Goal: Task Accomplishment & Management: Use online tool/utility

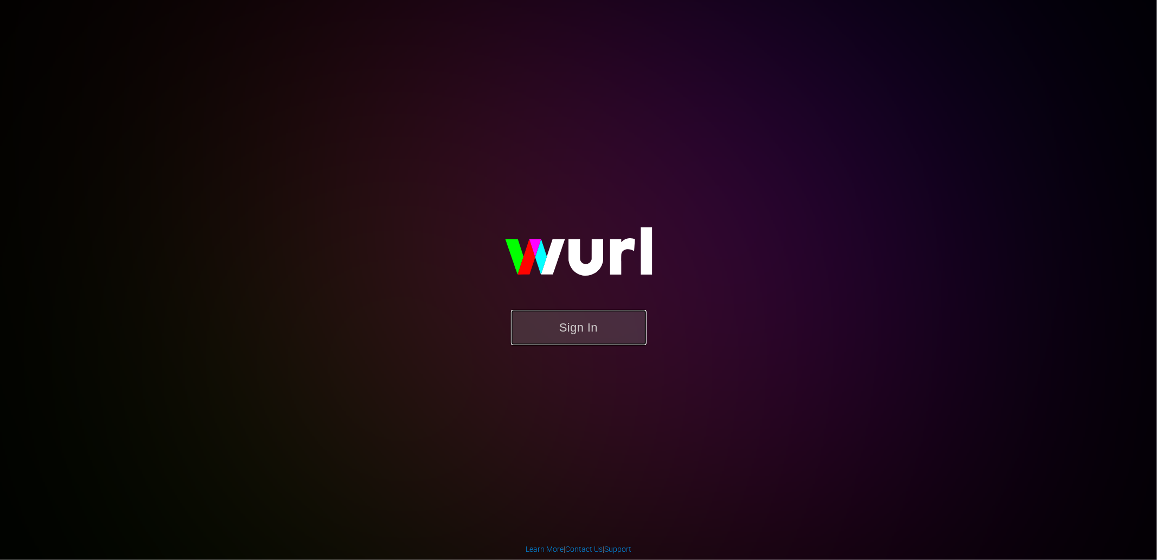
click at [587, 343] on button "Sign In" at bounding box center [579, 327] width 136 height 35
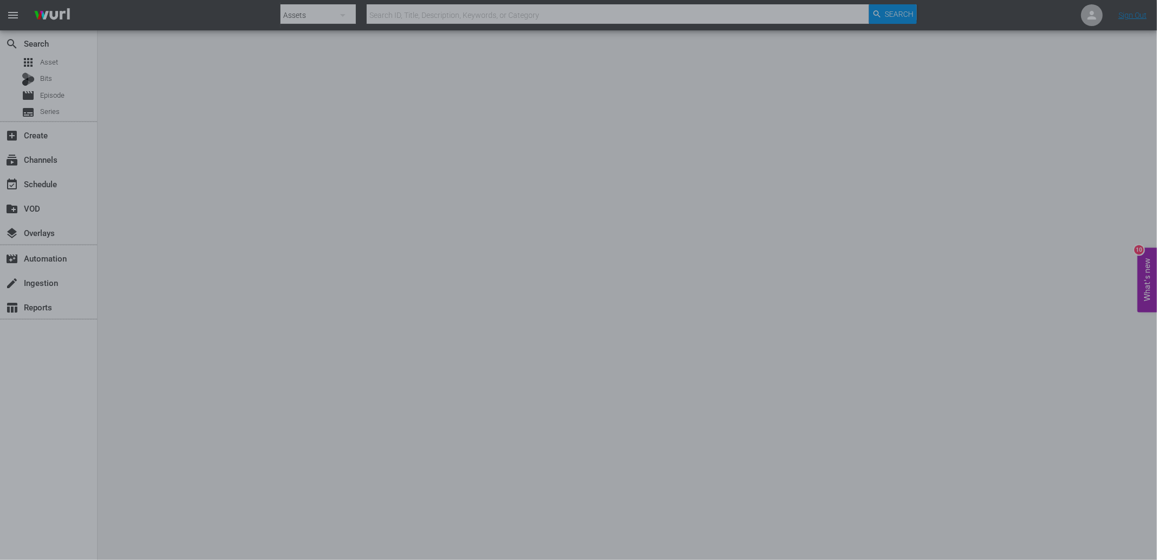
click at [827, 287] on div at bounding box center [578, 280] width 1157 height 560
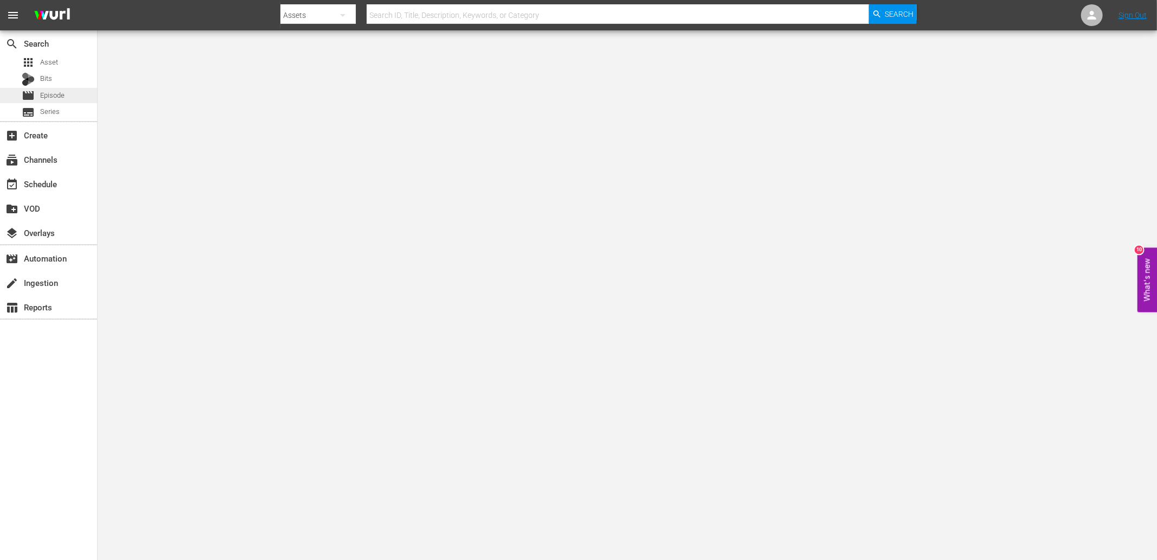
click at [48, 98] on span "Episode" at bounding box center [52, 95] width 24 height 11
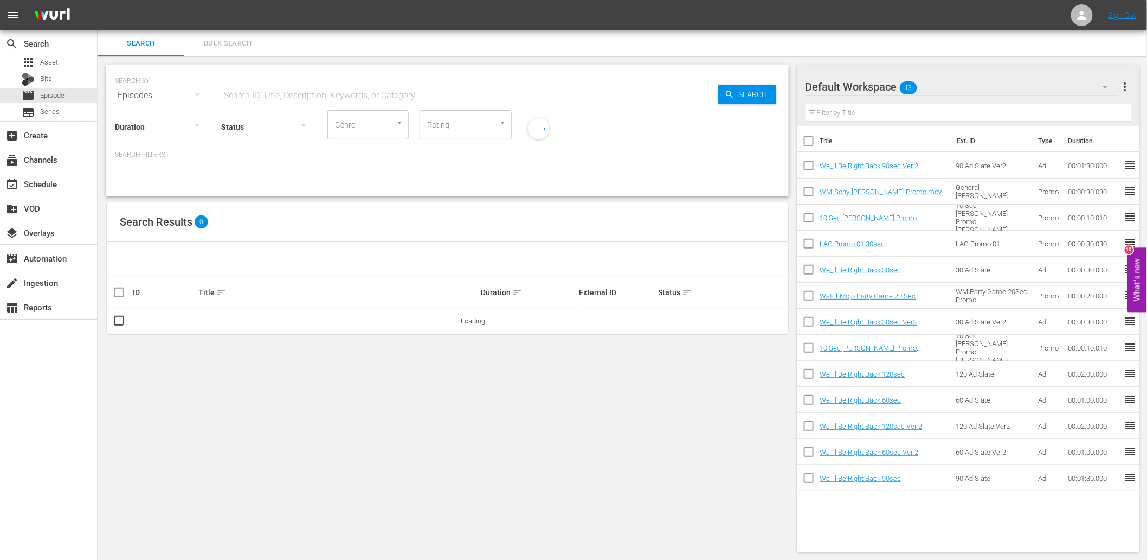
click at [272, 93] on input "text" at bounding box center [469, 95] width 497 height 26
paste input "History_Q4A5A3"
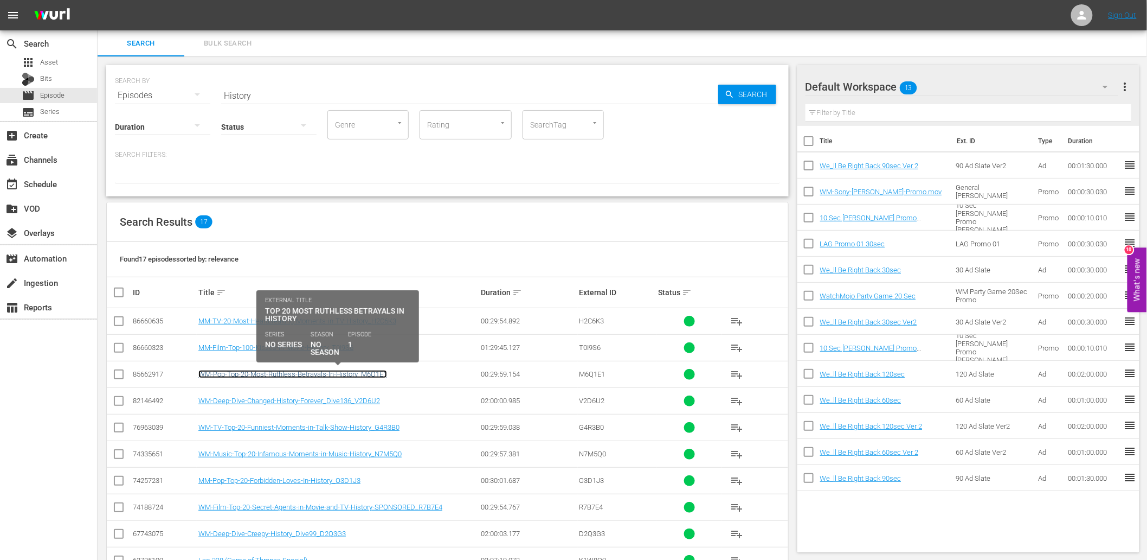
click at [356, 373] on link "WM-Pop-Top-20-Most-Ruthless-Betrayals-In-History_M6Q1E1" at bounding box center [292, 374] width 189 height 8
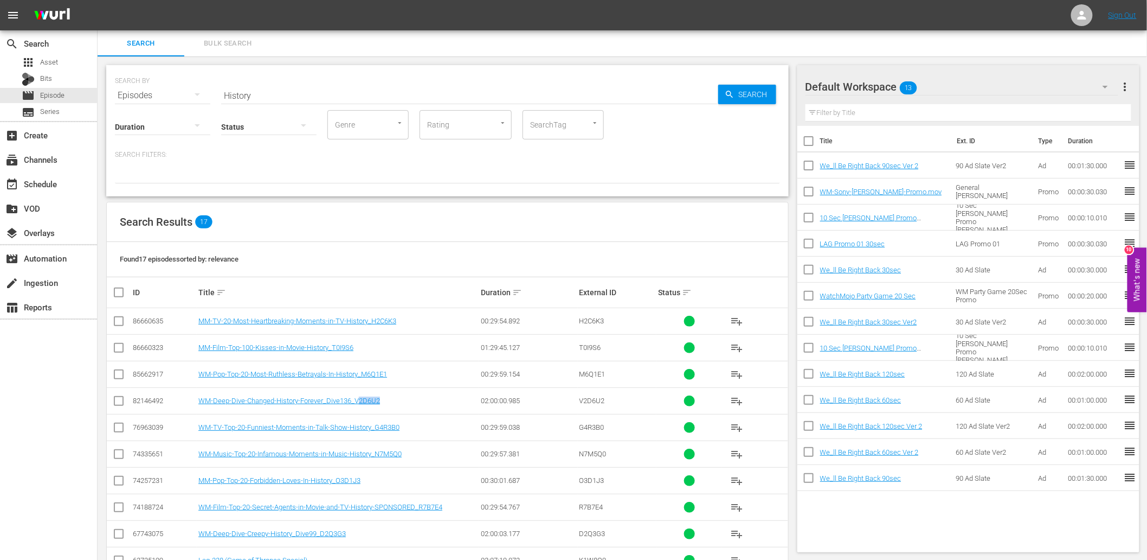
drag, startPoint x: 390, startPoint y: 402, endPoint x: 357, endPoint y: 408, distance: 34.1
click at [357, 408] on td "WM-Deep-Dive-Changed-History-Forever_Dive136_V2D6U2" at bounding box center [338, 400] width 282 height 27
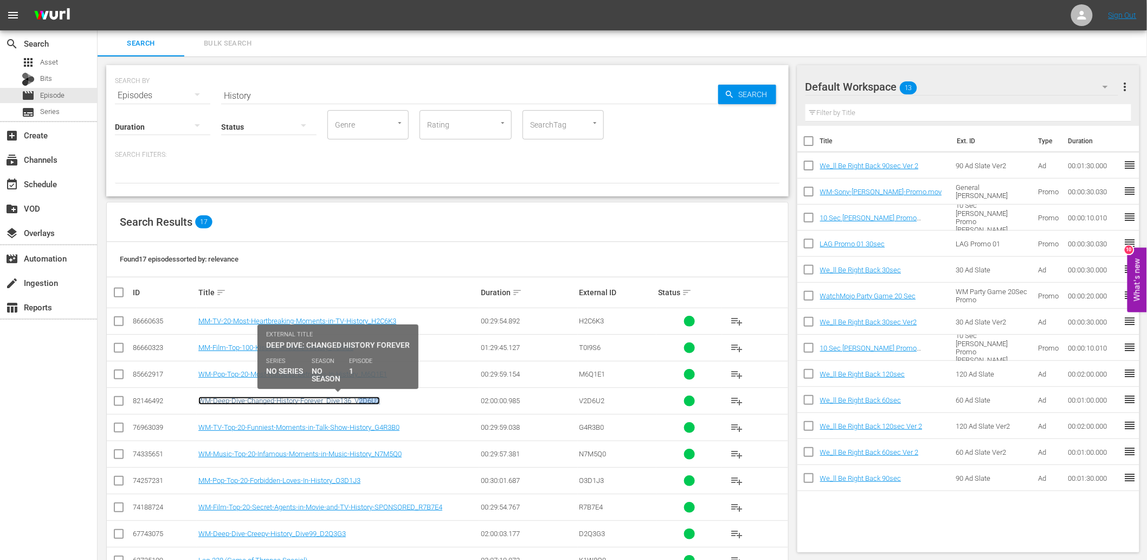
click at [330, 400] on link "WM-Deep-Dive-Changed-History-Forever_Dive136_V2D6U2" at bounding box center [289, 400] width 182 height 8
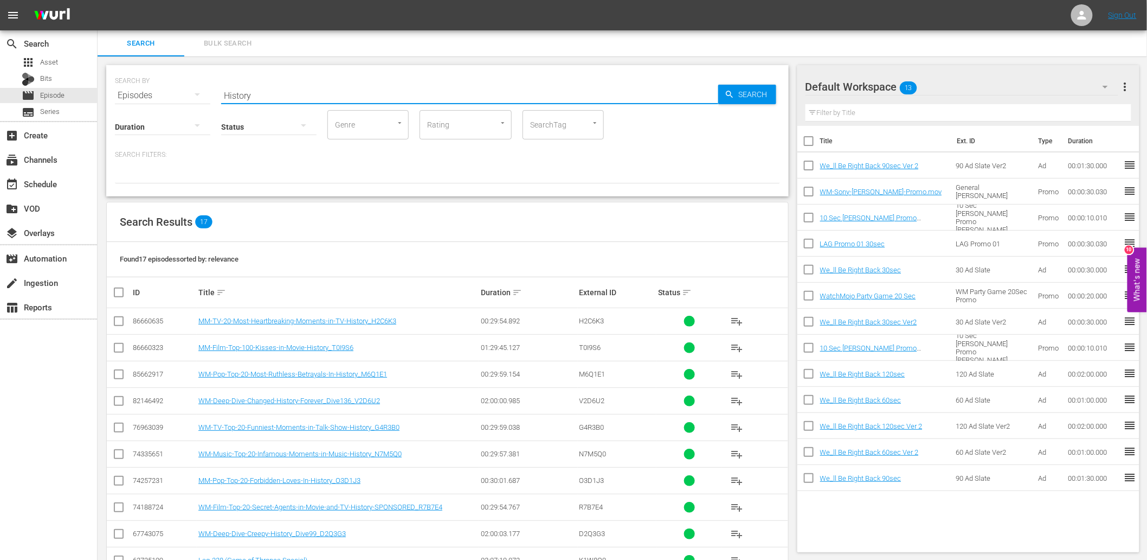
drag, startPoint x: 252, startPoint y: 98, endPoint x: 197, endPoint y: 107, distance: 55.1
click at [197, 106] on div "SEARCH BY Search By Episodes Search ID, Title, Description, Keywords, or Catego…" at bounding box center [447, 130] width 683 height 131
paste input "Songs-to-Sing"
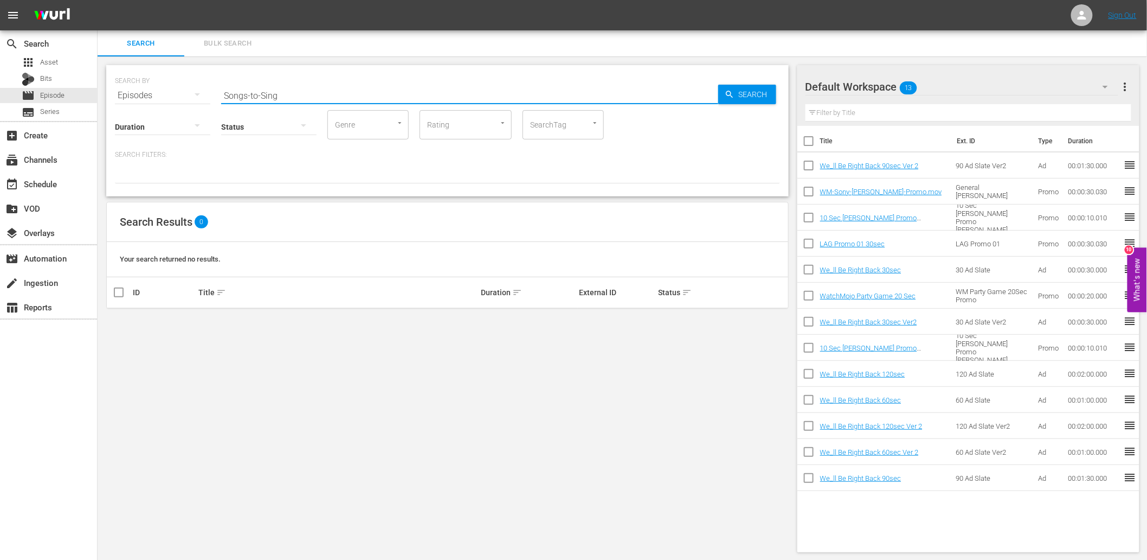
drag, startPoint x: 281, startPoint y: 91, endPoint x: 274, endPoint y: 94, distance: 7.8
click at [271, 94] on input "Songs-to-Sing" at bounding box center [469, 95] width 497 height 26
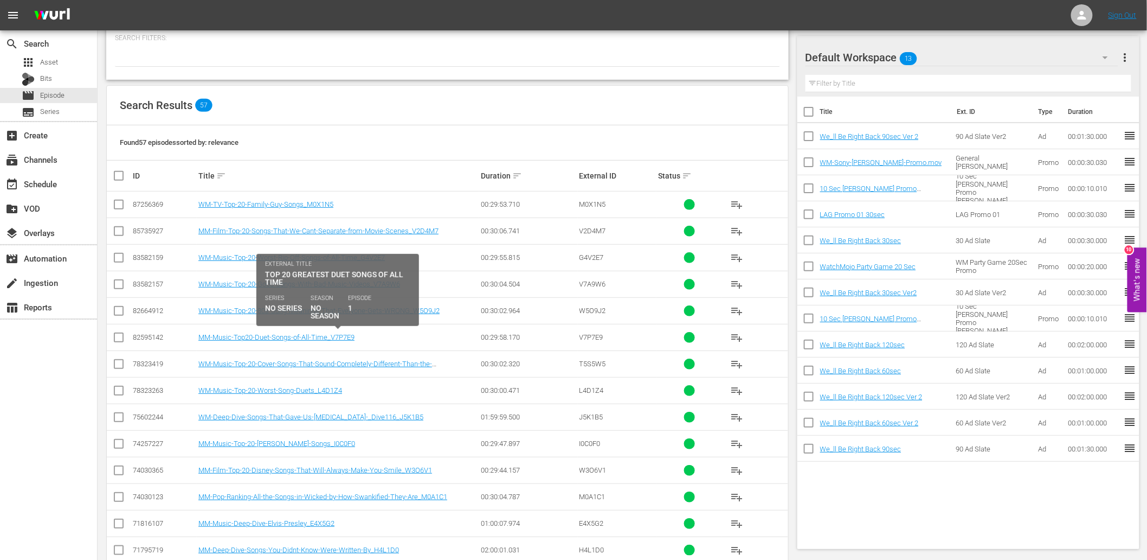
scroll to position [120, 0]
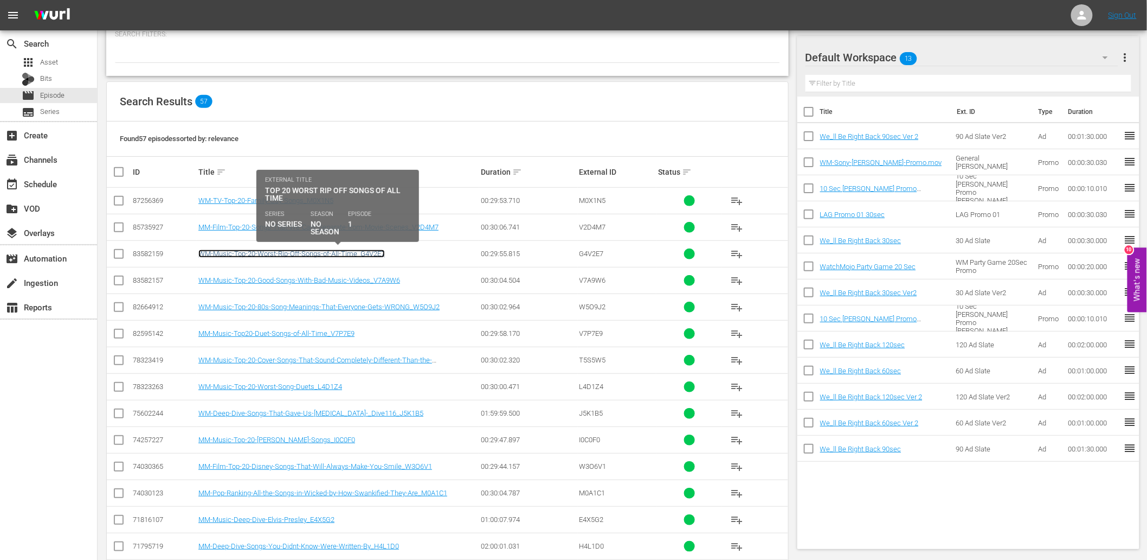
click at [275, 255] on link "WM-Music-Top-20-Worst-Rip-Off-Songs-of-All-Time_G4V2E7" at bounding box center [291, 253] width 187 height 8
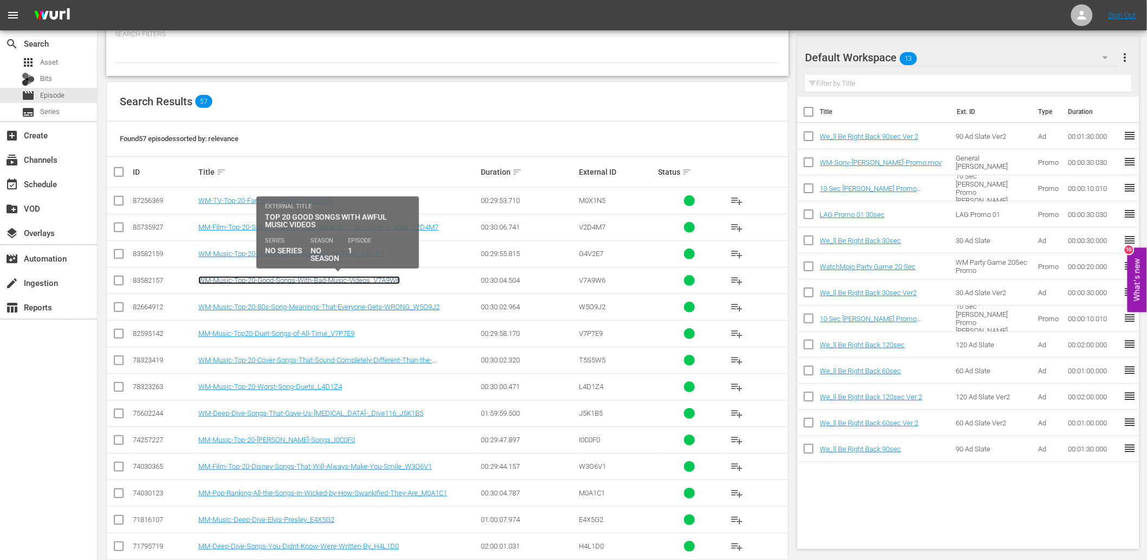
click at [277, 279] on link "WM-Music-Top-20-Good-Songs-With-Bad-Music-Videos_V7A9W6" at bounding box center [299, 280] width 202 height 8
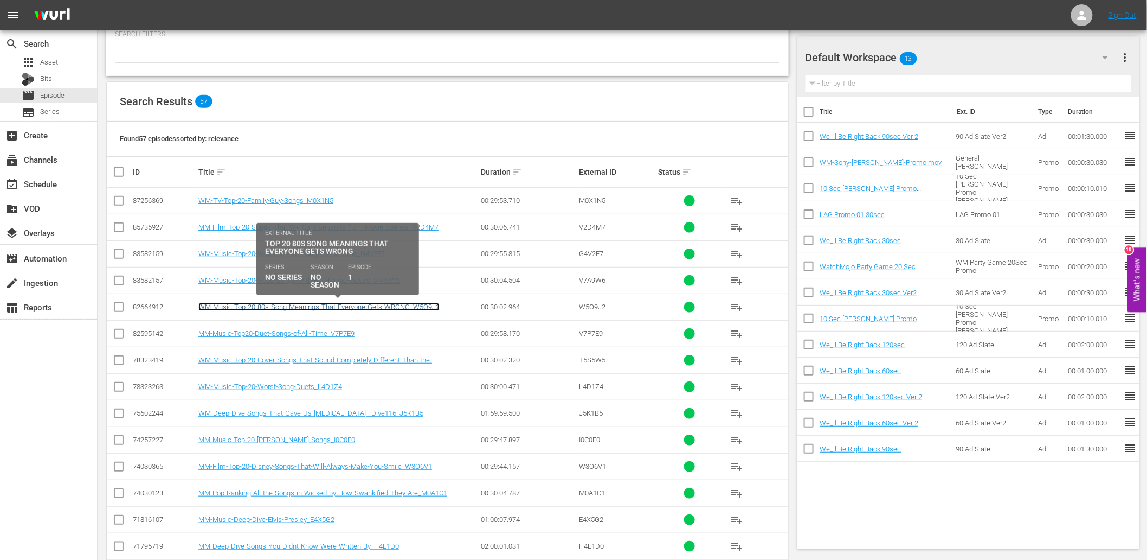
click at [322, 305] on link "WM-Music-Top-20-80s-Song-Meanings-That-Everyone-Gets-WRONG_W5O9J2" at bounding box center [318, 307] width 241 height 8
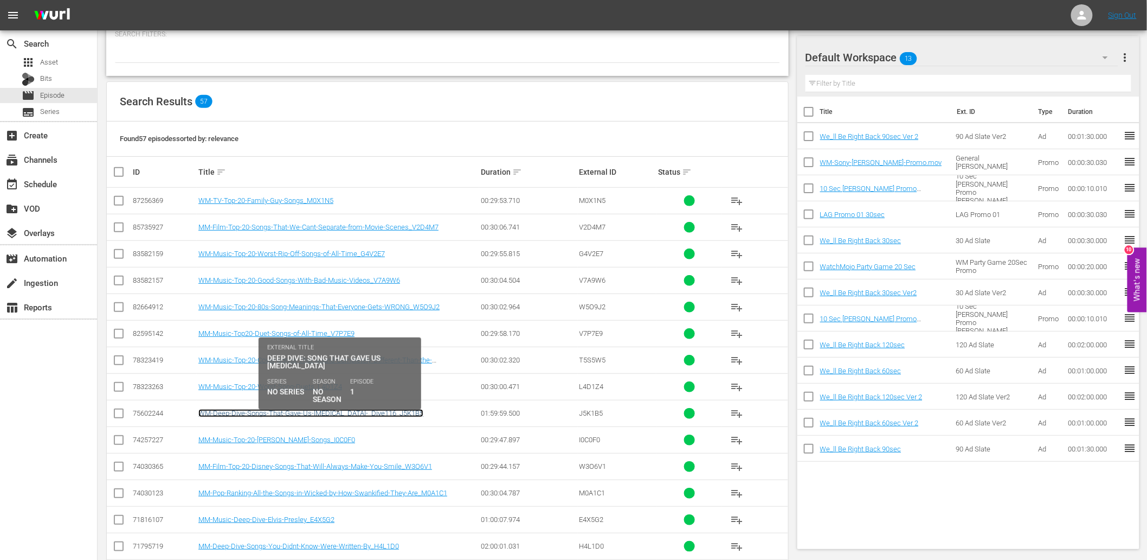
click at [306, 415] on link "WM-Deep-Dive-Songs-That-Gave-Us-Chills-_Dive116_J5K1B5" at bounding box center [310, 413] width 225 height 8
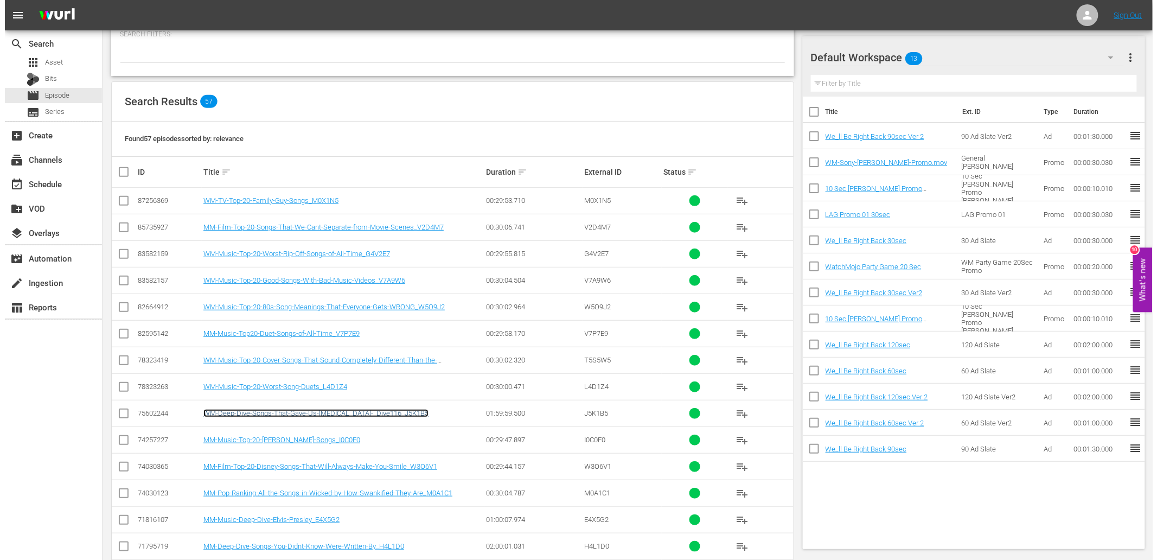
scroll to position [0, 0]
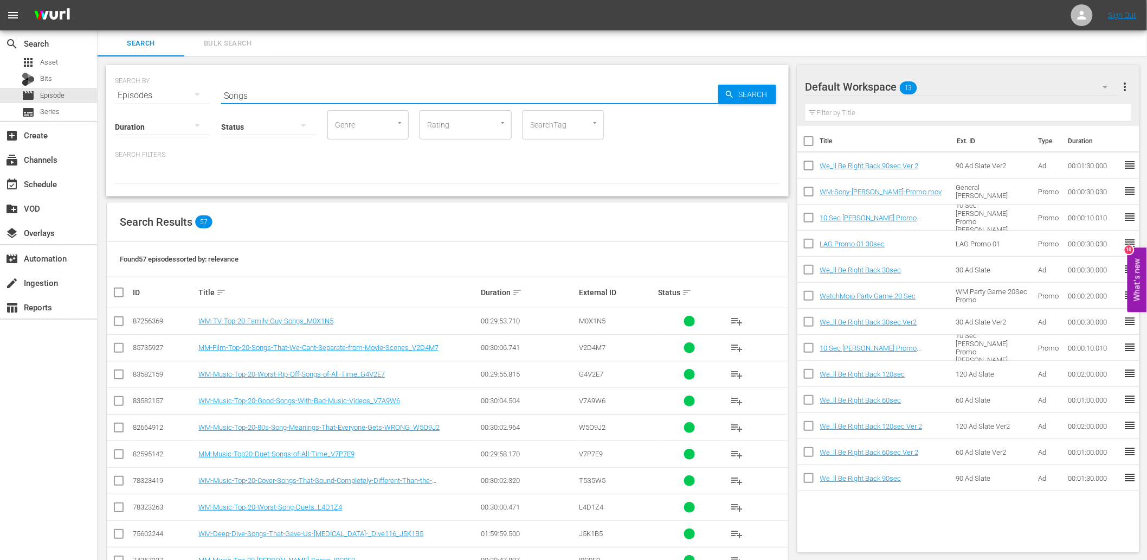
drag, startPoint x: 243, startPoint y: 89, endPoint x: 172, endPoint y: 97, distance: 70.8
click at [172, 97] on div "SEARCH BY Search By Episodes Search ID, Title, Description, Keywords, or Catego…" at bounding box center [447, 88] width 665 height 39
paste input "Caught-Live-on-TV-"
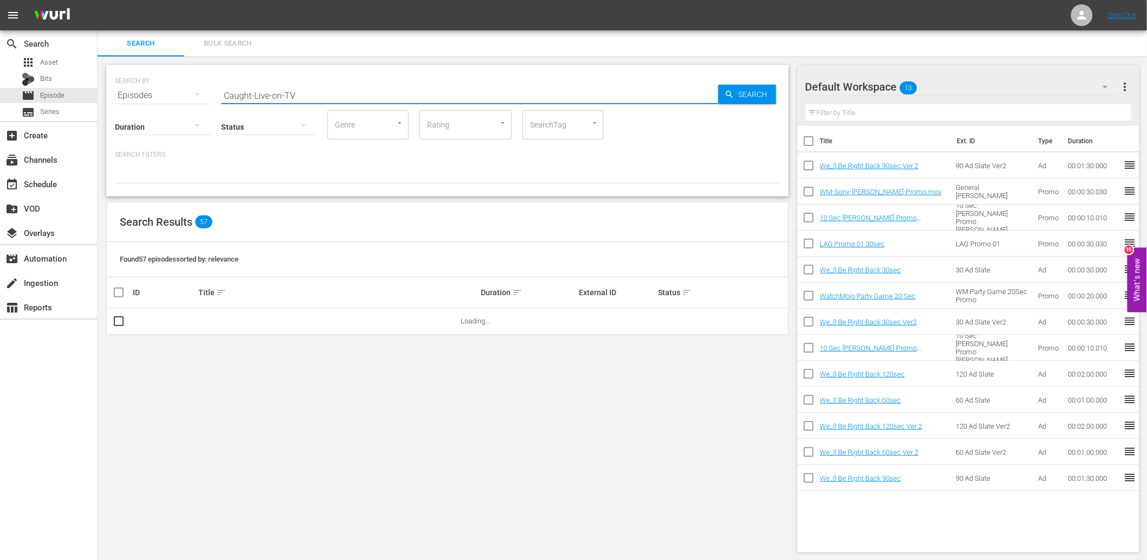
type input "Caught-Live-on-TV"
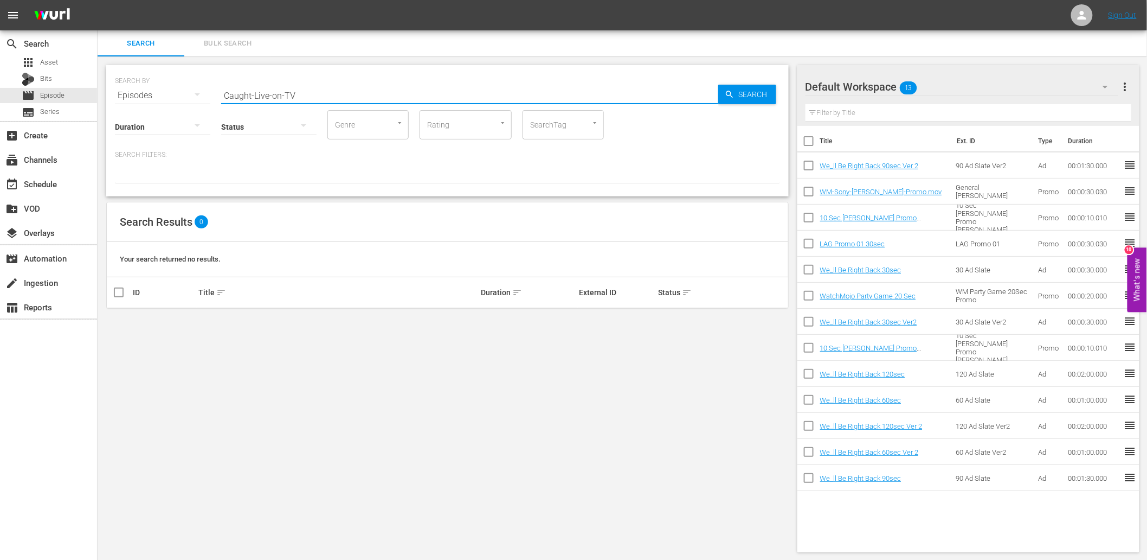
click at [560, 127] on input "SearchTag" at bounding box center [548, 125] width 41 height 20
type input "live tv"
click at [543, 162] on li "live tv" at bounding box center [563, 155] width 81 height 18
click at [361, 100] on input "Caught-Live-on-TV" at bounding box center [469, 95] width 497 height 26
type input "Caught"
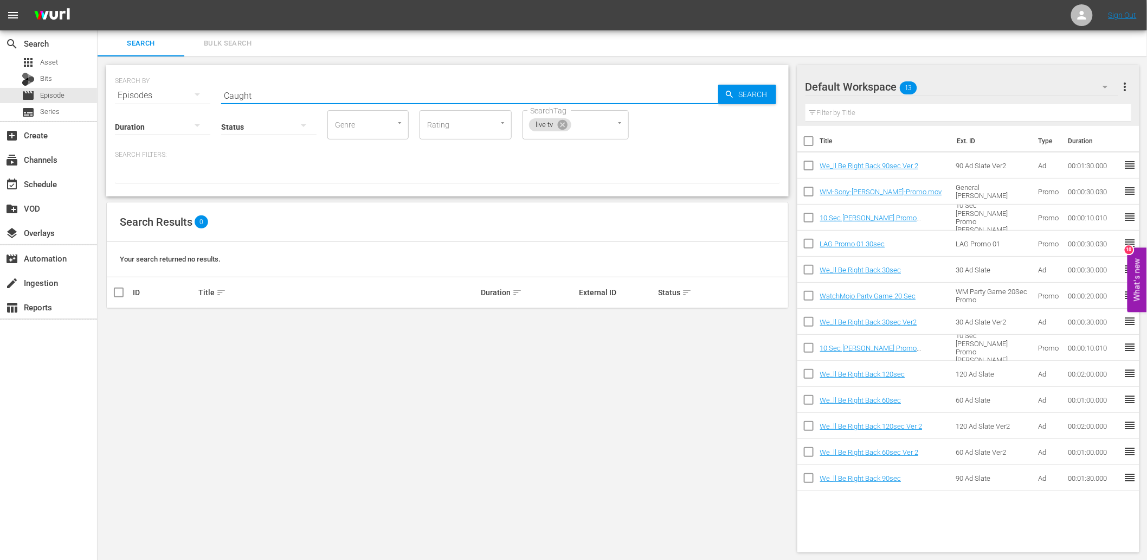
drag, startPoint x: 263, startPoint y: 91, endPoint x: 159, endPoint y: 94, distance: 104.2
click at [159, 94] on div "SEARCH BY Search By Episodes Search ID, Title, Description, Keywords, or Catego…" at bounding box center [447, 88] width 665 height 39
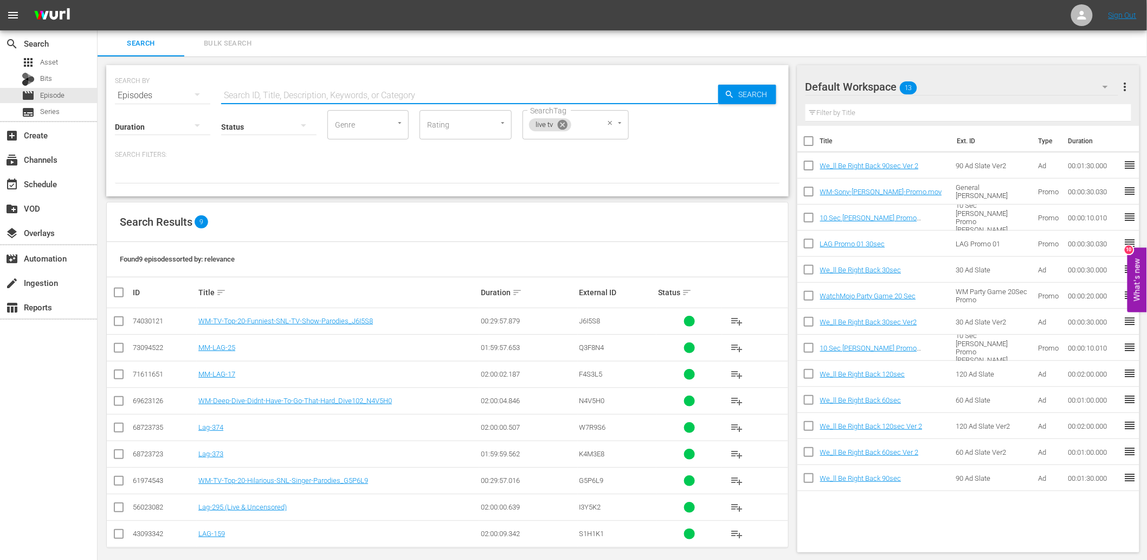
click at [564, 125] on icon at bounding box center [563, 125] width 10 height 10
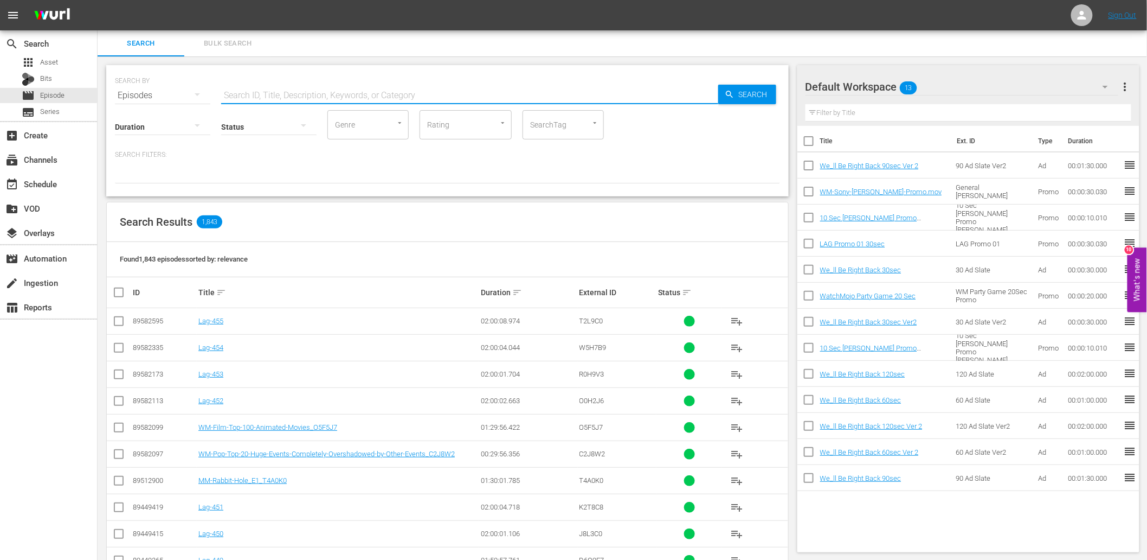
click at [564, 129] on input "SearchTag" at bounding box center [548, 125] width 41 height 20
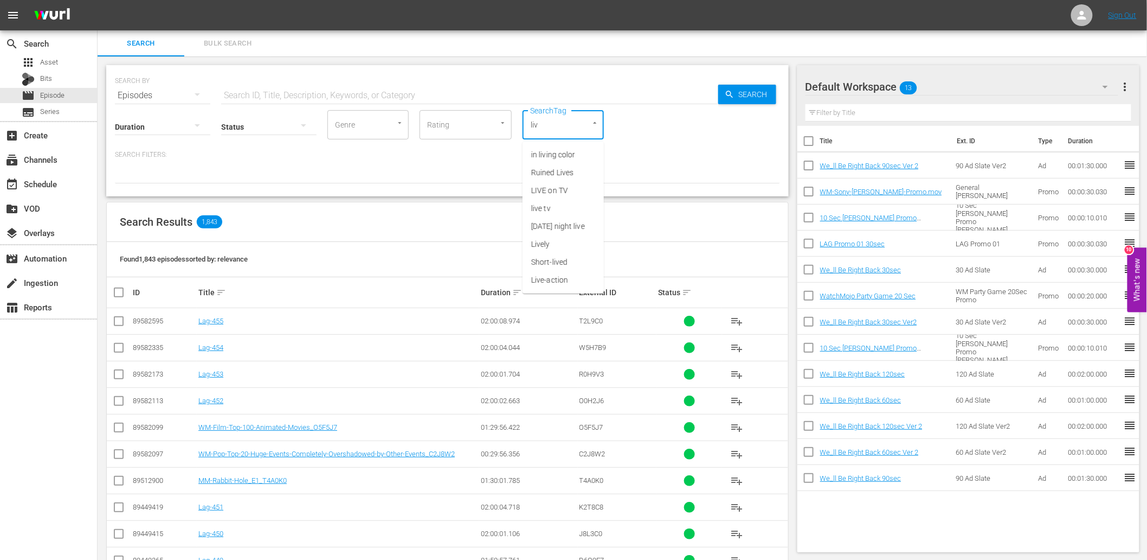
type input "live"
click at [554, 172] on span "LIVE on TV" at bounding box center [549, 172] width 37 height 11
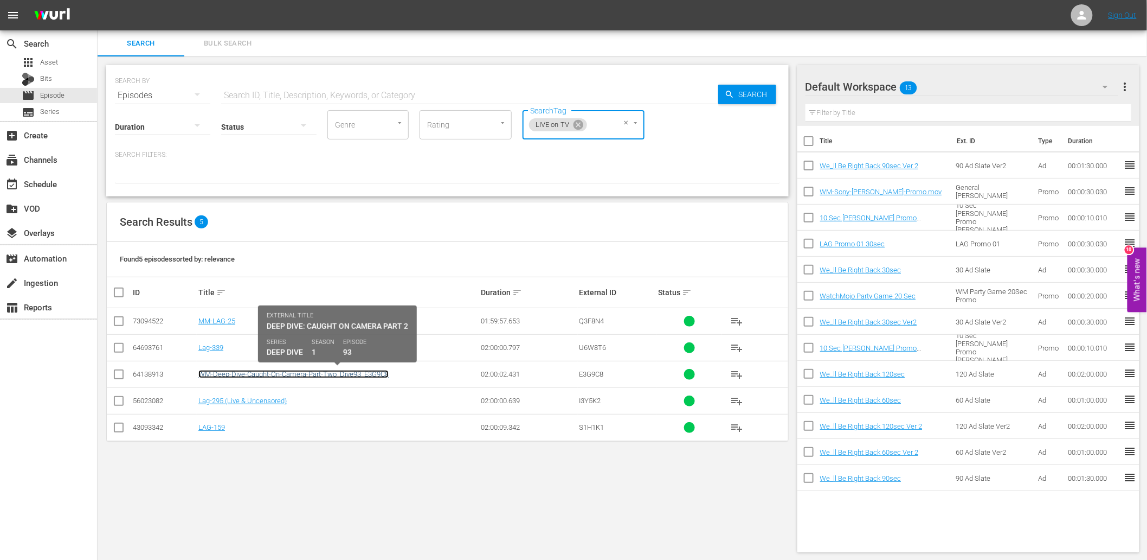
click at [291, 377] on link "WM-Deep-Dive-Caught-On-Camera-Part-Two_Dive93_E3G9C8" at bounding box center [293, 374] width 190 height 8
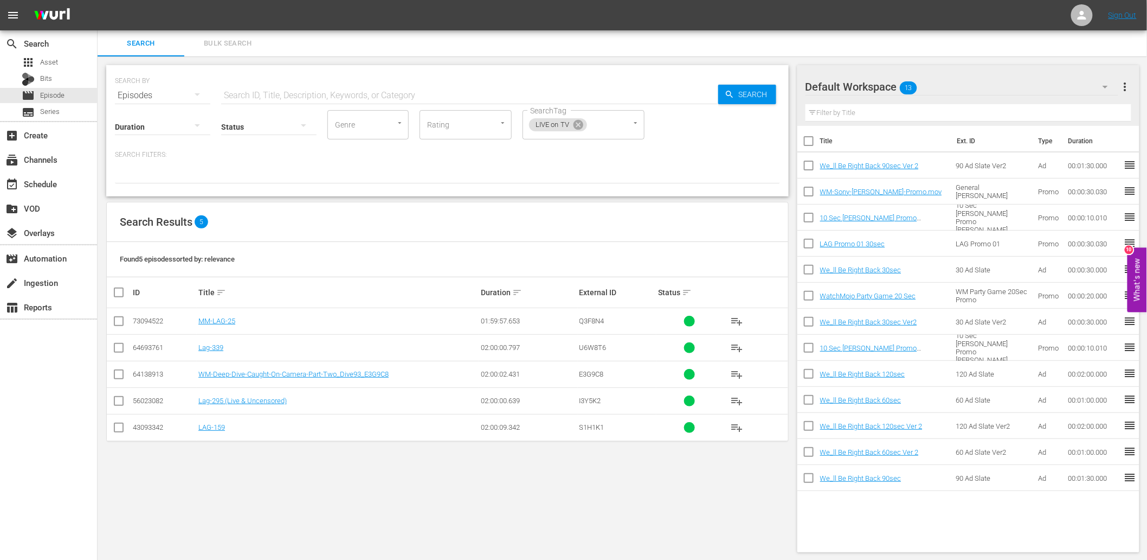
click at [294, 42] on div "Search Bulk Search" at bounding box center [623, 43] width 1050 height 26
click at [273, 97] on input "text" at bounding box center [469, 95] width 497 height 26
paste input "WM-Deep-Dive-Caught-On-Camera-"
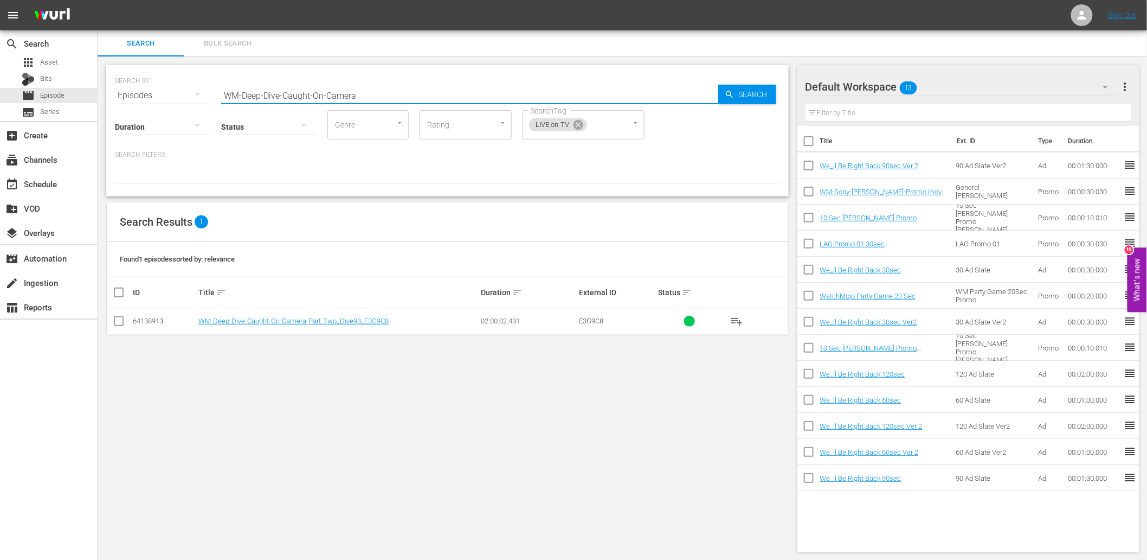
drag, startPoint x: 371, startPoint y: 93, endPoint x: 174, endPoint y: 100, distance: 197.5
click at [172, 97] on div "SEARCH BY Search By Episodes Search ID, Title, Description, Keywords, or Catego…" at bounding box center [447, 88] width 665 height 39
paste input "_DIVE51"
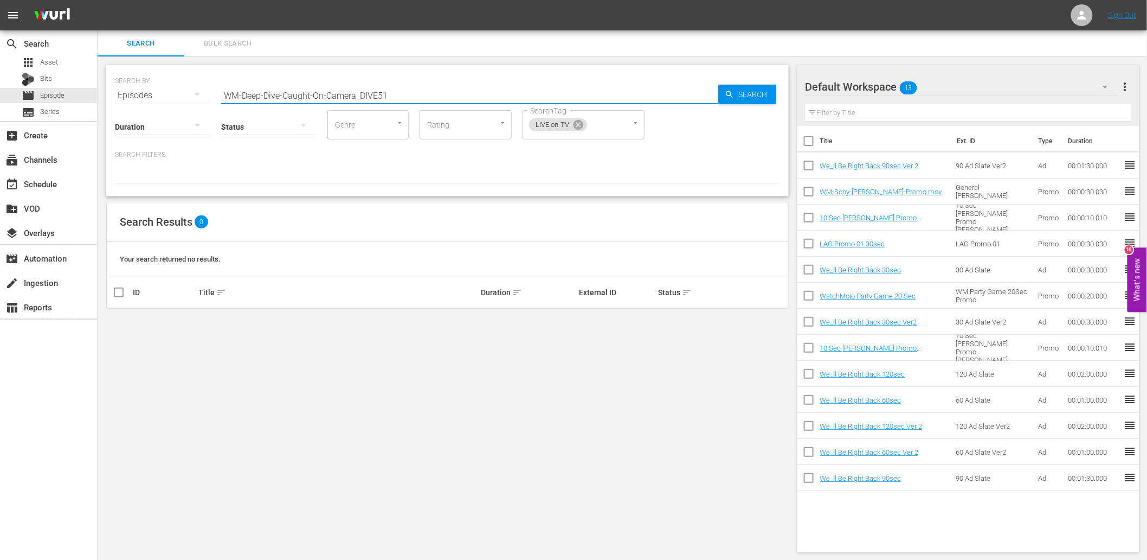
drag, startPoint x: 362, startPoint y: 95, endPoint x: 197, endPoint y: 95, distance: 164.8
click at [197, 94] on div "SEARCH BY Search By Episodes Search ID, Title, Description, Keywords, or Catego…" at bounding box center [447, 88] width 665 height 39
drag, startPoint x: 261, startPoint y: 94, endPoint x: 183, endPoint y: 100, distance: 78.8
click at [183, 100] on div "SEARCH BY Search By Episodes Search ID, Title, Description, Keywords, or Catego…" at bounding box center [447, 130] width 683 height 131
paste input "WM-Deep-Dive-Caught-On-Camera_"
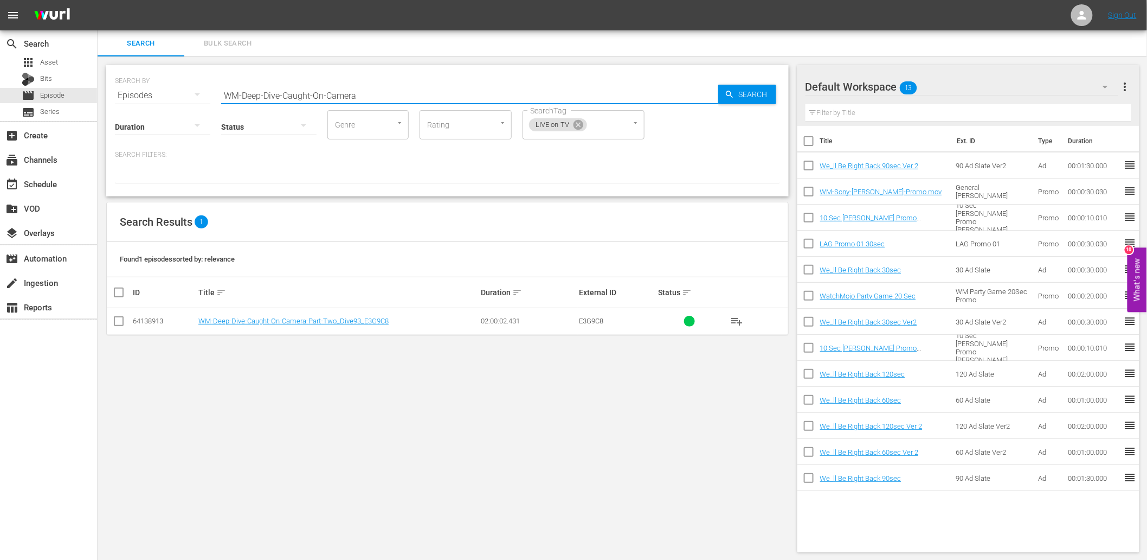
drag, startPoint x: 414, startPoint y: 91, endPoint x: 123, endPoint y: 122, distance: 292.9
click at [123, 121] on div "SEARCH BY Search By Episodes Search ID, Title, Description, Keywords, or Catego…" at bounding box center [447, 130] width 683 height 131
paste input "_DIVE51_V6P8T8"
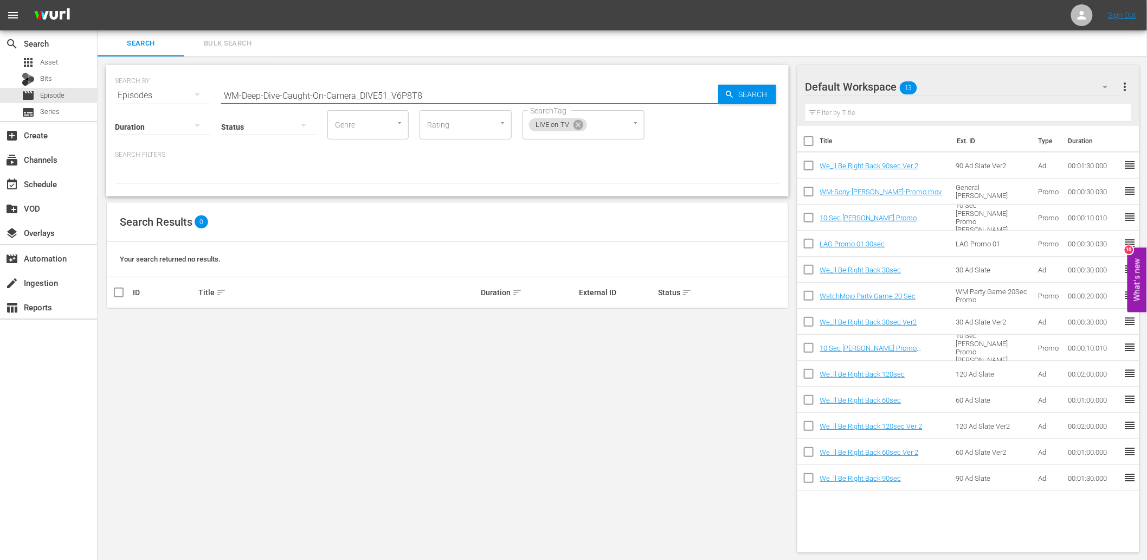
click at [389, 100] on input "WM-Deep-Dive-Caught-On-Camera_DIVE51_V6P8T8" at bounding box center [469, 95] width 497 height 26
click at [575, 124] on icon at bounding box center [579, 125] width 10 height 10
drag, startPoint x: 224, startPoint y: 97, endPoint x: 156, endPoint y: 112, distance: 70.0
click at [156, 112] on div "SEARCH BY Search By Episodes Search ID, Title, Description, Keywords, or Catego…" at bounding box center [447, 130] width 683 height 131
paste input "WM-Deep-Dive-Caught-On-Camera_DIVE51_"
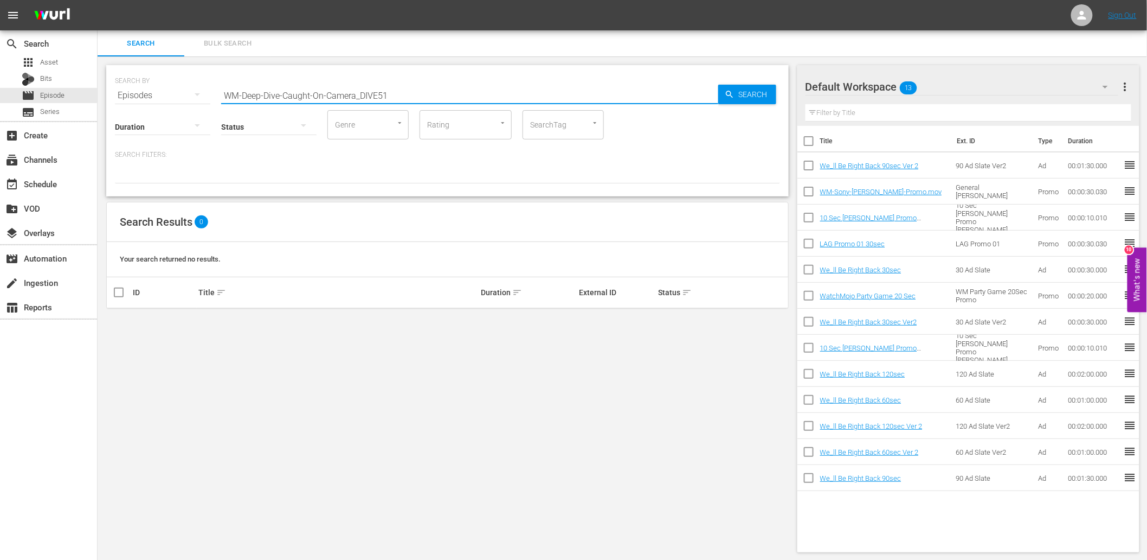
type input "WM-Deep-Dive-Caught-On-Camera_DIVE51"
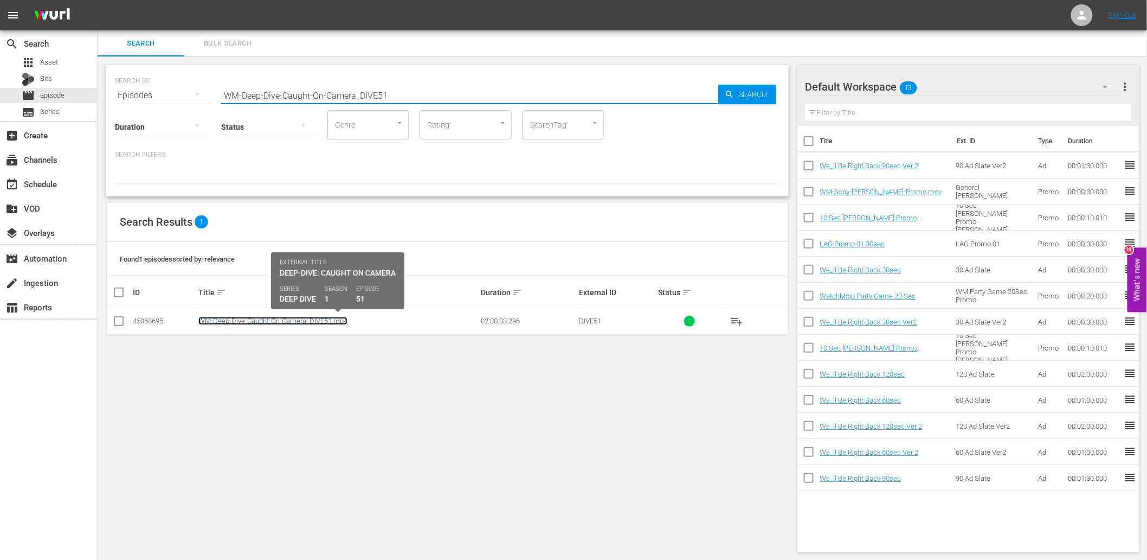
click at [287, 324] on link "WM-Deep-Dive-Caught-On-Camera_DIVE51.mp4" at bounding box center [272, 321] width 149 height 8
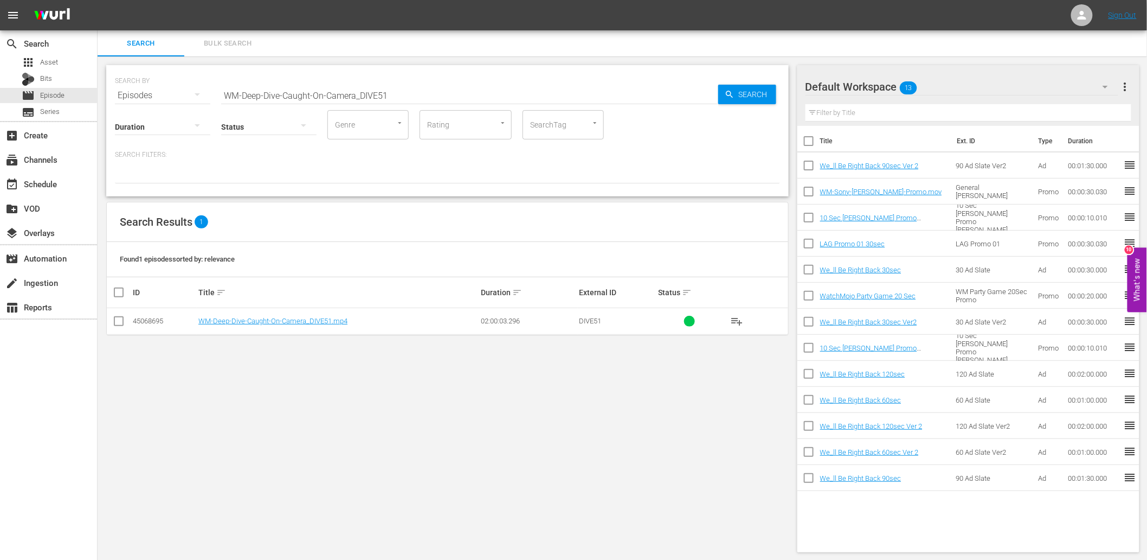
click at [446, 387] on div "SEARCH BY Search By Episodes Search ID, Title, Description, Keywords, or Catego…" at bounding box center [448, 308] width 700 height 504
click at [30, 182] on div "event_available Schedule" at bounding box center [30, 182] width 61 height 10
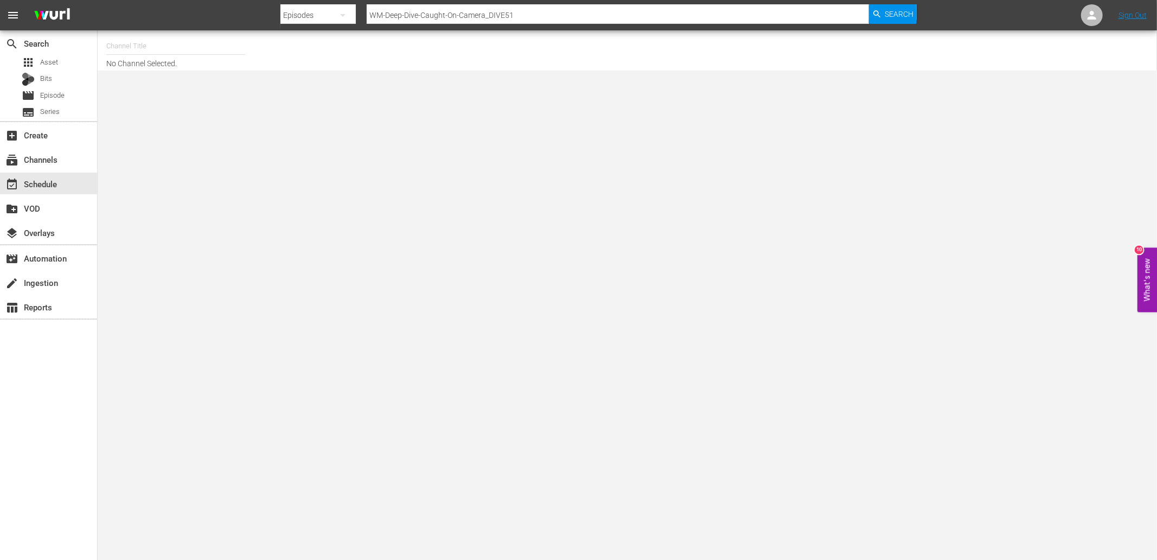
click at [179, 47] on input "text" at bounding box center [175, 46] width 139 height 26
click at [185, 65] on div "WatchMojo (1109 - watchmojo_1)" at bounding box center [255, 76] width 281 height 26
type input "WatchMojo (1109 - watchmojo_1)"
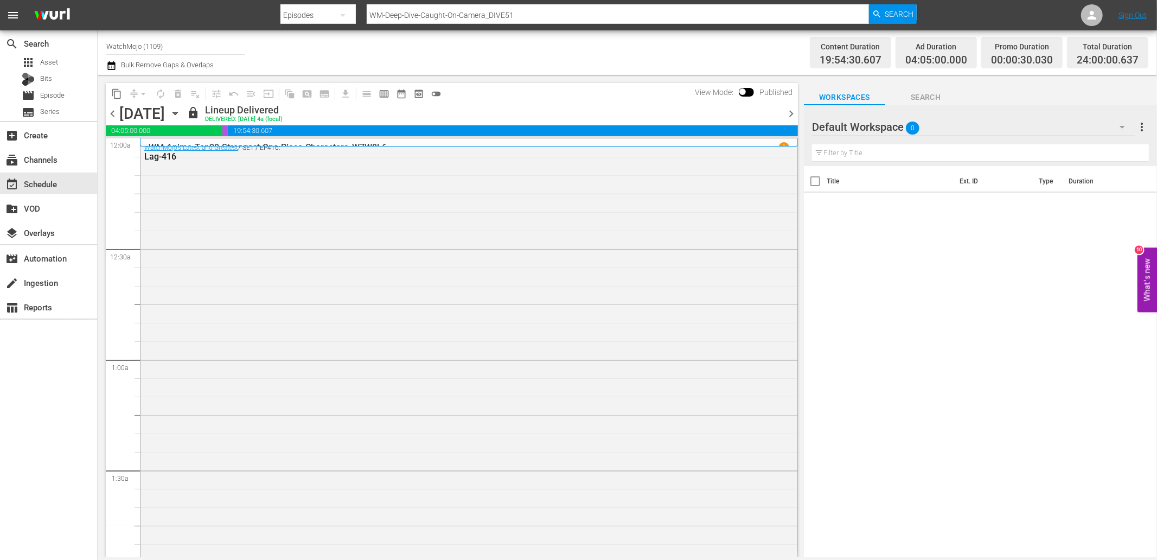
click at [181, 118] on icon "button" at bounding box center [175, 113] width 12 height 12
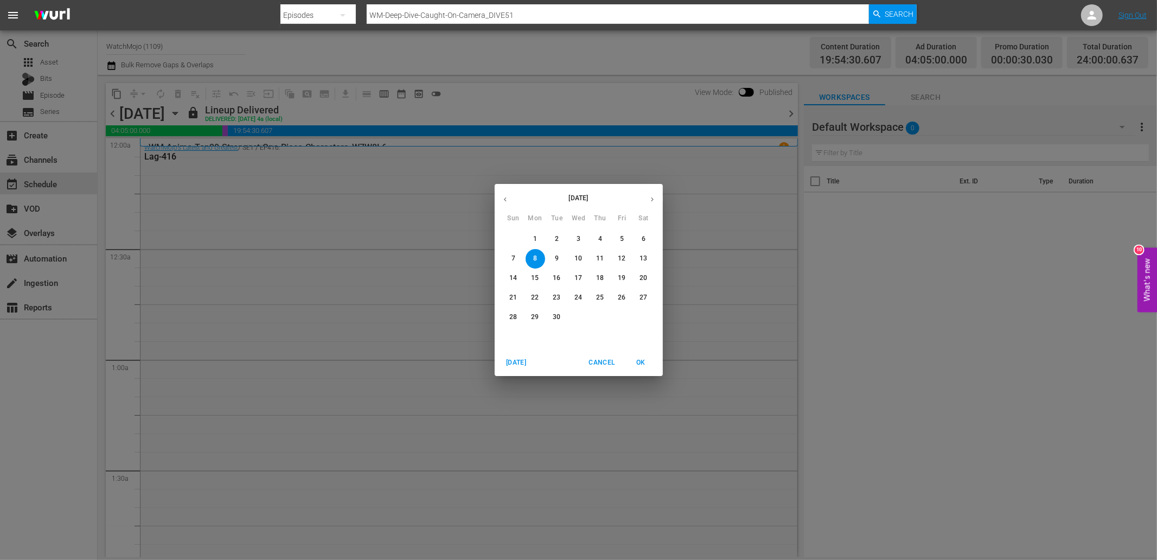
click at [581, 257] on p "10" at bounding box center [578, 258] width 8 height 9
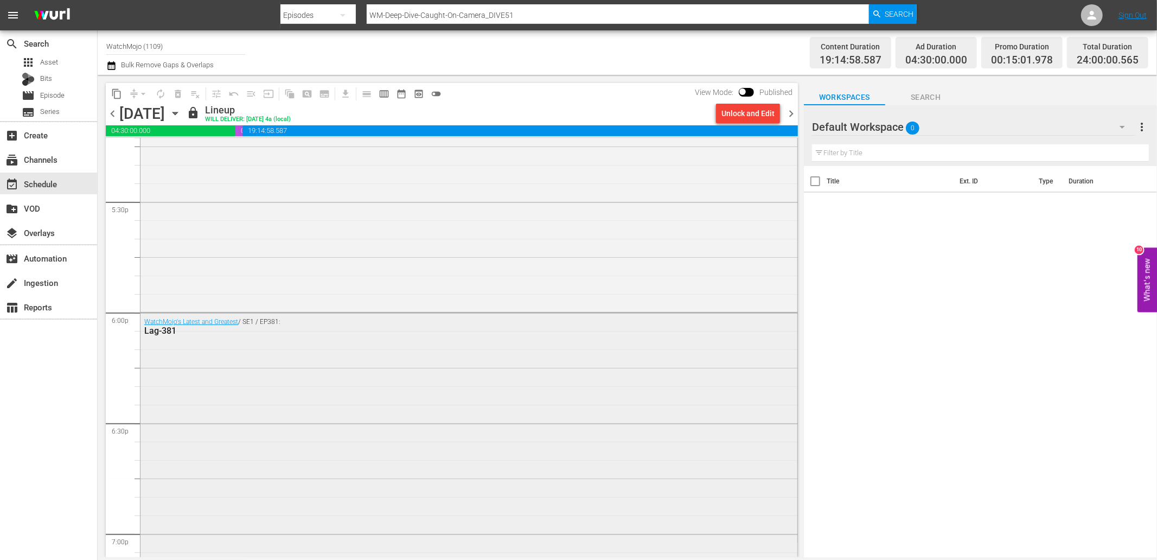
scroll to position [3856, 0]
click at [242, 320] on div "WatchMojo's Latest and Greatest / SE1 / EP381: Lag-381" at bounding box center [468, 485] width 657 height 440
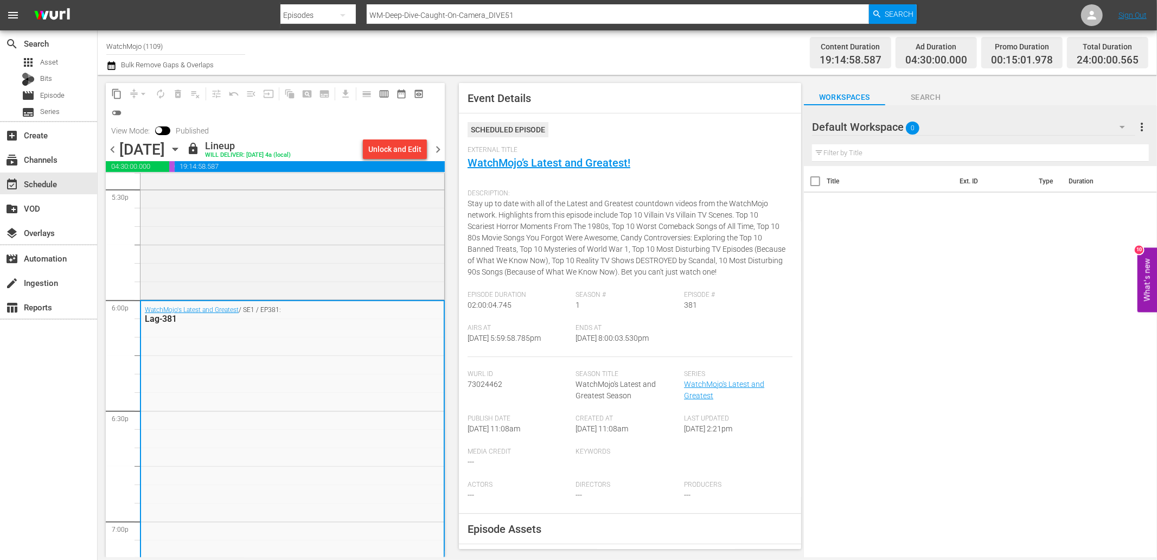
click at [375, 138] on div "content_copy compress arrow_drop_down autorenew_outlined delete_forever_outline…" at bounding box center [275, 111] width 339 height 57
click at [391, 144] on div "Unlock and Edit" at bounding box center [394, 149] width 53 height 20
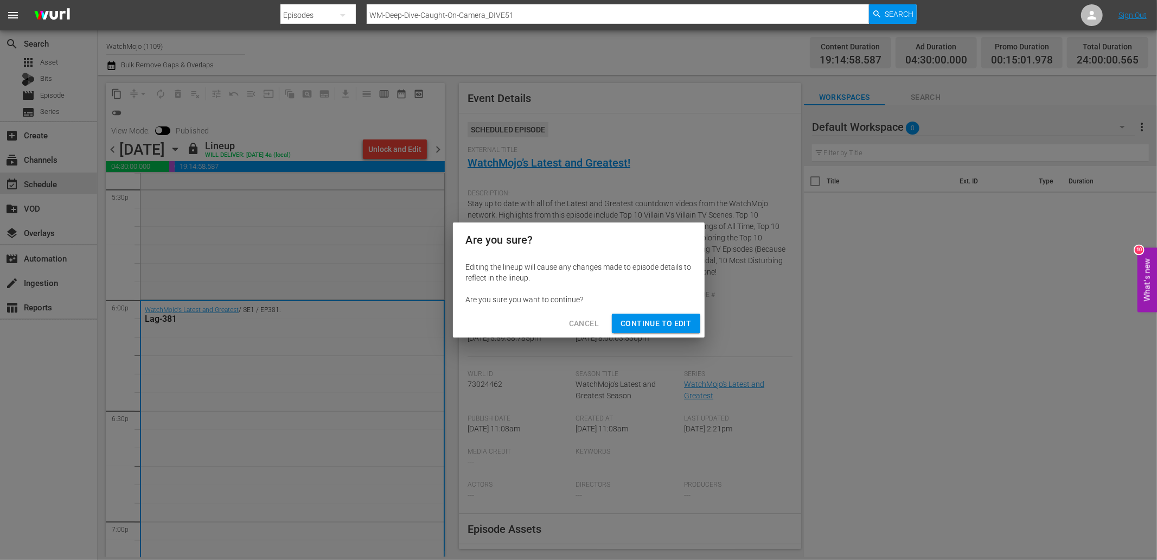
click at [638, 323] on span "Continue to Edit" at bounding box center [655, 324] width 70 height 14
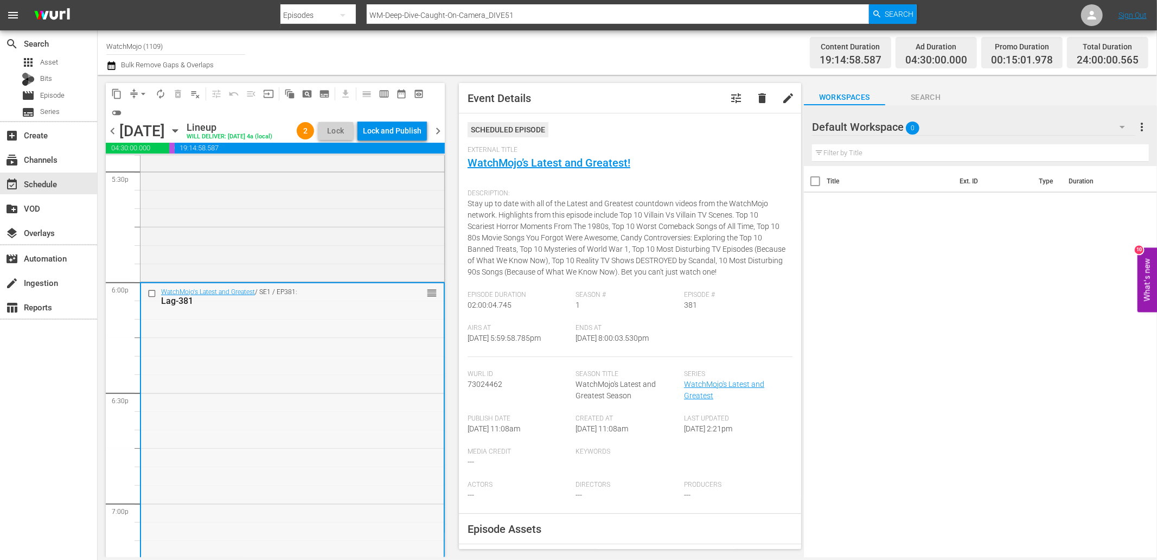
click at [150, 298] on input "checkbox" at bounding box center [152, 292] width 11 height 9
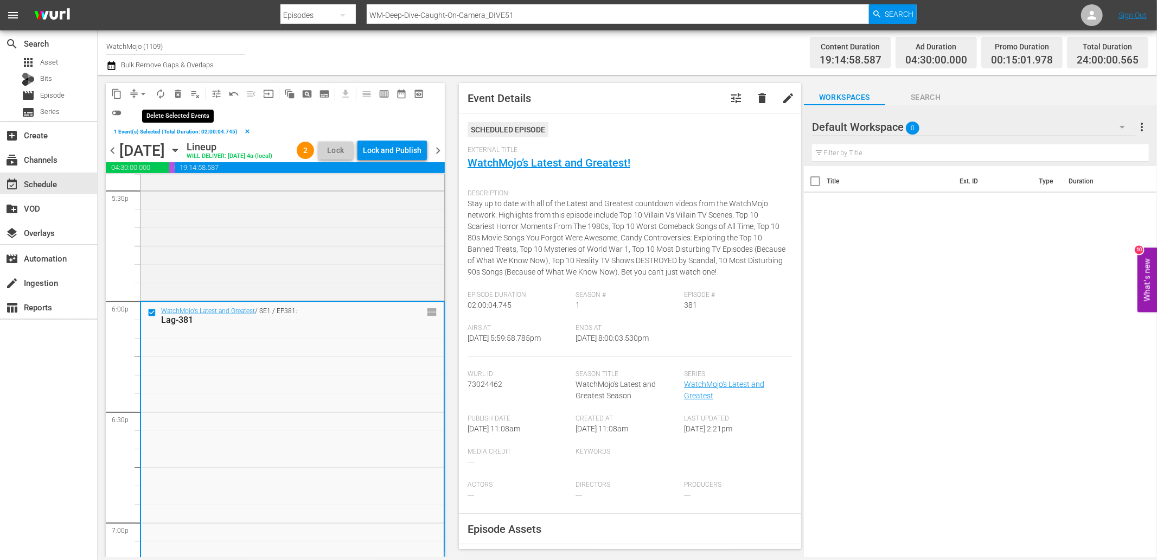
click at [176, 90] on span "delete_forever_outlined" at bounding box center [177, 93] width 11 height 11
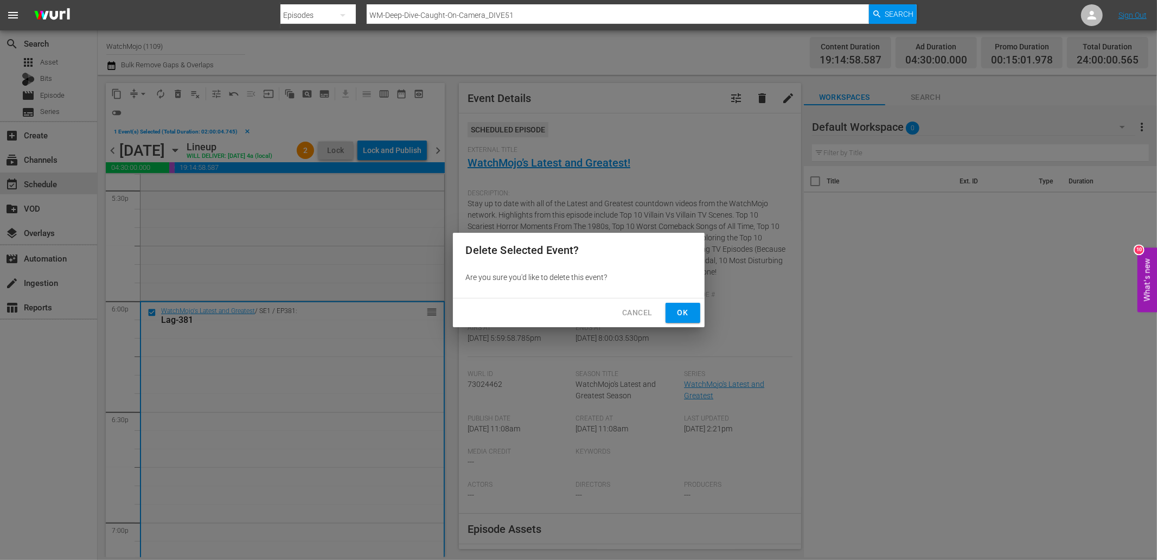
click at [679, 311] on span "Ok" at bounding box center [682, 313] width 17 height 14
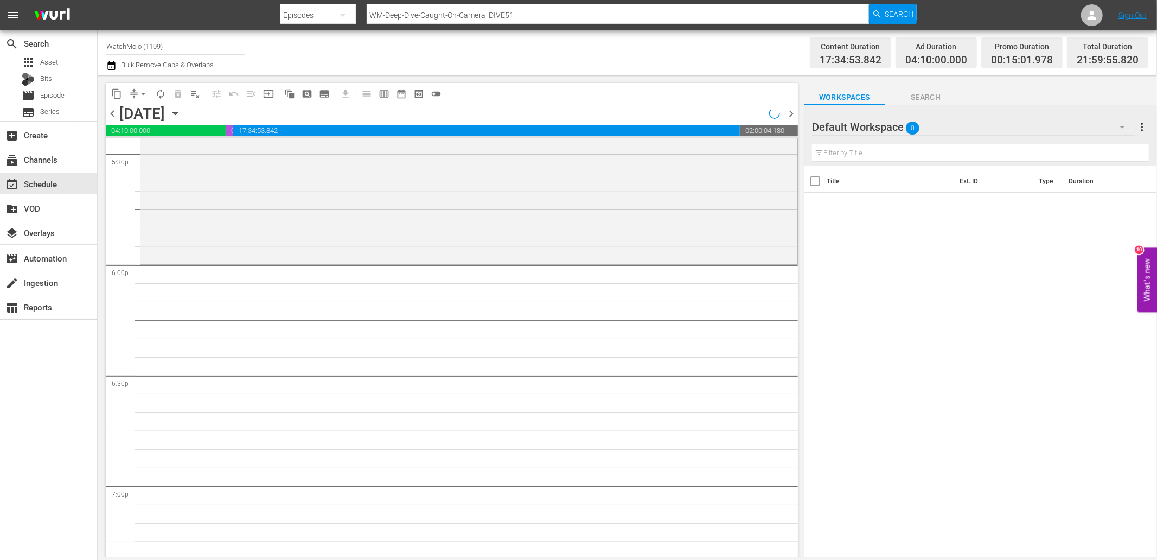
click at [929, 91] on span "Search" at bounding box center [925, 98] width 81 height 14
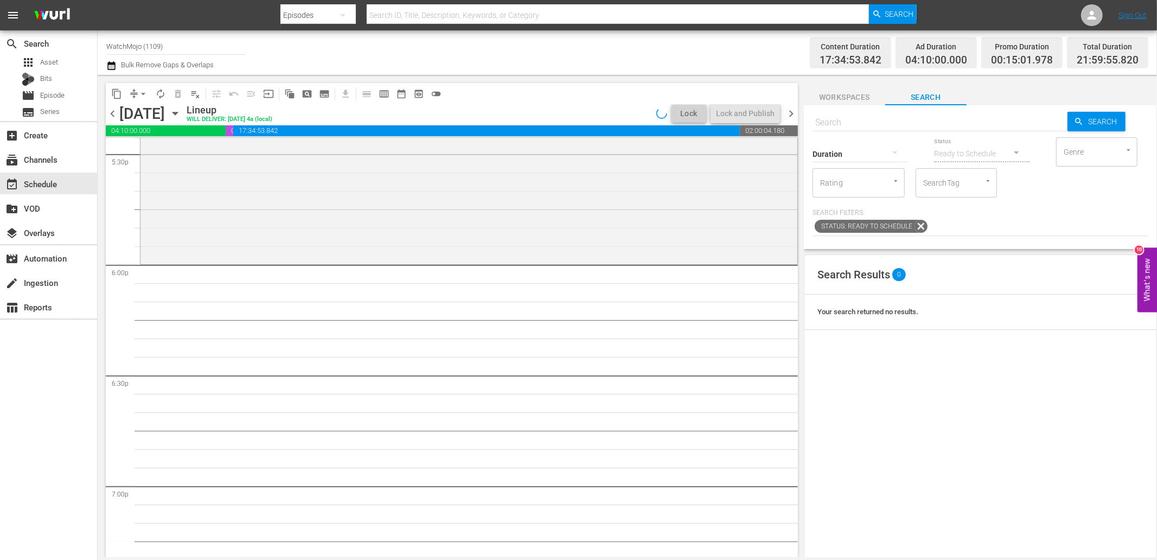
click at [839, 126] on input "text" at bounding box center [939, 123] width 255 height 26
paste input "WM-Deep-Dive-Changed-History-Forever_Dive136_V2D6U2"
type input "WM-Deep-Dive-Changed-History-Forever_Dive136_V2D6U2"
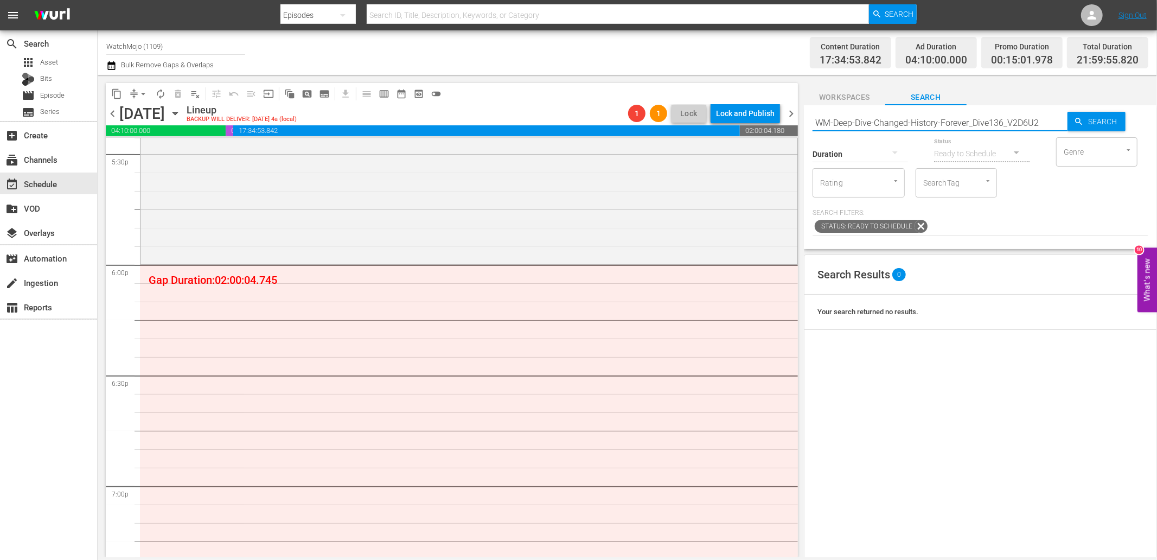
type input "WM-Deep-Dive-Changed-History-Forever_Dive136_V2D6U2"
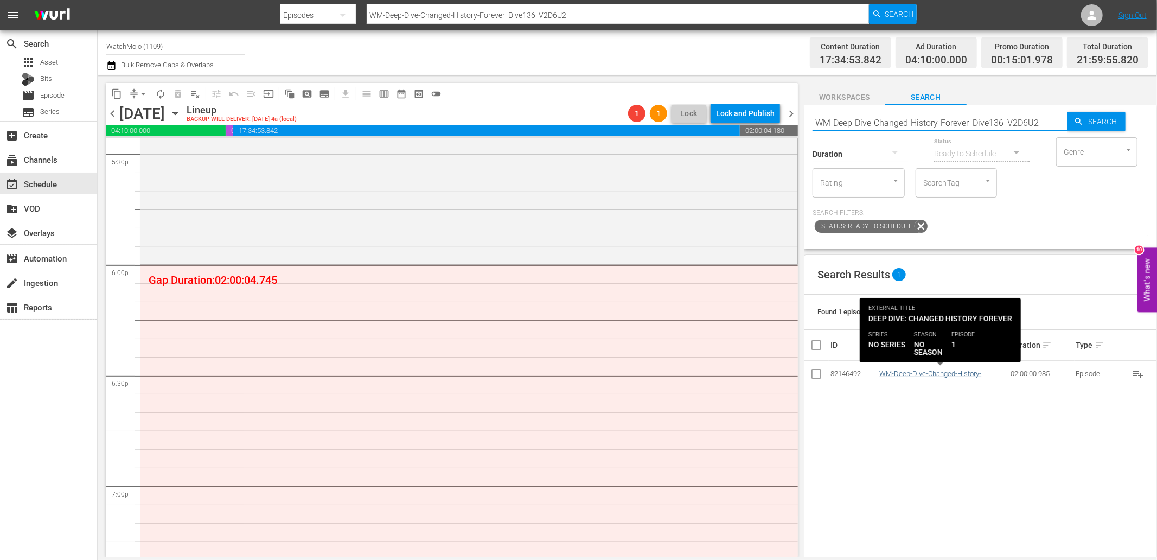
type input "WM-Deep-Dive-Changed-History-Forever_Dive136_V2D6U2"
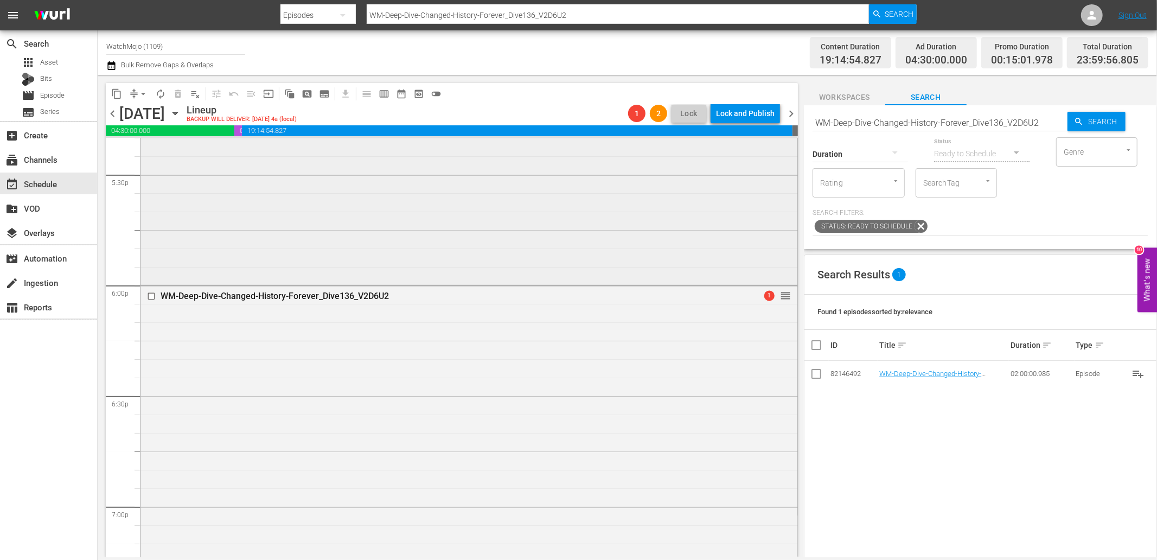
scroll to position [3815, 0]
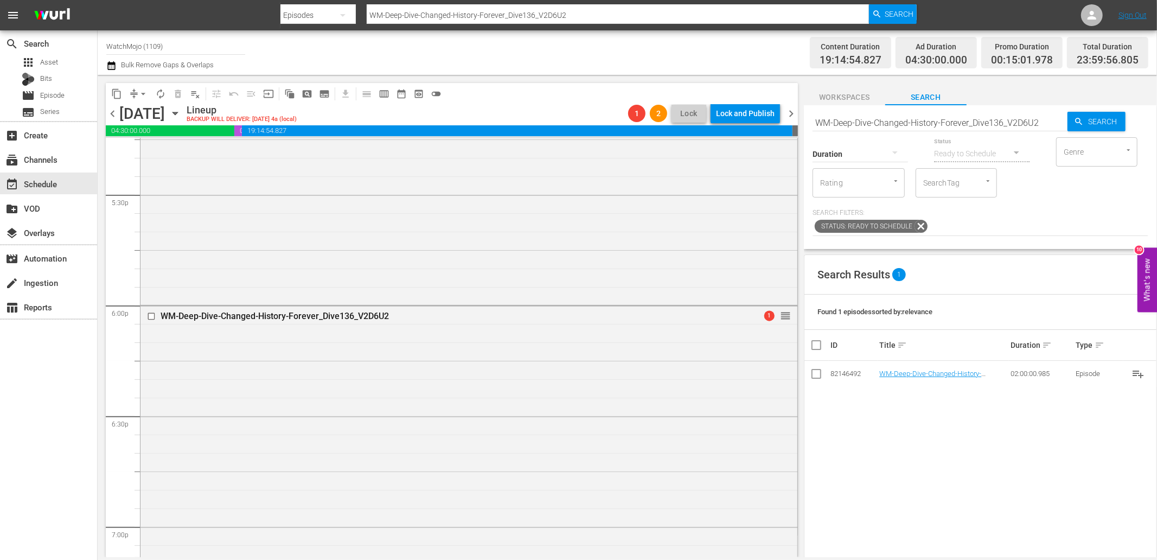
click at [181, 115] on icon "button" at bounding box center [175, 113] width 12 height 12
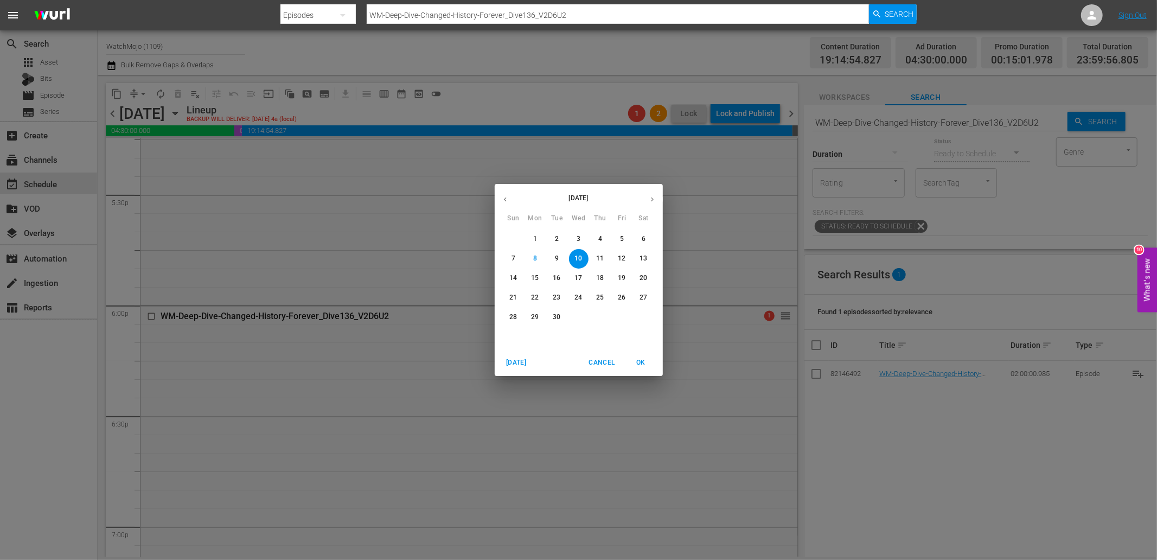
click at [646, 255] on p "13" at bounding box center [643, 258] width 8 height 9
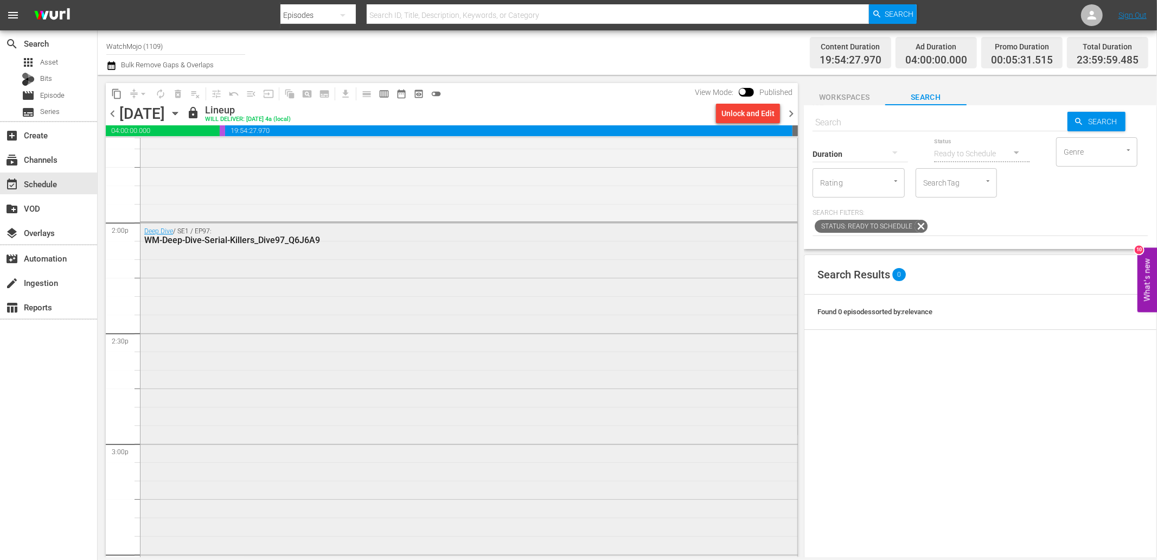
scroll to position [3012, 0]
click at [734, 114] on div "Unlock and Edit" at bounding box center [747, 114] width 53 height 20
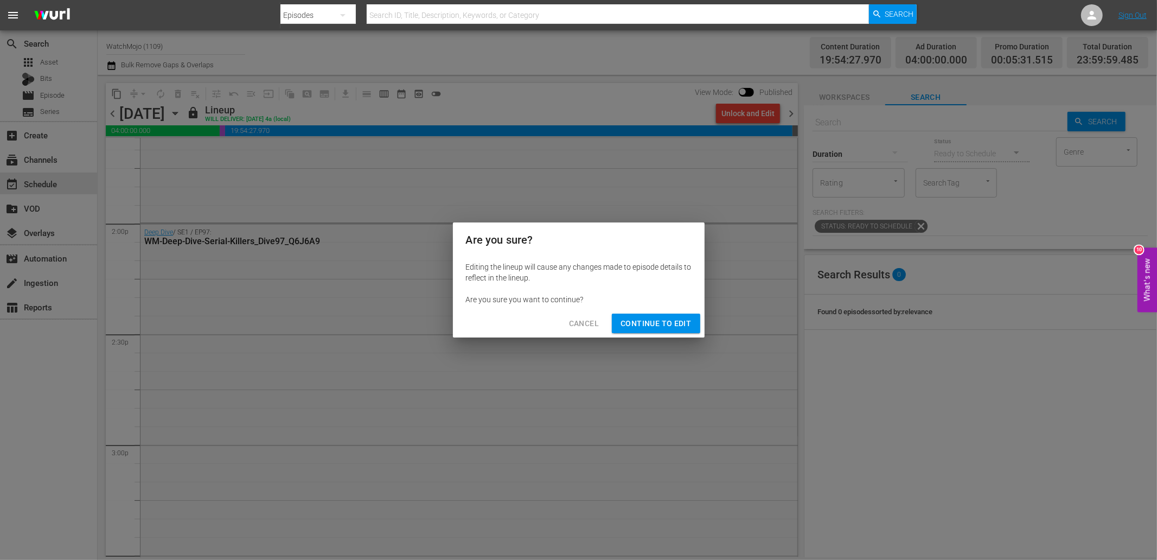
click at [659, 320] on span "Continue to Edit" at bounding box center [655, 324] width 70 height 14
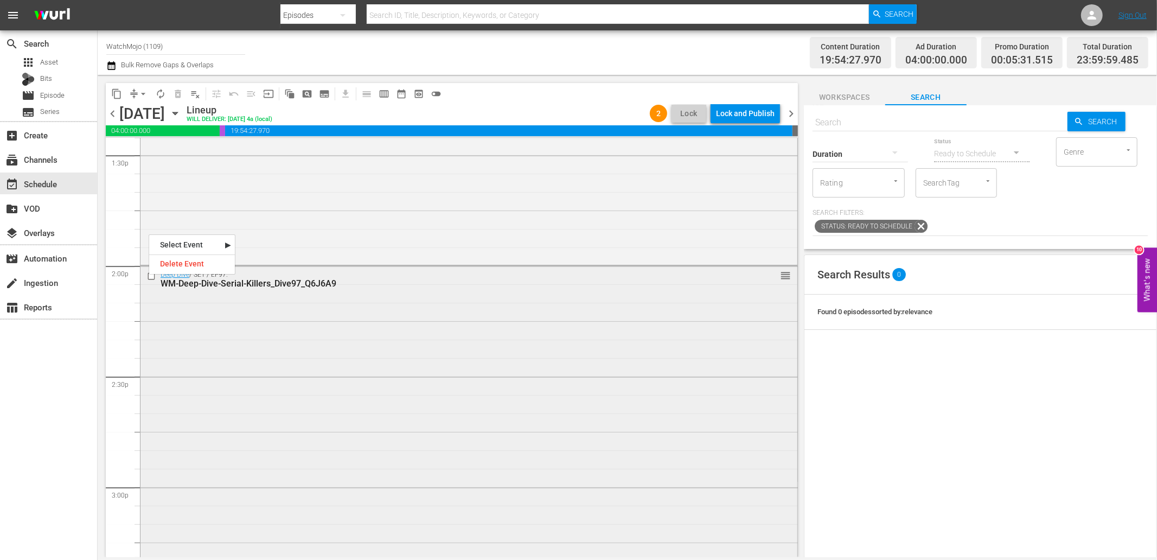
scroll to position [2932, 0]
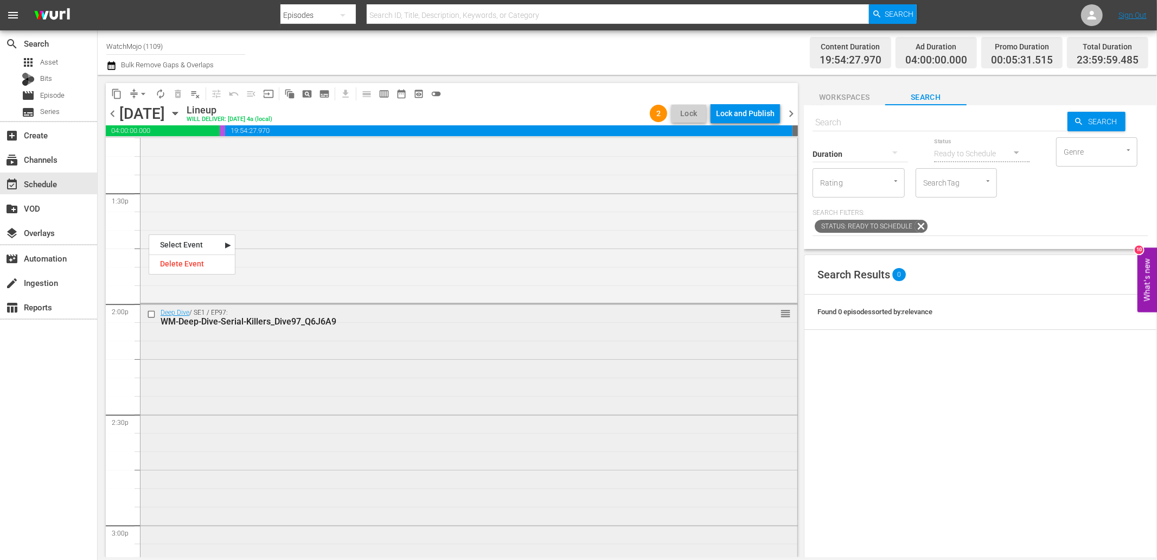
click at [306, 377] on div "Deep Dive / SE1 / EP97: WM-Deep-Dive-Serial-Killers_Dive97_Q6J6A9 reorder" at bounding box center [468, 523] width 657 height 439
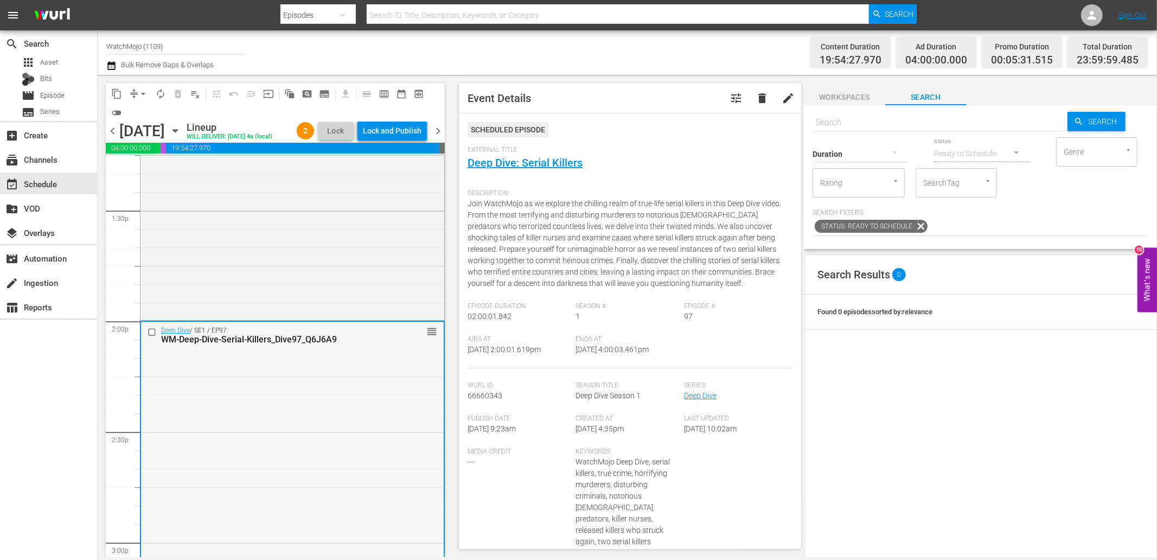
click at [150, 337] on input "checkbox" at bounding box center [152, 332] width 11 height 9
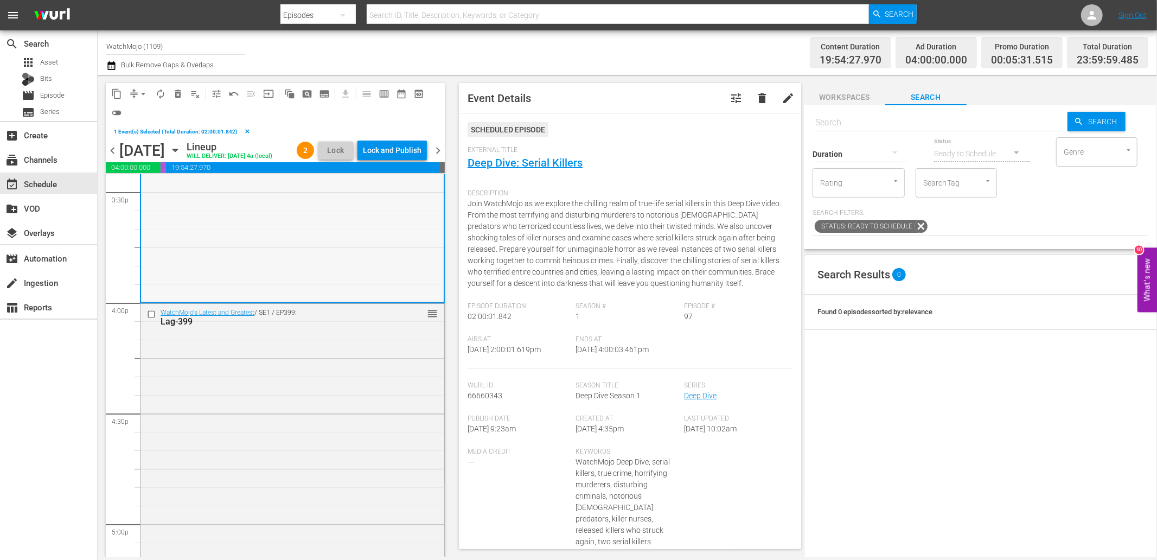
scroll to position [3414, 0]
click at [153, 316] on input "checkbox" at bounding box center [152, 311] width 11 height 9
click at [175, 93] on span "delete_forever_outlined" at bounding box center [177, 93] width 11 height 11
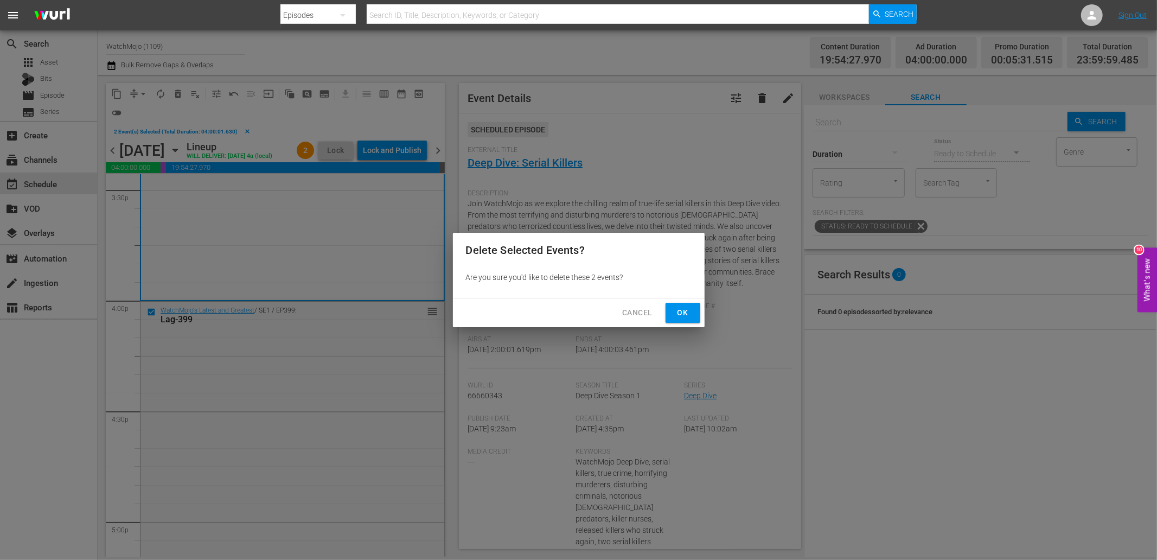
click at [684, 304] on button "Ok" at bounding box center [682, 313] width 35 height 20
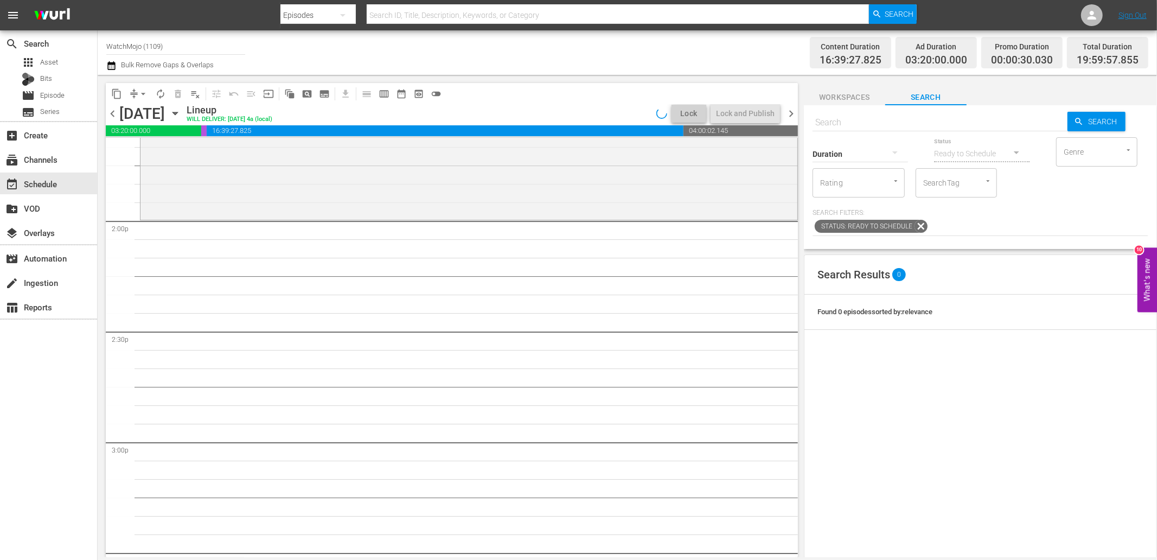
scroll to position [3012, 0]
click at [849, 118] on input "text" at bounding box center [939, 123] width 255 height 26
paste input "WM-Deep-Dive-Songs-That-Gave-Us-Chills-_Dive116_J5K1B5"
type input "WM-Deep-Dive-Songs-That-Gave-Us-Chills-_Dive116_J5K1B5"
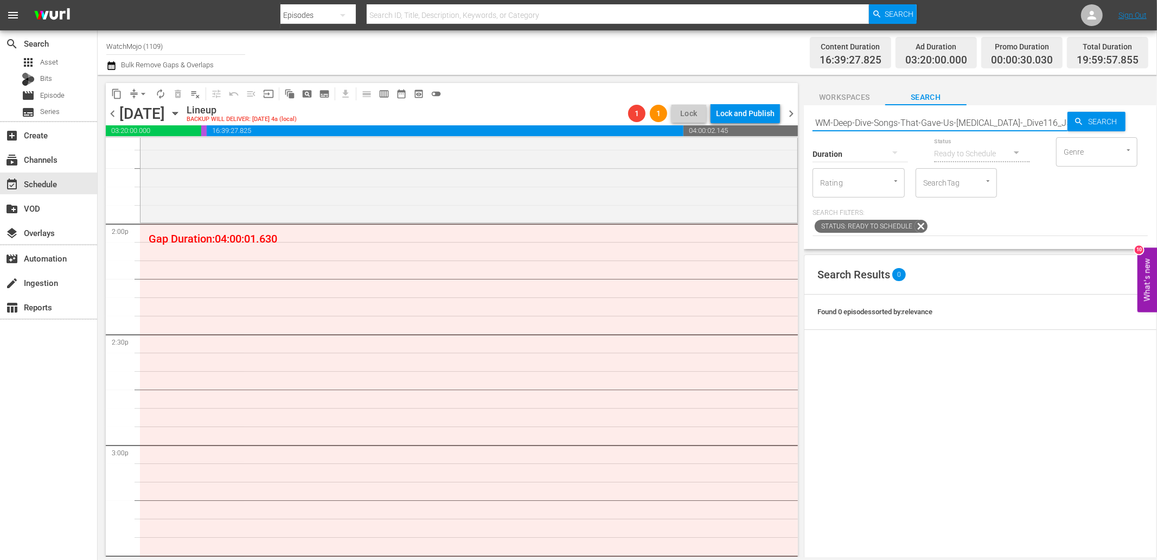
type input "WM-Deep-Dive-Songs-That-Gave-Us-Chills-_Dive116_J5K1B5"
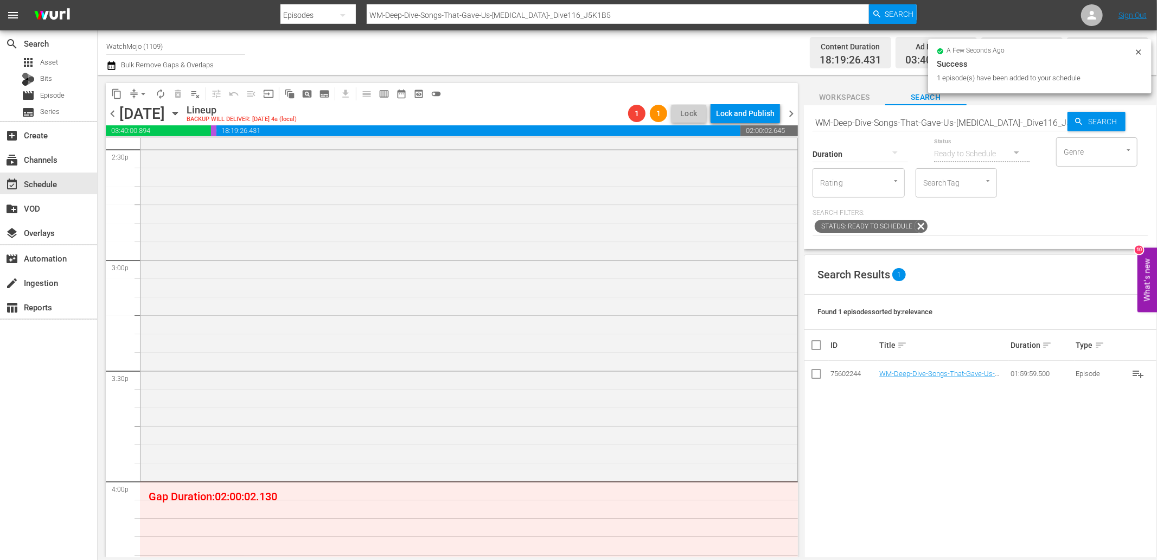
scroll to position [3374, 0]
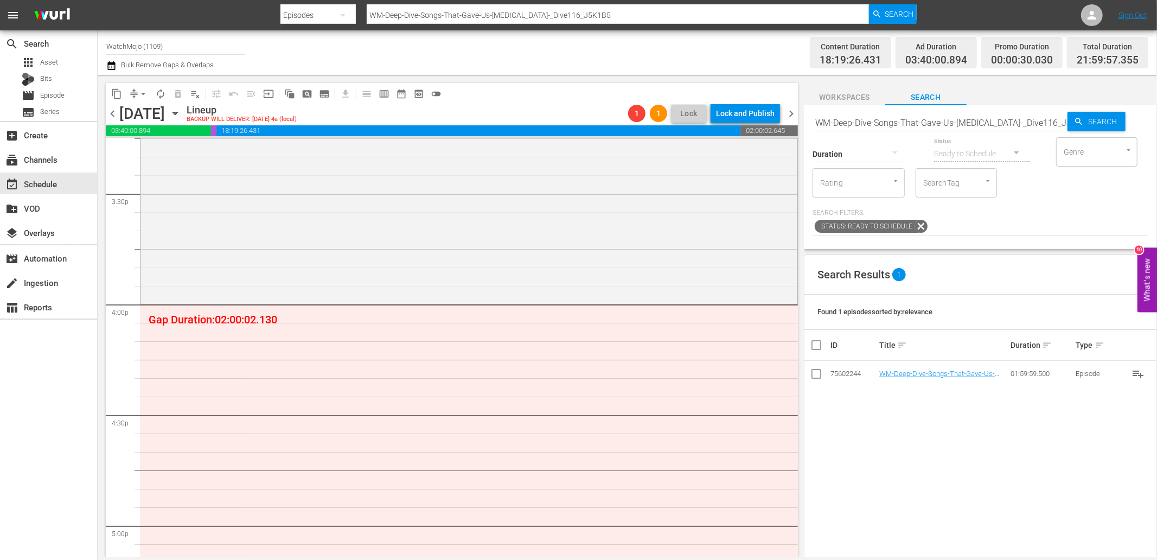
click at [892, 127] on div "Duration" at bounding box center [859, 146] width 95 height 39
click at [891, 123] on input "WM-Deep-Dive-Songs-That-Gave-Us-Chills-_Dive116_J5K1B5" at bounding box center [939, 123] width 255 height 26
paste input "Caught-On-Camera_DIVE51_V6P8T8"
type input "WM-Deep-Dive-Caught-On-Camera_DIVE51_V6P8T8"
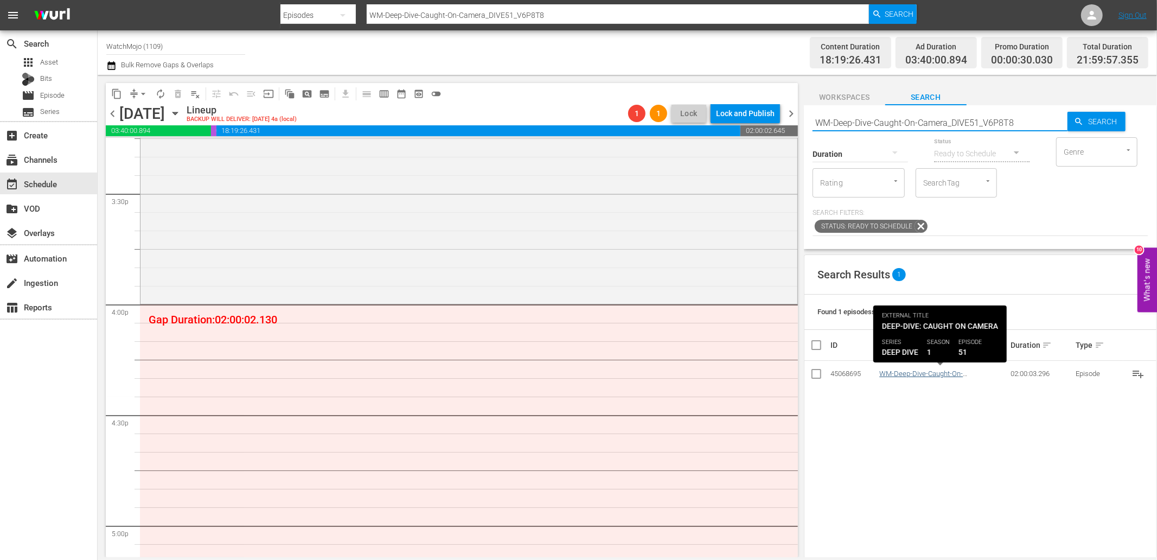
type input "WM-Deep-Dive-Caught-On-Camera_DIVE51_V6P8T8"
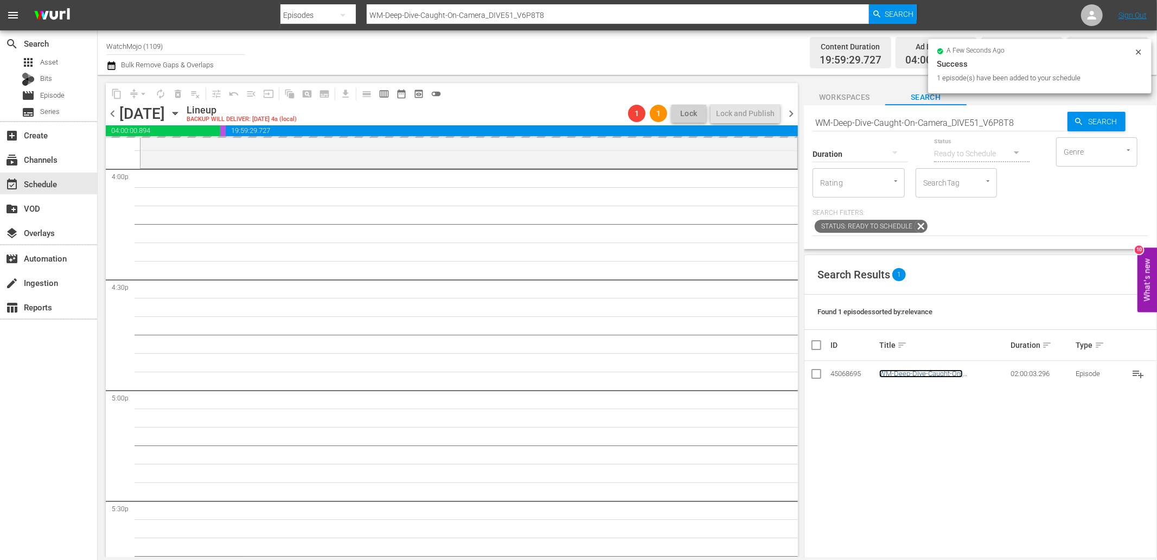
scroll to position [3614, 0]
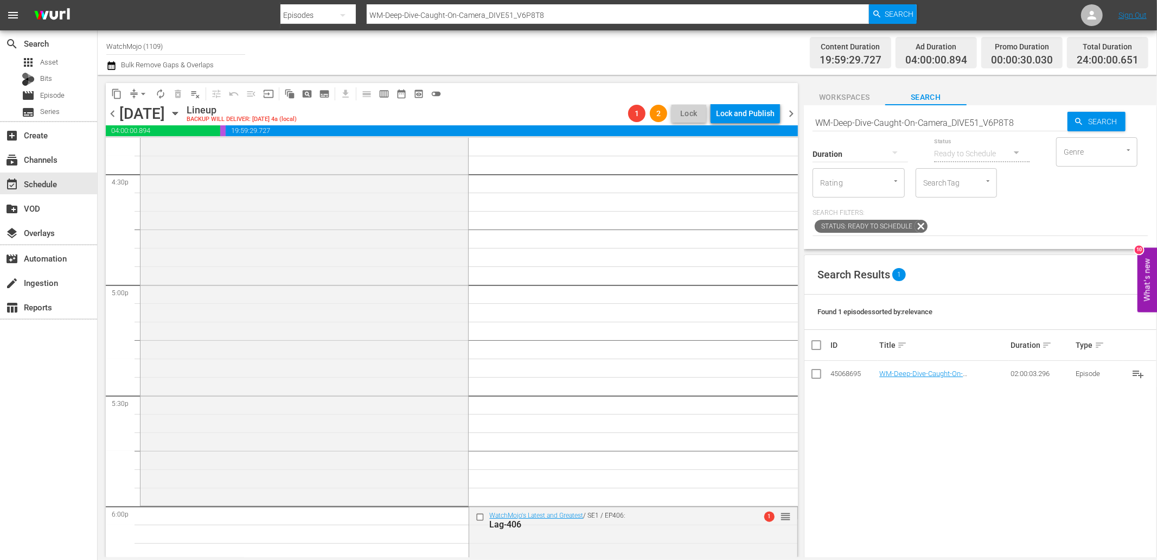
click at [111, 65] on icon "button" at bounding box center [111, 65] width 10 height 13
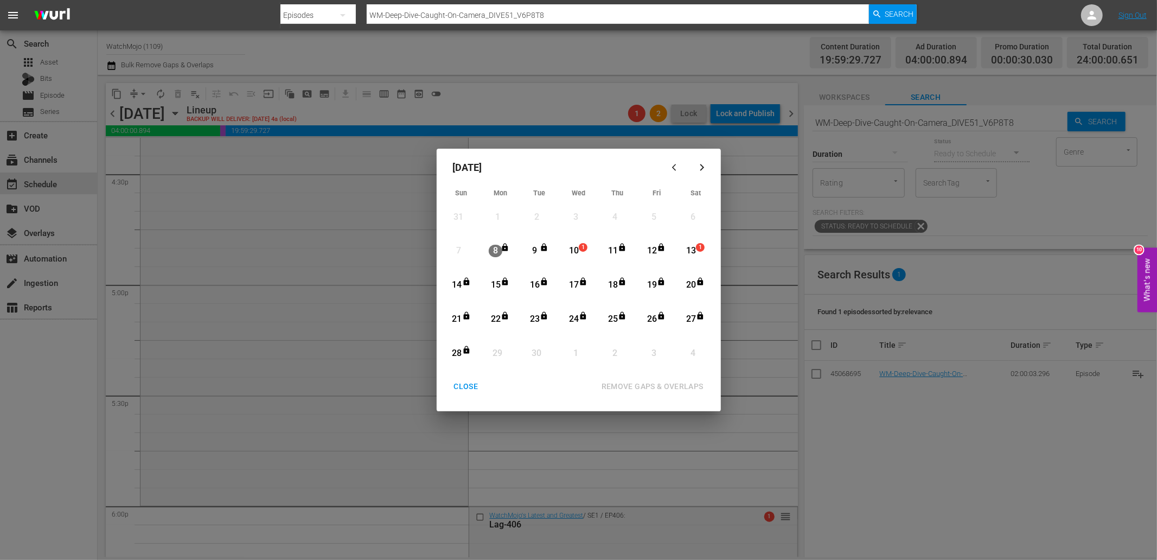
click at [573, 253] on div "10" at bounding box center [574, 251] width 14 height 12
click at [463, 286] on div "14" at bounding box center [457, 285] width 14 height 12
click at [457, 353] on div "28" at bounding box center [457, 353] width 14 height 12
click at [576, 248] on div "10" at bounding box center [574, 251] width 14 height 12
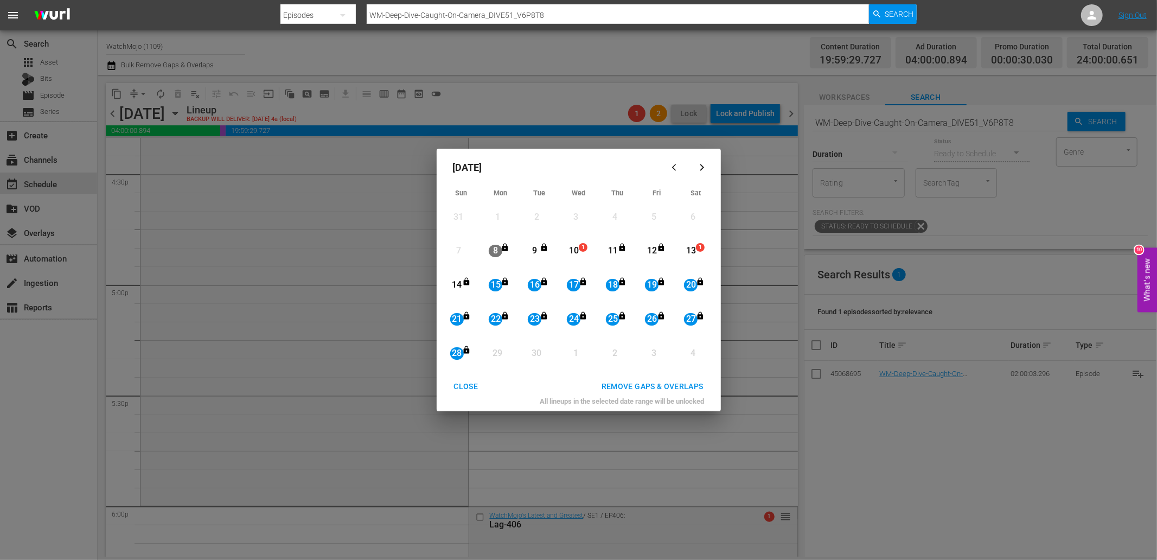
click at [571, 252] on div "10" at bounding box center [574, 251] width 14 height 12
click at [459, 285] on div "14" at bounding box center [457, 285] width 14 height 12
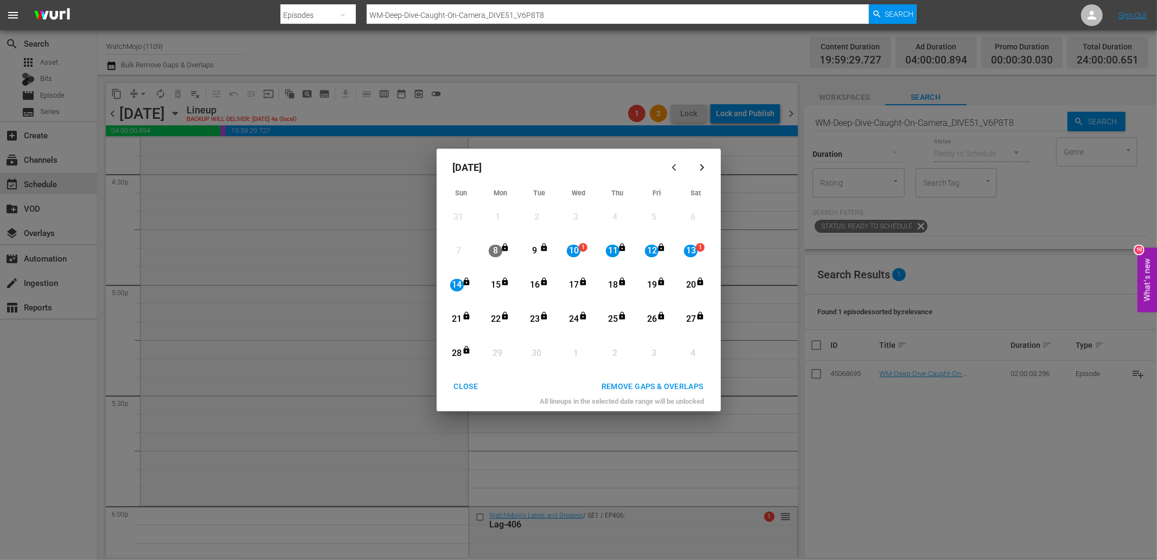
click at [649, 386] on div "REMOVE GAPS & OVERLAPS" at bounding box center [652, 387] width 119 height 14
click at [383, 252] on div "September 2025 Sun Mon Tue Wed Thu Fri Sat 31 View Lineup 1 View Lineup 2 View …" at bounding box center [578, 280] width 1157 height 560
click at [465, 385] on div "CLOSE" at bounding box center [466, 387] width 42 height 14
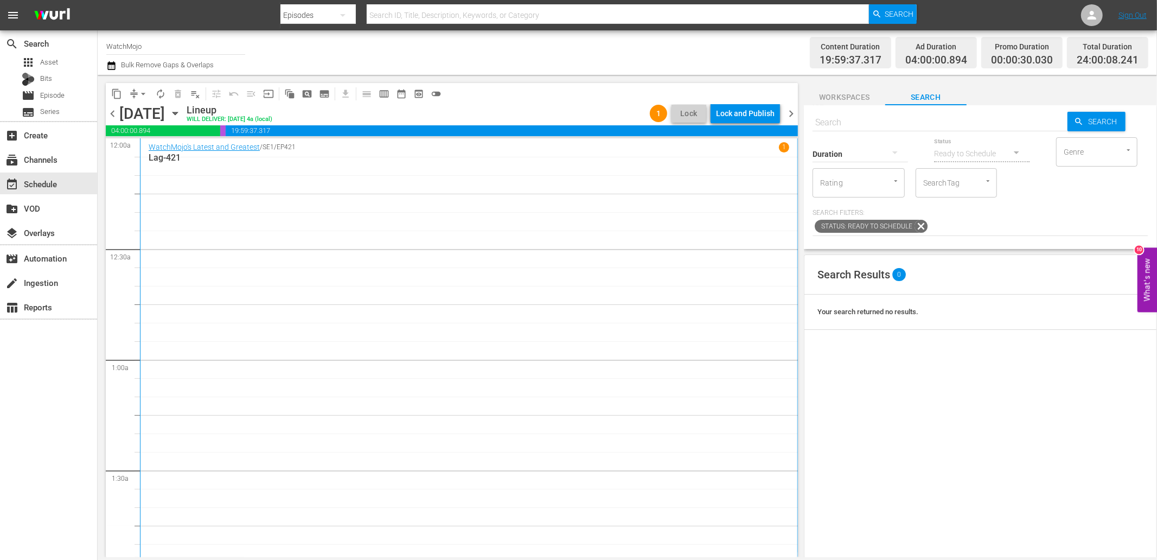
click at [181, 117] on icon "button" at bounding box center [175, 113] width 12 height 12
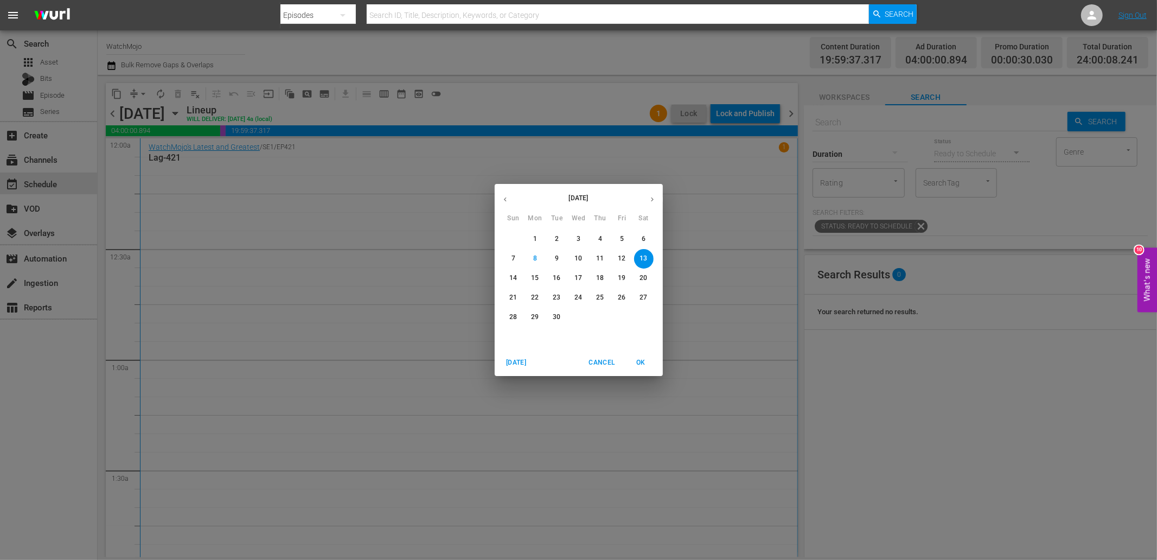
click at [581, 259] on p "10" at bounding box center [578, 258] width 8 height 9
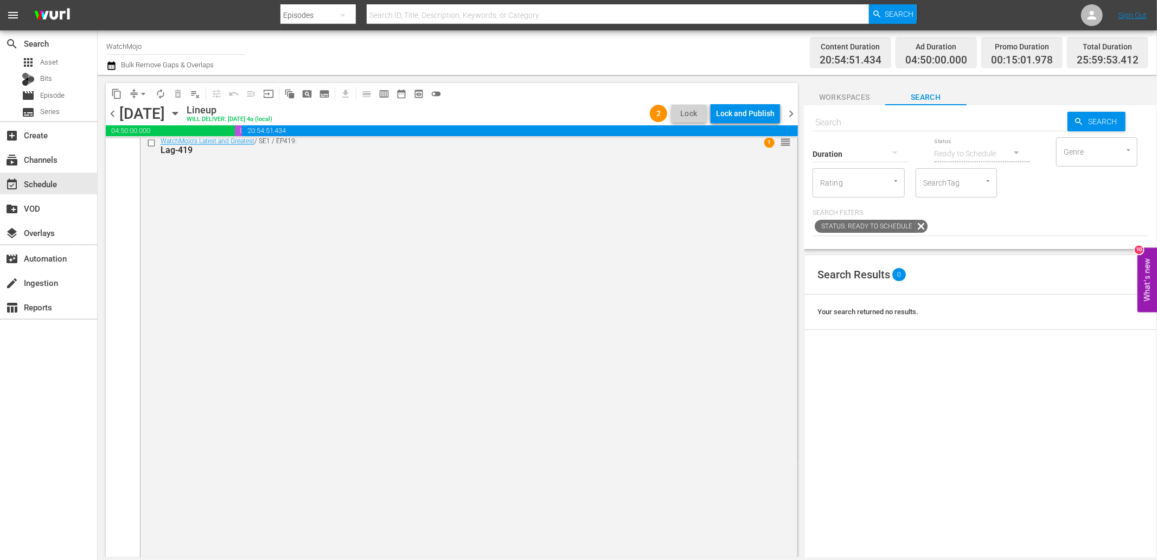
scroll to position [5333, 0]
click at [354, 329] on div "WatchMojo's Latest and Greatest / SE1 / EP419: Lag-419 1 reorder" at bounding box center [468, 334] width 657 height 439
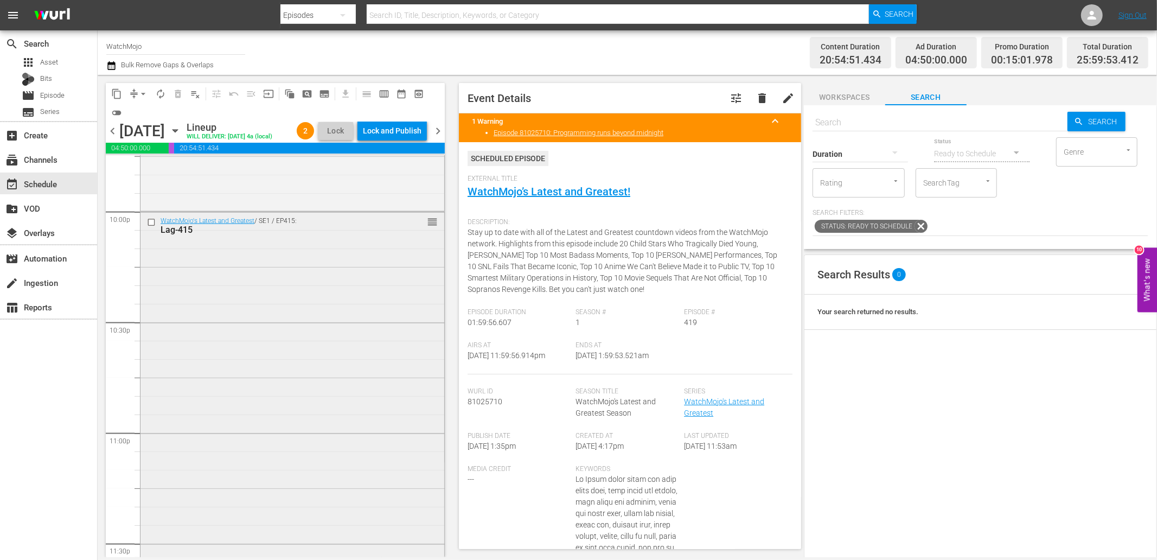
scroll to position [4811, 0]
click at [260, 332] on div "WatchMojo's Latest and Greatest / SE1 / EP415: Lag-415 reorder" at bounding box center [292, 432] width 304 height 439
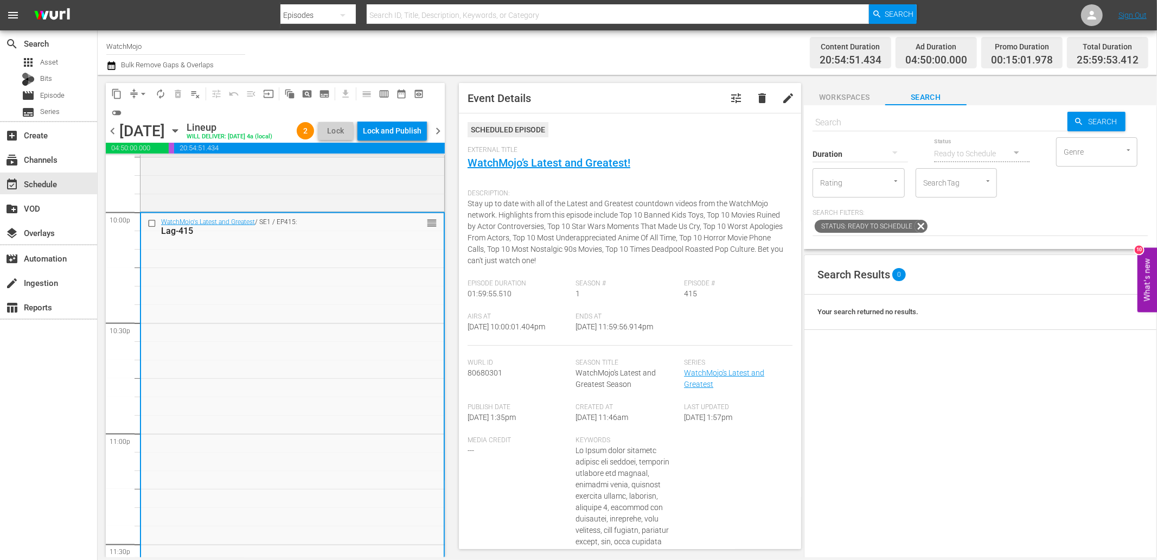
click at [149, 228] on input "checkbox" at bounding box center [152, 223] width 11 height 9
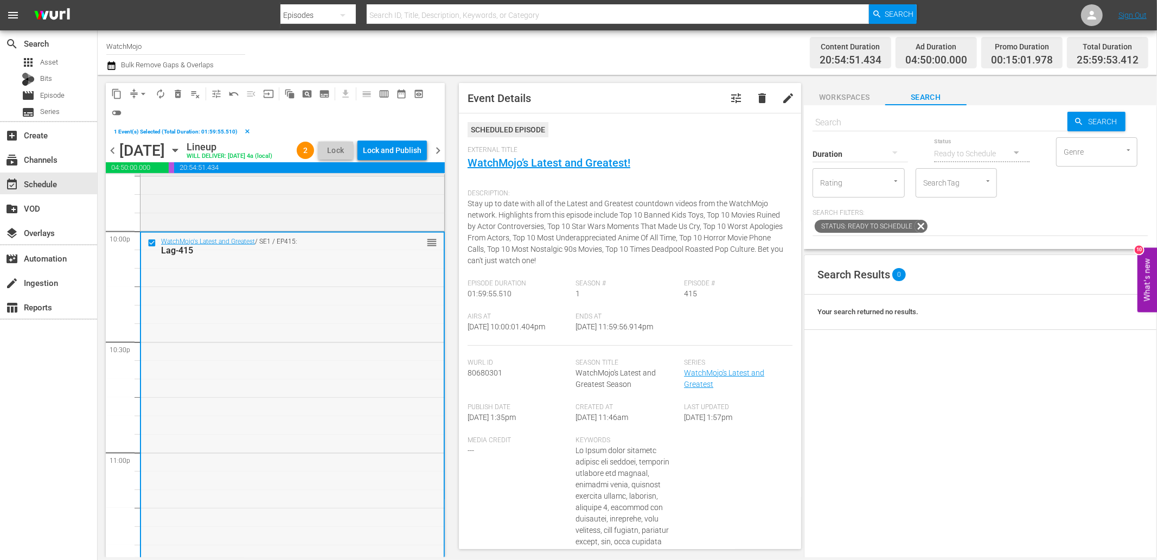
click at [266, 370] on div "WatchMojo's Latest and Greatest / SE1 / EP415: Lag-415 reorder" at bounding box center [292, 452] width 303 height 439
click at [586, 160] on link "WatchMojo’s Latest and Greatest!" at bounding box center [548, 162] width 163 height 13
click at [318, 363] on div "WatchMojo's Latest and Greatest / SE1 / EP415: Lag-415 reorder" at bounding box center [292, 452] width 303 height 439
click at [844, 117] on input "text" at bounding box center [939, 123] width 255 height 26
paste input "Lag-427"
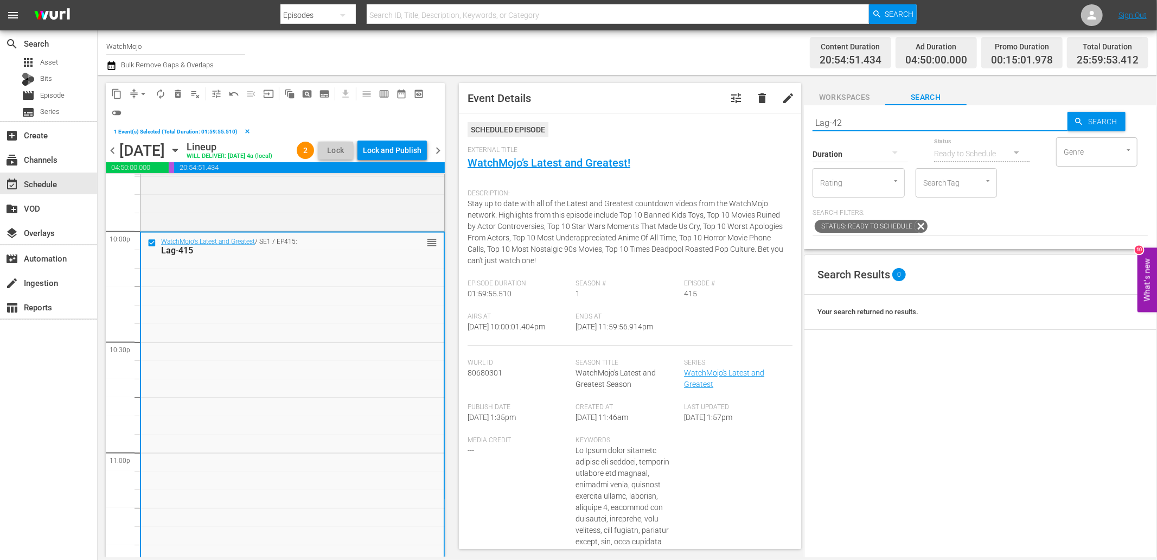
type input "Lag-423"
click at [171, 95] on button "delete_forever_outlined" at bounding box center [177, 93] width 17 height 17
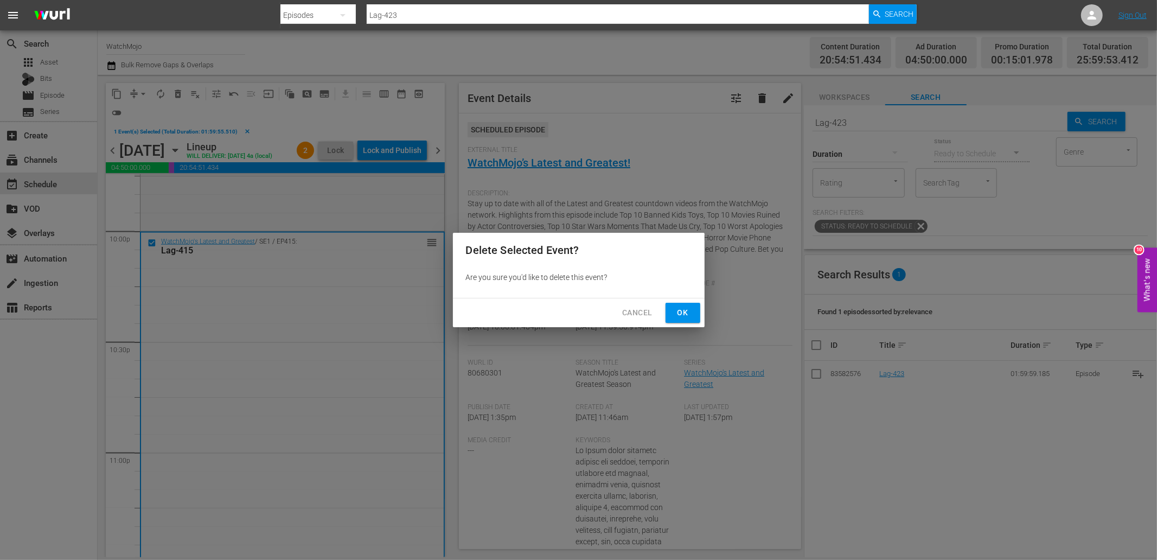
click at [679, 312] on span "Ok" at bounding box center [682, 313] width 17 height 14
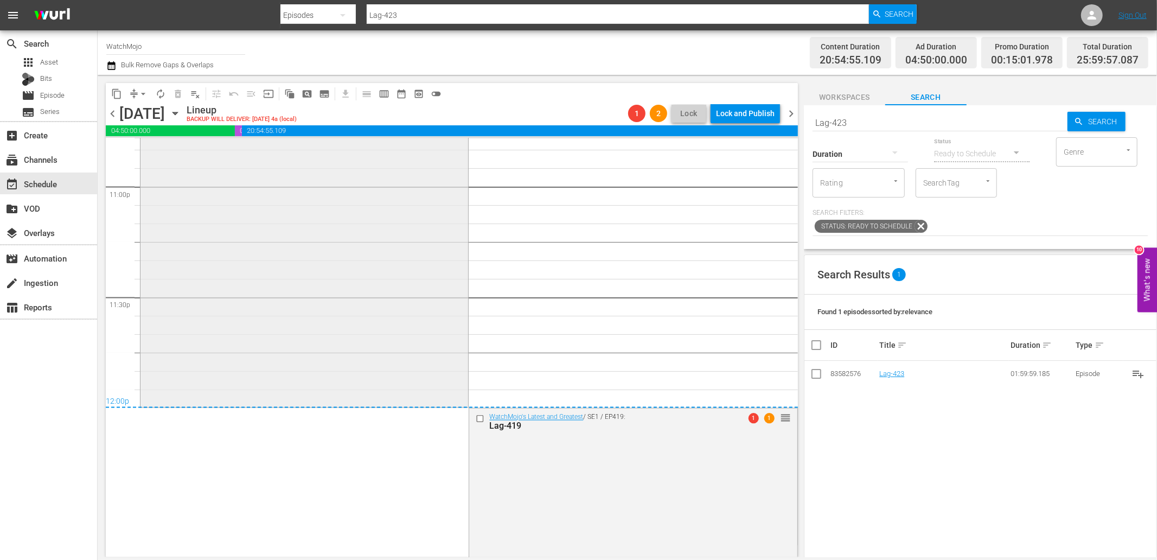
scroll to position [5172, 0]
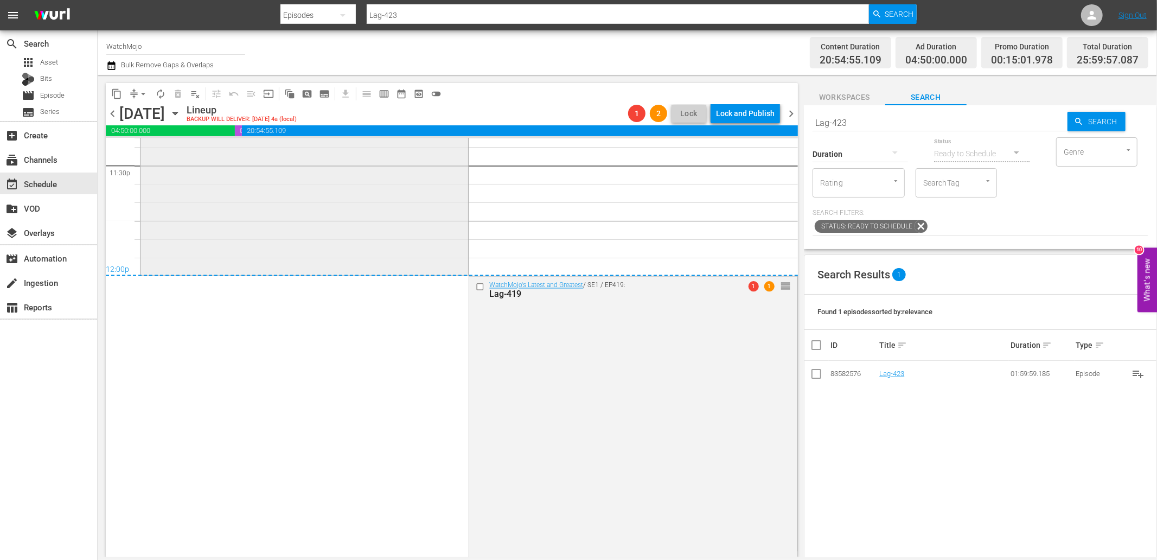
click at [364, 251] on div "WatchMojo's Latest and Greatest / SE1 / EP423: Lag-423 1 1 reorder" at bounding box center [304, 53] width 328 height 439
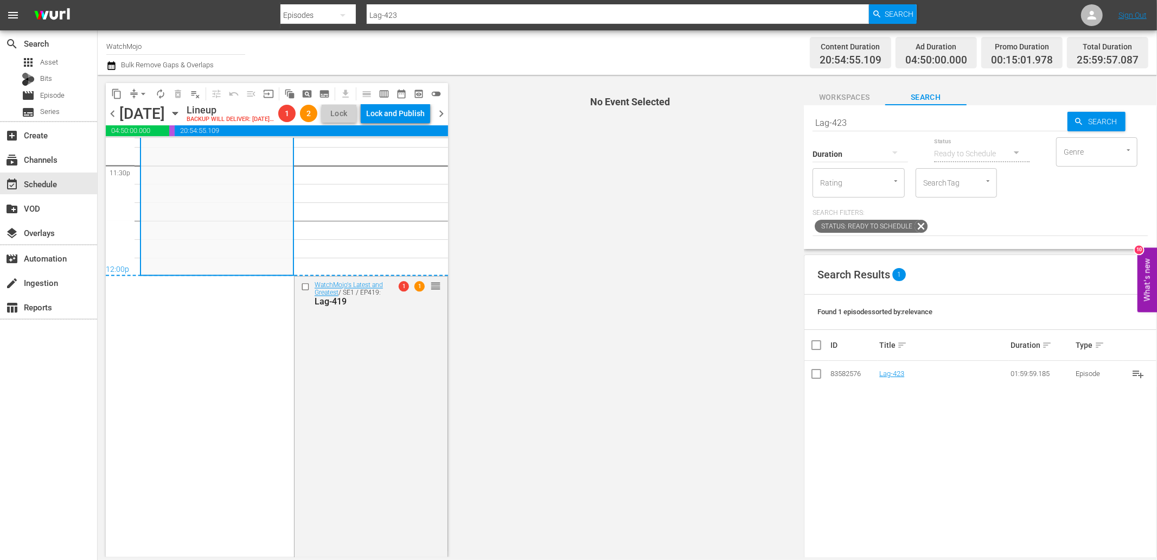
click at [133, 91] on span "compress" at bounding box center [134, 93] width 11 height 11
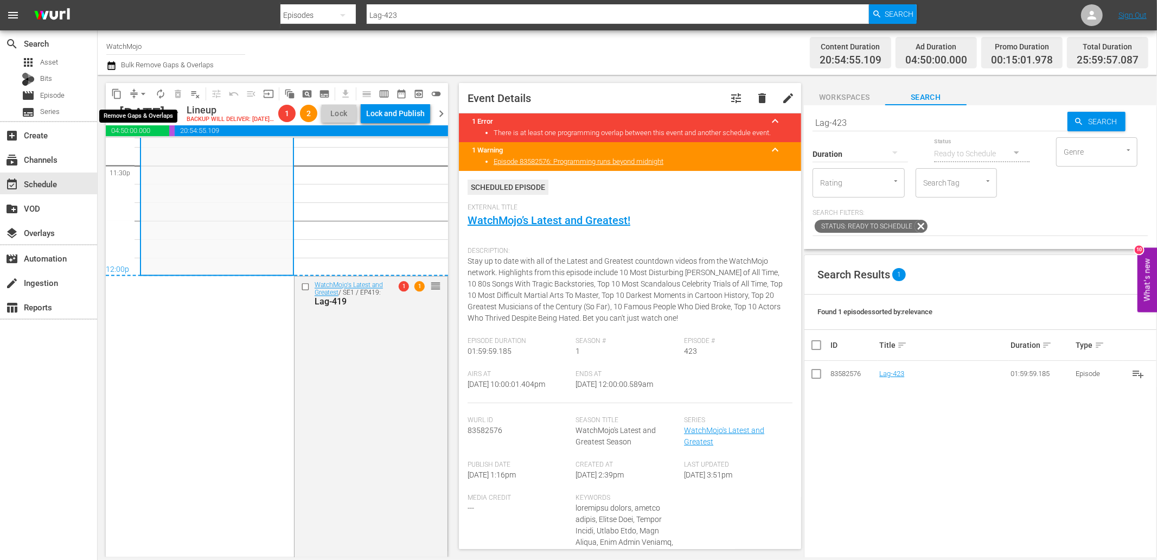
click at [144, 94] on span "arrow_drop_down" at bounding box center [143, 93] width 11 height 11
click at [166, 149] on li "Align to End of Previous Day" at bounding box center [144, 151] width 114 height 18
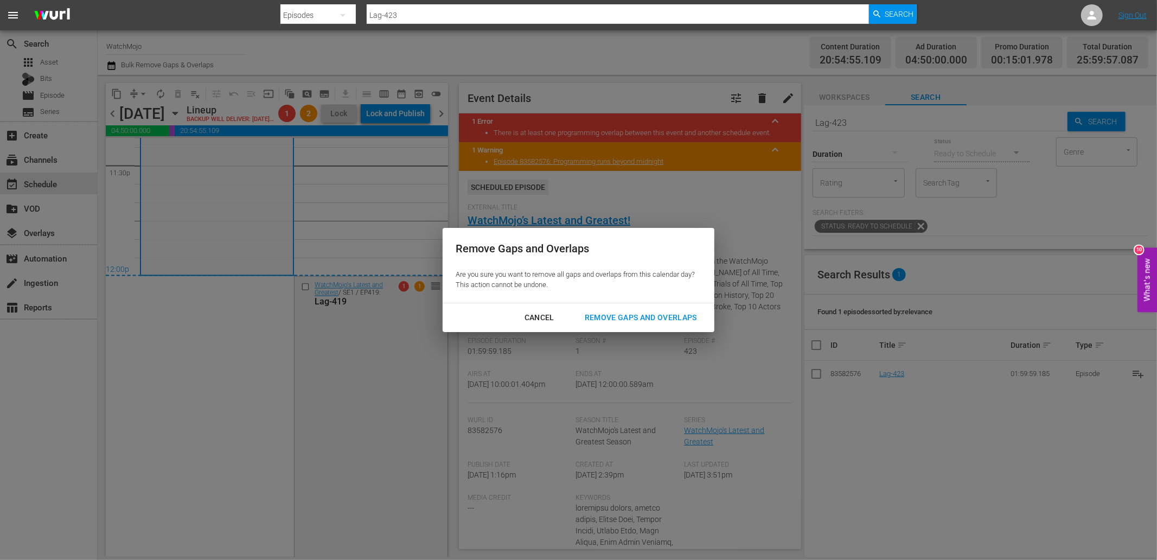
click at [599, 317] on div "Remove Gaps and Overlaps" at bounding box center [641, 318] width 130 height 14
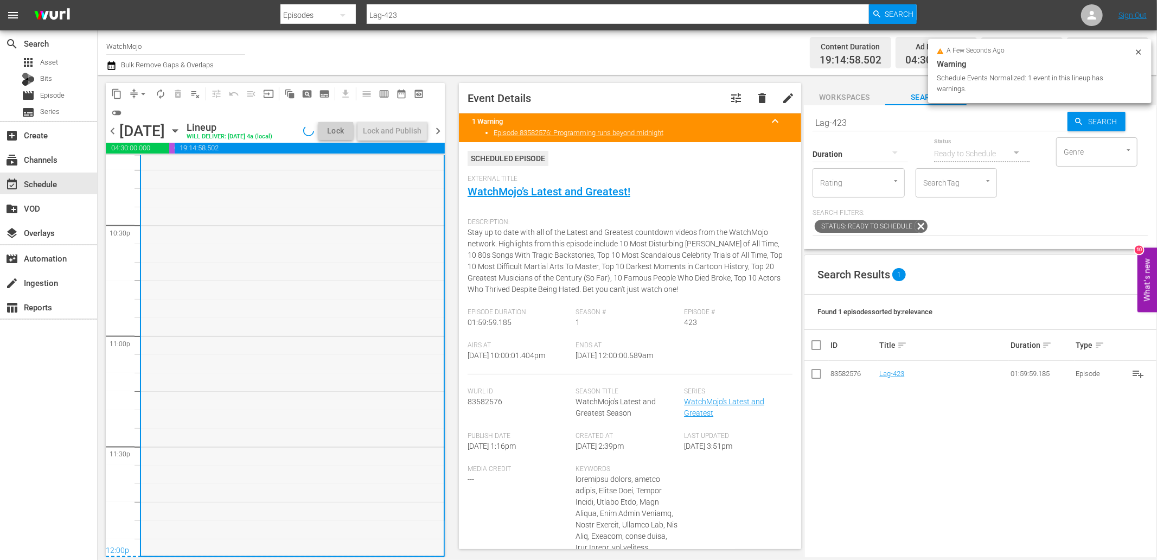
scroll to position [4925, 0]
click at [342, 312] on div "WatchMojo's Latest and Greatest / SE1 / EP423: Lag-423 1 reorder" at bounding box center [292, 334] width 303 height 439
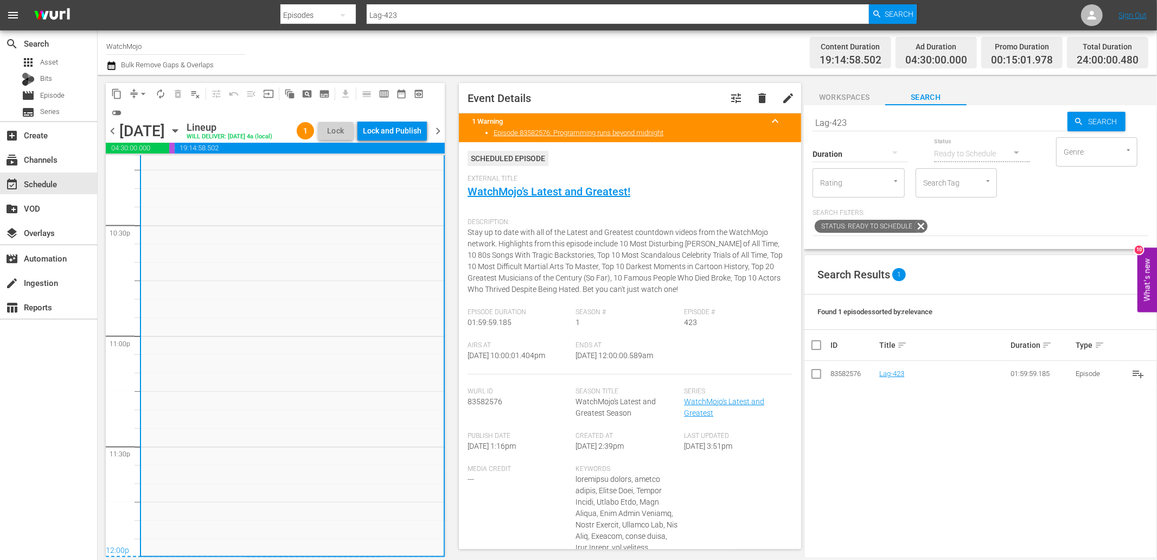
drag, startPoint x: 651, startPoint y: 356, endPoint x: 625, endPoint y: 359, distance: 26.2
click at [625, 359] on div "Ends At 9/11/25 @ 12:00:00.589am" at bounding box center [630, 357] width 108 height 33
copy span "12:00:00.589am"
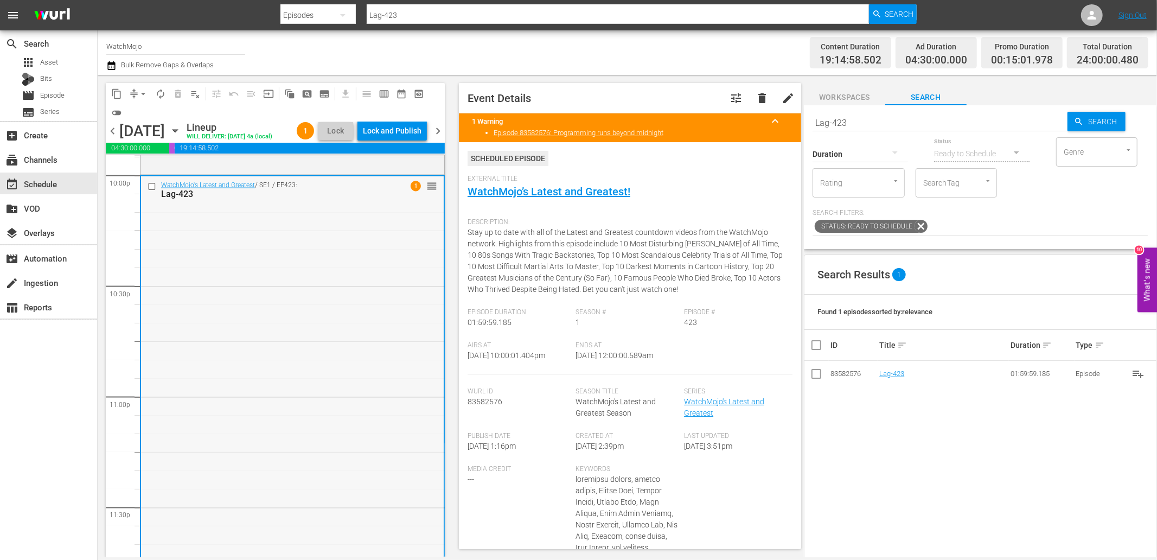
scroll to position [4845, 0]
click at [311, 275] on div "WatchMojo's Latest and Greatest / SE1 / EP423: Lag-423 1 reorder" at bounding box center [292, 398] width 303 height 439
click at [391, 131] on div "Lock and Publish" at bounding box center [392, 131] width 59 height 20
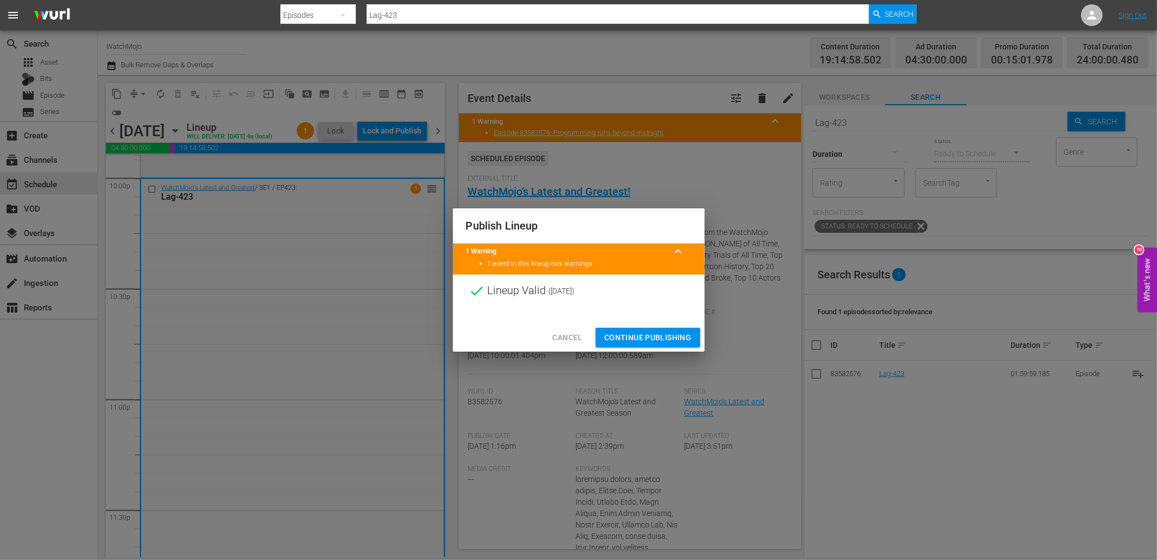
click at [615, 337] on span "Continue Publishing" at bounding box center [647, 338] width 87 height 14
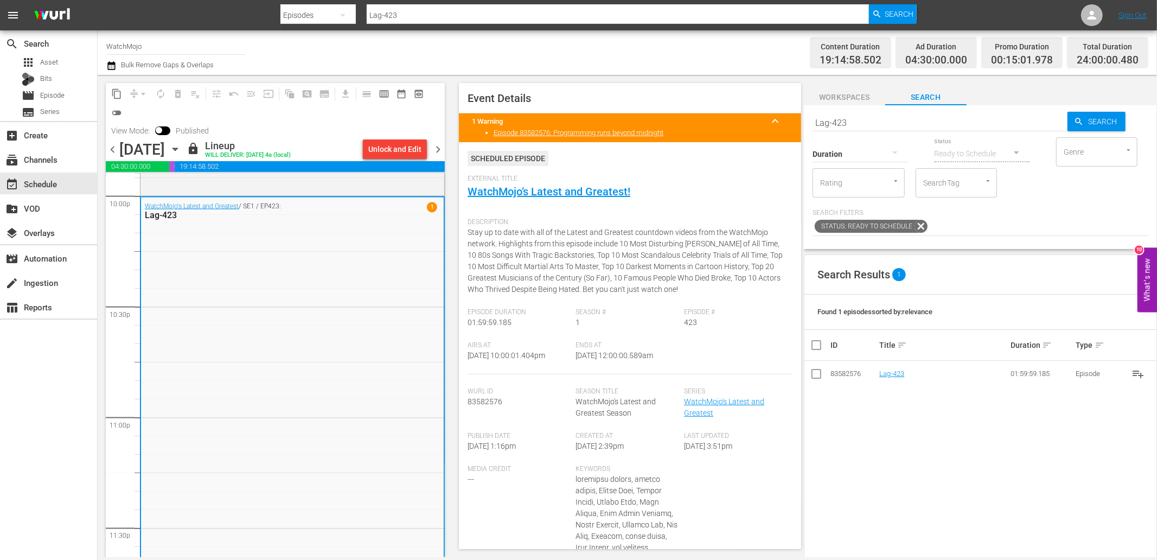
click at [435, 145] on span "chevron_right" at bounding box center [438, 150] width 14 height 14
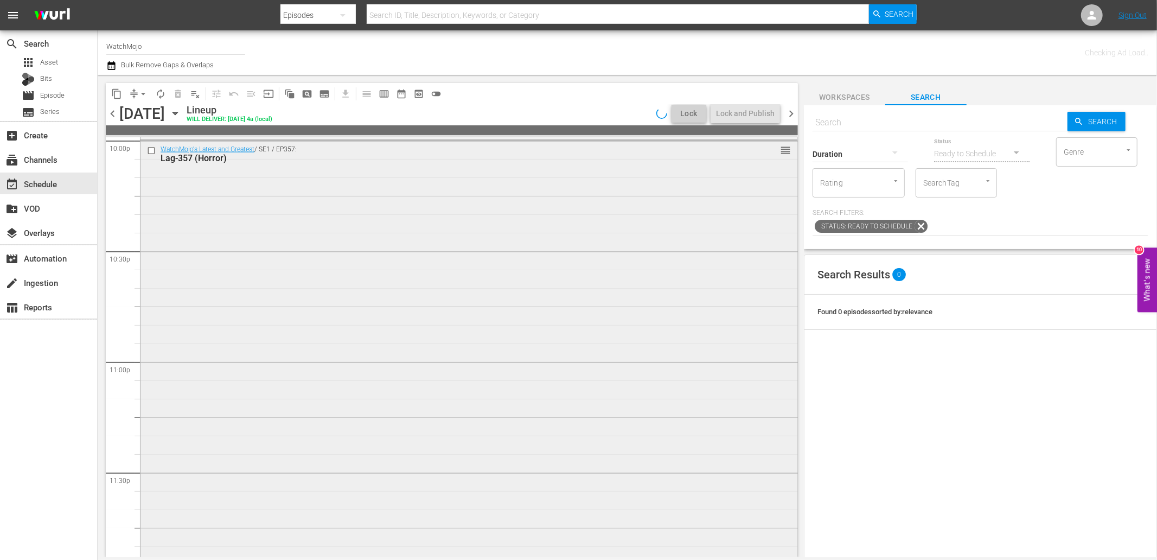
scroll to position [4845, 0]
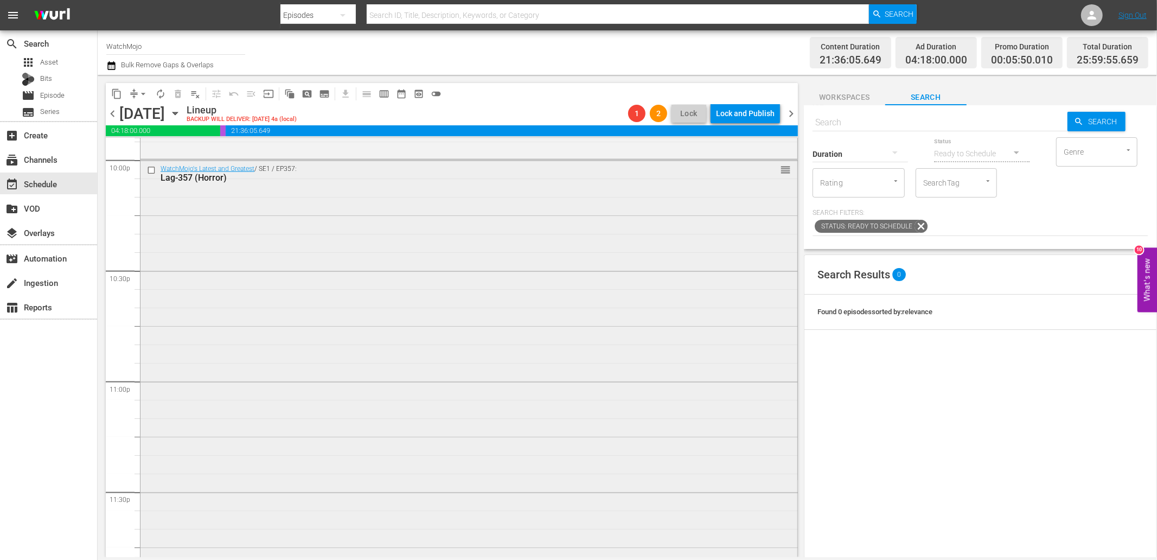
click at [290, 298] on div "WatchMojo's Latest and Greatest / SE1 / EP357: Lag-357 (Horror) reorder" at bounding box center [468, 379] width 657 height 439
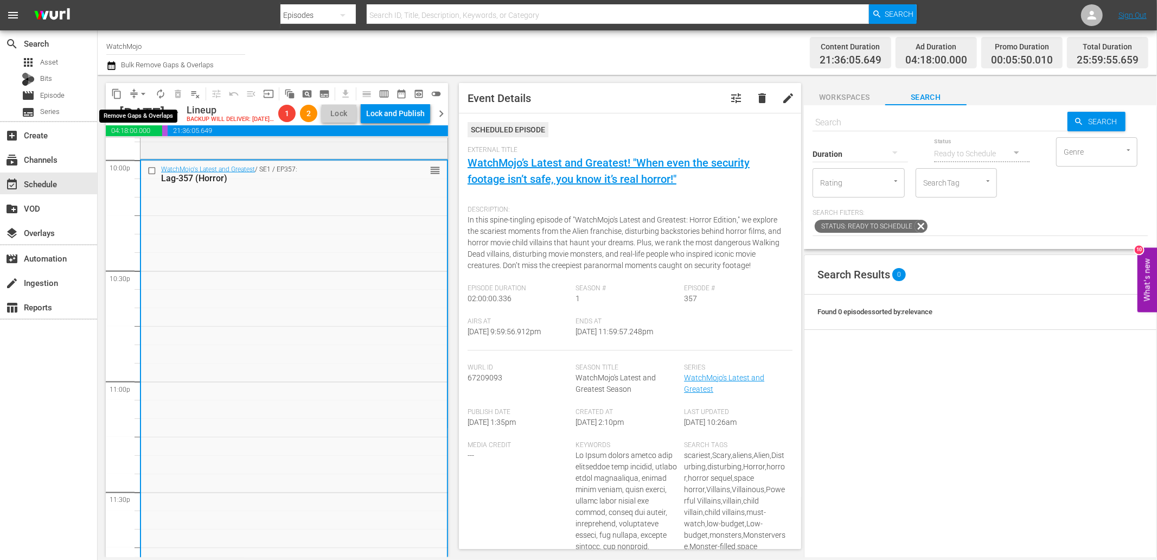
click at [144, 89] on span "arrow_drop_down" at bounding box center [143, 93] width 11 height 11
click at [171, 145] on li "Align to End of Previous Day" at bounding box center [144, 151] width 114 height 18
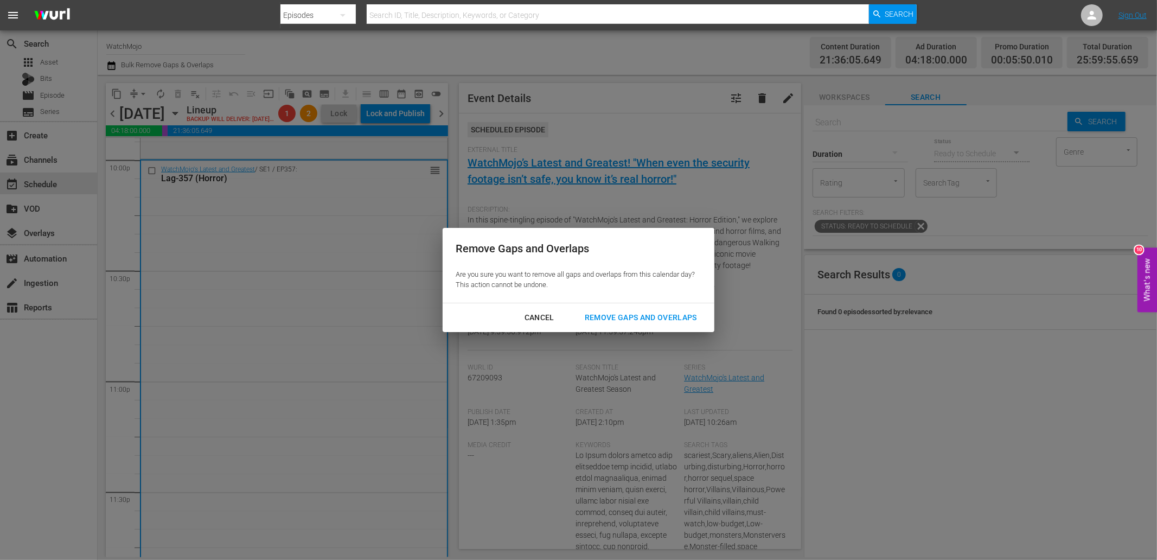
click at [620, 318] on div "Remove Gaps and Overlaps" at bounding box center [641, 318] width 130 height 14
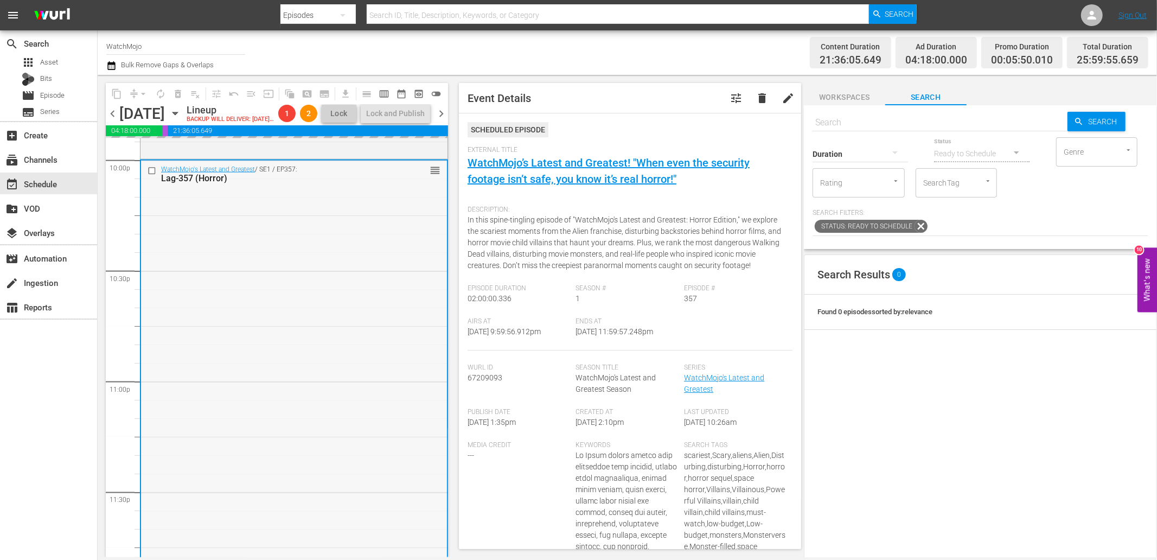
click at [284, 358] on div "WatchMojo's Latest and Greatest / SE1 / EP357: Lag-357 (Horror) reorder" at bounding box center [294, 379] width 306 height 439
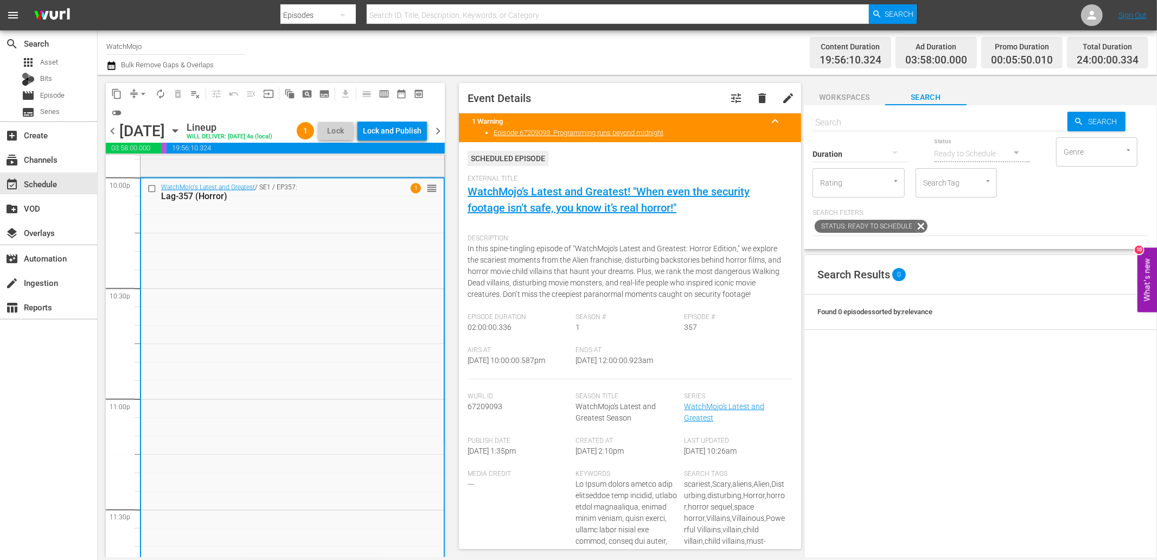
drag, startPoint x: 664, startPoint y: 362, endPoint x: 619, endPoint y: 367, distance: 45.2
click at [619, 367] on div "Ends At 9/12/25 @ 12:00:00.923am" at bounding box center [630, 362] width 108 height 33
copy span "12:00:00.923am"
click at [388, 137] on div "Lock and Publish" at bounding box center [392, 131] width 59 height 20
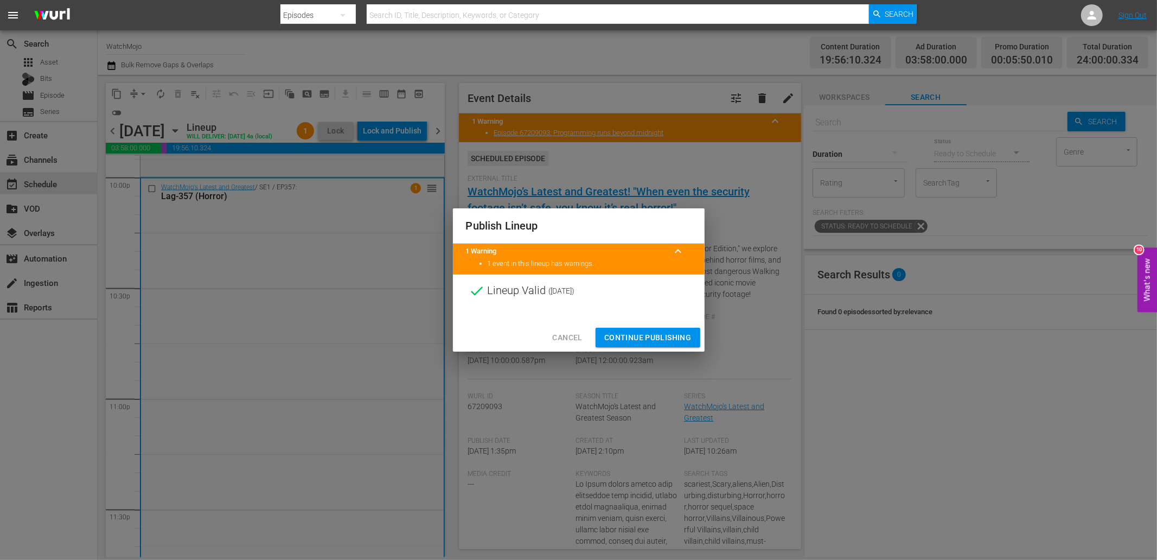
click at [633, 335] on span "Continue Publishing" at bounding box center [647, 338] width 87 height 14
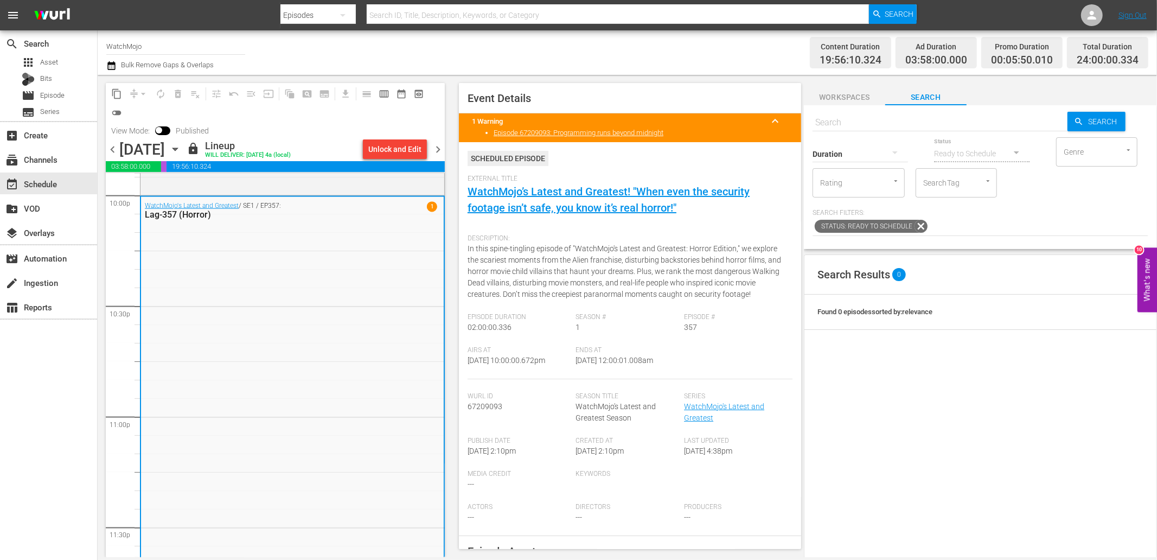
drag, startPoint x: 438, startPoint y: 145, endPoint x: 820, endPoint y: 291, distance: 409.7
click at [438, 145] on span "chevron_right" at bounding box center [438, 150] width 14 height 14
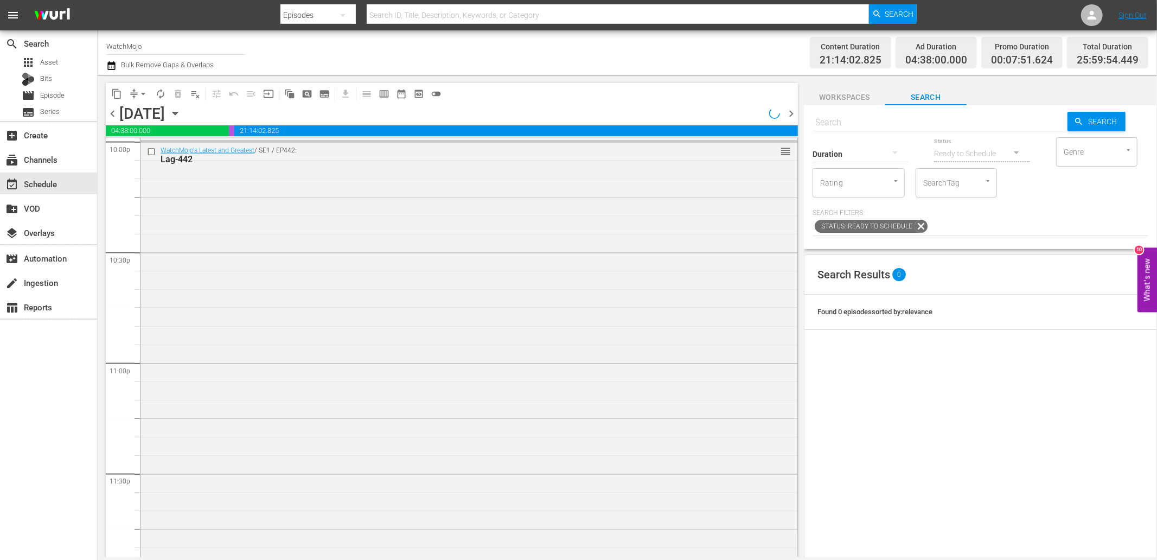
scroll to position [4845, 0]
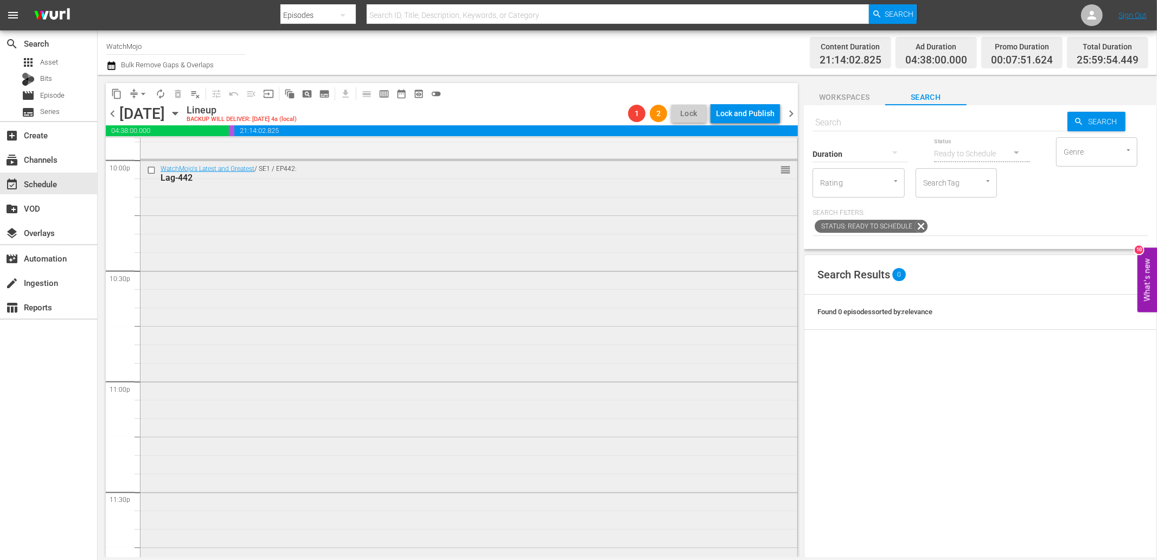
click at [268, 366] on div "WatchMojo's Latest and Greatest / SE1 / EP442: Lag-442 reorder" at bounding box center [468, 379] width 657 height 439
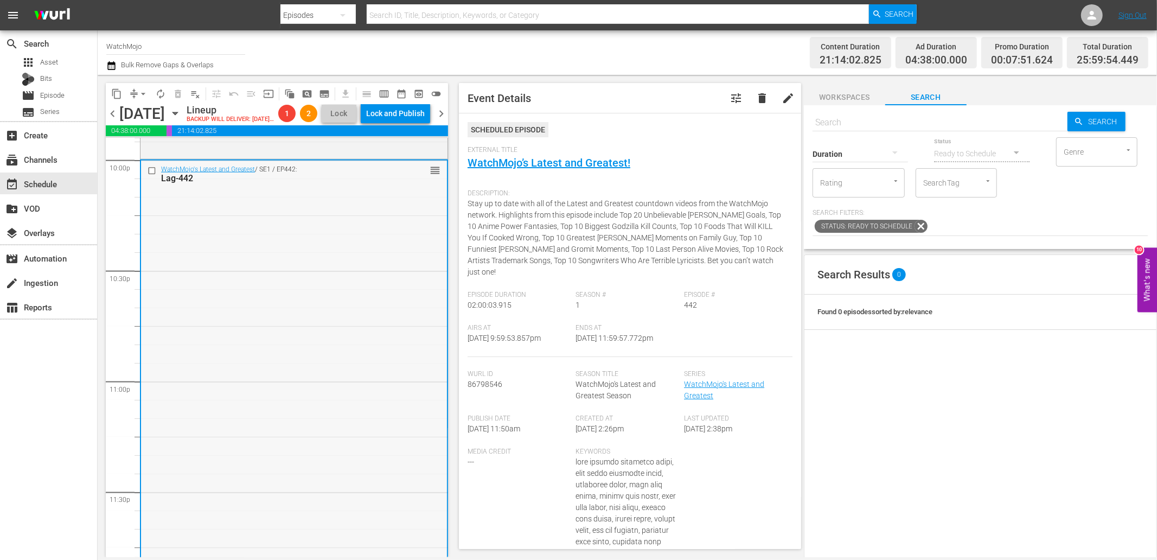
click at [221, 314] on div "WatchMojo's Latest and Greatest / SE1 / EP442: Lag-442 reorder" at bounding box center [294, 379] width 306 height 439
click at [143, 98] on span "arrow_drop_down" at bounding box center [143, 93] width 11 height 11
click at [164, 150] on li "Align to End of Previous Day" at bounding box center [144, 151] width 114 height 18
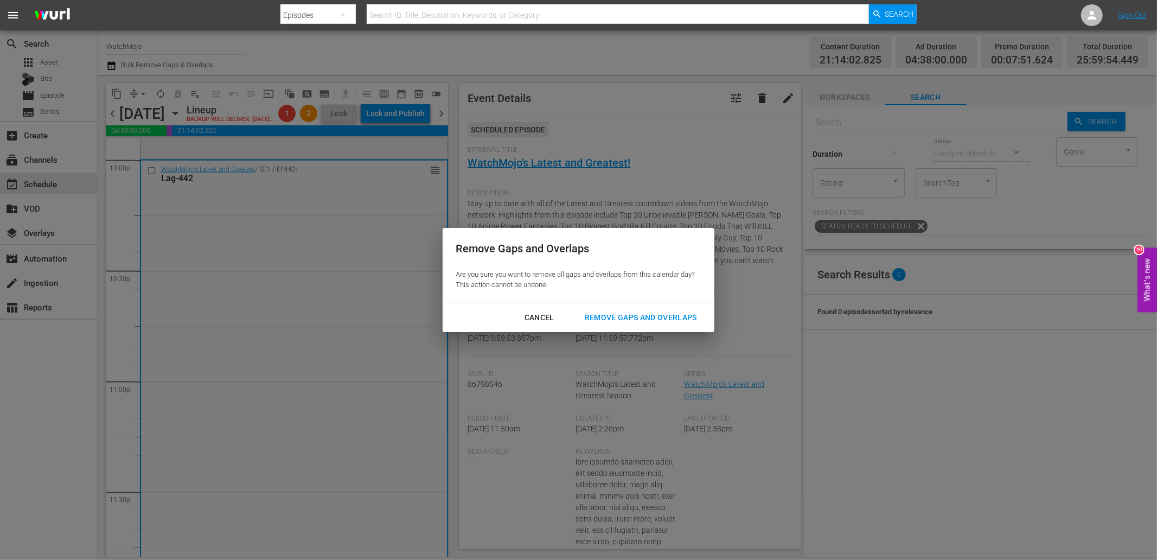
click at [647, 316] on div "Remove Gaps and Overlaps" at bounding box center [641, 318] width 130 height 14
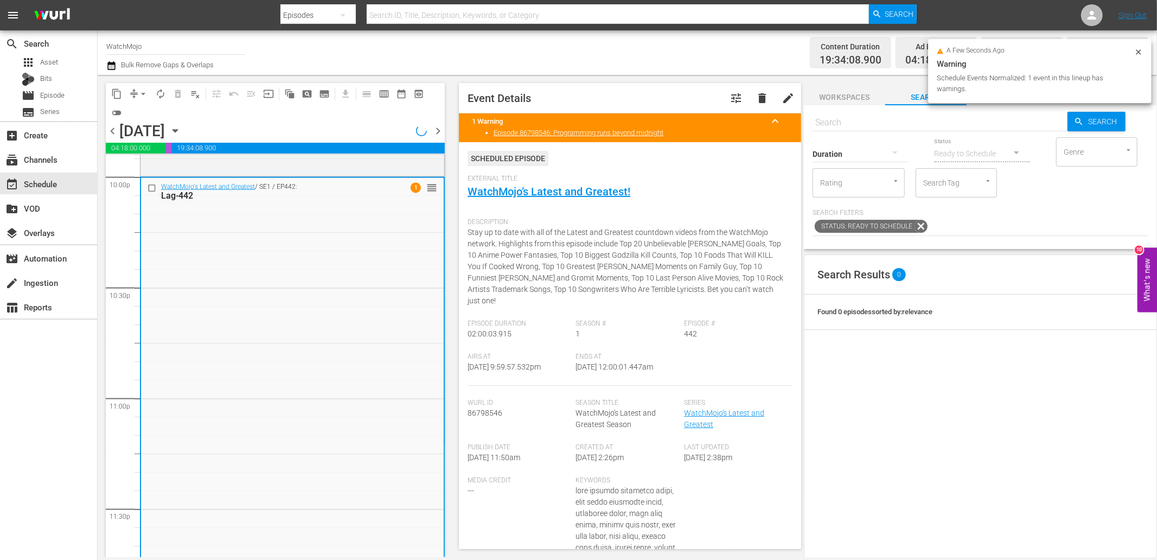
scroll to position [4845, 0]
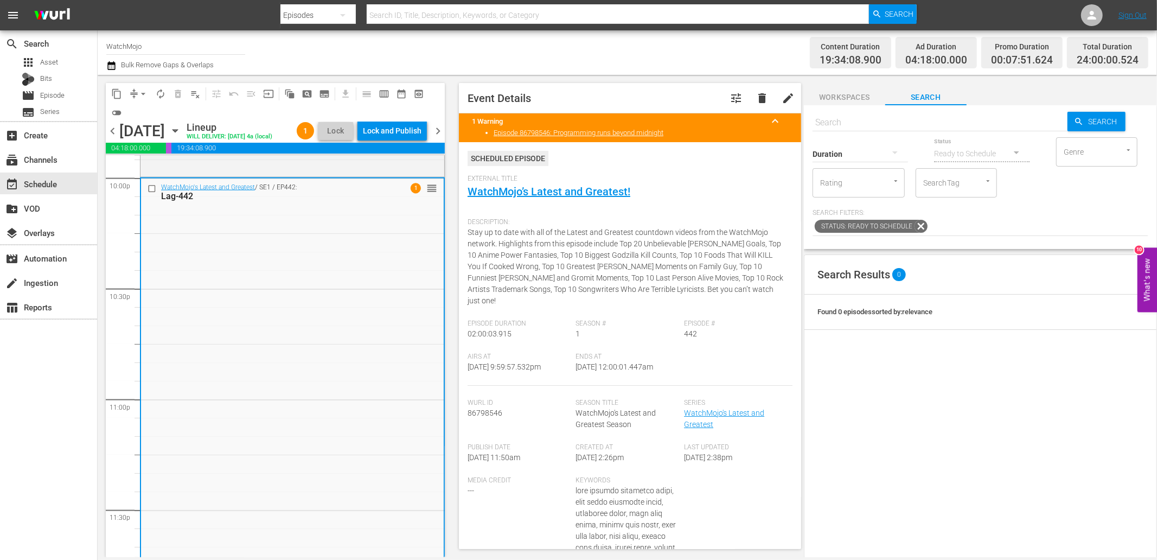
drag, startPoint x: 624, startPoint y: 362, endPoint x: 614, endPoint y: 365, distance: 9.8
click at [614, 365] on div "Ends At 9/13/25 @ 12:00:01.447am" at bounding box center [630, 368] width 108 height 33
copy span "12:00:01.447am"
click at [385, 133] on div "Lock and Publish" at bounding box center [392, 131] width 59 height 20
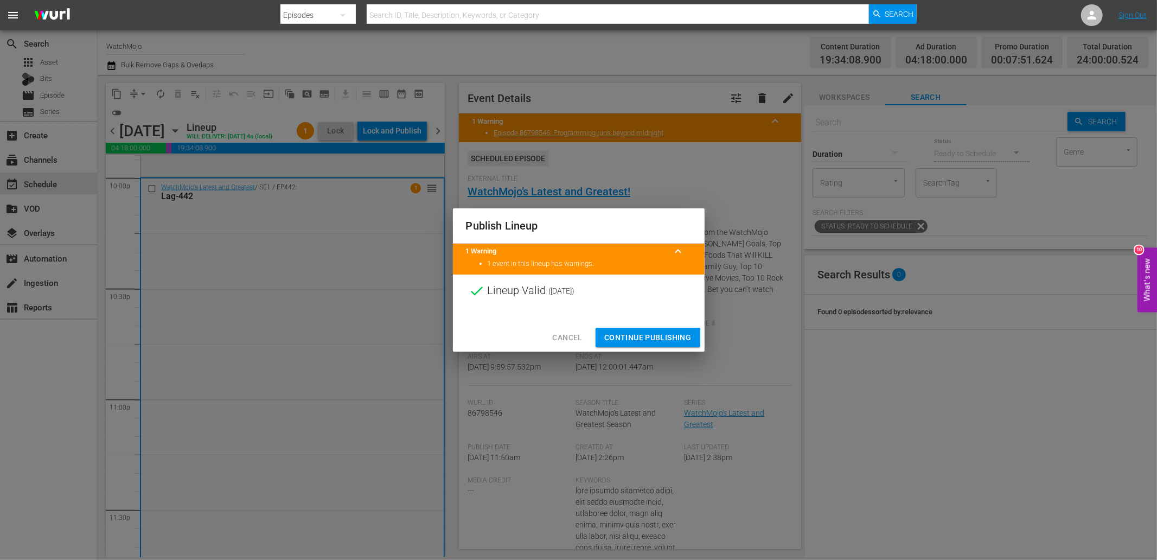
click at [665, 333] on span "Continue Publishing" at bounding box center [647, 338] width 87 height 14
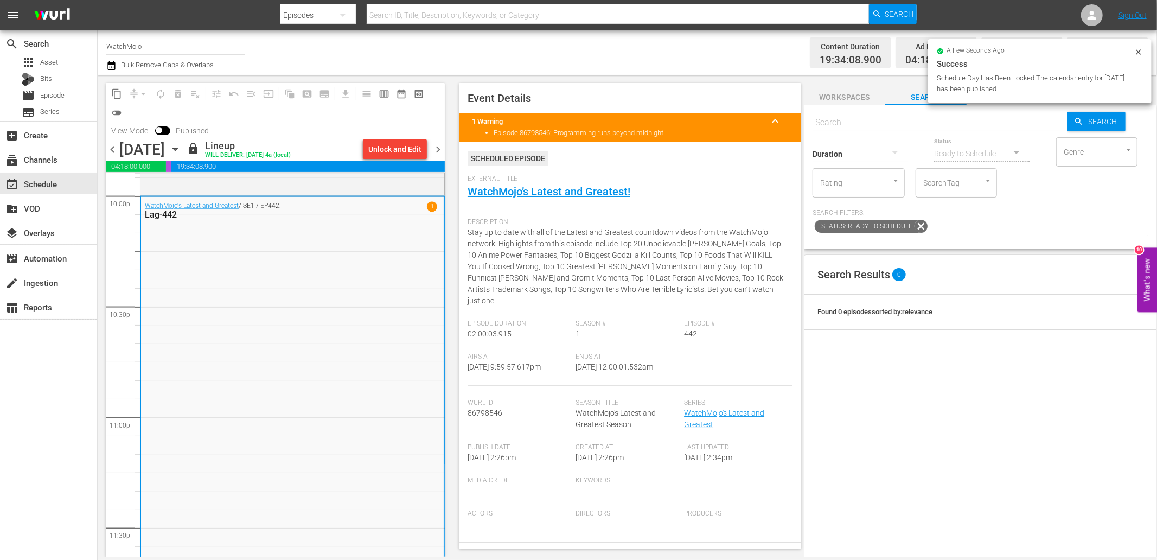
click at [441, 148] on span "chevron_right" at bounding box center [438, 150] width 14 height 14
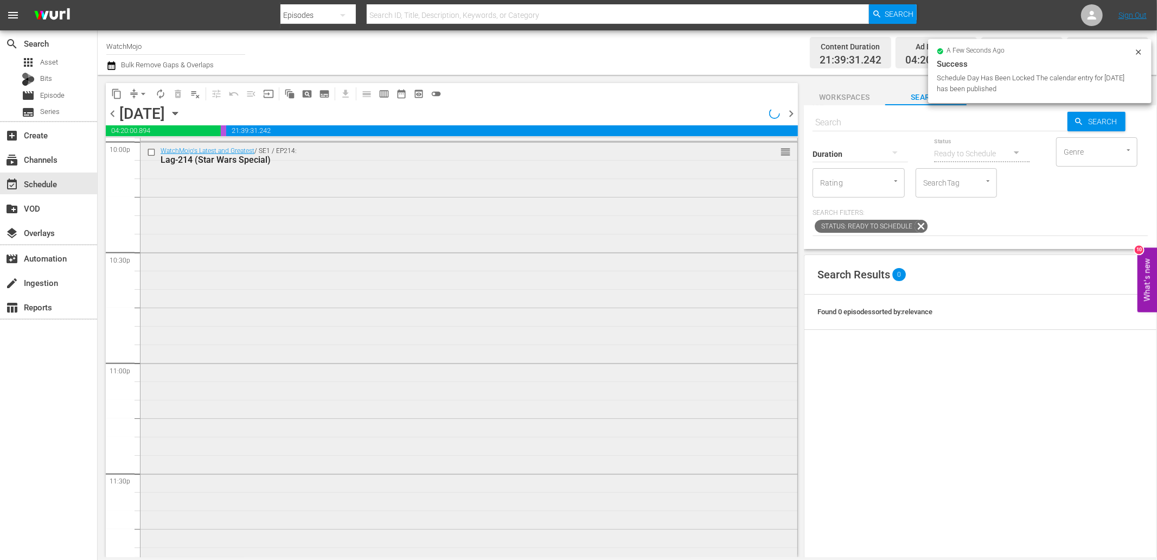
scroll to position [4845, 0]
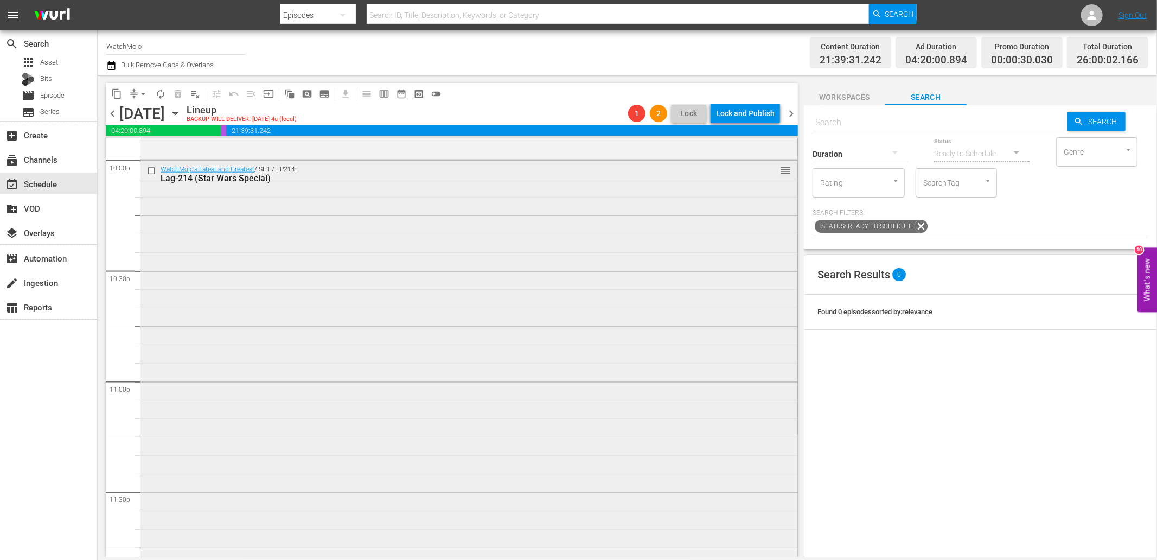
click at [635, 459] on div "WatchMojo's Latest and Greatest / SE1 / EP214: Lag-214 (Star Wars Special) reor…" at bounding box center [468, 379] width 657 height 439
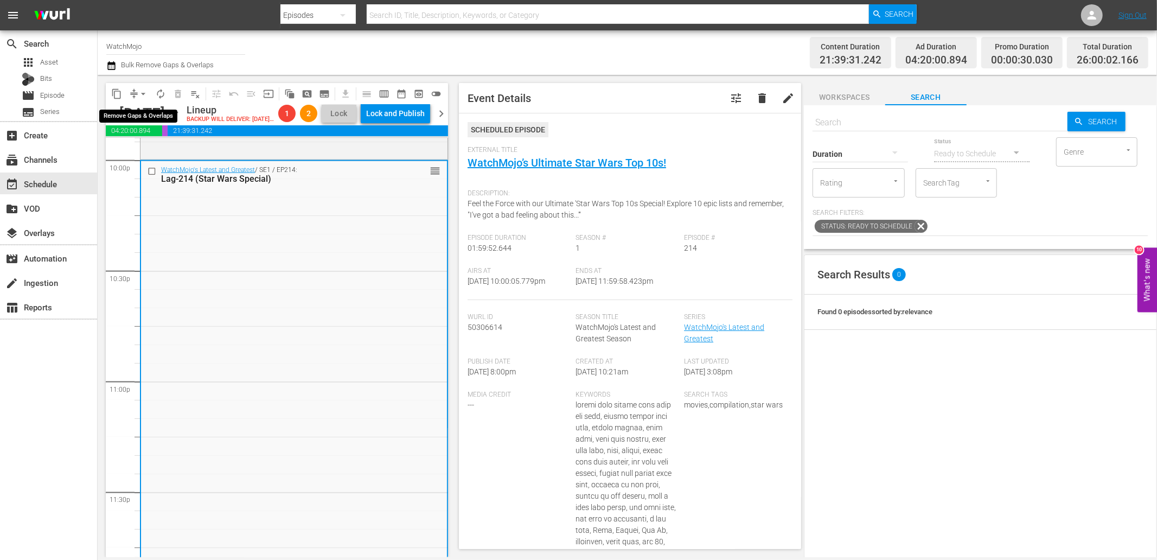
click at [142, 91] on span "arrow_drop_down" at bounding box center [143, 93] width 11 height 11
click at [152, 150] on li "Align to End of Previous Day" at bounding box center [144, 151] width 114 height 18
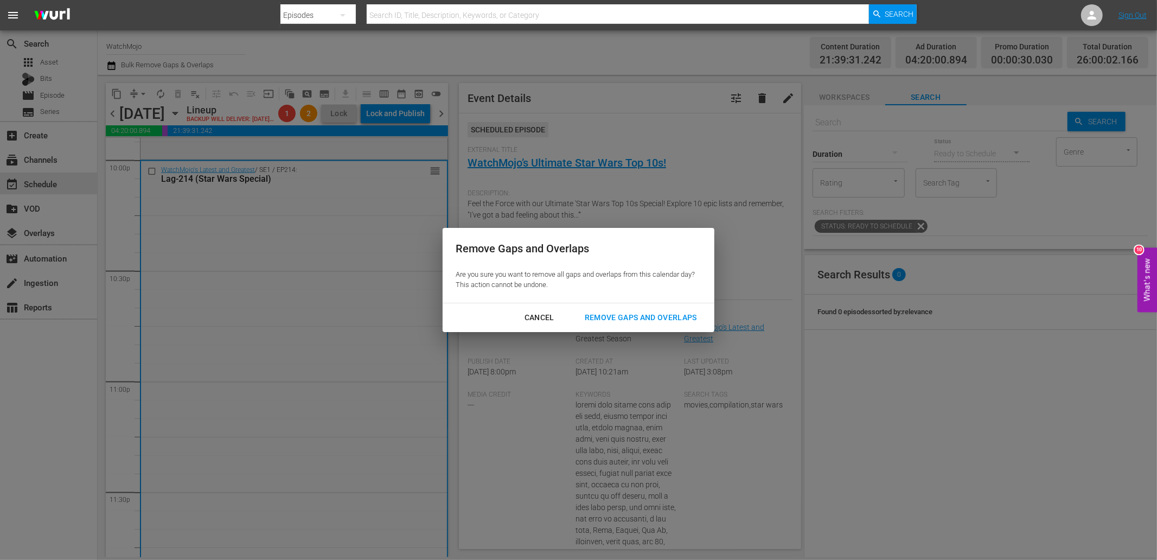
click at [620, 310] on button "Remove Gaps and Overlaps" at bounding box center [641, 317] width 138 height 20
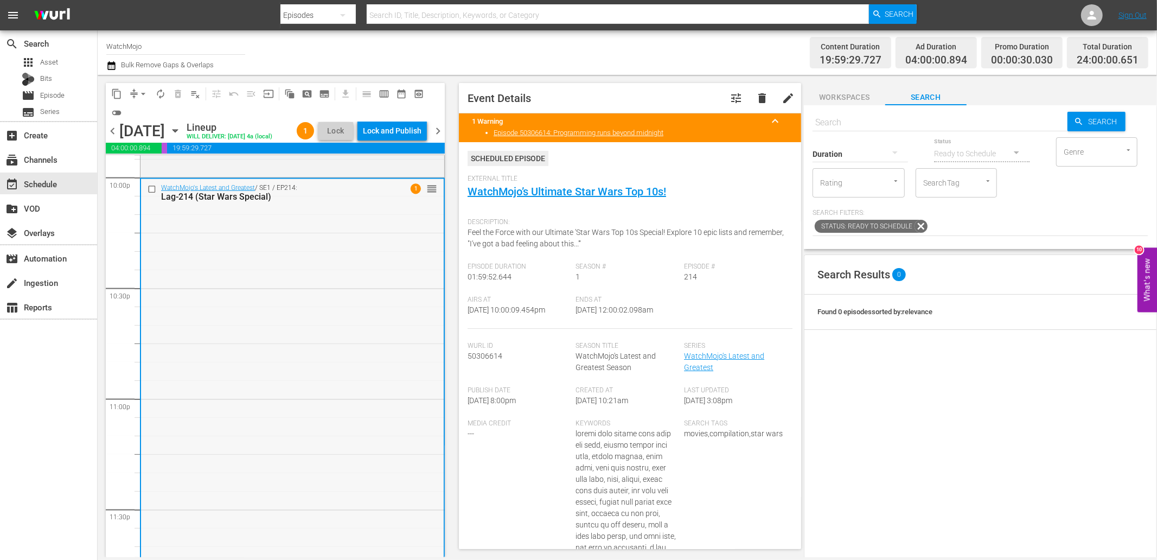
click at [222, 338] on div "WatchMojo's Latest and Greatest / SE1 / EP214: Lag-214 (Star Wars Special) 1 re…" at bounding box center [292, 398] width 303 height 439
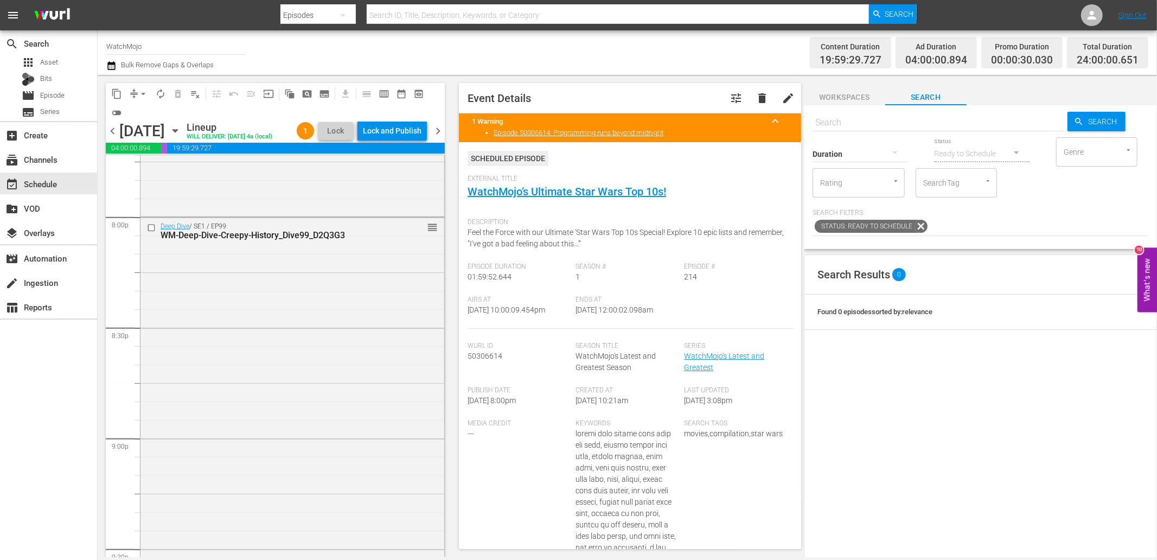
scroll to position [4323, 0]
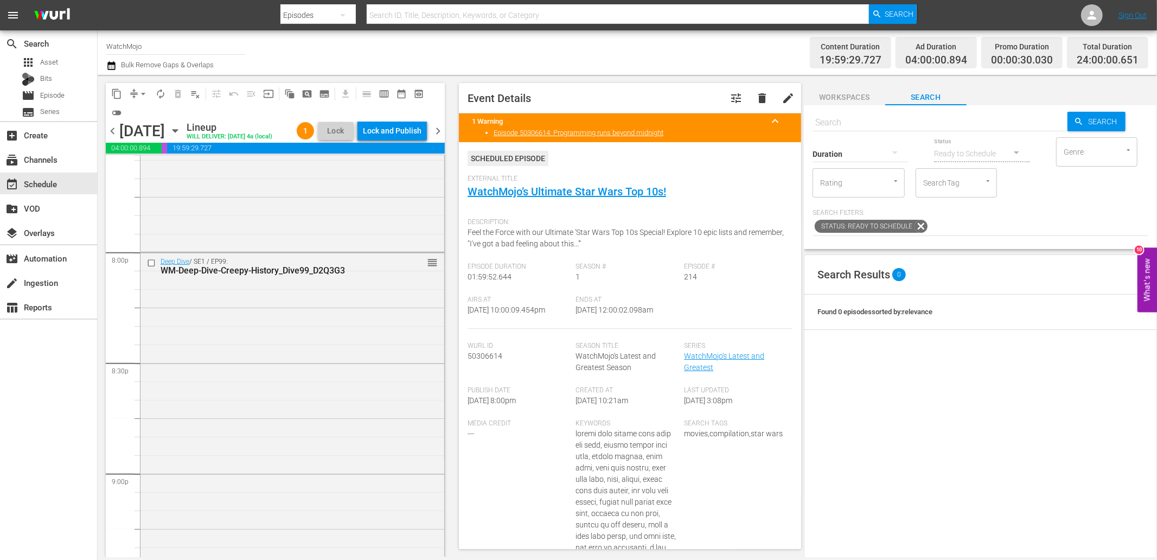
click at [240, 344] on div "Deep Dive / SE1 / EP99: WM-Deep-Dive-Creepy-History_Dive99_D2Q3G3 reorder" at bounding box center [292, 472] width 304 height 439
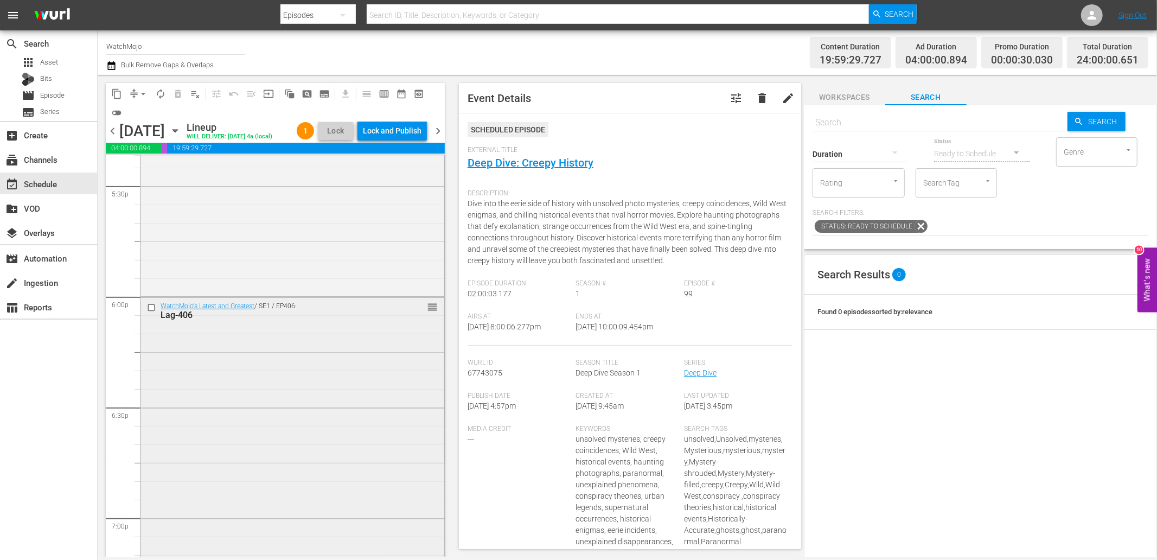
click at [219, 394] on div "WatchMojo's Latest and Greatest / SE1 / EP406: Lag-406 reorder" at bounding box center [292, 516] width 304 height 439
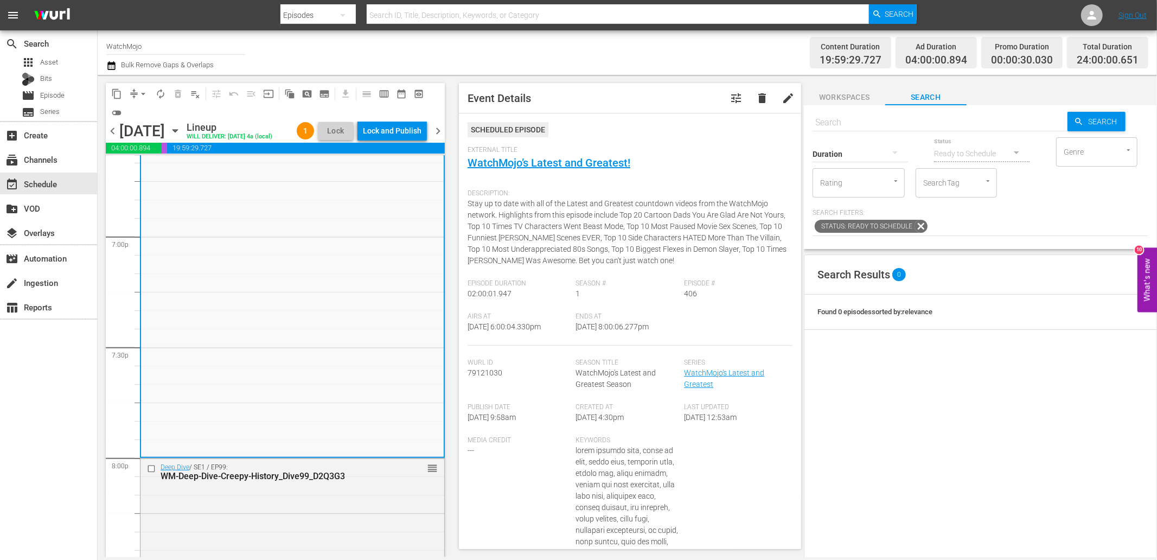
click at [220, 338] on div "WatchMojo's Latest and Greatest / SE1 / EP406: Lag-406 reorder" at bounding box center [292, 235] width 303 height 439
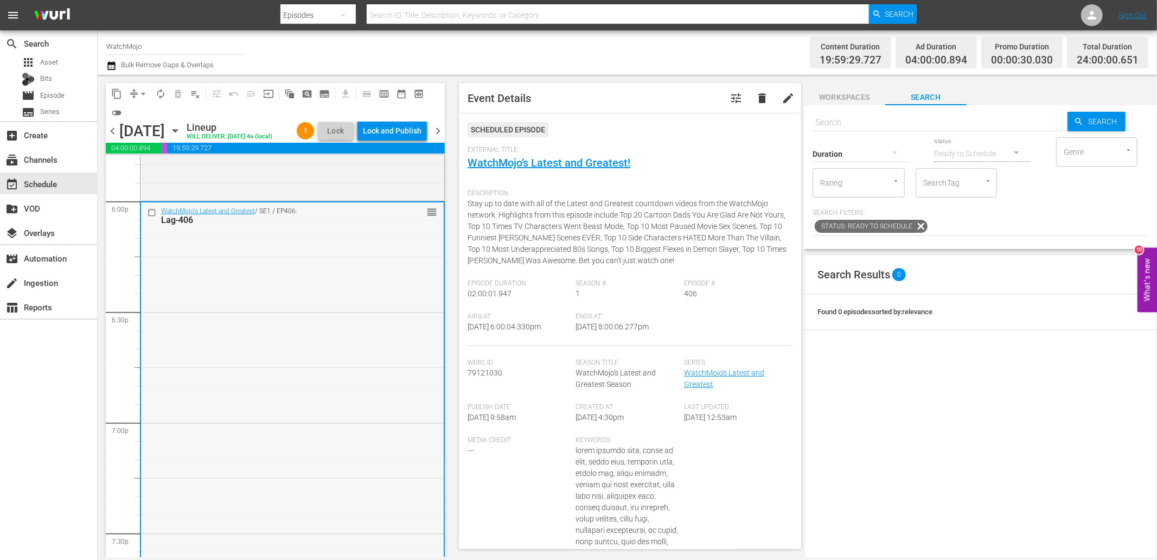
scroll to position [3881, 0]
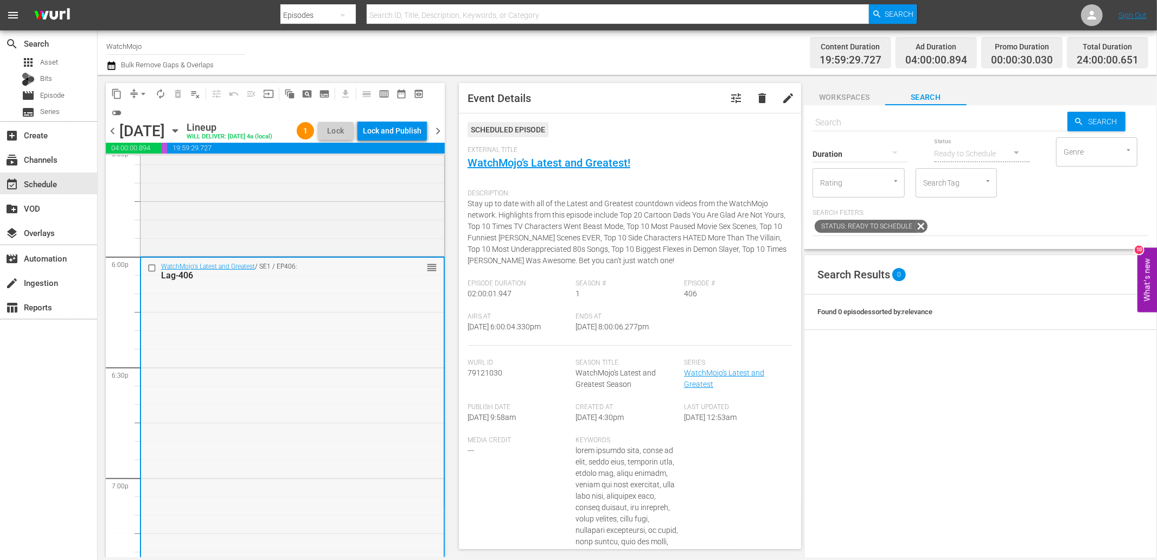
click at [149, 272] on input "checkbox" at bounding box center [152, 267] width 11 height 9
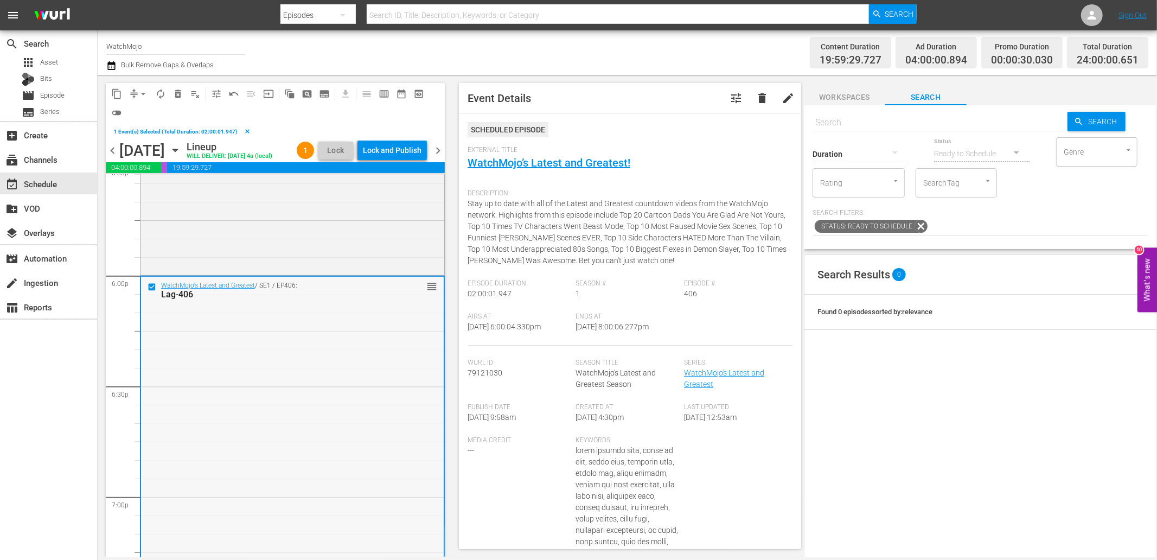
click at [224, 401] on div "WatchMojo's Latest and Greatest / SE1 / EP406: Lag-406 reorder" at bounding box center [292, 496] width 303 height 439
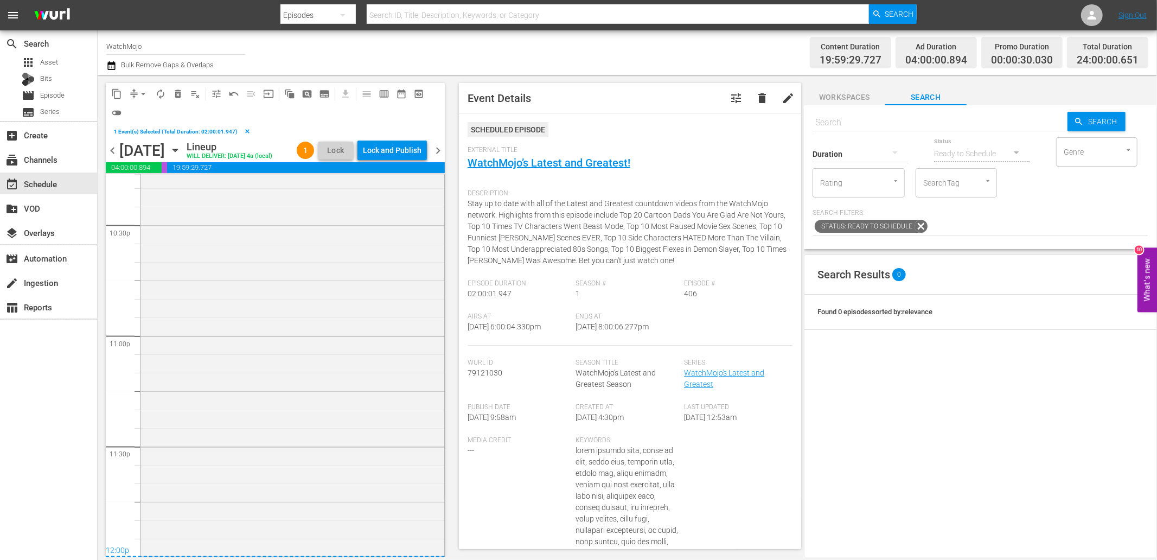
scroll to position [4945, 0]
click at [225, 401] on div "WatchMojo's Latest and Greatest / SE1 / EP214: Lag-214 (Star Wars Special) 1 re…" at bounding box center [292, 335] width 304 height 439
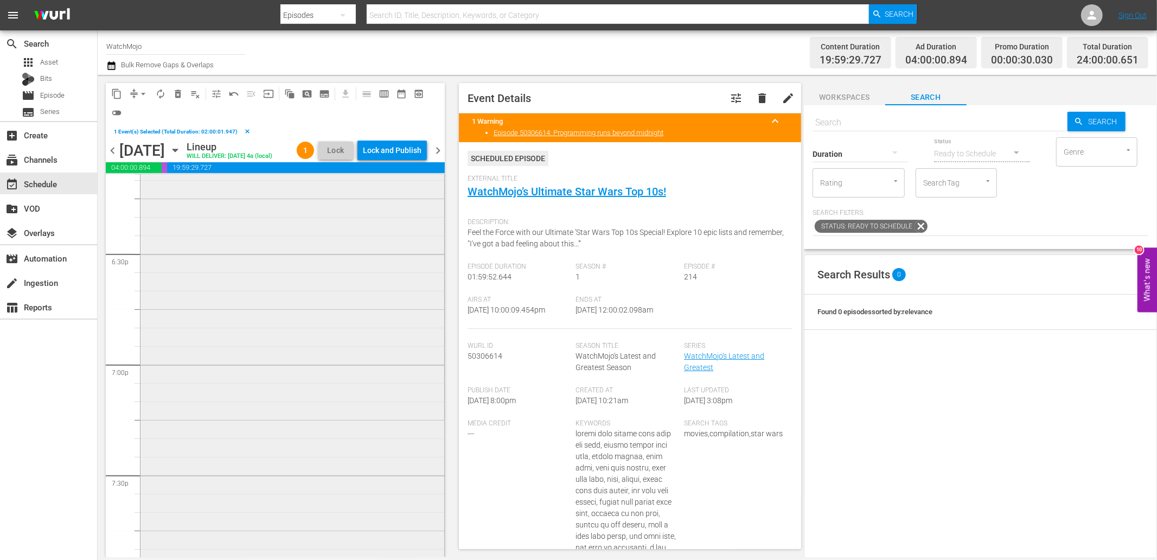
scroll to position [3861, 0]
click at [254, 388] on div "WatchMojo's Latest and Greatest / SE1 / EP406: Lag-406 reorder" at bounding box center [292, 516] width 304 height 439
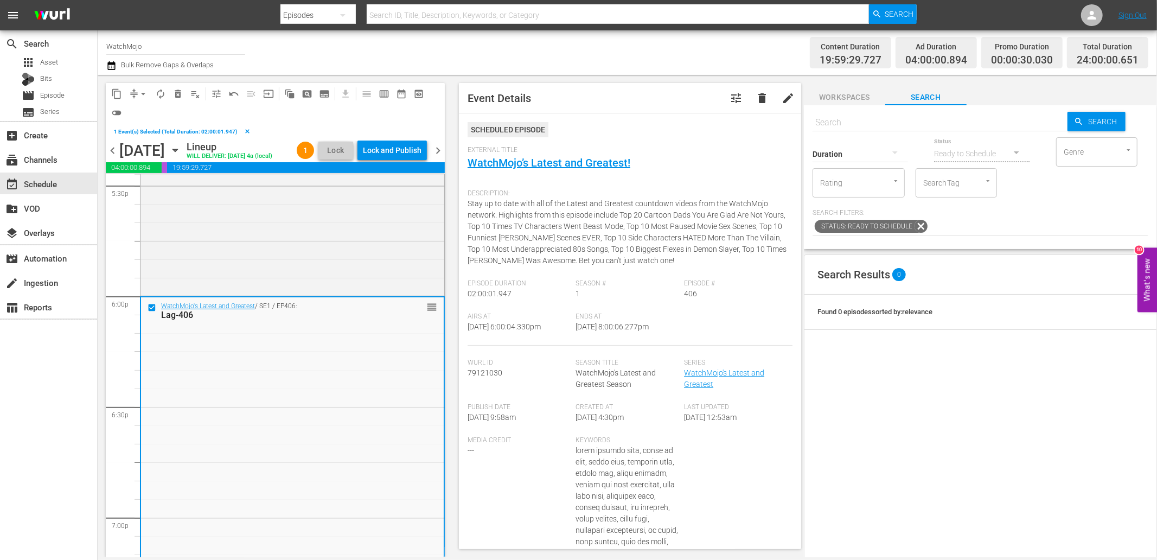
click at [859, 121] on input "text" at bounding box center [939, 123] width 255 height 26
paste input "Lag-439"
type input "Lag-439"
click at [177, 91] on span "delete_forever_outlined" at bounding box center [177, 93] width 11 height 11
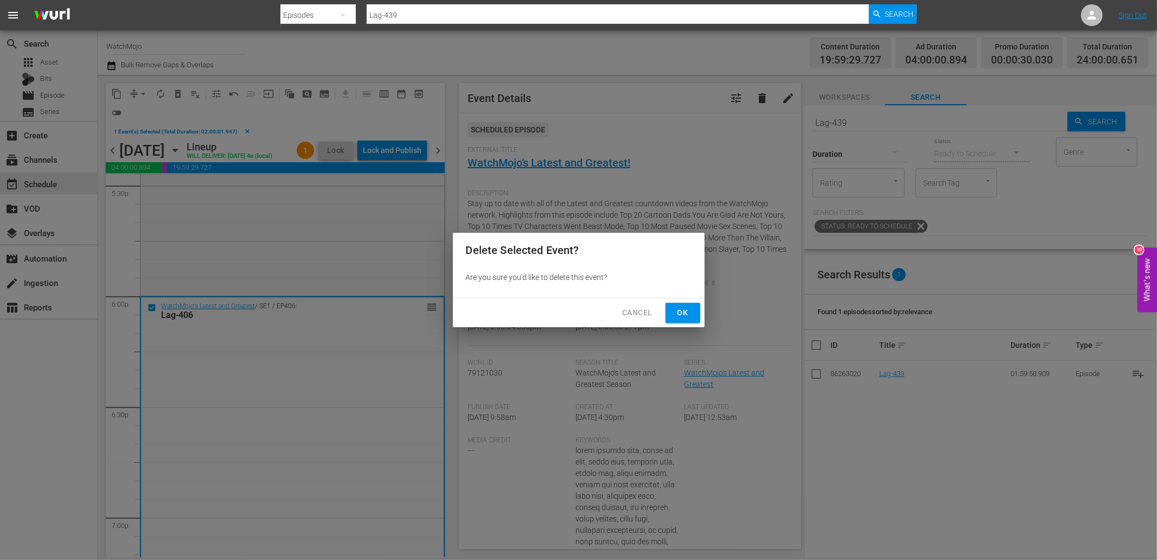
click at [682, 316] on span "Ok" at bounding box center [682, 313] width 17 height 14
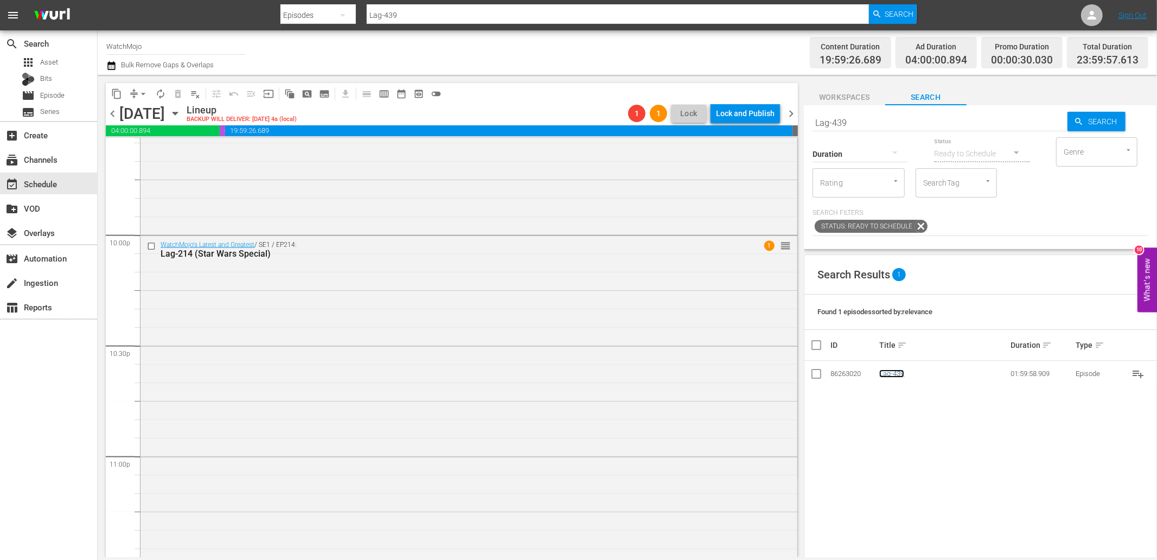
scroll to position [4891, 0]
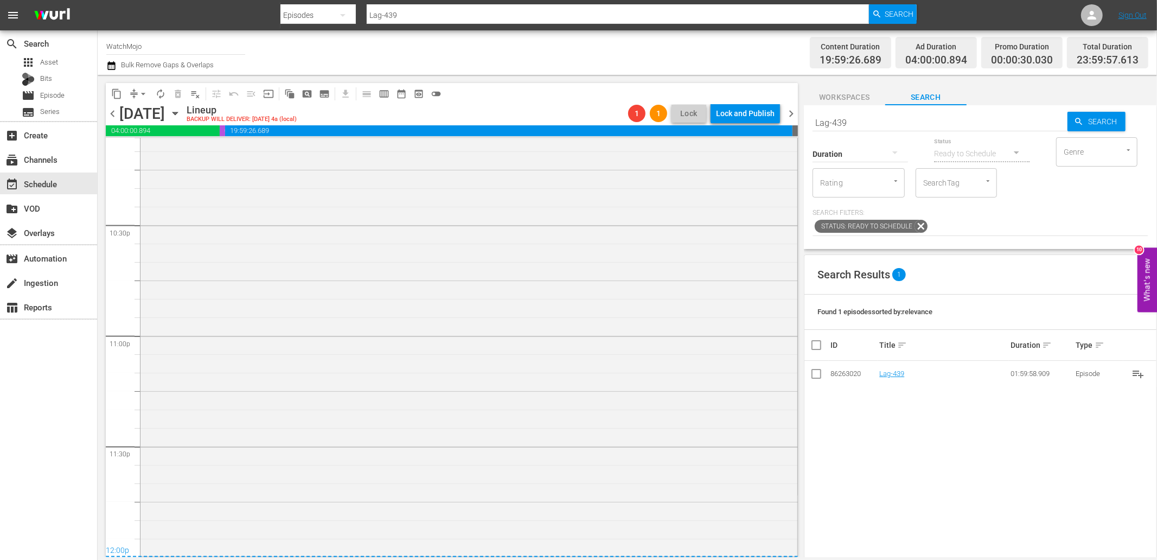
click at [227, 422] on div "WatchMojo's Latest and Greatest / SE1 / EP214: Lag-214 (Star Wars Special) 1 re…" at bounding box center [468, 334] width 657 height 439
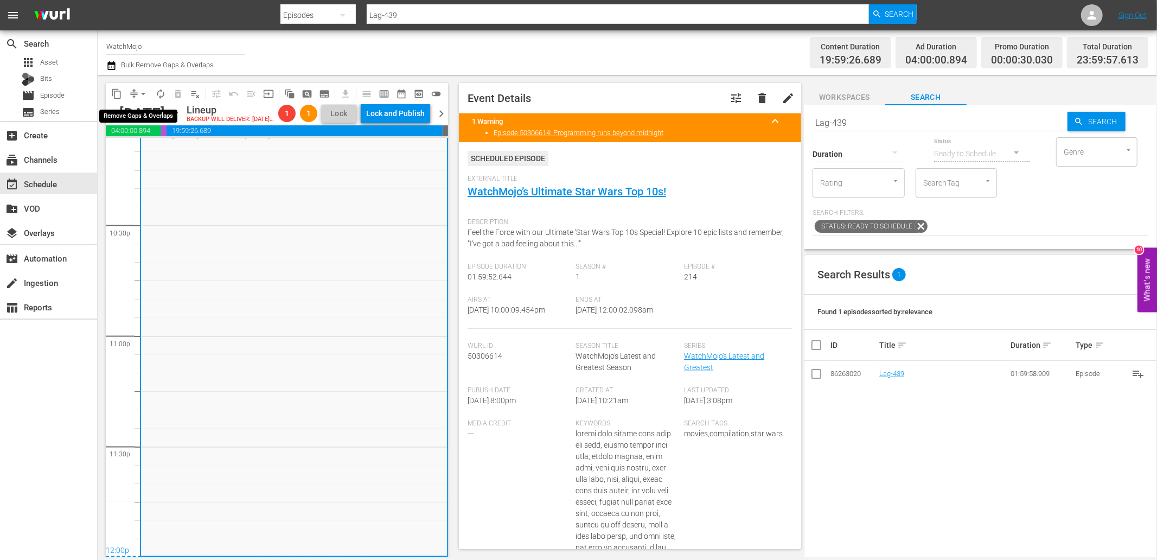
click at [139, 89] on span "arrow_drop_down" at bounding box center [143, 93] width 11 height 11
click at [164, 150] on li "Align to End of Previous Day" at bounding box center [144, 151] width 114 height 18
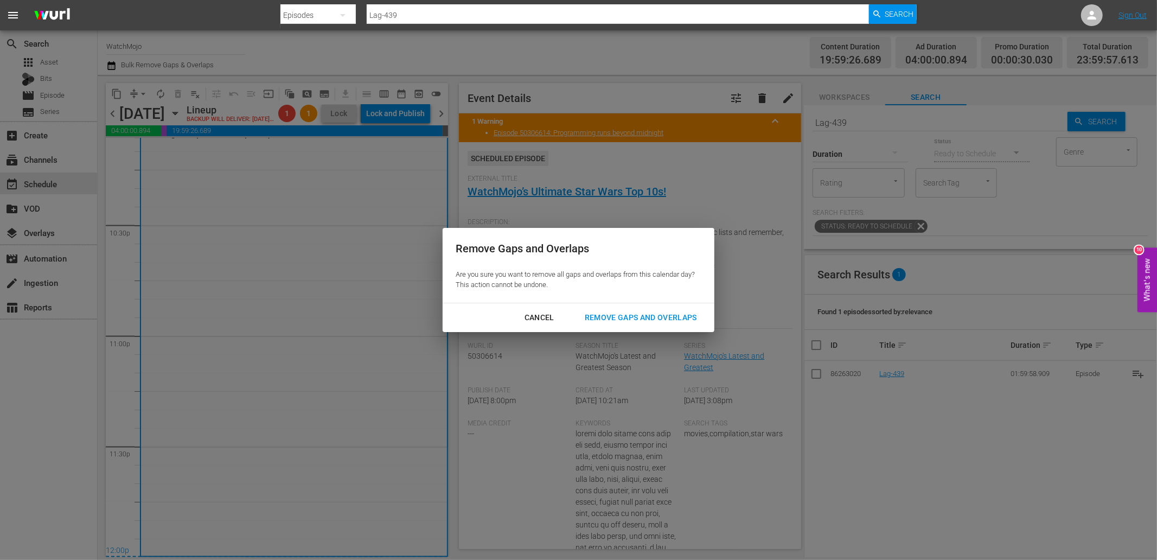
click at [667, 313] on div "Remove Gaps and Overlaps" at bounding box center [641, 318] width 130 height 14
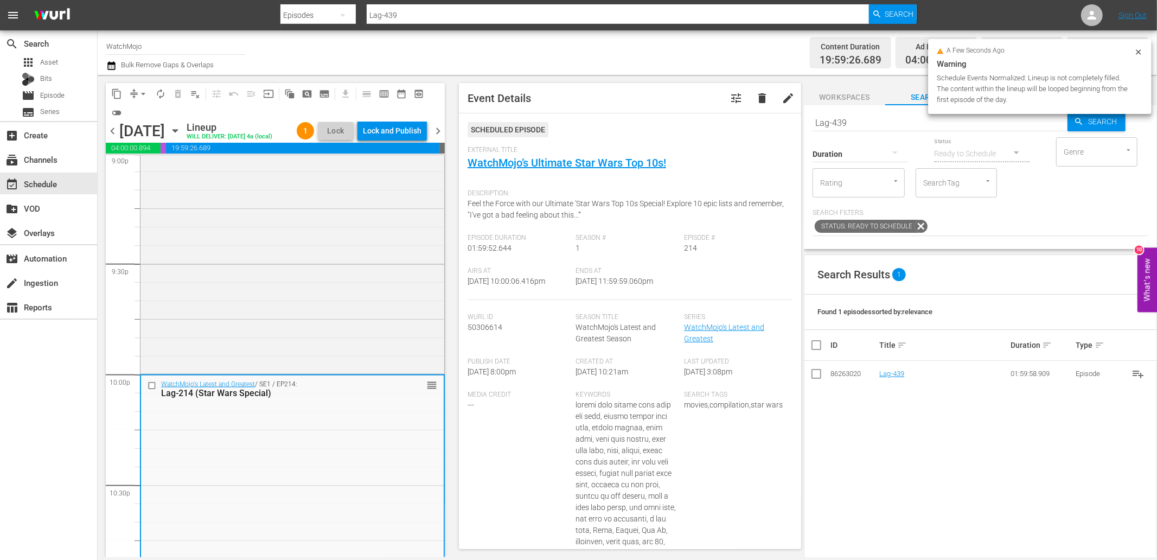
scroll to position [4609, 0]
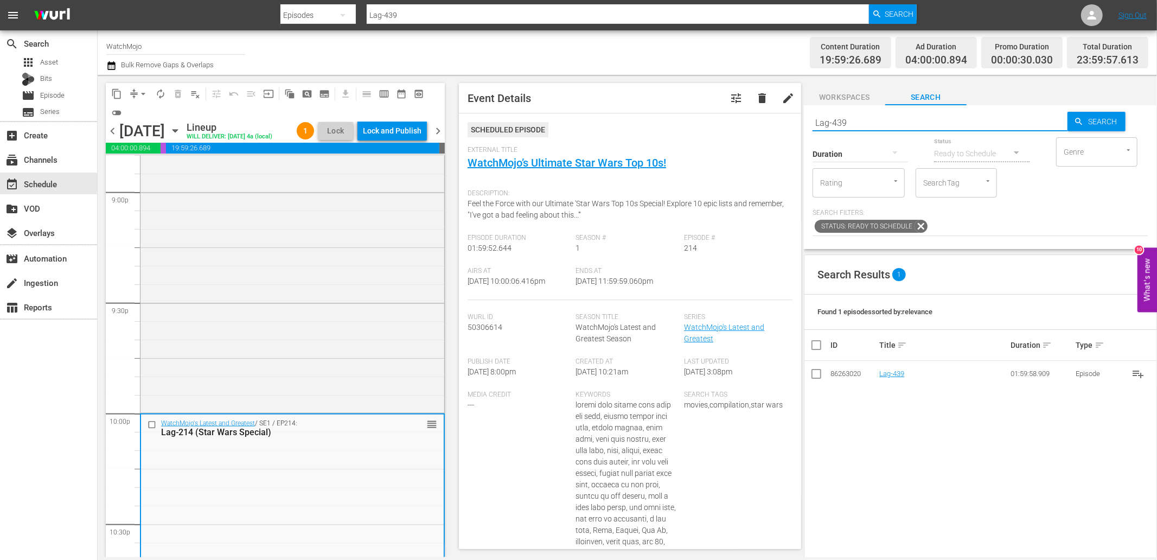
drag, startPoint x: 871, startPoint y: 115, endPoint x: 758, endPoint y: 127, distance: 114.0
click at [758, 127] on div "content_copy compress arrow_drop_down autorenew_outlined delete_forever_outline…" at bounding box center [627, 316] width 1059 height 482
paste input "391"
type input "Lag-391"
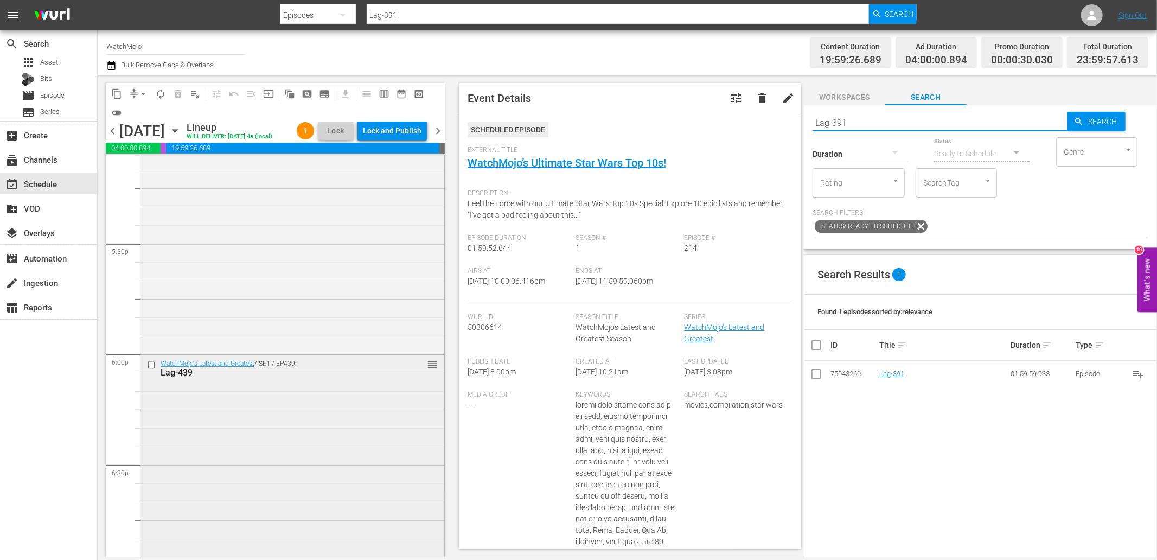
scroll to position [3881, 0]
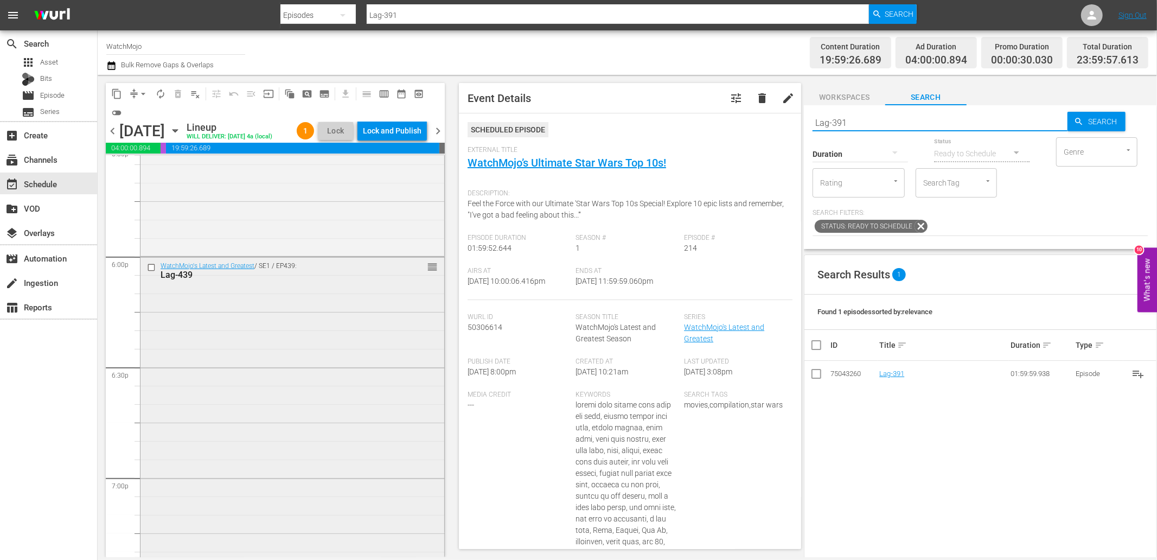
type input "Lag-391"
click at [149, 272] on input "checkbox" at bounding box center [152, 266] width 11 height 9
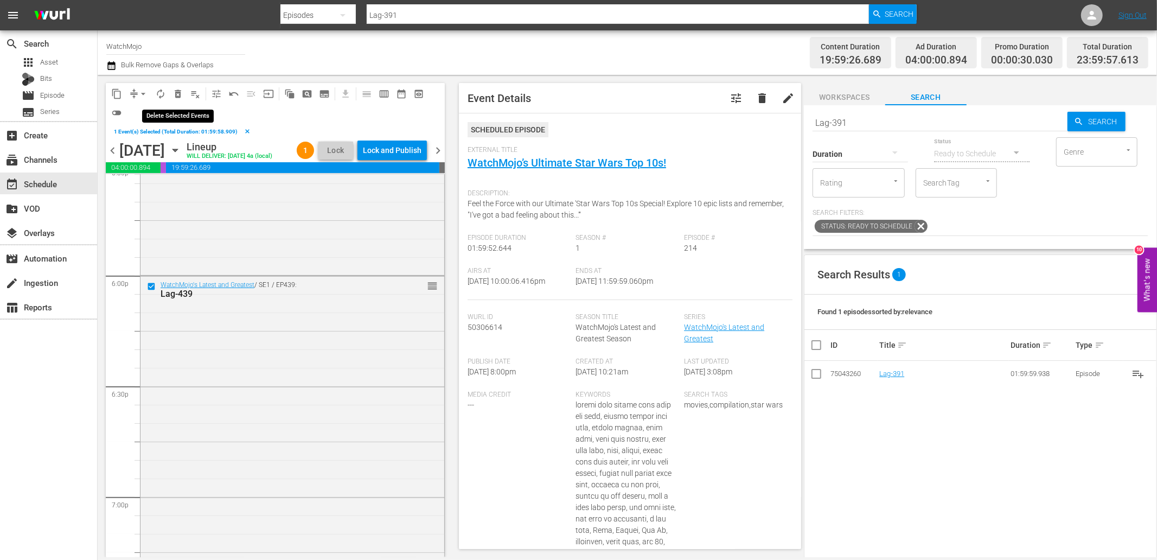
click at [177, 93] on span "delete_forever_outlined" at bounding box center [177, 93] width 11 height 11
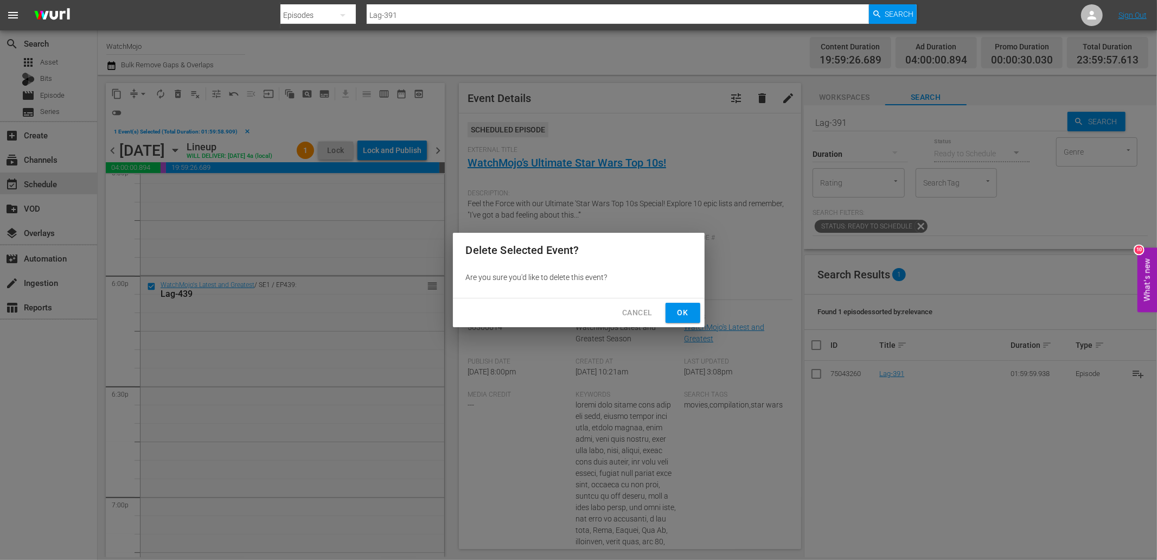
click at [685, 320] on button "Ok" at bounding box center [682, 313] width 35 height 20
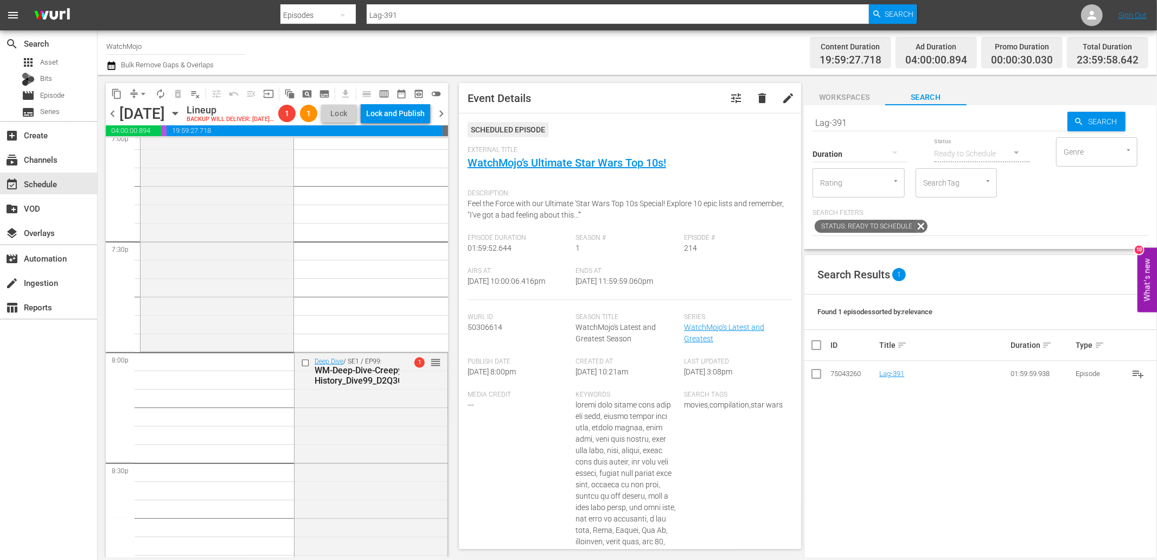
scroll to position [4444, 0]
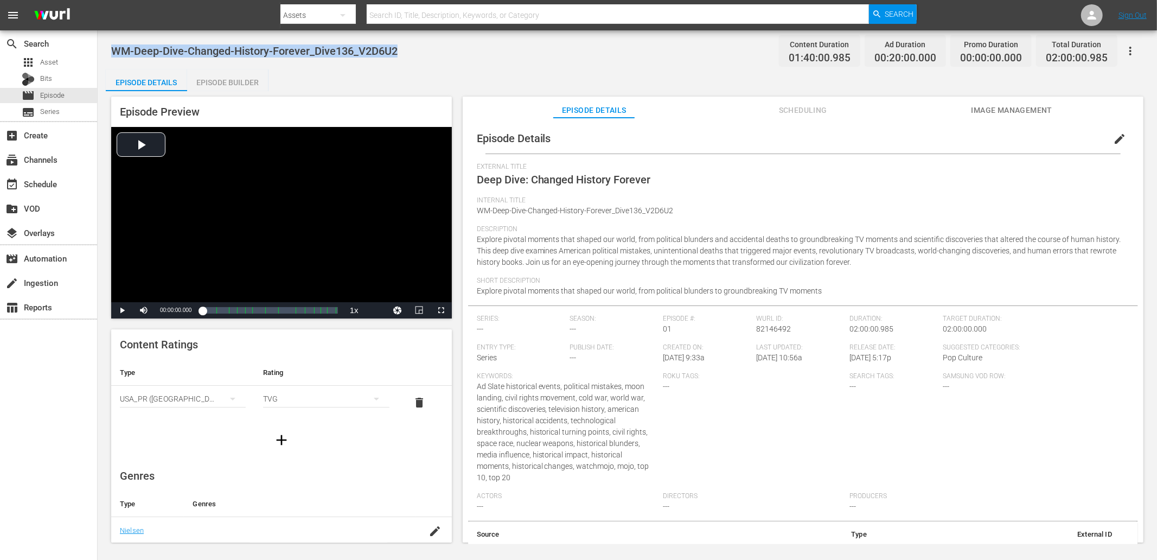
drag, startPoint x: 426, startPoint y: 44, endPoint x: 114, endPoint y: 55, distance: 312.0
click at [114, 55] on div "WM-Deep-Dive-Changed-History-Forever_Dive136_V2D6U2 Content Duration 01:40:00.9…" at bounding box center [627, 50] width 1032 height 24
copy span "WM-Deep-Dive-Changed-History-Forever_Dive136_V2D6U2"
click at [497, 79] on div "Episode Details Episode Builder Episode Preview Video Player is loading. Play V…" at bounding box center [627, 309] width 1043 height 481
click at [478, 53] on div "WM-Deep-Dive-Changed-History-Forever_Dive136_V2D6U2 Content Duration 01:40:00.9…" at bounding box center [627, 50] width 1032 height 24
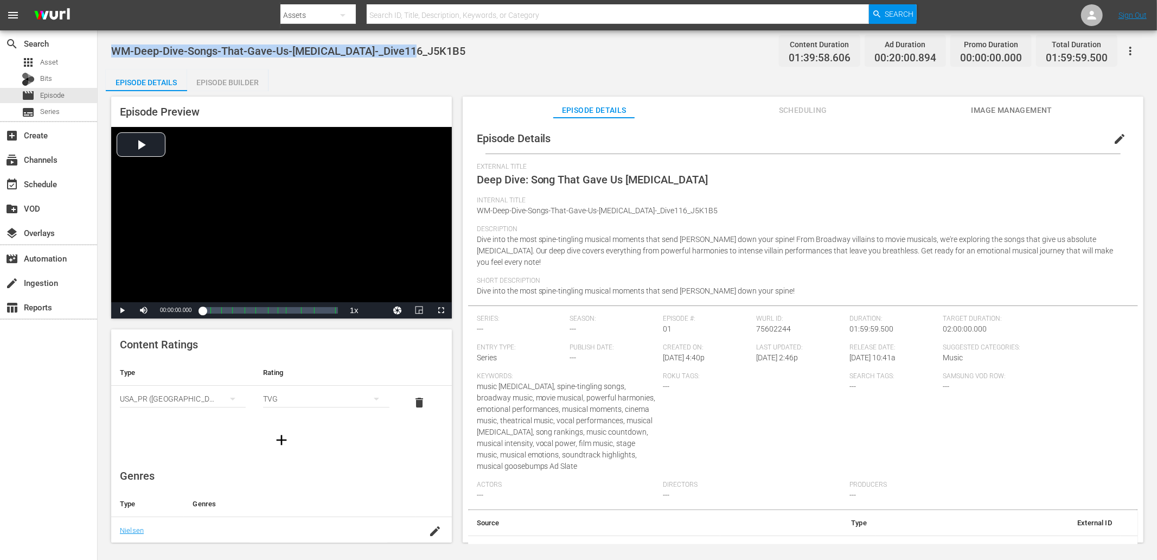
drag, startPoint x: 414, startPoint y: 47, endPoint x: 113, endPoint y: 57, distance: 301.7
click at [113, 57] on div "WM-Deep-Dive-Songs-That-Gave-Us-Chills-_Dive116_J5K1B5 Content Duration 01:39:5…" at bounding box center [627, 50] width 1032 height 24
copy span "WM-Deep-Dive-Songs-That-Gave-Us-Chills-_Dive116_J5K1B5"
click at [56, 95] on span "Episode" at bounding box center [52, 95] width 24 height 11
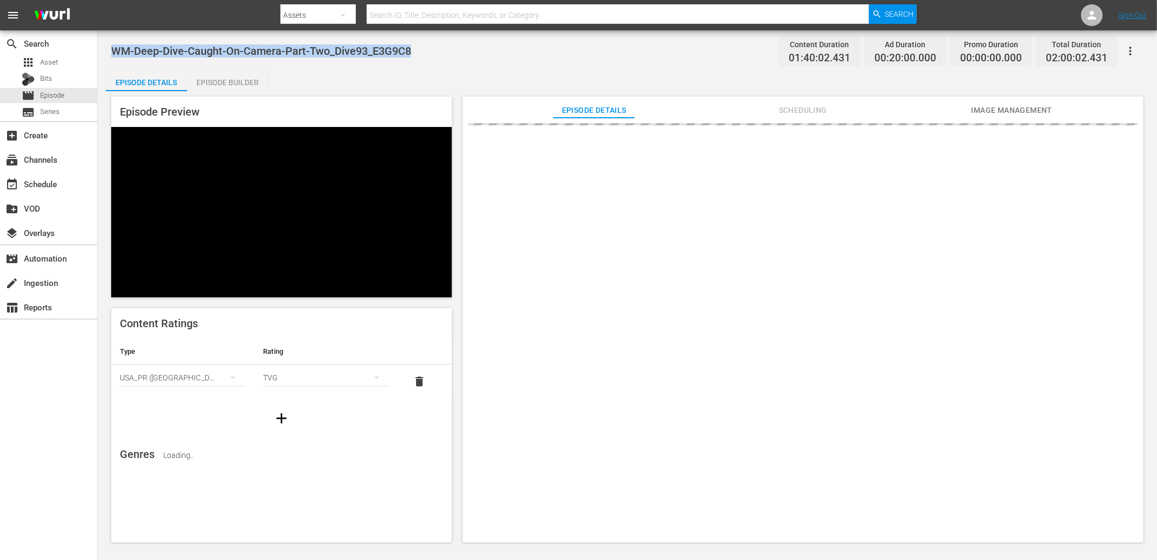
drag, startPoint x: 424, startPoint y: 52, endPoint x: 106, endPoint y: 52, distance: 317.7
click at [106, 52] on div "WM-Deep-Dive-Caught-On-Camera-Part-Two_Dive93_E3G9C8 Content Duration 01:40:02.…" at bounding box center [627, 286] width 1059 height 513
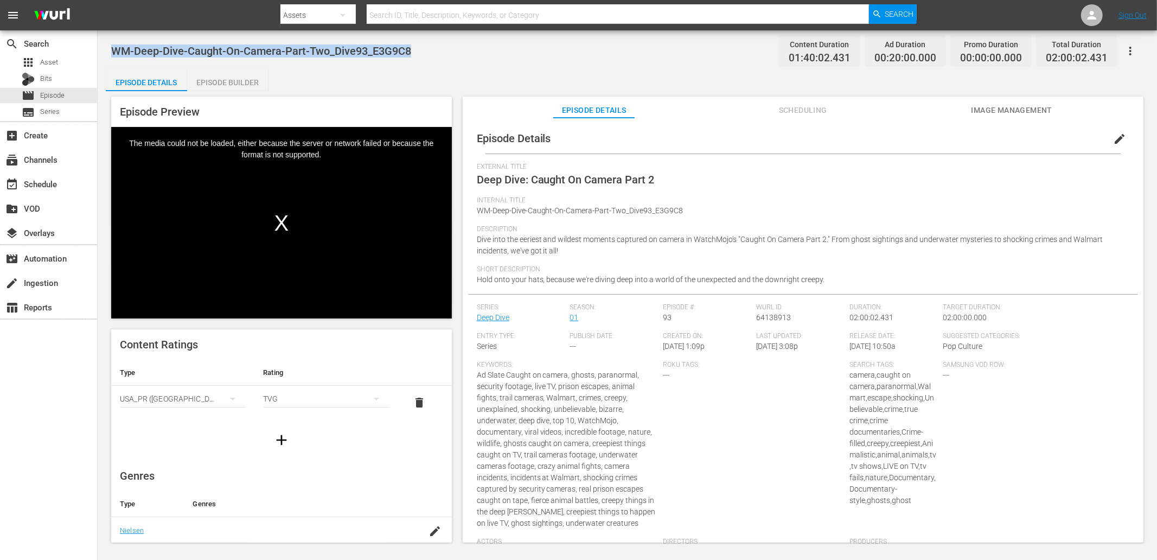
click at [215, 68] on div "WM-Deep-Dive-Caught-On-Camera-Part-Two_Dive93_E3G9C8 Content Duration 01:40:02.…" at bounding box center [627, 286] width 1059 height 513
click at [213, 76] on div "Episode Builder" at bounding box center [227, 82] width 81 height 26
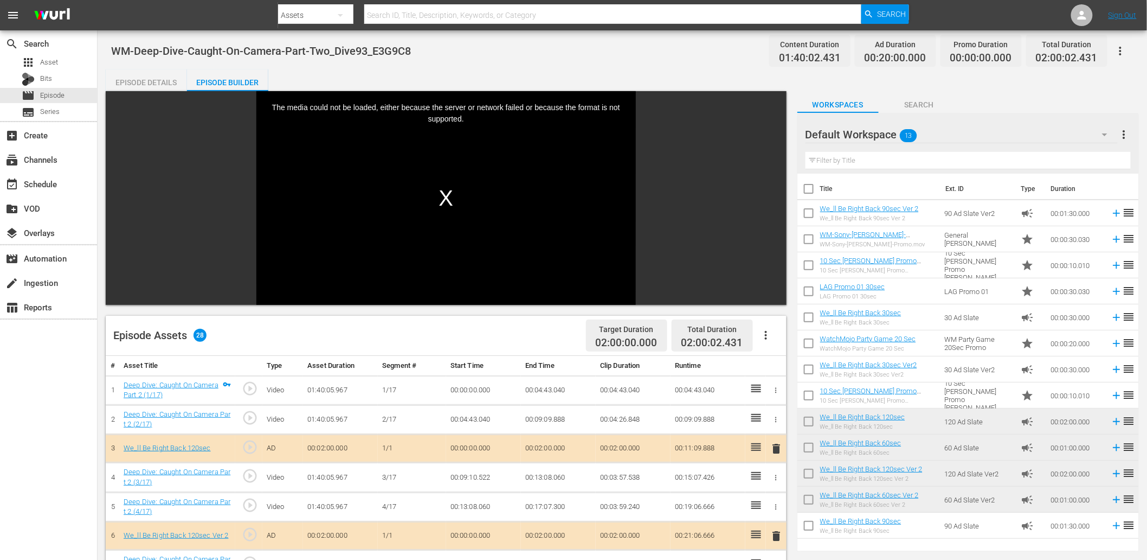
click at [134, 78] on div "Episode Details" at bounding box center [146, 82] width 81 height 26
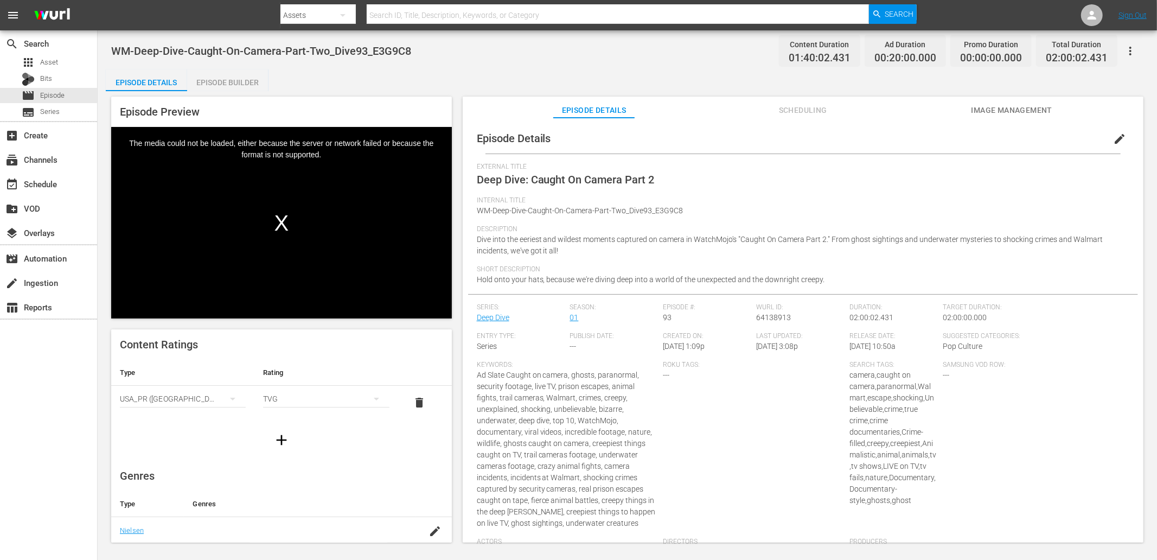
click at [996, 110] on span "Image Management" at bounding box center [1011, 111] width 81 height 14
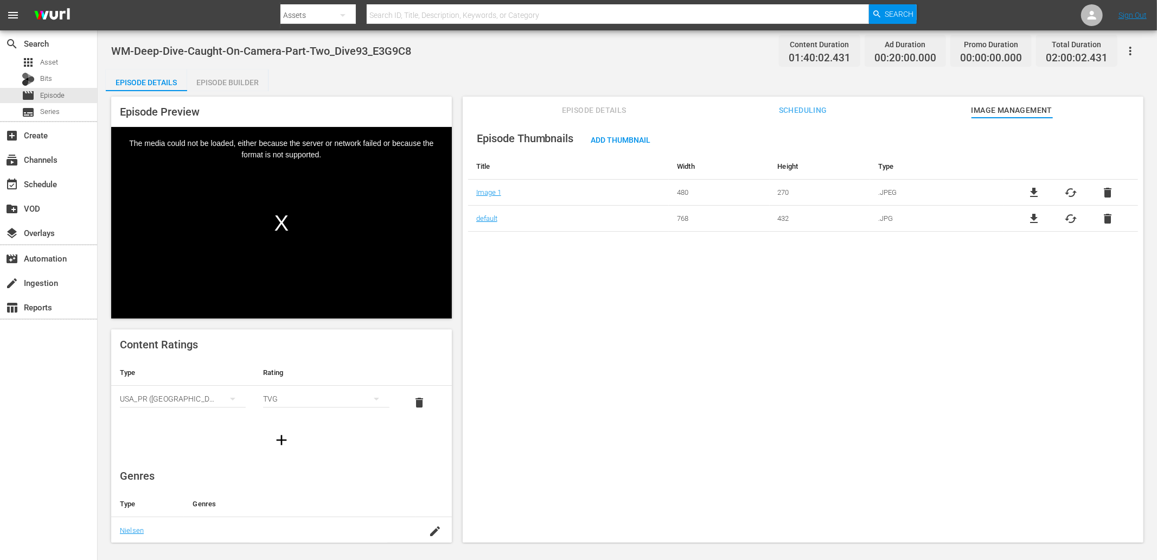
click at [816, 115] on span "Scheduling" at bounding box center [802, 111] width 81 height 14
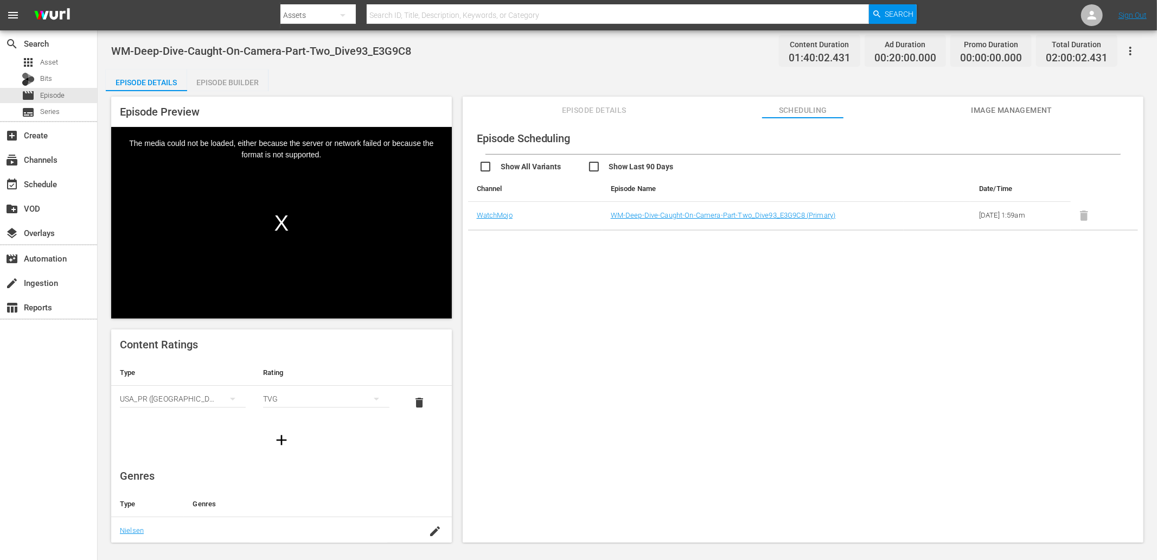
click at [281, 225] on div "Video Player" at bounding box center [281, 214] width 341 height 175
click at [174, 84] on div "Episode Details" at bounding box center [146, 82] width 81 height 26
click at [255, 72] on div "Episode Builder" at bounding box center [227, 82] width 81 height 26
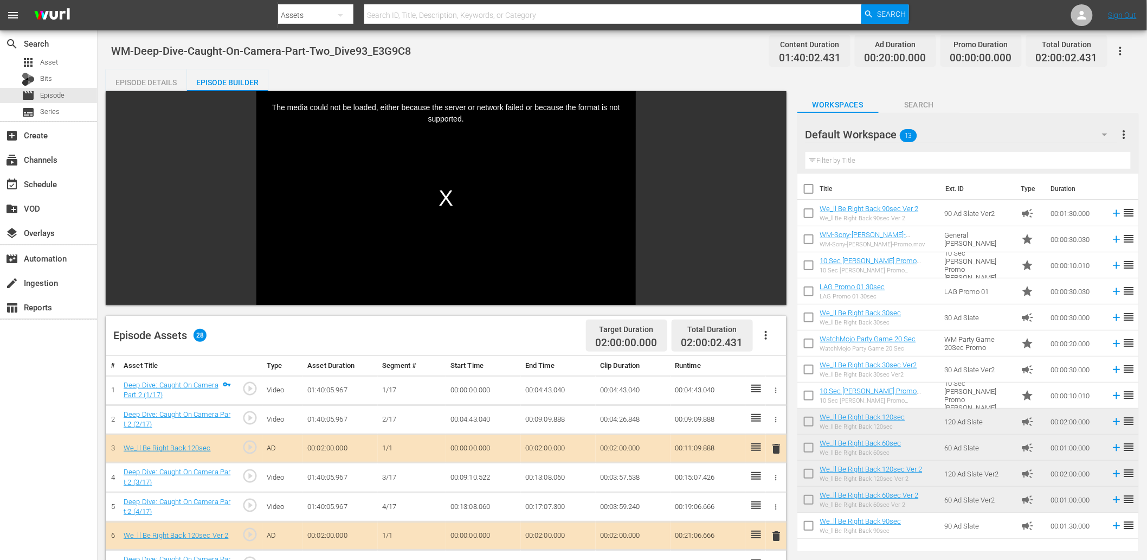
click at [149, 84] on div "Episode Details" at bounding box center [146, 82] width 81 height 26
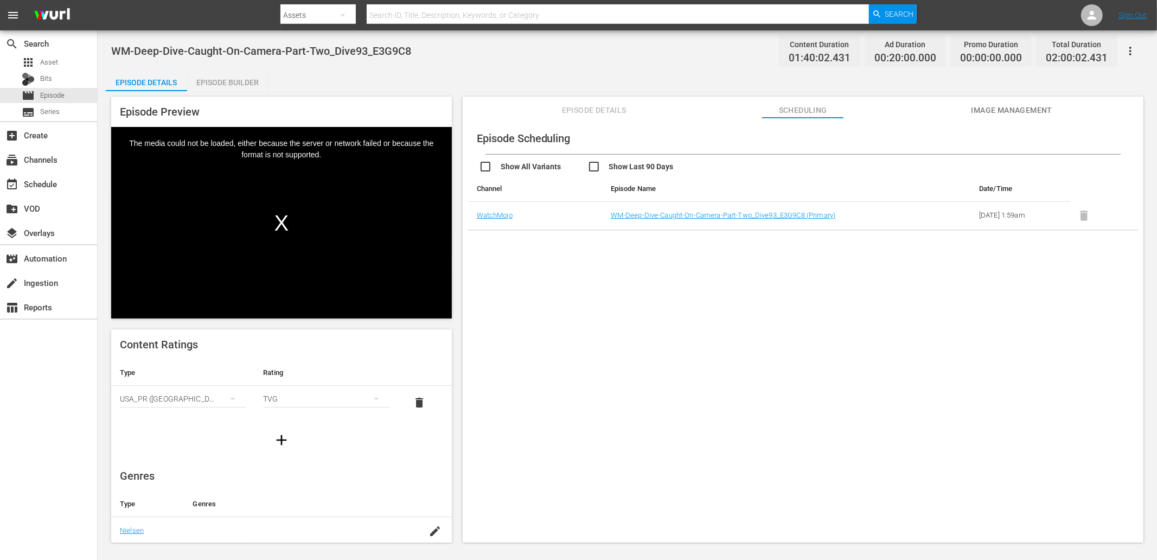
click at [693, 266] on div "Episode Scheduling Show All Variants Show Last 90 Days Channel Episode Name Dat…" at bounding box center [803, 335] width 680 height 435
drag, startPoint x: 424, startPoint y: 49, endPoint x: 371, endPoint y: 56, distance: 53.1
click at [371, 56] on div "WM-Deep-Dive-Caught-On-Camera-Part-Two_Dive93_E3G9C8 Content Duration 01:40:02.…" at bounding box center [627, 50] width 1032 height 24
copy span "E3G9C8"
click at [586, 323] on div "Episode Scheduling Show All Variants Show Last 90 Days Channel Episode Name Dat…" at bounding box center [803, 335] width 680 height 435
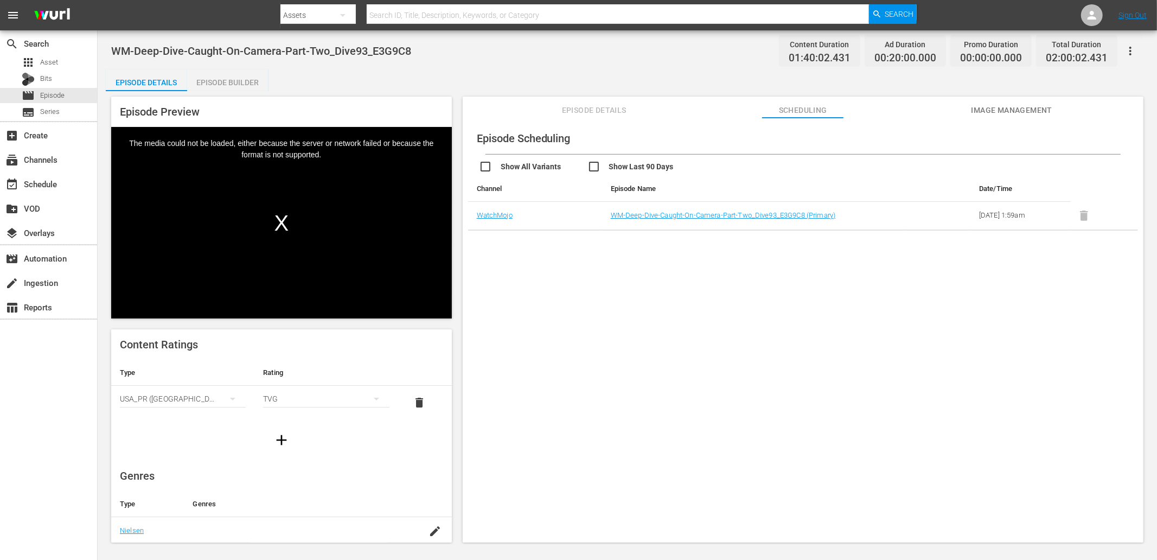
click at [398, 79] on div "Episode Details Episode Builder Episode Preview Video Player is loading. Play V…" at bounding box center [627, 309] width 1043 height 481
click at [331, 47] on span "WM-Deep-Dive-Caught-On-Camera-Part-Two_Dive93_E3G9C8" at bounding box center [261, 50] width 300 height 13
drag, startPoint x: 282, startPoint y: 49, endPoint x: 111, endPoint y: 47, distance: 171.9
click at [111, 47] on span "WM-Deep-Dive-Caught-On-Camera-Part-Two_Dive93_E3G9C8" at bounding box center [261, 50] width 300 height 13
copy span "WM-Deep-Dive-Caught-On-Camera-"
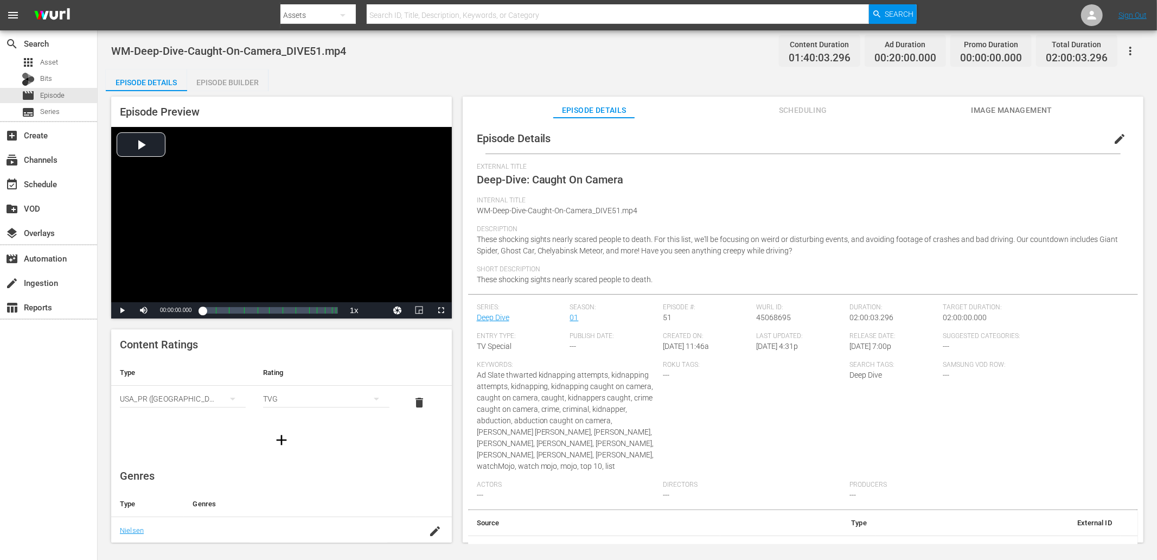
click at [1113, 136] on span "edit" at bounding box center [1119, 138] width 13 height 13
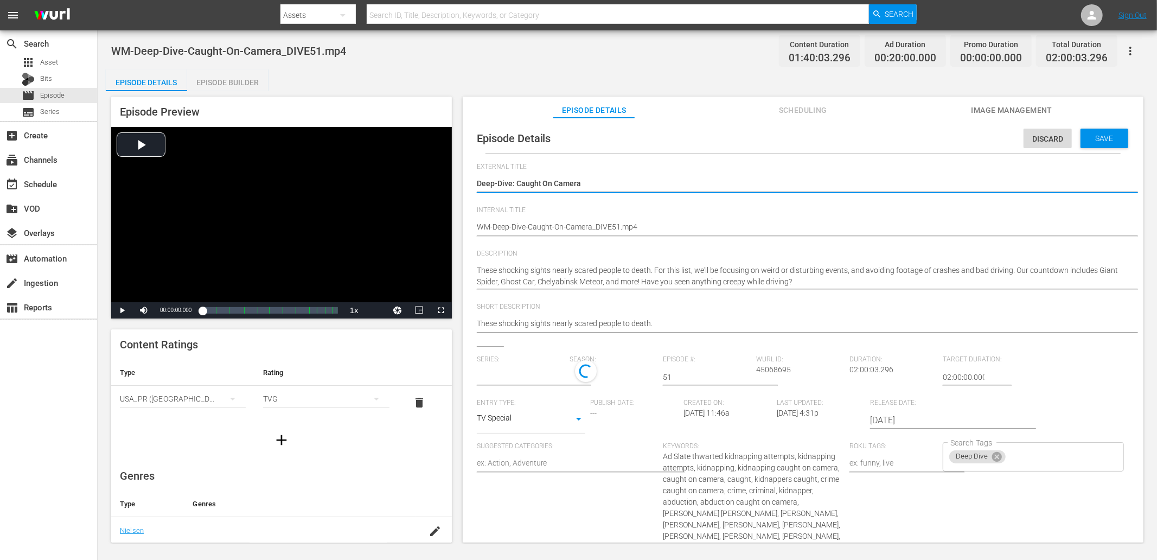
type input "Deep Dive"
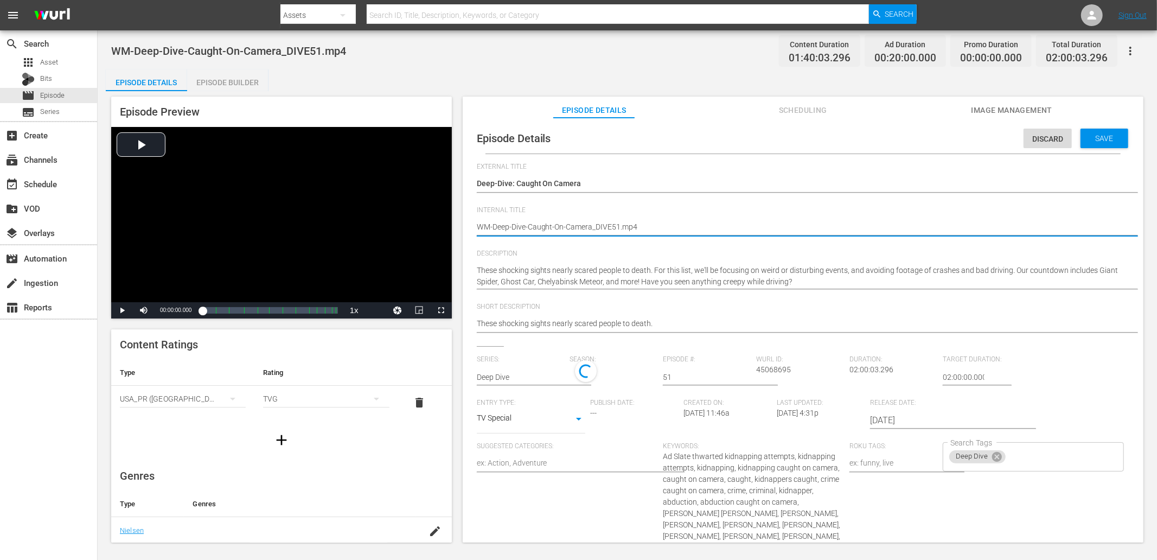
drag, startPoint x: 664, startPoint y: 229, endPoint x: 475, endPoint y: 252, distance: 190.0
paste textarea "_V6P8T8"
type textarea "WM-Deep-Dive-Caught-On-Camera_DIVE51_V6P8T8"
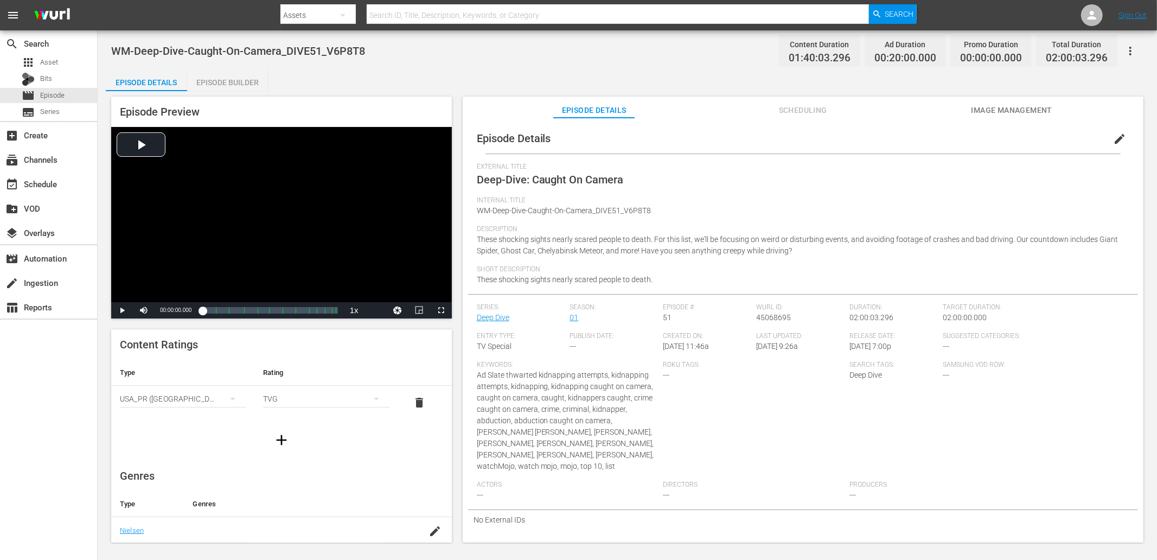
click at [378, 82] on div "Episode Details Episode Builder Episode Preview Video Player is loading. Play V…" at bounding box center [627, 309] width 1043 height 481
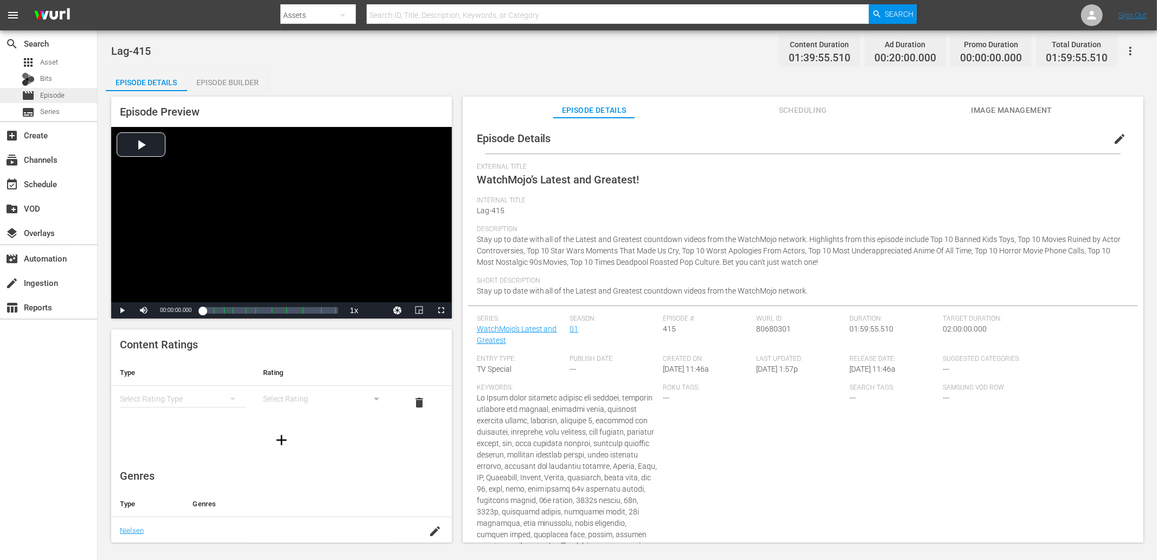
click at [63, 99] on span "Episode" at bounding box center [52, 95] width 24 height 11
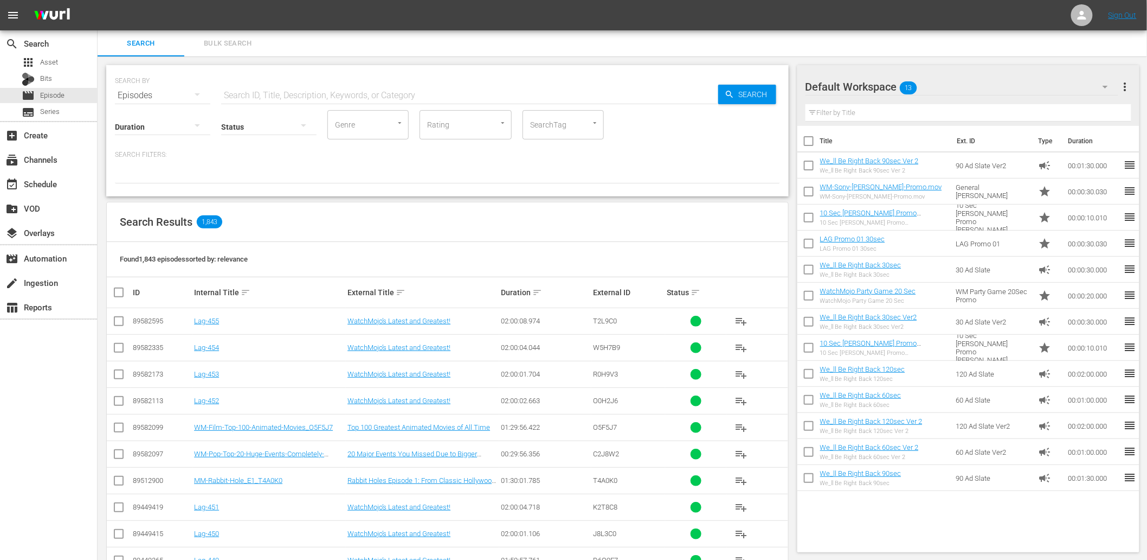
click at [257, 94] on input "text" at bounding box center [469, 95] width 497 height 26
type input "Lag-"
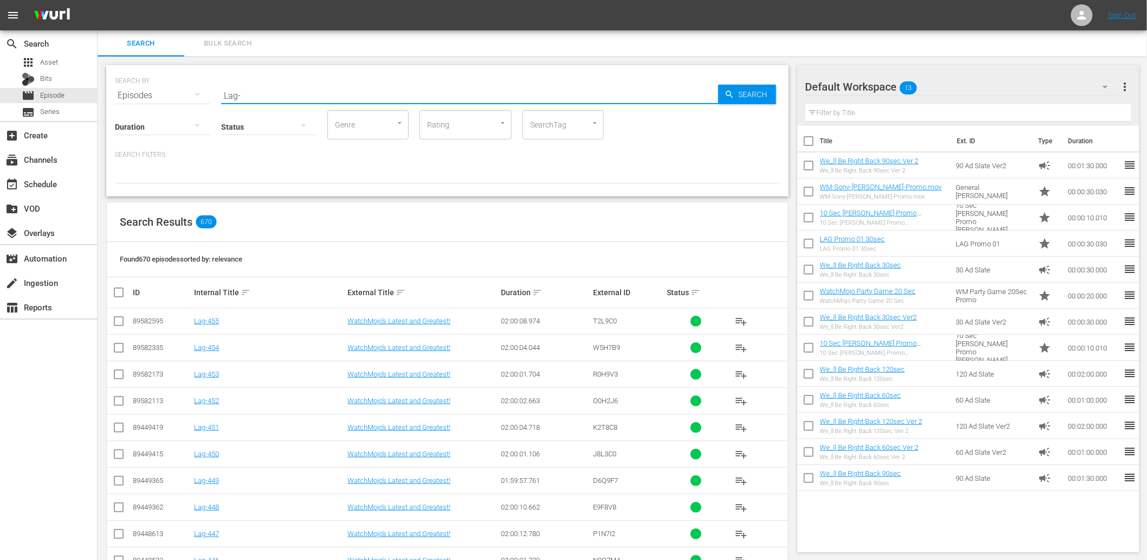
click at [488, 258] on div "Found 670 episodes sorted by: relevance" at bounding box center [448, 259] width 682 height 35
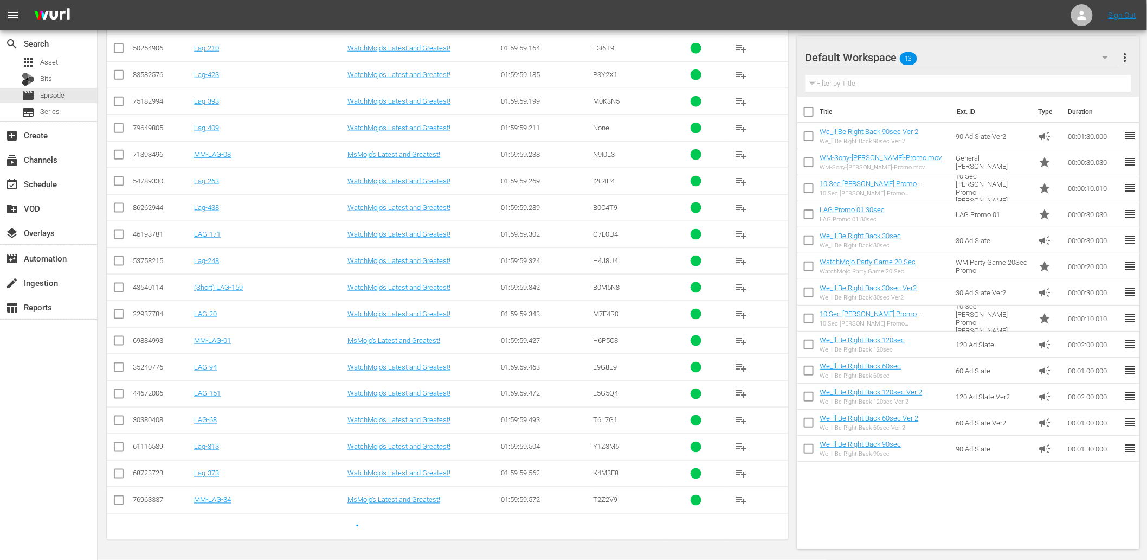
scroll to position [7181, 0]
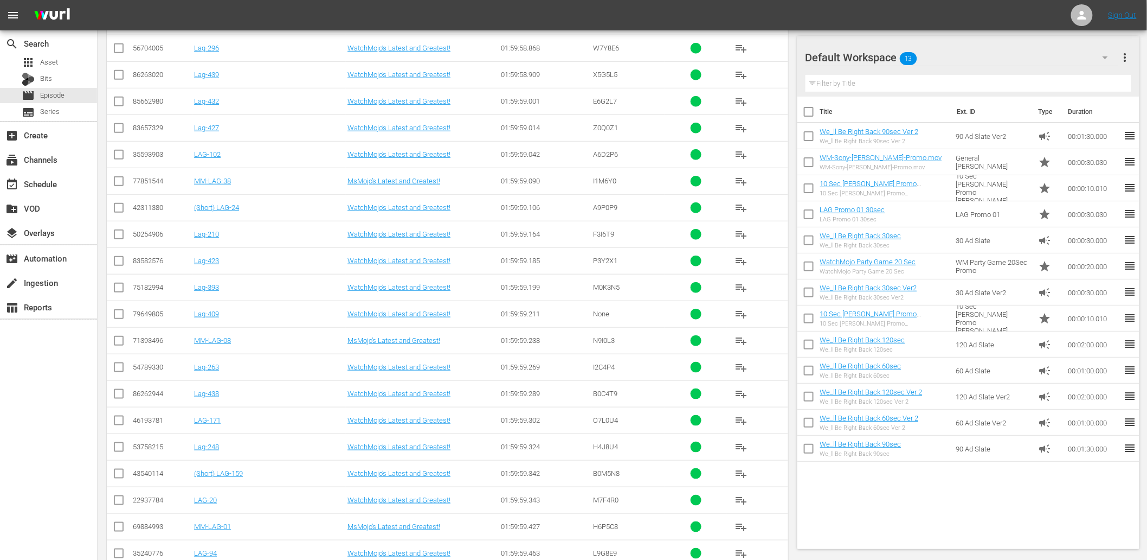
click at [265, 327] on td "Lag-409" at bounding box center [268, 313] width 153 height 27
click at [196, 407] on td "Lag-438" at bounding box center [268, 393] width 153 height 27
copy link "Lag-438"
drag, startPoint x: 228, startPoint y: 331, endPoint x: 202, endPoint y: 333, distance: 26.2
click at [202, 327] on td "Lag-409" at bounding box center [268, 313] width 153 height 27
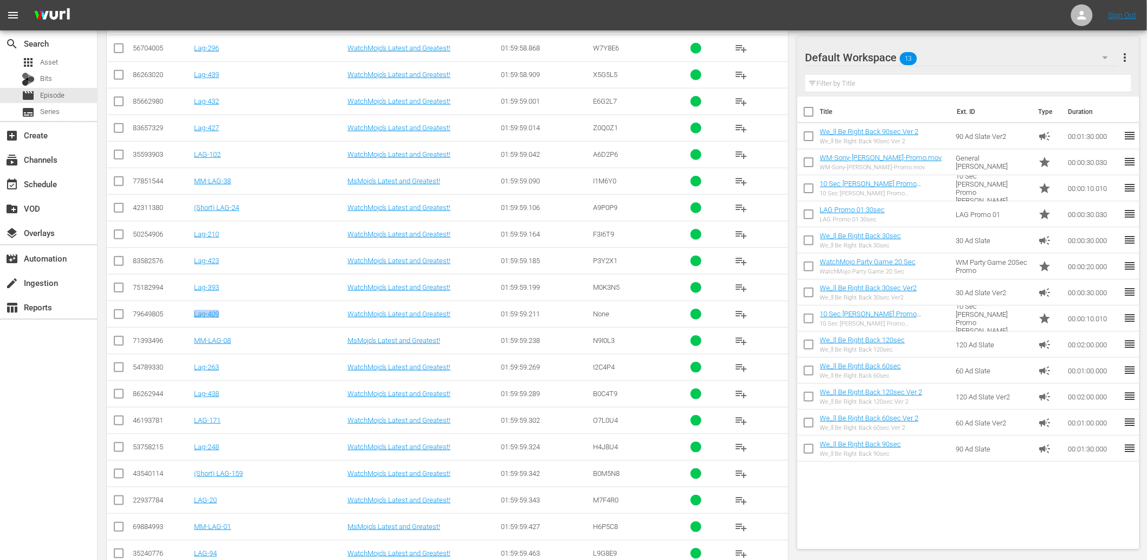
copy link "Lag-409"
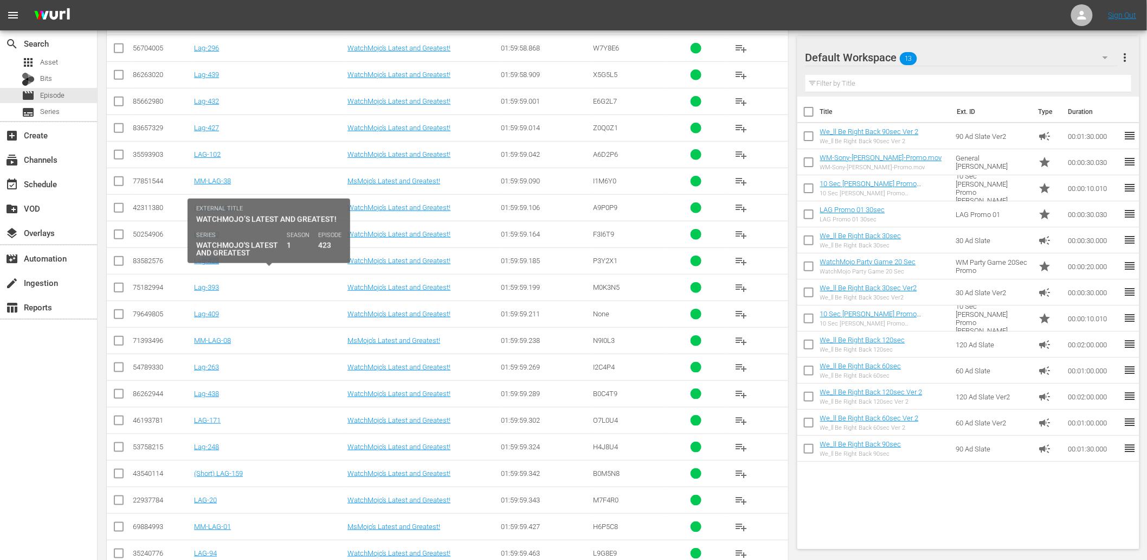
drag, startPoint x: 210, startPoint y: 273, endPoint x: 203, endPoint y: 279, distance: 9.2
click at [203, 265] on div "Lag-423" at bounding box center [269, 260] width 150 height 8
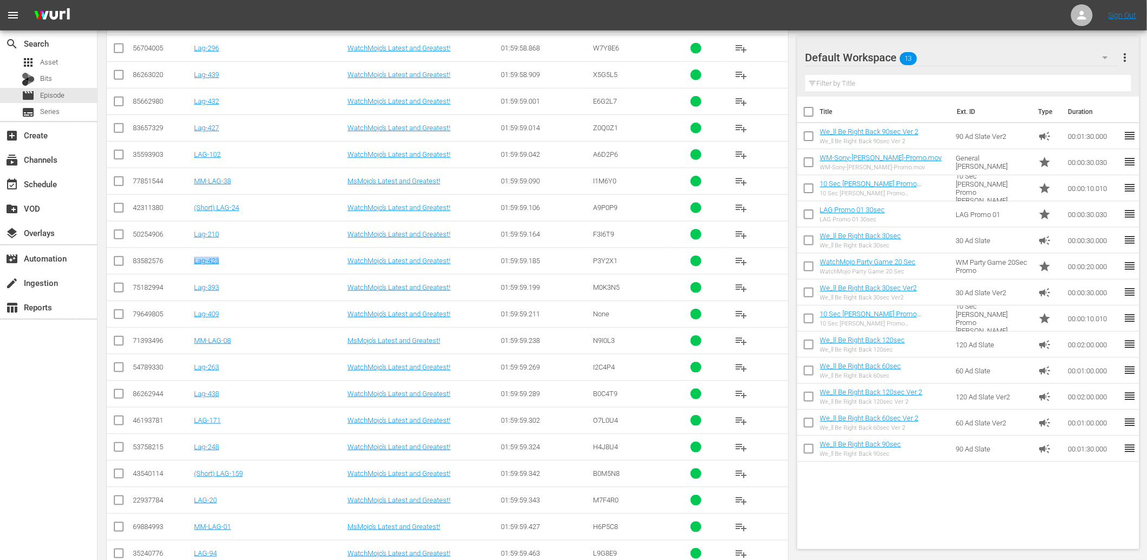
copy link "Lag-423"
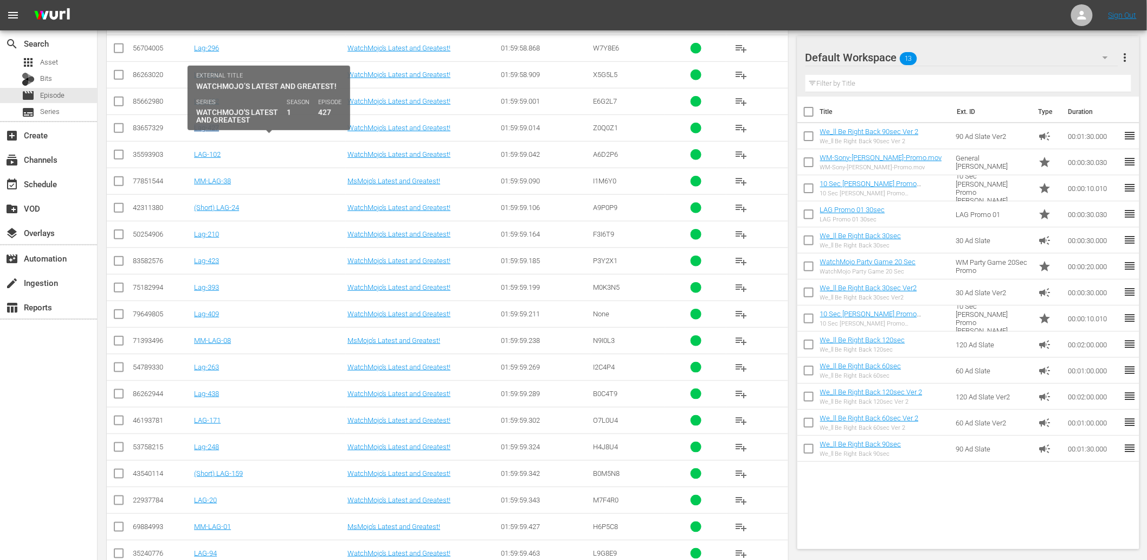
drag, startPoint x: 234, startPoint y: 139, endPoint x: 196, endPoint y: 140, distance: 38.0
click at [196, 132] on div "Lag-427" at bounding box center [269, 128] width 150 height 8
copy link "Lag-427"
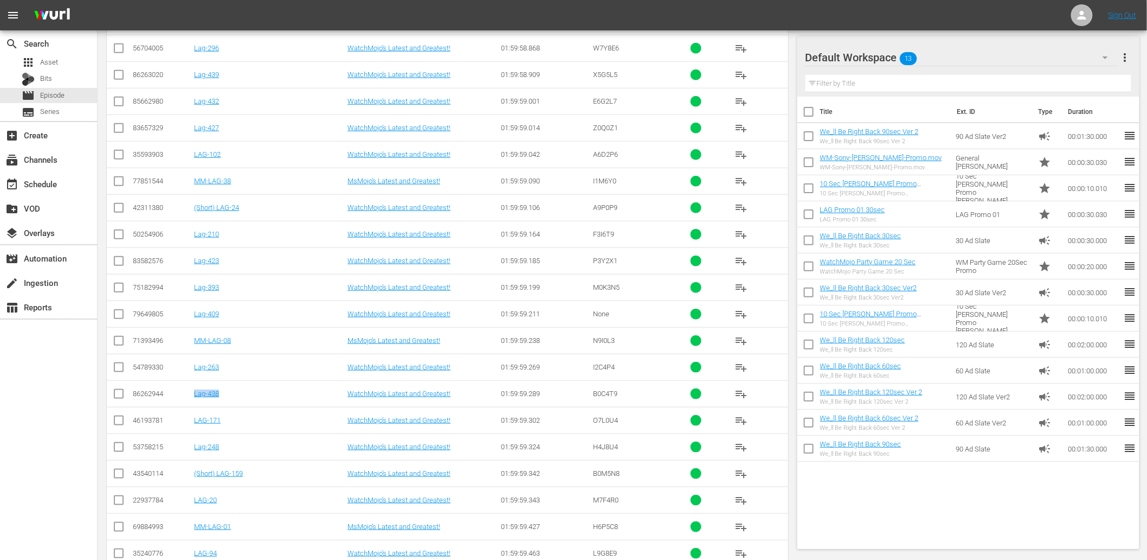
drag, startPoint x: 237, startPoint y: 412, endPoint x: 196, endPoint y: 416, distance: 41.9
click at [196, 407] on td "Lag-438" at bounding box center [268, 393] width 153 height 27
copy link "Lag-438"
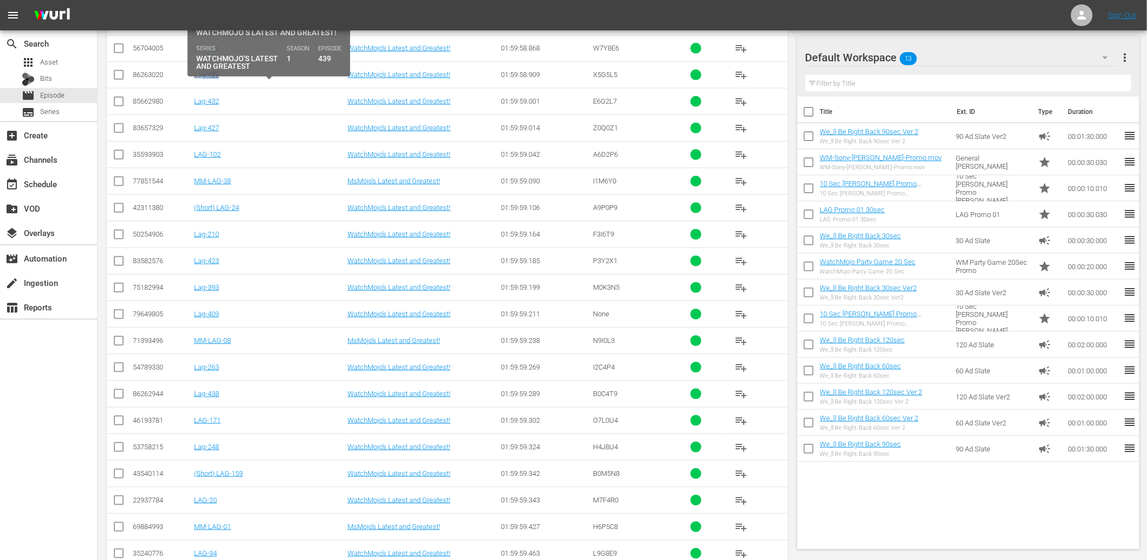
drag, startPoint x: 229, startPoint y: 87, endPoint x: 200, endPoint y: 88, distance: 29.3
click at [200, 79] on div "Lag-439" at bounding box center [269, 74] width 150 height 8
copy link "Lag-439"
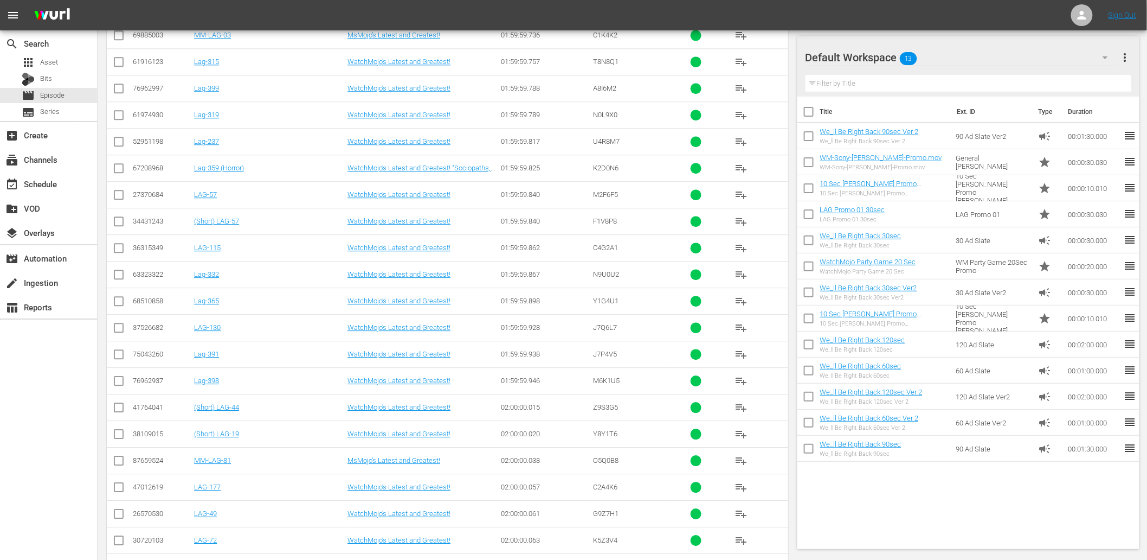
scroll to position [7979, 0]
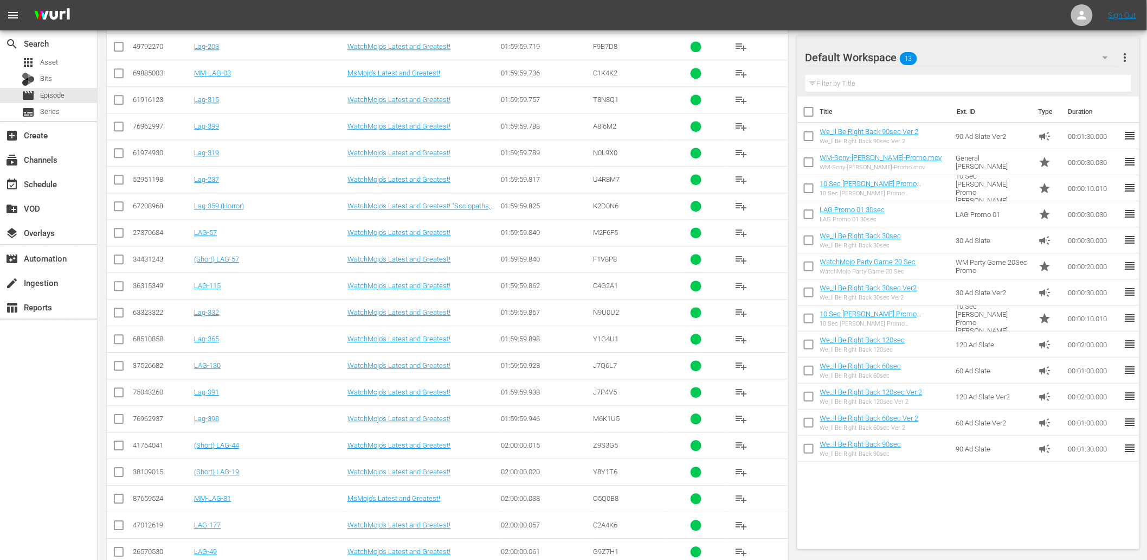
drag, startPoint x: 233, startPoint y: 405, endPoint x: 239, endPoint y: 416, distance: 12.4
click at [239, 405] on td "Lag-391" at bounding box center [268, 391] width 153 height 27
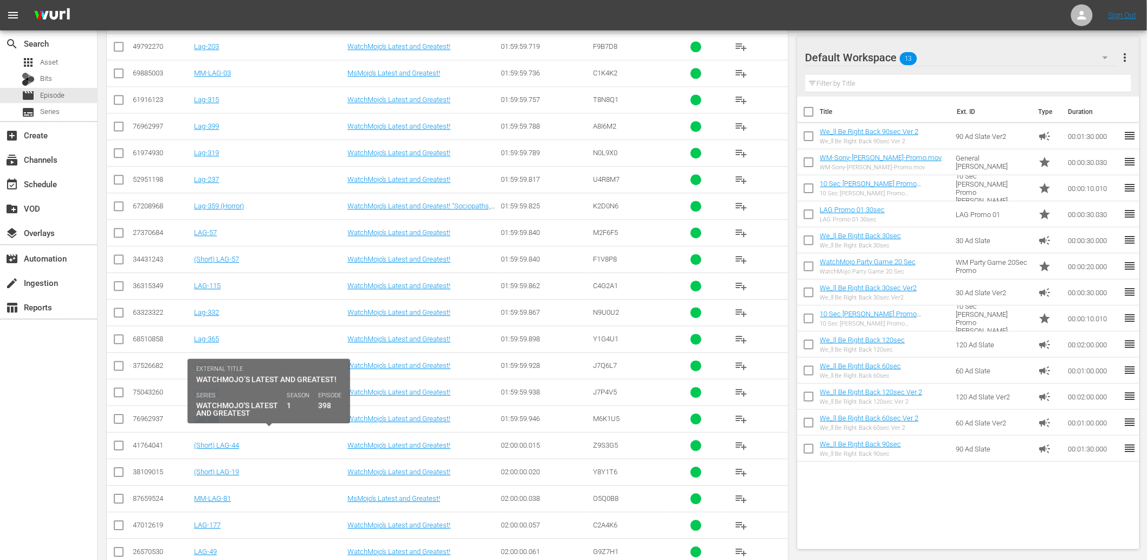
drag, startPoint x: 227, startPoint y: 431, endPoint x: 198, endPoint y: 437, distance: 28.8
click at [198, 422] on div "Lag-398" at bounding box center [269, 418] width 150 height 8
copy link "Lag-398"
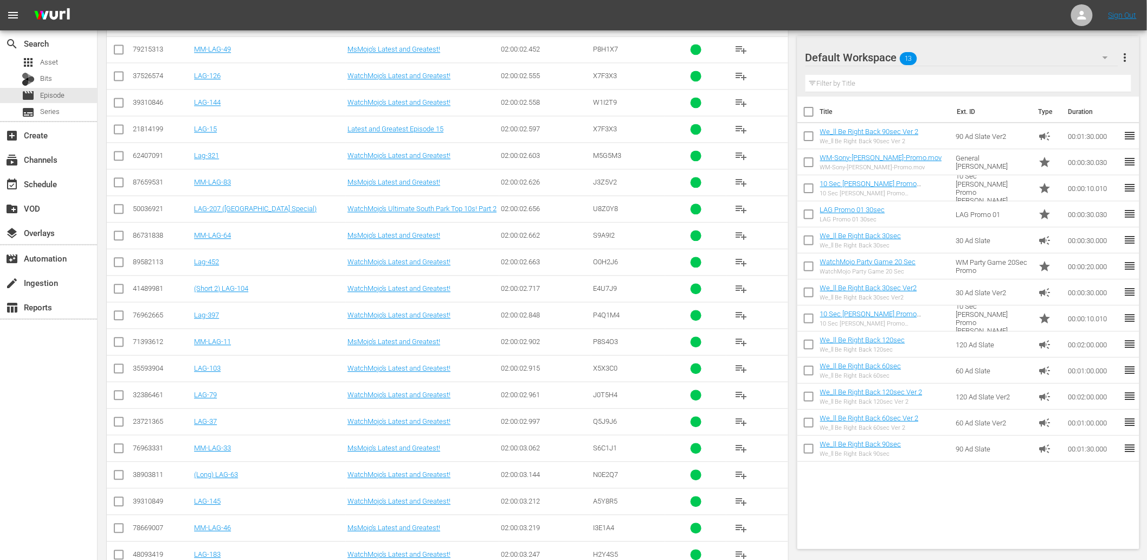
scroll to position [12651, 0]
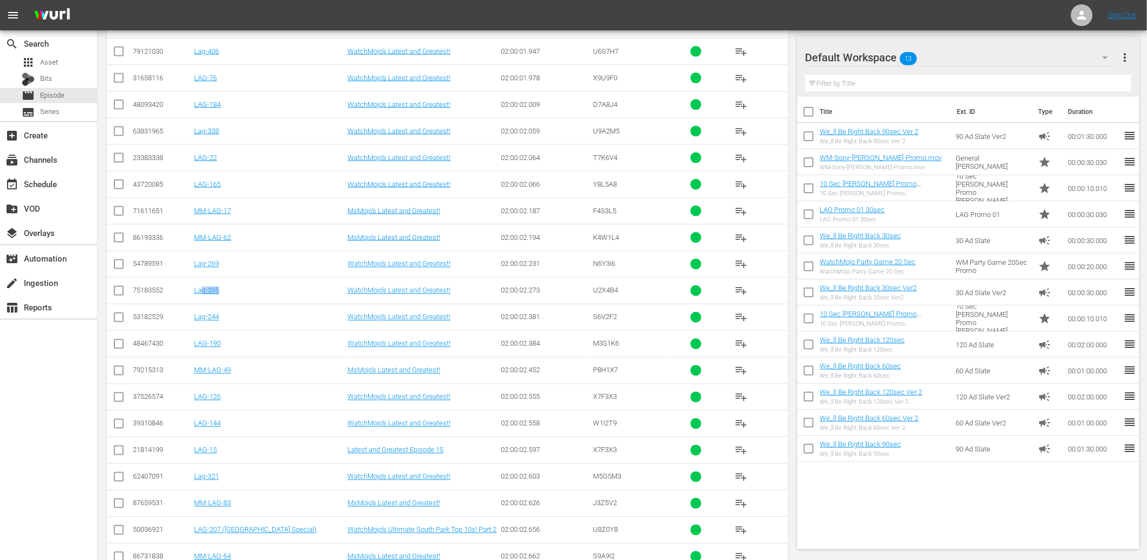
drag, startPoint x: 242, startPoint y: 312, endPoint x: 203, endPoint y: 320, distance: 39.8
click at [203, 304] on td "Lag-395" at bounding box center [268, 290] width 153 height 27
copy link "Lag-395"
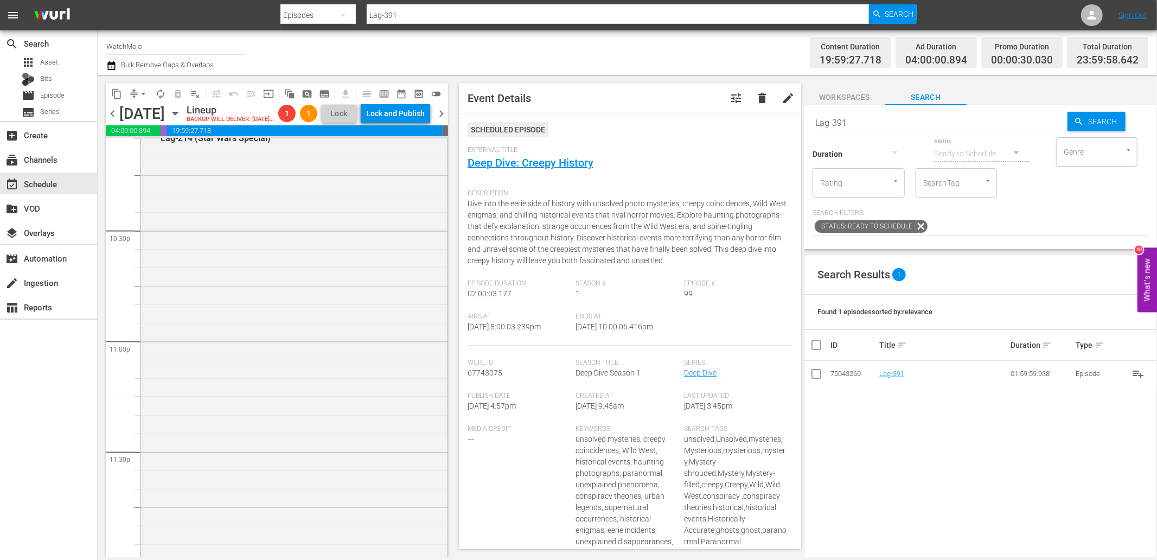
scroll to position [4908, 0]
click at [262, 339] on div "WatchMojo's Latest and Greatest / SE1 / EP214: Lag-214 (Star Wars Special) reor…" at bounding box center [293, 334] width 307 height 439
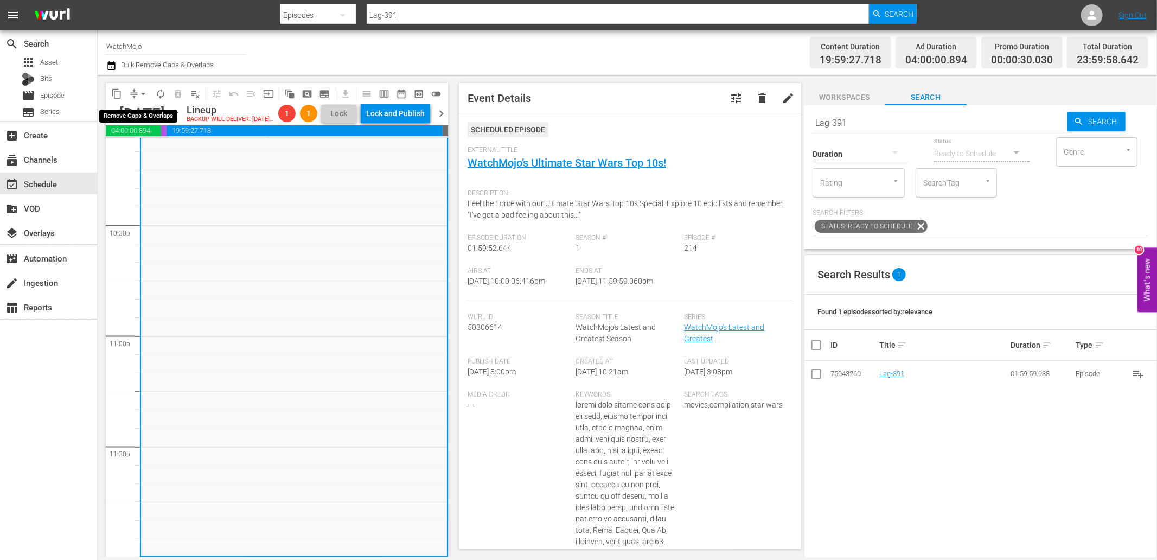
click at [139, 94] on span "arrow_drop_down" at bounding box center [143, 93] width 11 height 11
click at [164, 156] on li "Align to End of Previous Day" at bounding box center [144, 151] width 114 height 18
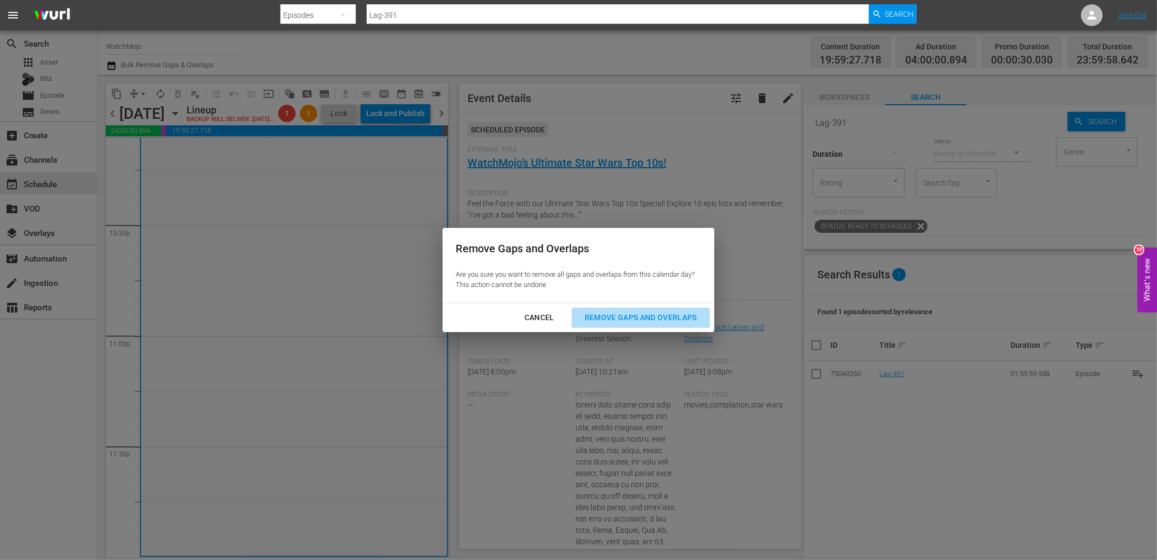
click at [620, 313] on div "Remove Gaps and Overlaps" at bounding box center [641, 318] width 130 height 14
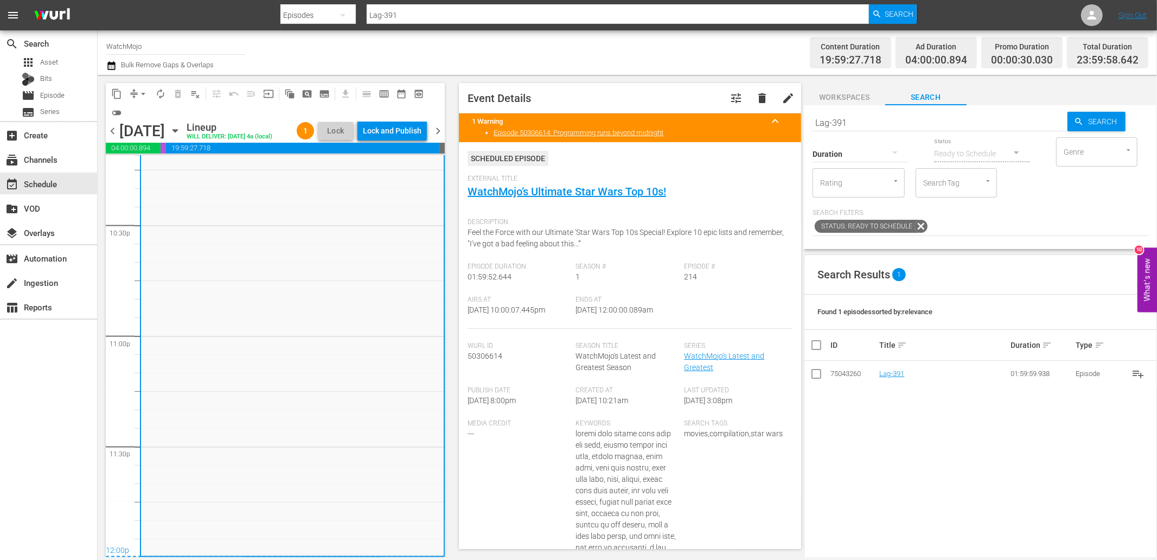
drag, startPoint x: 643, startPoint y: 313, endPoint x: 613, endPoint y: 313, distance: 29.8
click at [613, 313] on div "Ends At 9/14/25 @ 12:00:00.089am" at bounding box center [630, 312] width 108 height 33
copy span "12:00:00.089am"
click at [394, 139] on div "Lock and Publish" at bounding box center [392, 131] width 59 height 20
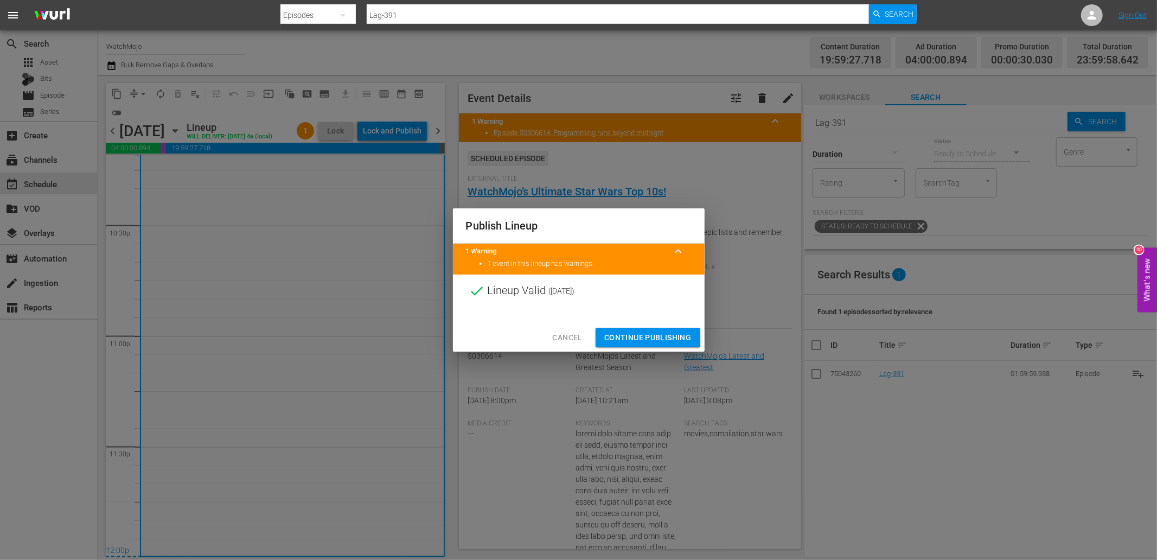
click at [621, 333] on span "Continue Publishing" at bounding box center [647, 338] width 87 height 14
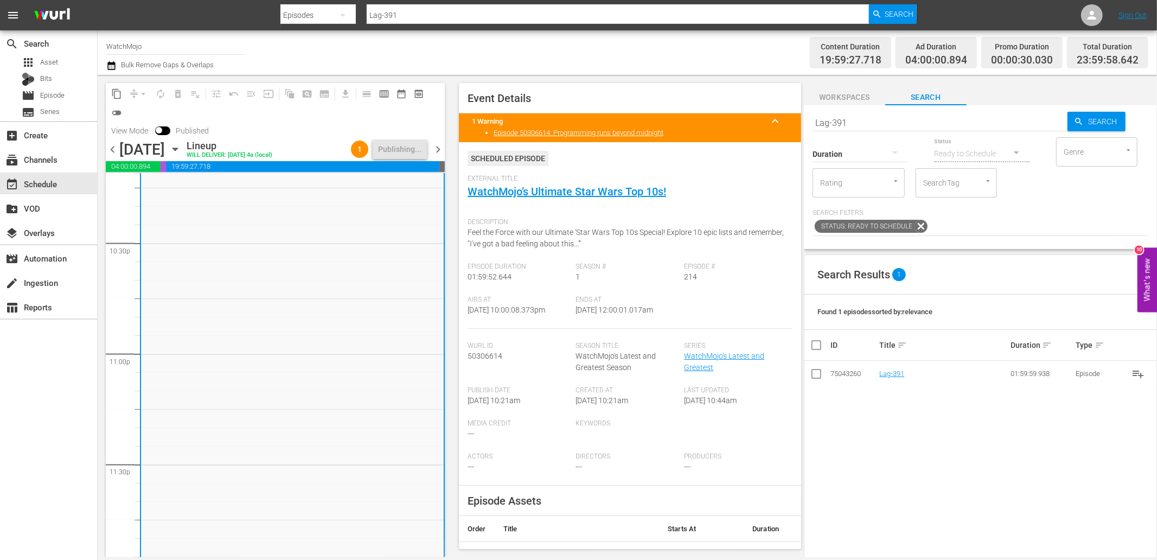
click at [436, 150] on span "chevron_right" at bounding box center [438, 150] width 14 height 14
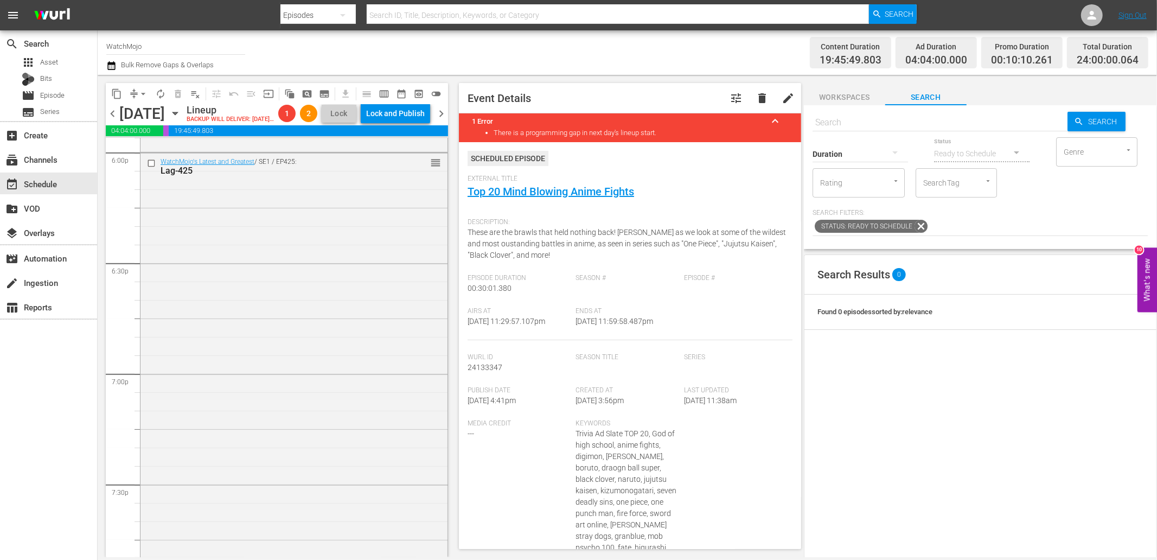
scroll to position [3948, 0]
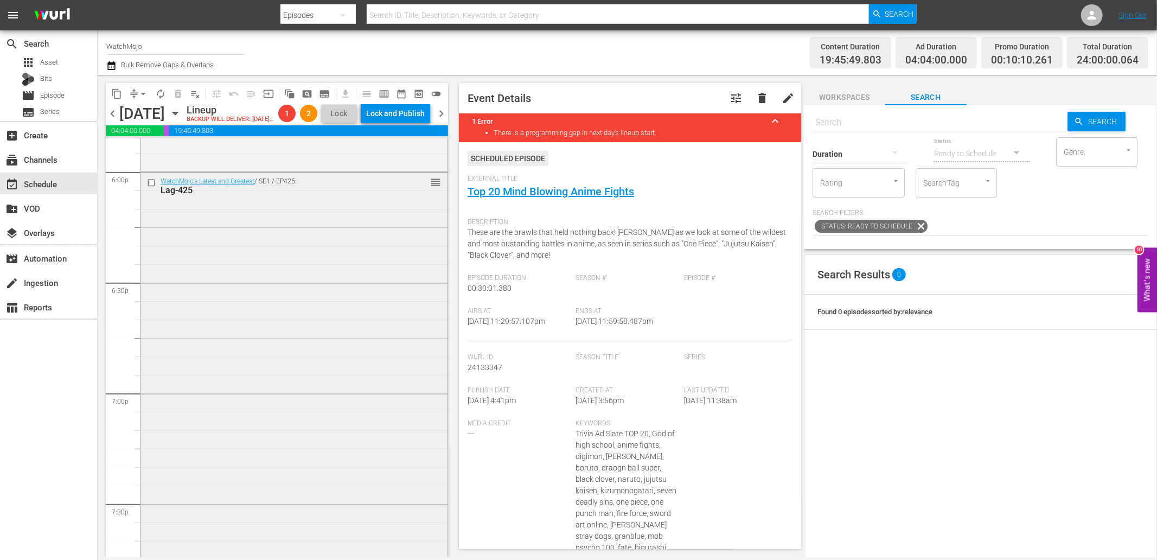
click at [202, 337] on div "WatchMojo's Latest and Greatest / SE1 / EP425: Lag-425 reorder" at bounding box center [293, 391] width 307 height 439
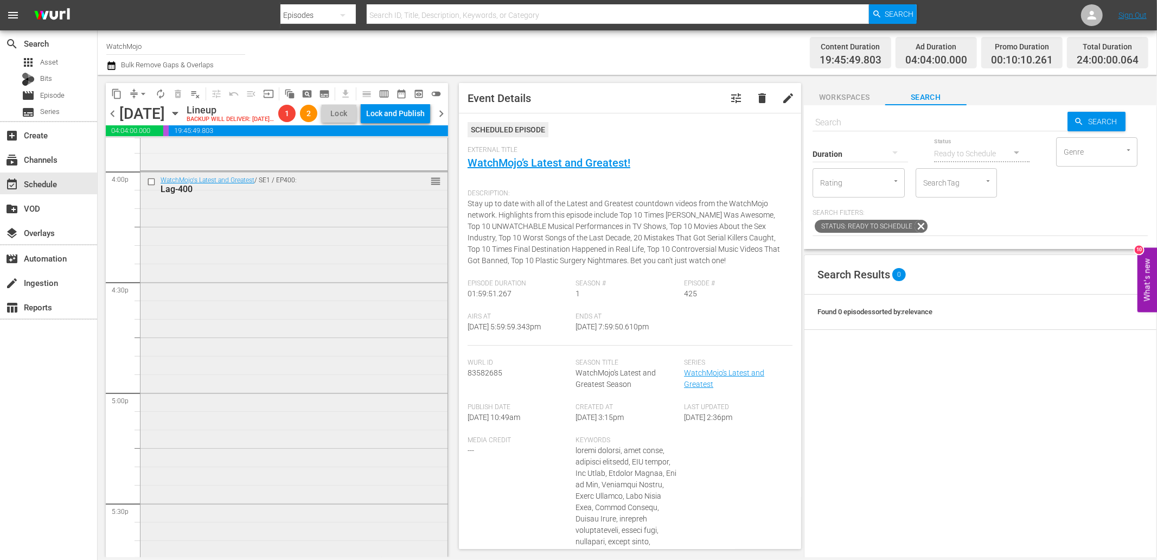
scroll to position [3466, 0]
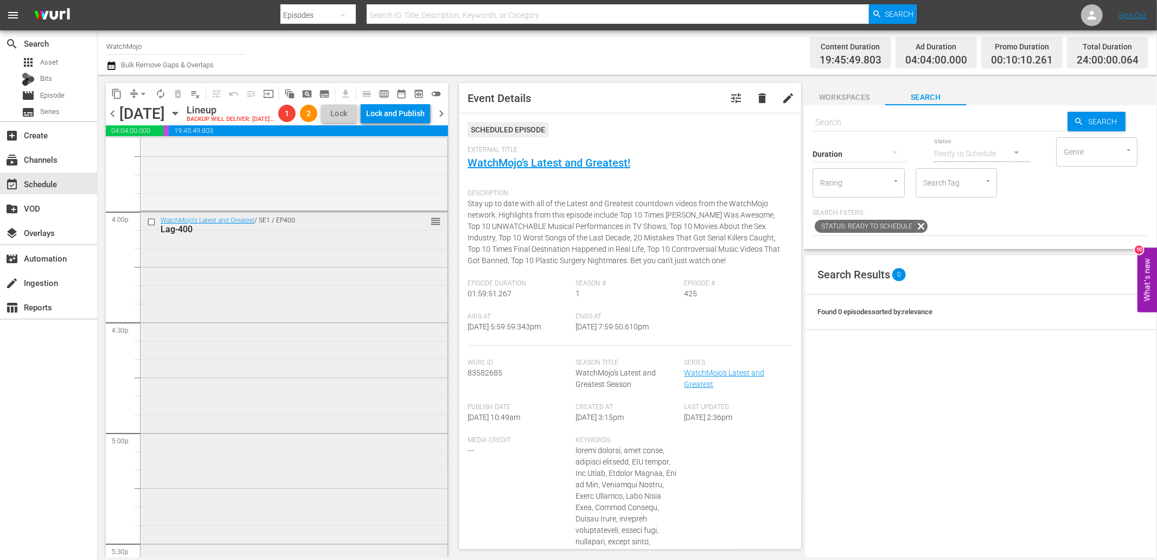
click at [203, 300] on div "WatchMojo's Latest and Greatest / SE1 / EP400: Lag-400 reorder" at bounding box center [293, 430] width 307 height 439
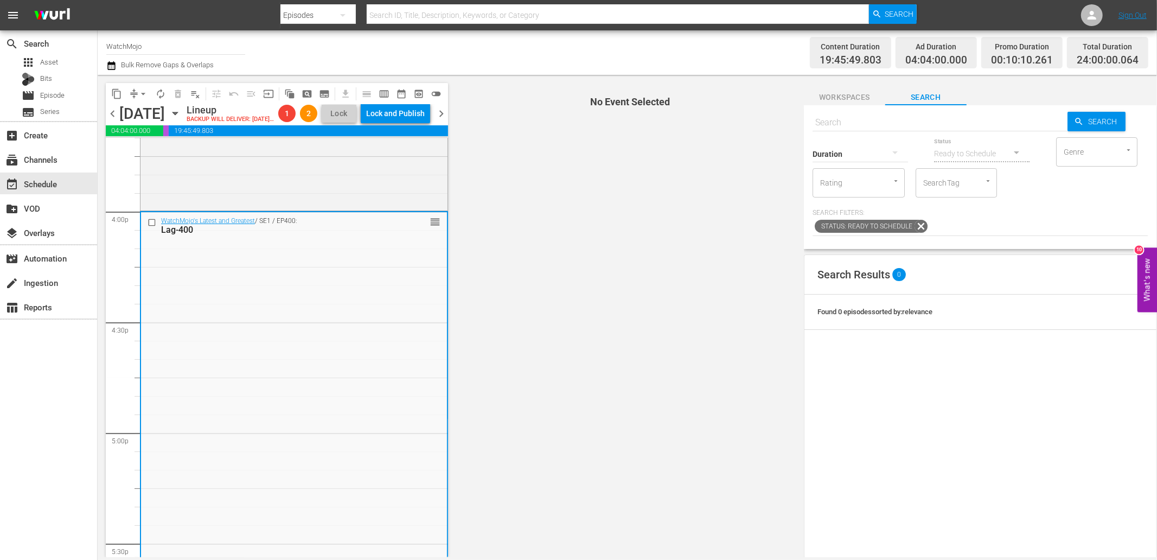
click at [150, 227] on input "checkbox" at bounding box center [152, 222] width 11 height 9
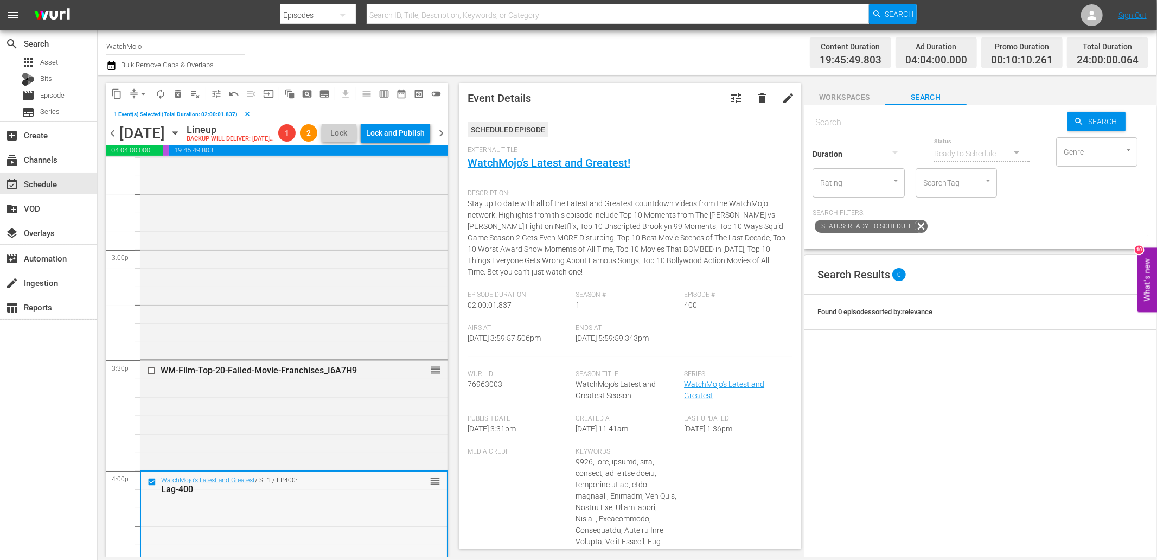
scroll to position [3065, 0]
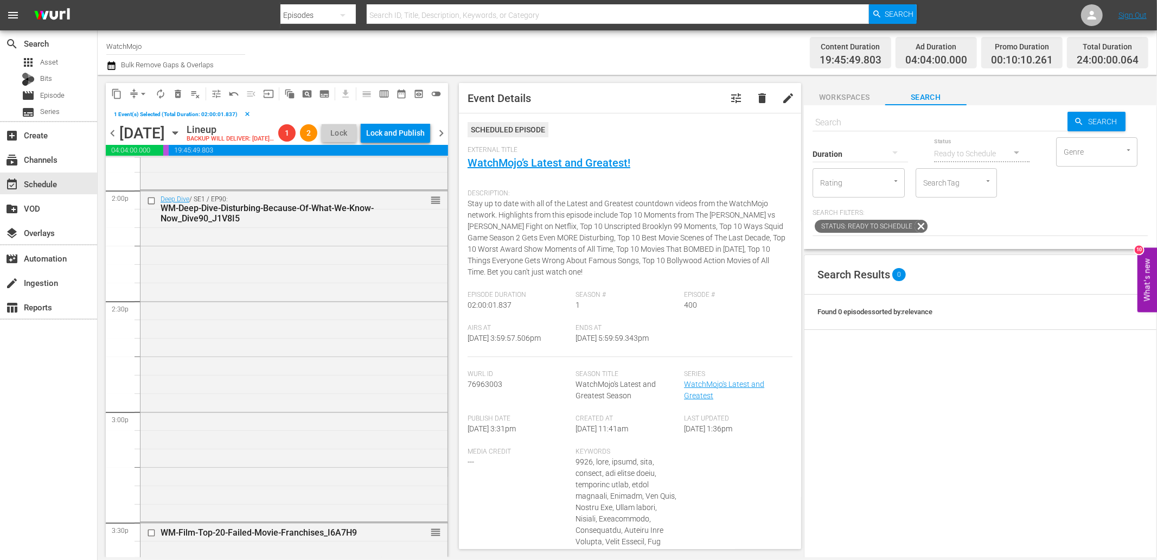
click at [267, 345] on div "Deep Dive / SE1 / EP90: WM-Deep-Dive-Disturbing-Because-Of-What-We-Know-Now_Div…" at bounding box center [293, 354] width 307 height 329
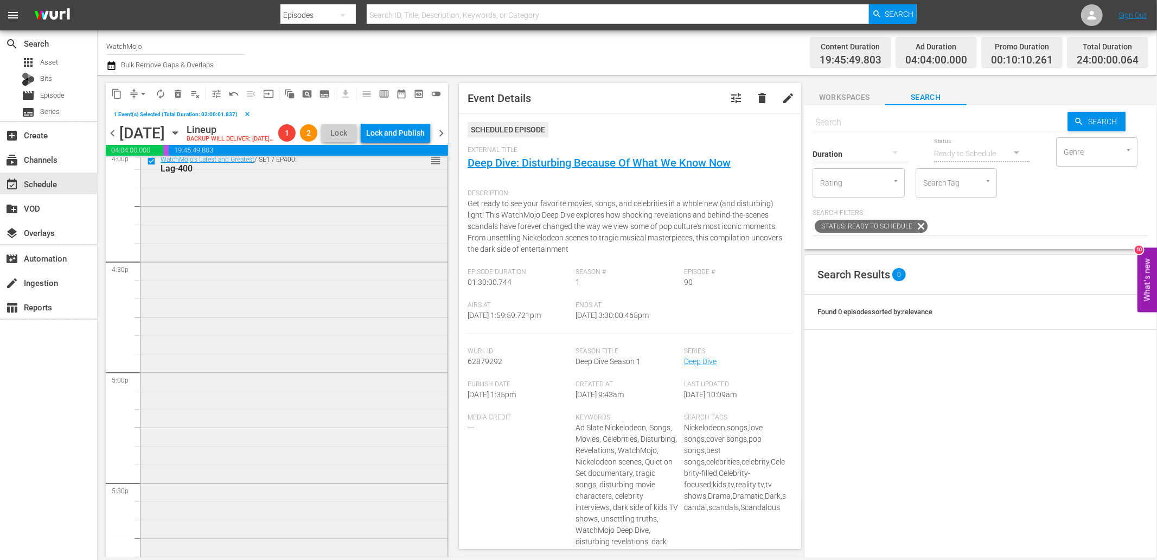
scroll to position [3507, 0]
click at [149, 206] on input "checkbox" at bounding box center [152, 200] width 11 height 9
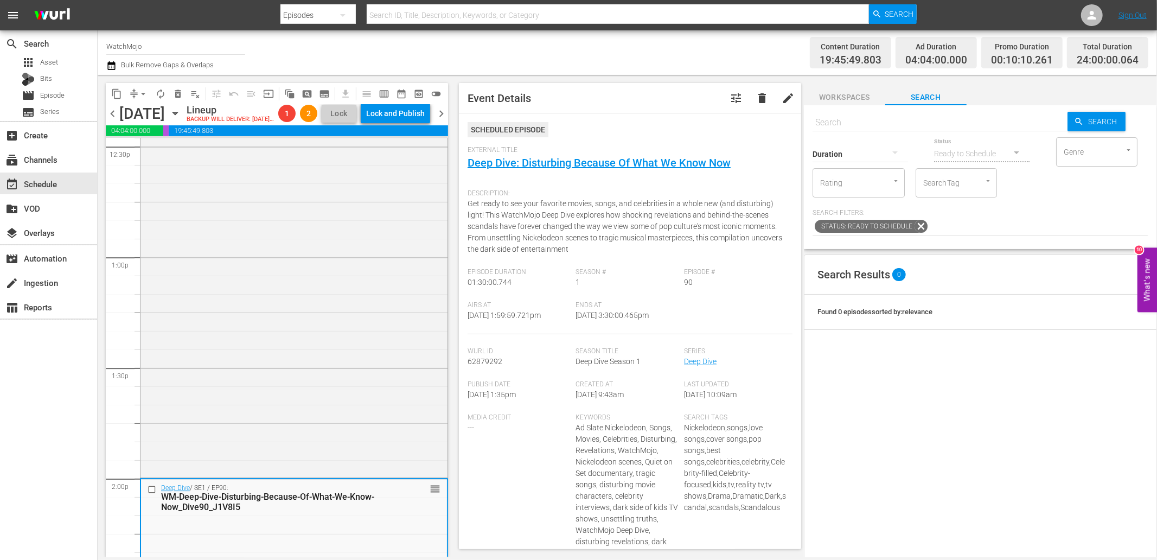
scroll to position [2623, 0]
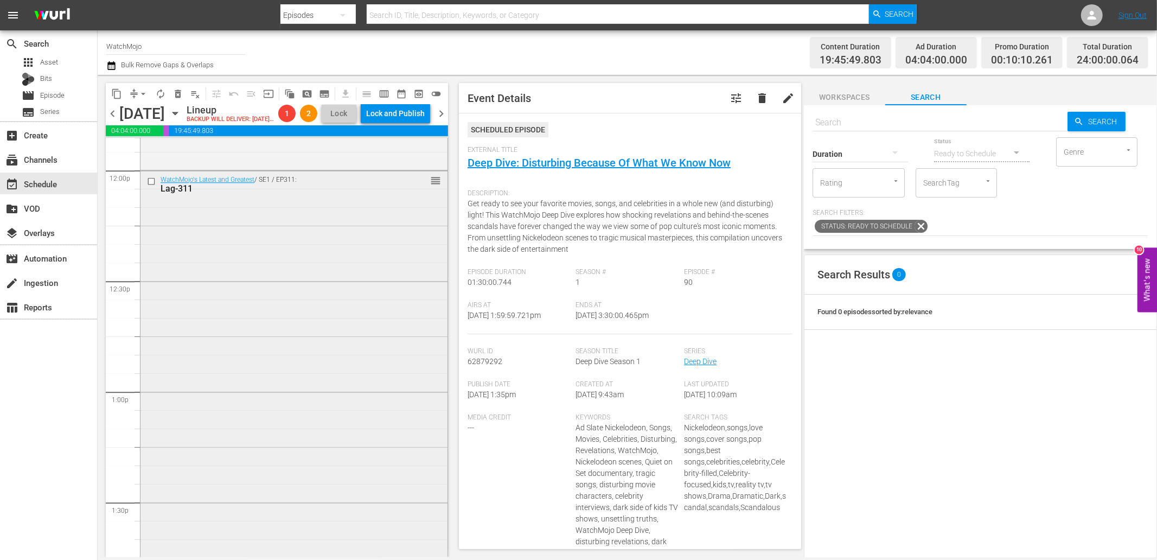
click at [239, 338] on div "WatchMojo's Latest and Greatest / SE1 / EP311: Lag-311 reorder" at bounding box center [293, 390] width 307 height 439
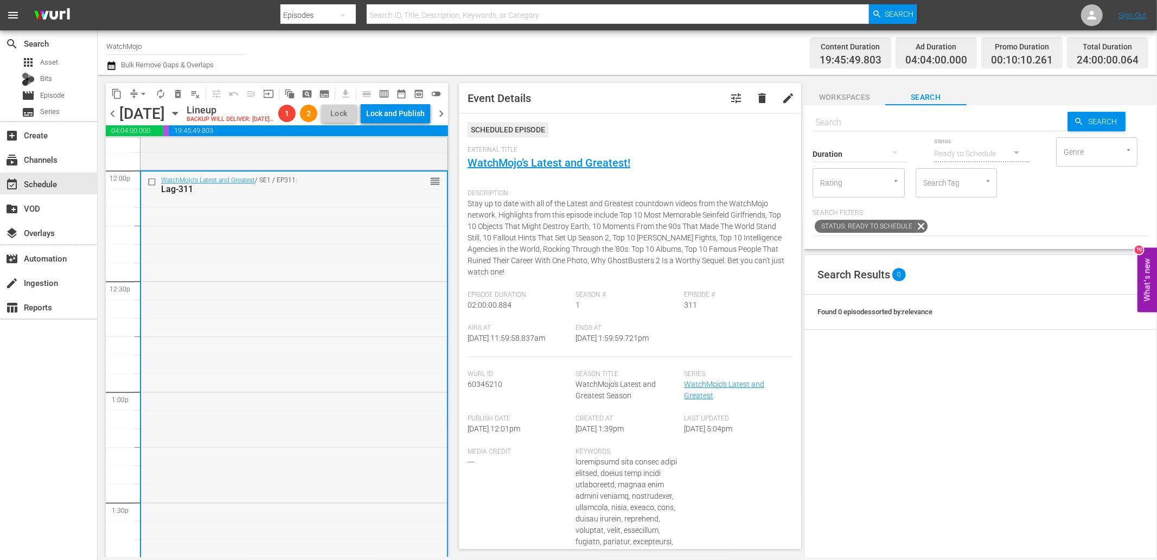
click at [150, 186] on input "checkbox" at bounding box center [152, 181] width 11 height 9
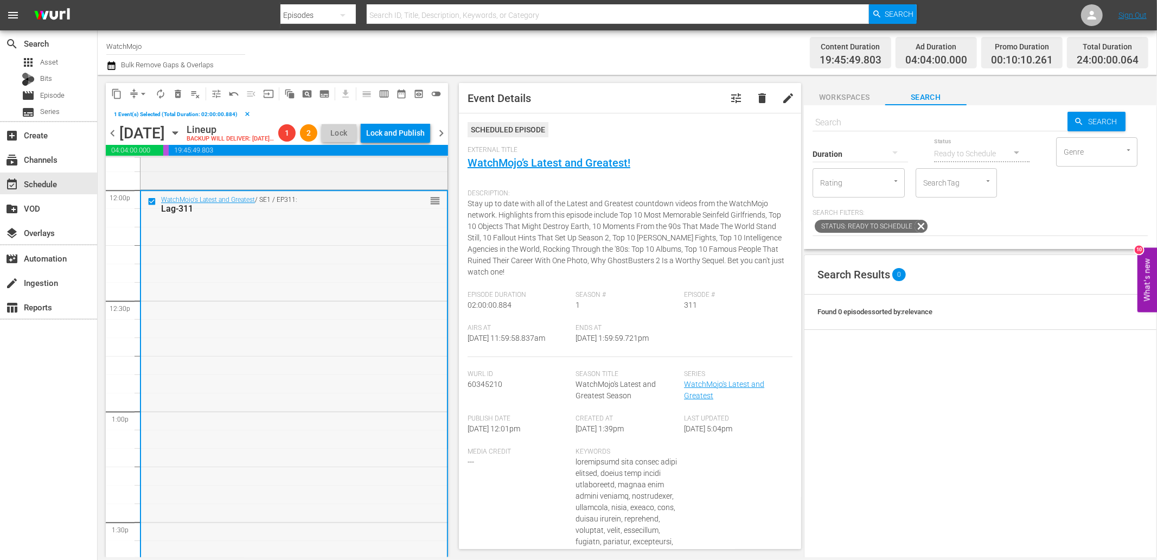
click at [288, 317] on div "WatchMojo's Latest and Greatest / SE1 / EP311: Lag-311 reorder" at bounding box center [294, 410] width 306 height 439
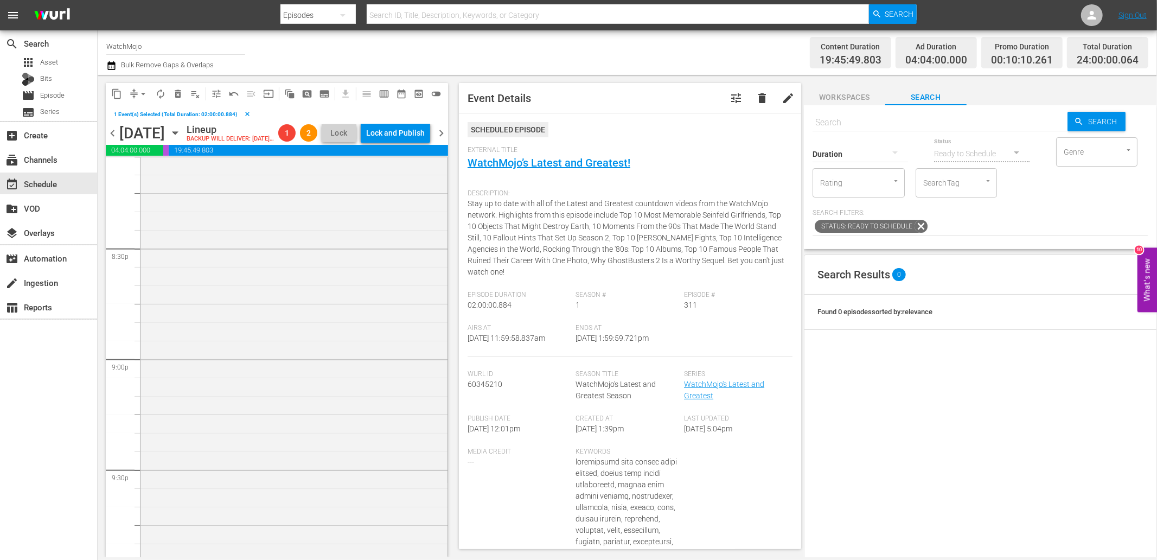
scroll to position [4949, 0]
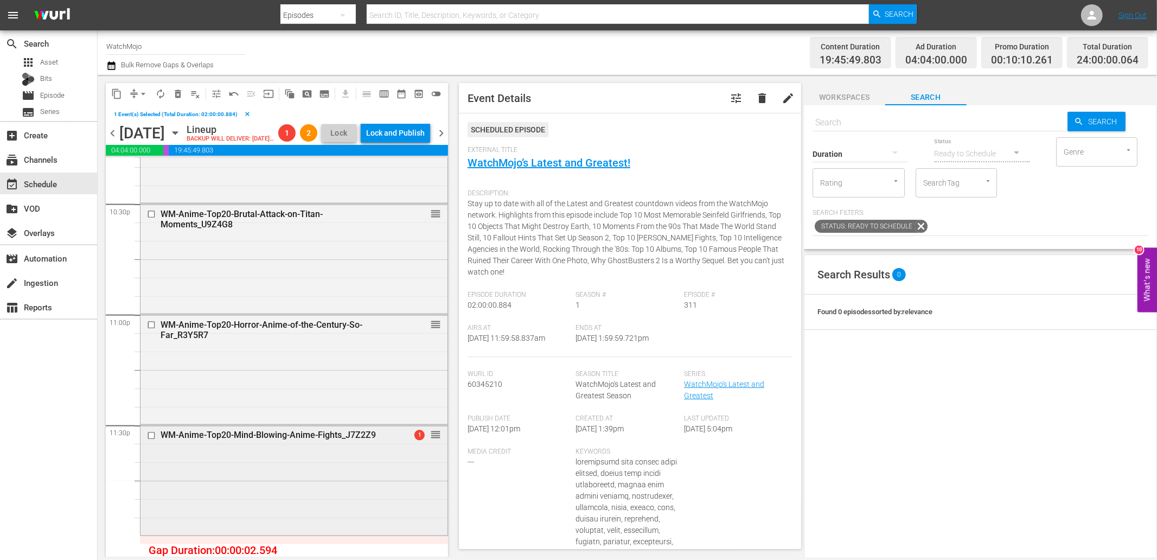
click at [269, 524] on div "WM-Anime-Top20-Mind-Blowing-Anime-Fights_J7Z2Z9 1 reorder" at bounding box center [293, 478] width 307 height 107
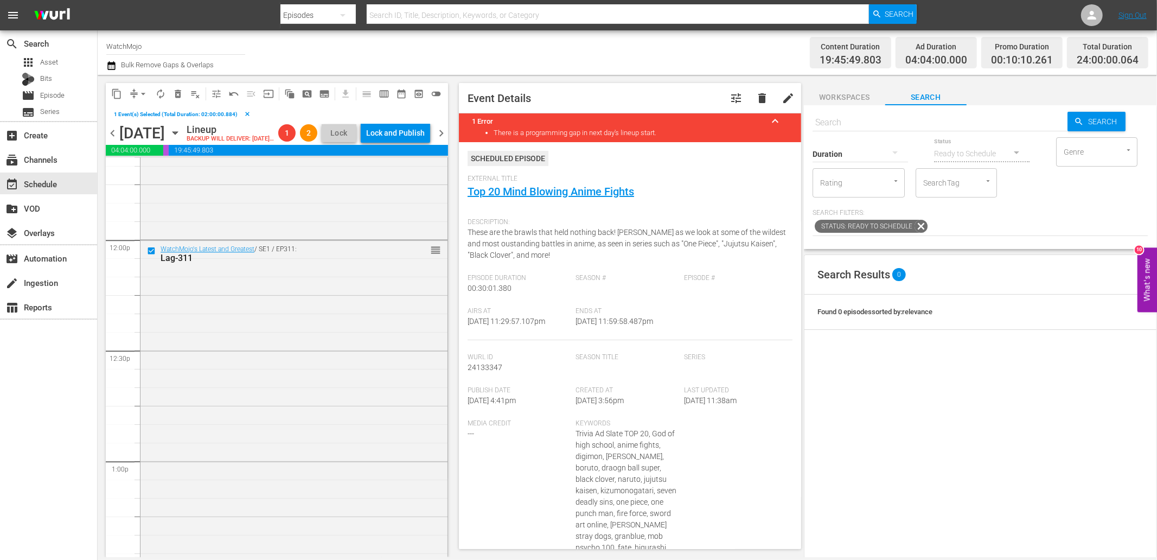
scroll to position [2459, 0]
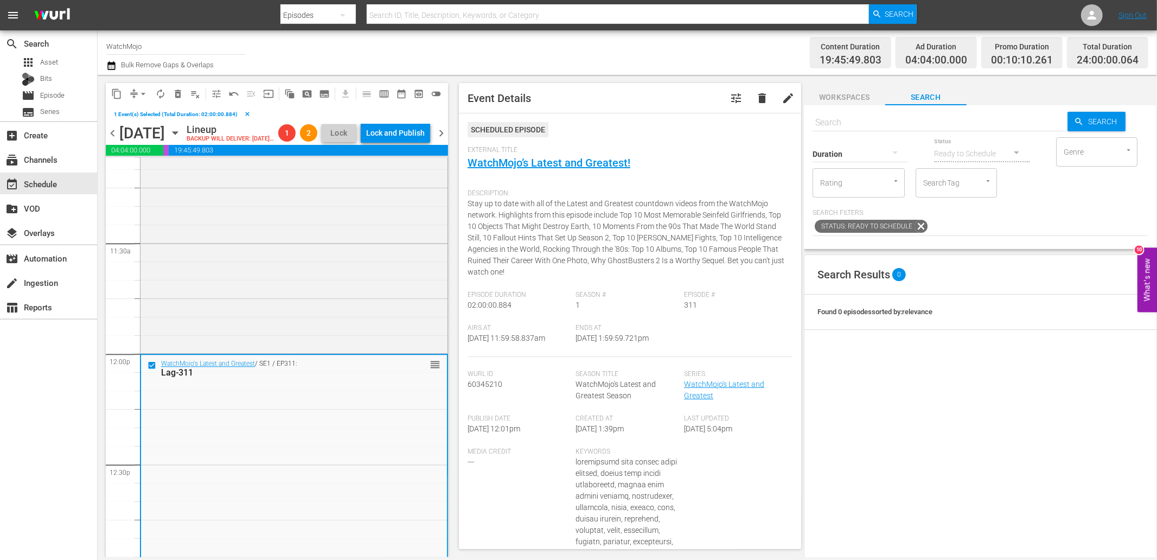
click at [864, 118] on input "text" at bounding box center [939, 123] width 255 height 26
paste input "Lag-395"
type input "Lag-395"
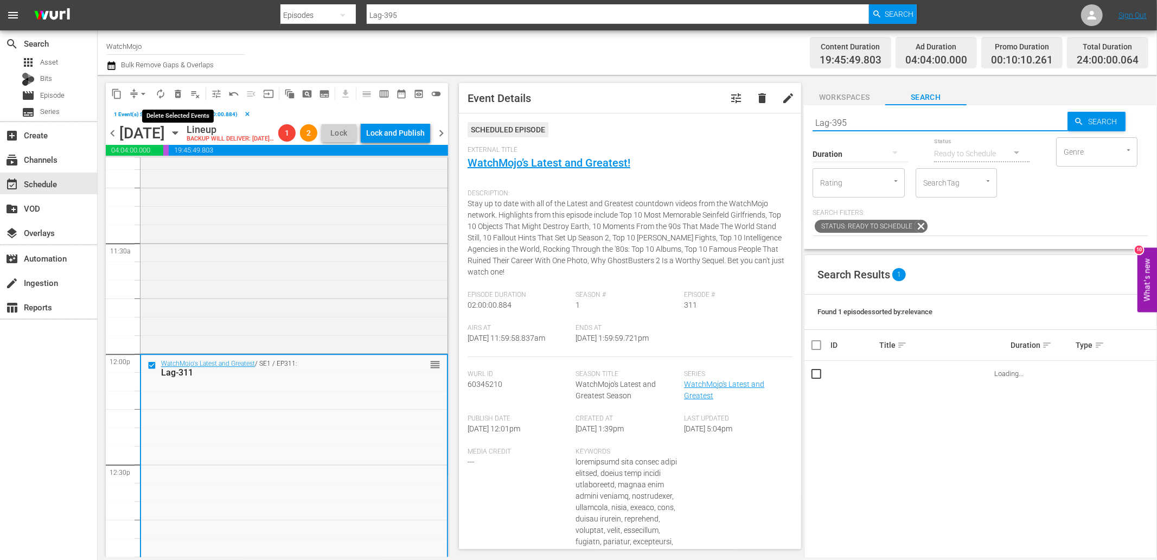
click at [179, 89] on span "delete_forever_outlined" at bounding box center [177, 93] width 11 height 11
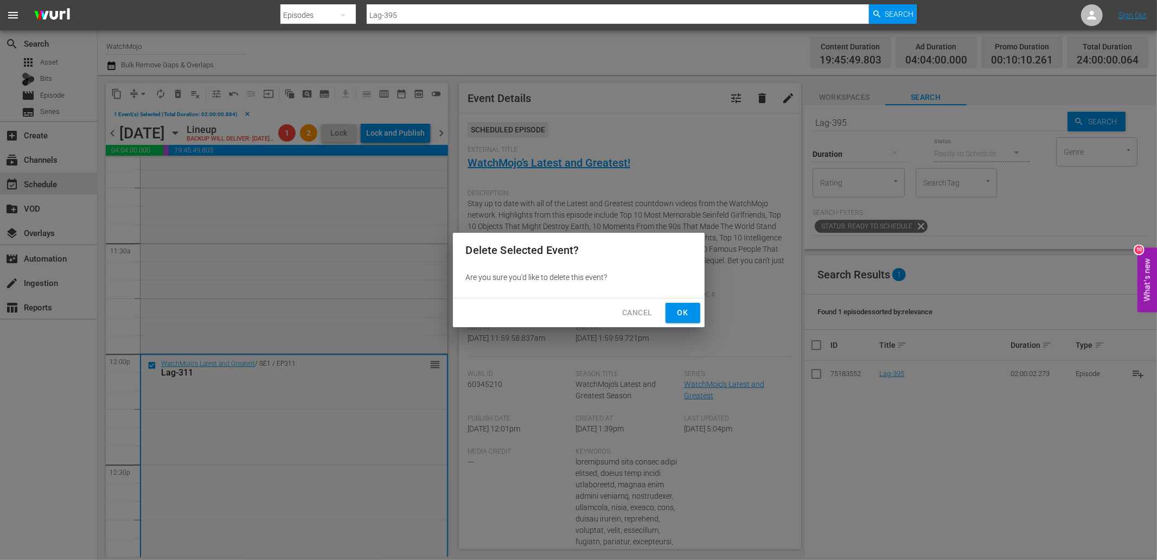
click at [688, 311] on span "Ok" at bounding box center [682, 313] width 17 height 14
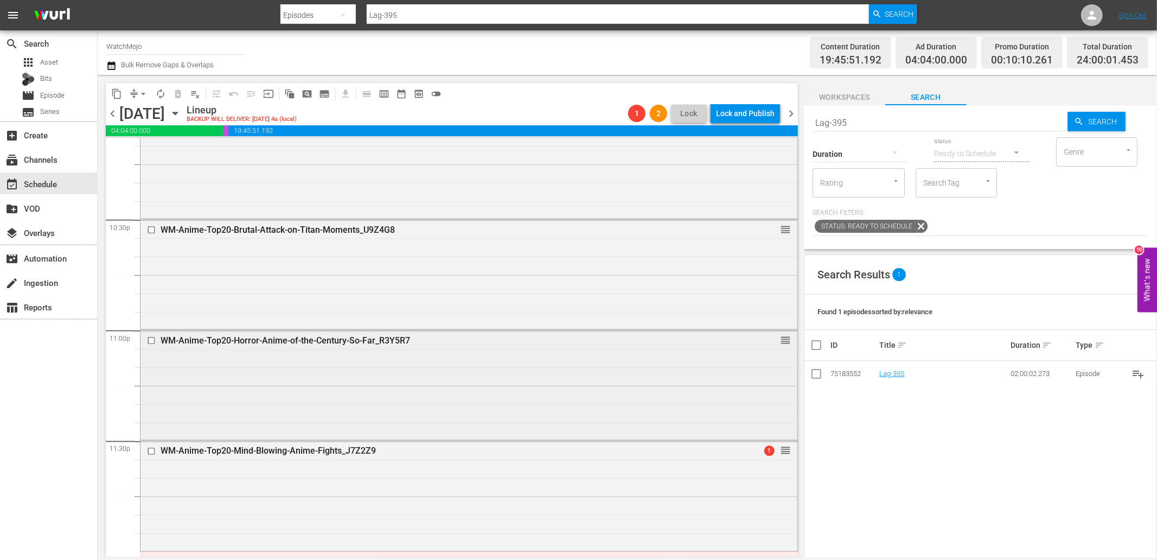
scroll to position [4913, 0]
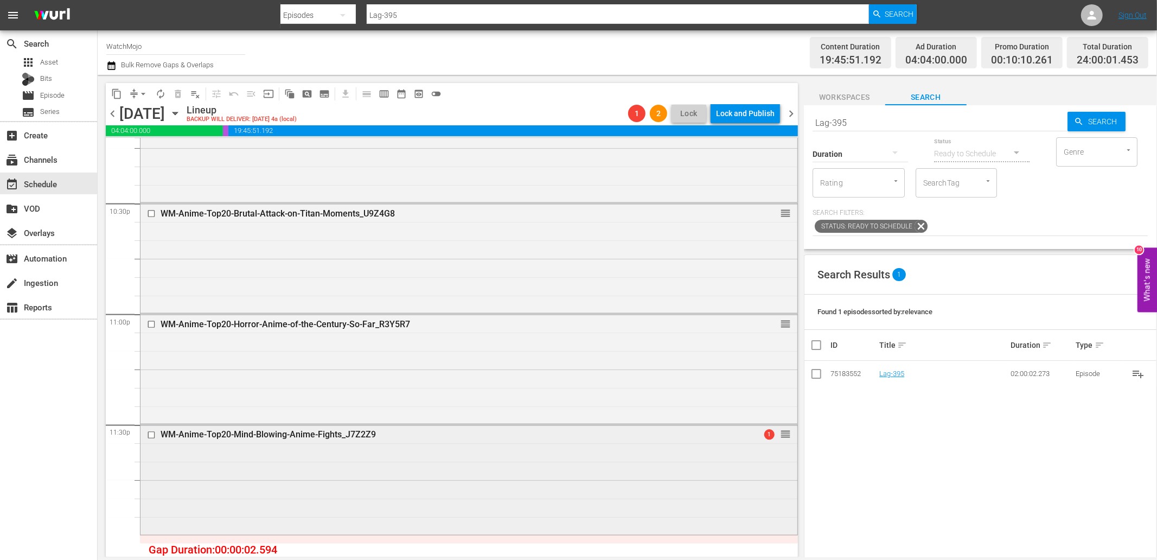
click at [389, 458] on div "WM-Anime-Top20-Mind-Blowing-Anime-Fights_J7Z2Z9 1 reorder" at bounding box center [468, 478] width 657 height 107
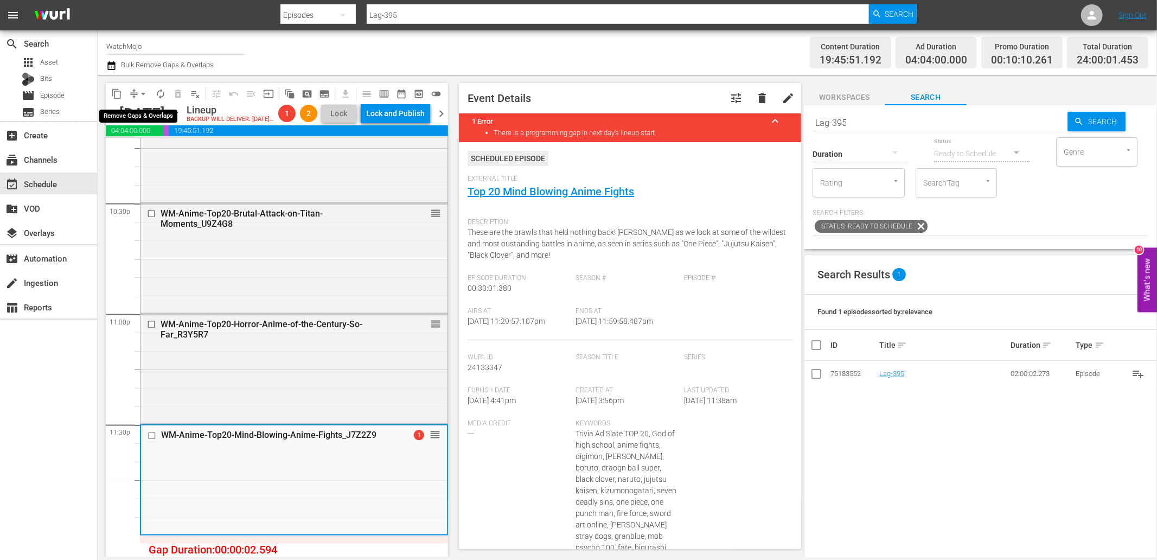
click at [137, 93] on button "arrow_drop_down" at bounding box center [142, 93] width 17 height 17
click at [150, 153] on li "Align to End of Previous Day" at bounding box center [144, 151] width 114 height 18
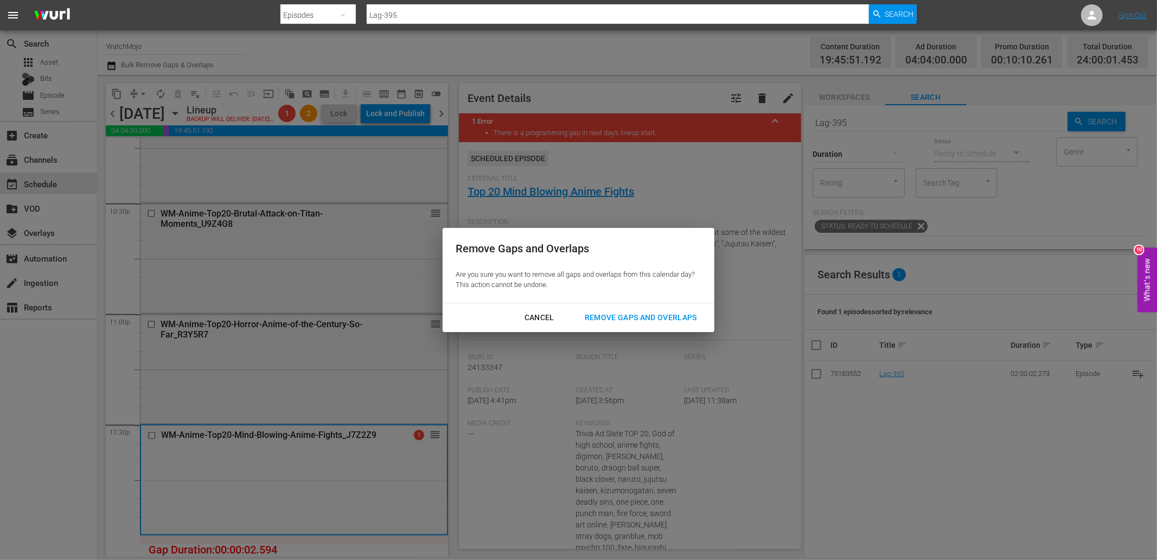
click at [613, 312] on div "Remove Gaps and Overlaps" at bounding box center [641, 318] width 130 height 14
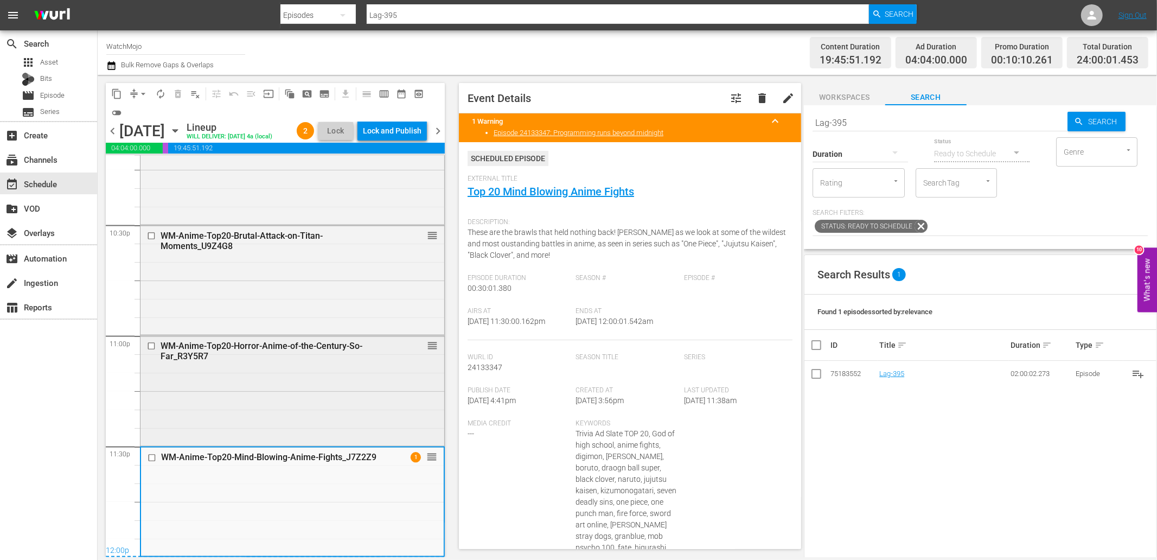
scroll to position [4925, 0]
click at [288, 492] on div "WM-Anime-Top20-Mind-Blowing-Anime-Fights_J7Z2Z9 1 reorder" at bounding box center [292, 500] width 303 height 107
click at [619, 324] on div "Ends At 9/15/25 @ 12:00:01.542am" at bounding box center [630, 323] width 108 height 33
copy span "12:00:01.542am"
click at [389, 132] on div "Lock and Publish" at bounding box center [392, 131] width 59 height 20
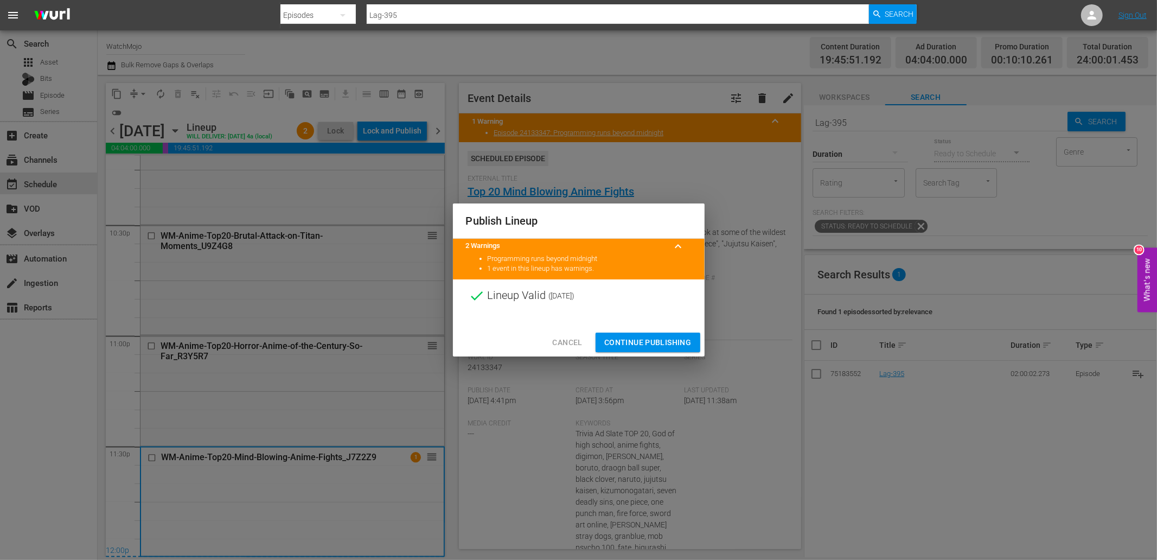
click at [614, 345] on span "Continue Publishing" at bounding box center [647, 343] width 87 height 14
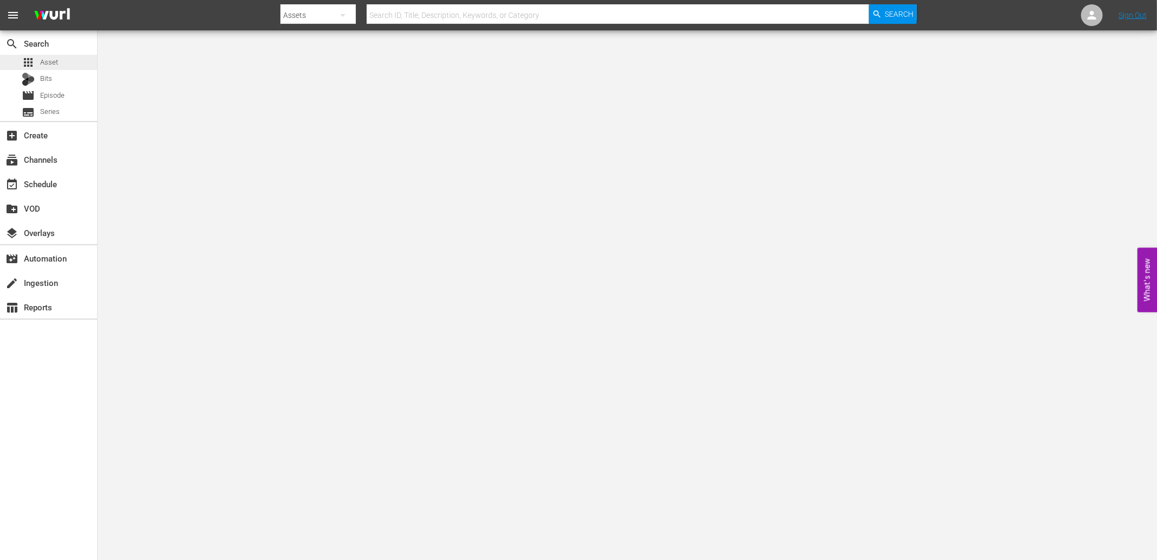
click at [42, 59] on span "Asset" at bounding box center [49, 62] width 18 height 11
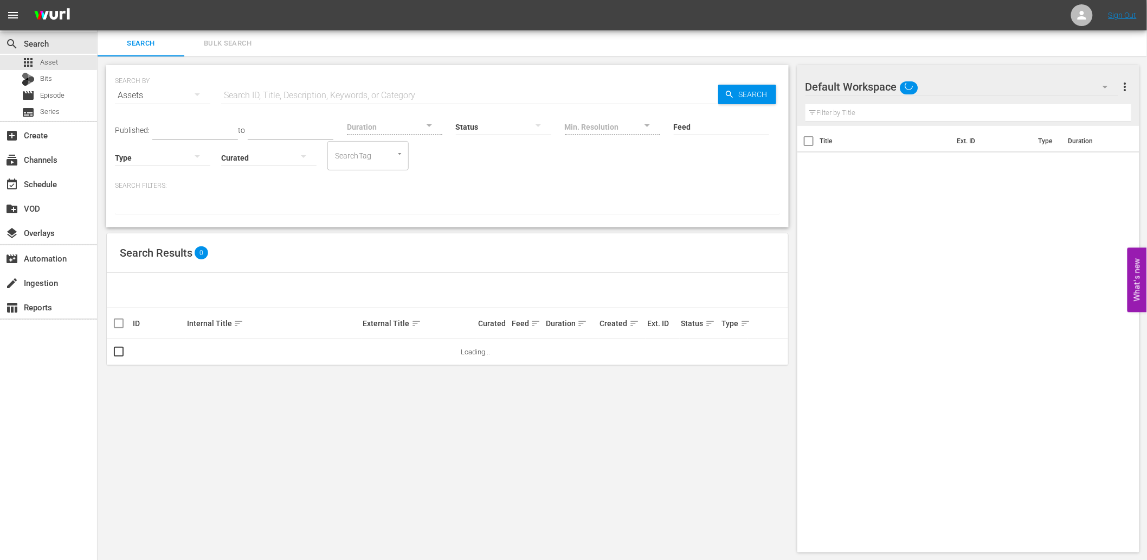
click at [220, 47] on span "Bulk Search" at bounding box center [228, 43] width 74 height 12
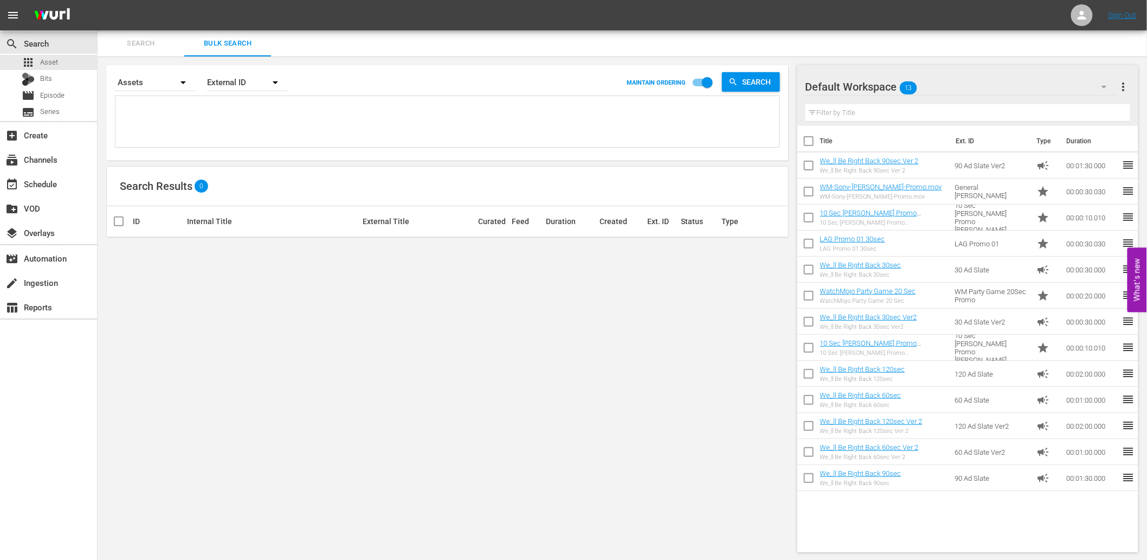
click at [170, 116] on textarea at bounding box center [449, 123] width 662 height 49
paste textarea "R9I4S9 R9O7X4 S2G7G7 S9I2R9 T8Q6U8 U1G6G3 U1W5A7 U9V3R7 V4C5Y9 U2Y4X6 W0X2M5 Y1…"
type textarea "R9I4S9 R9O7X4 S2G7G7 S9I2R9 T8Q6U8 U1G6G3 U1W5A7 U9V3R7 V4C5Y9 U2Y4X6 W0X2M5 Y1…"
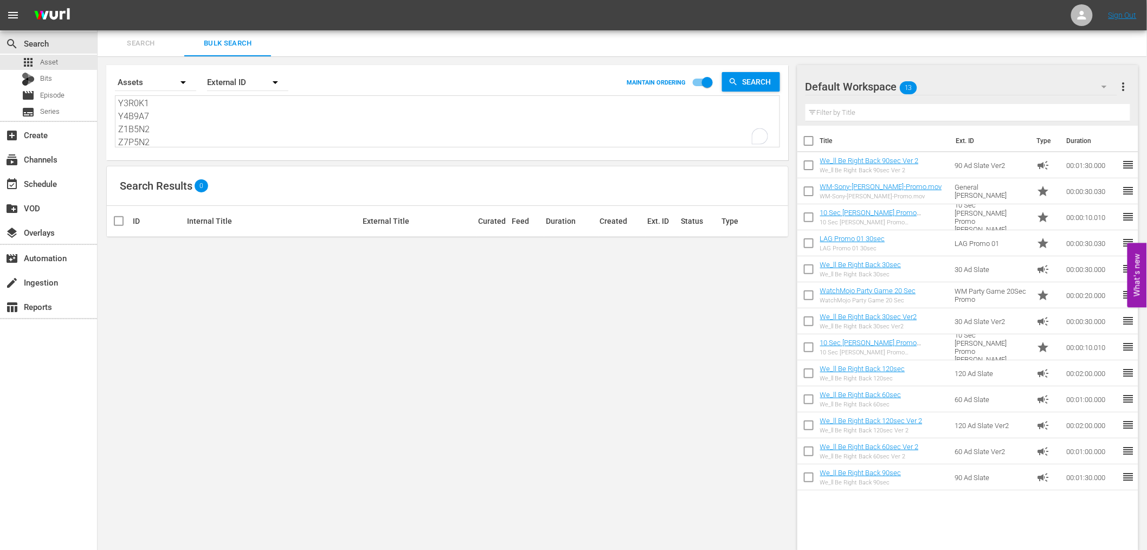
scroll to position [248, 0]
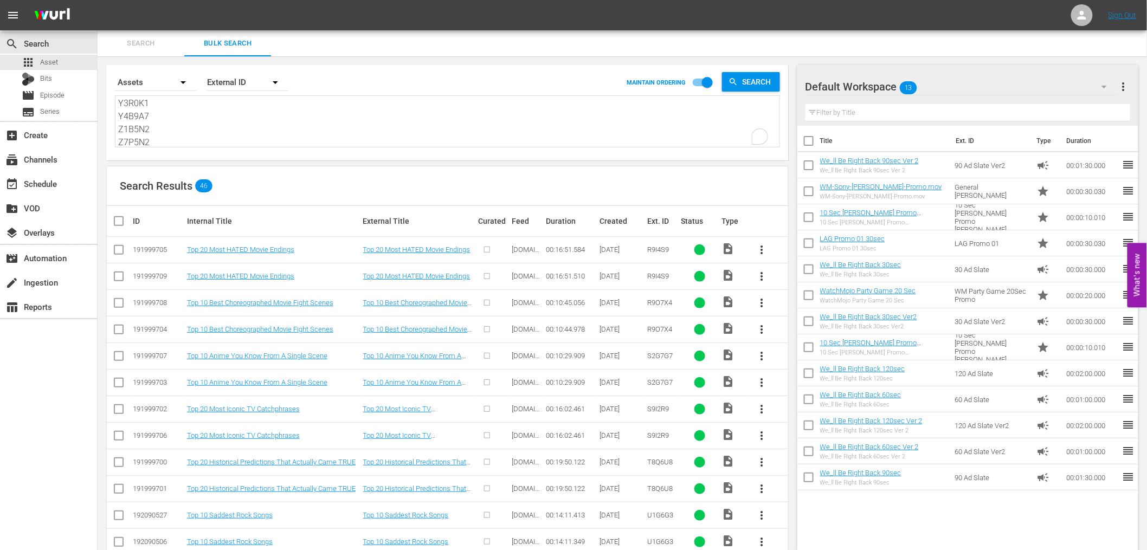
type textarea "R9I4S9 R9O7X4 S2G7G7 S9I2R9 T8Q6U8 U1G6G3 U1W5A7 U9V3R7 V4C5Y9 U2Y4X6 W0X2M5 Y1…"
click at [117, 275] on input "checkbox" at bounding box center [118, 278] width 13 height 13
checkbox input "true"
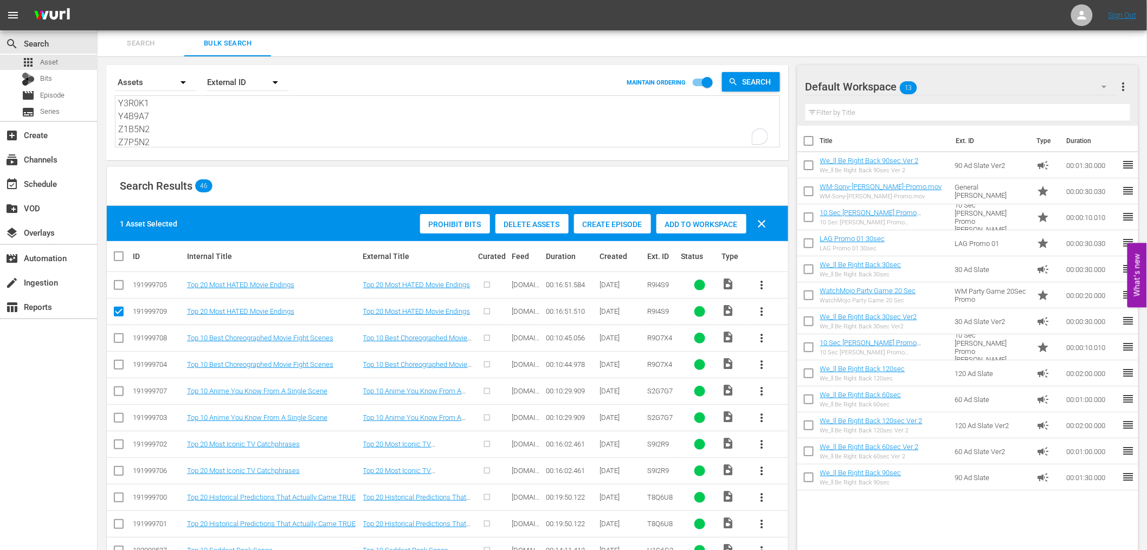
click at [117, 370] on input "checkbox" at bounding box center [118, 367] width 13 height 13
checkbox input "true"
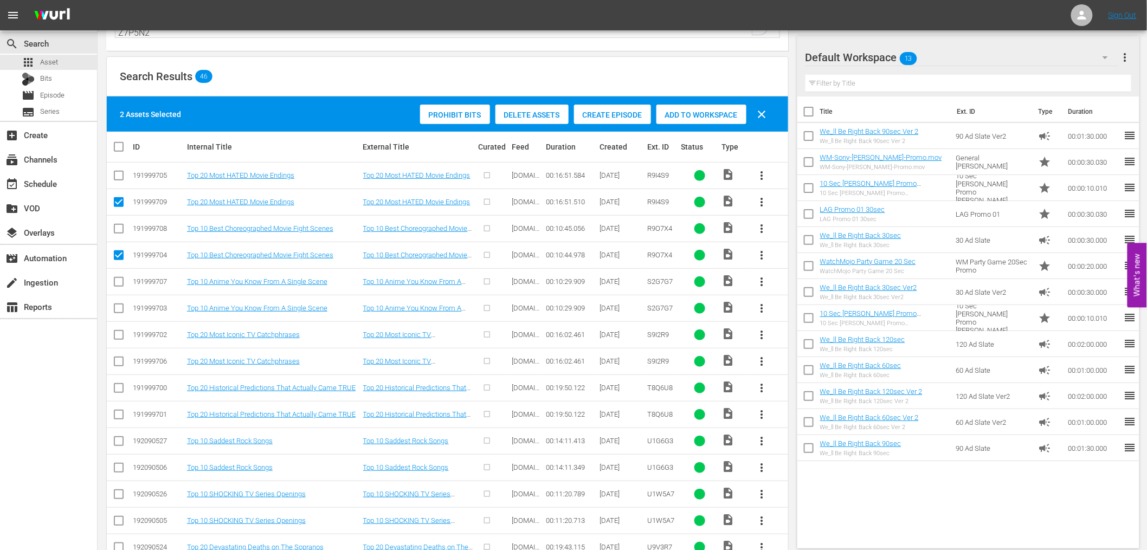
scroll to position [120, 0]
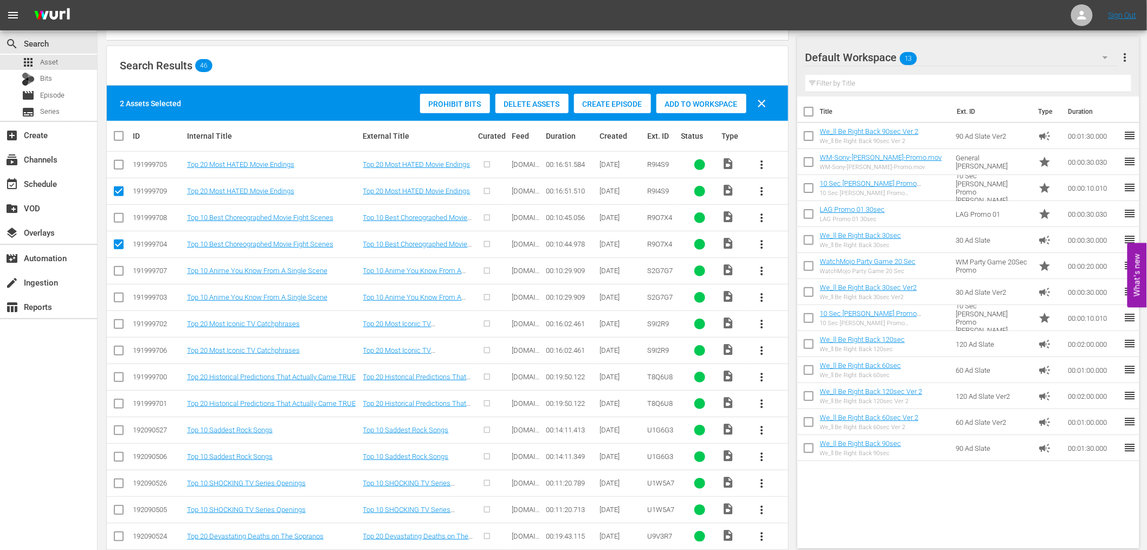
click at [120, 296] on input "checkbox" at bounding box center [118, 299] width 13 height 13
checkbox input "true"
click at [117, 356] on input "checkbox" at bounding box center [118, 352] width 13 height 13
checkbox input "true"
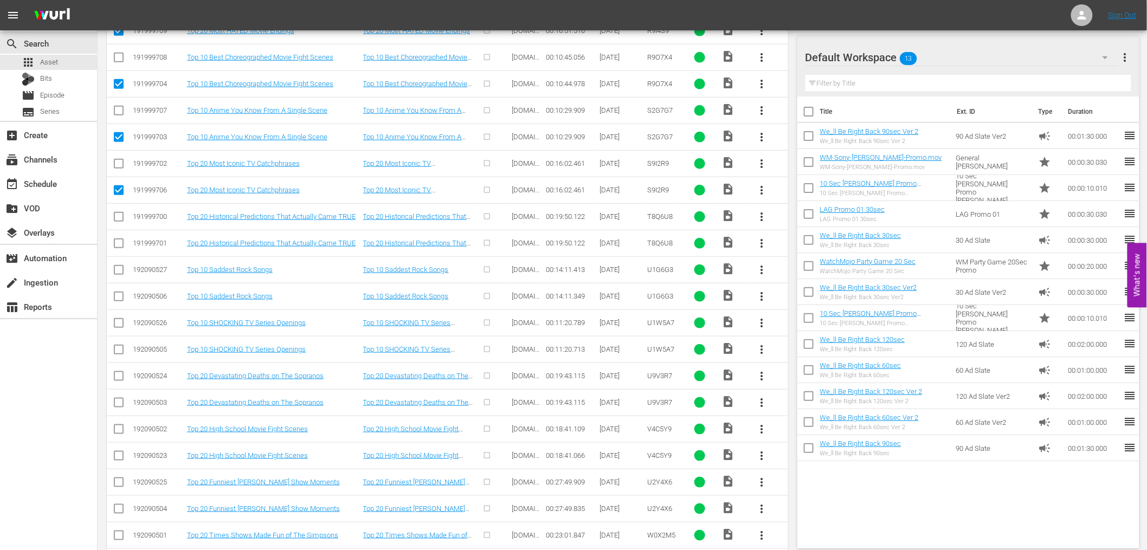
click at [114, 243] on input "checkbox" at bounding box center [118, 245] width 13 height 13
checkbox input "true"
click at [119, 299] on input "checkbox" at bounding box center [118, 298] width 13 height 13
checkbox input "true"
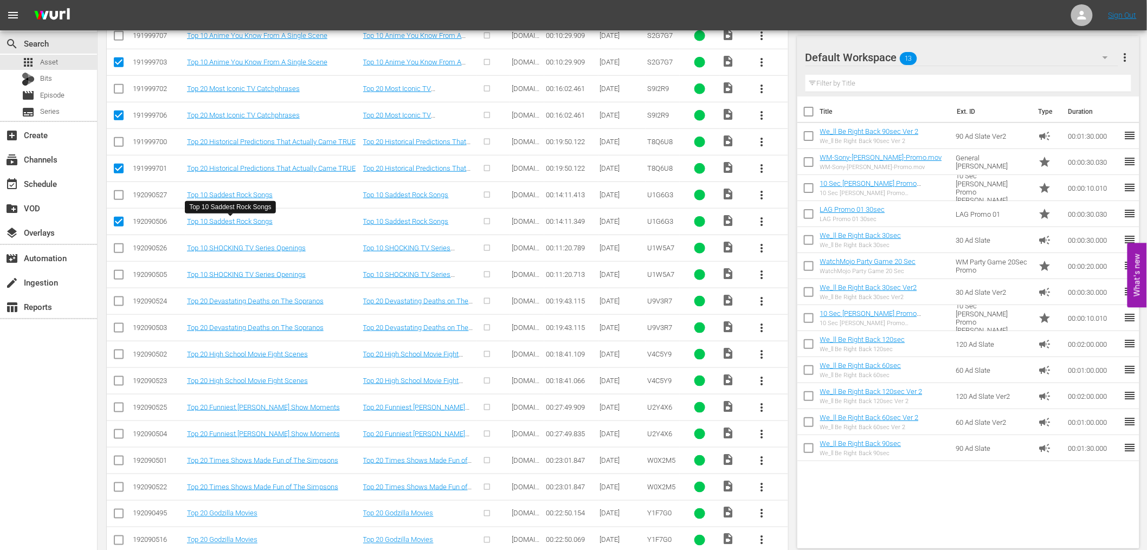
scroll to position [361, 0]
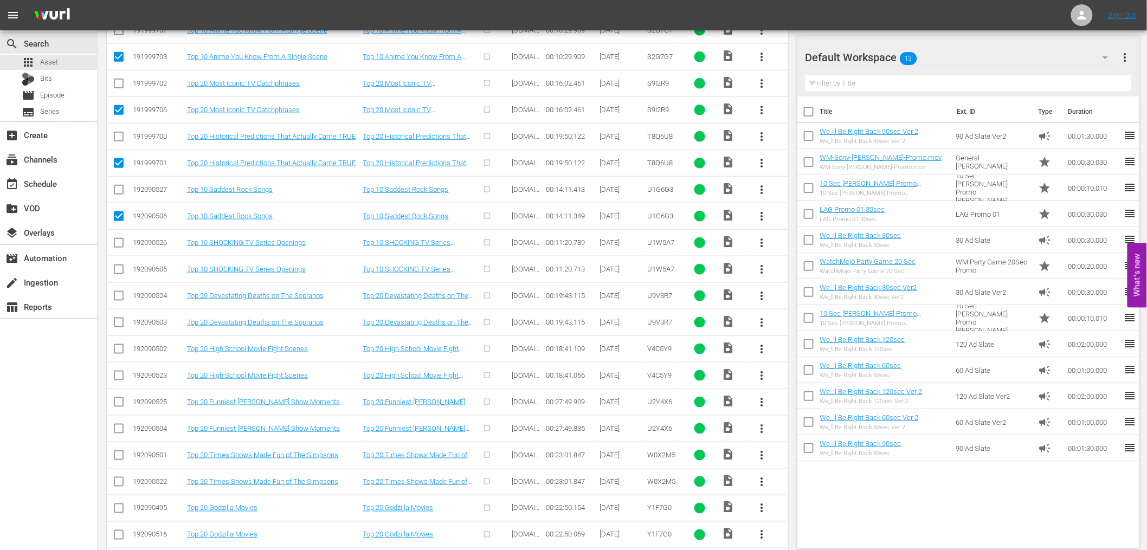
click at [119, 267] on input "checkbox" at bounding box center [118, 271] width 13 height 13
checkbox input "true"
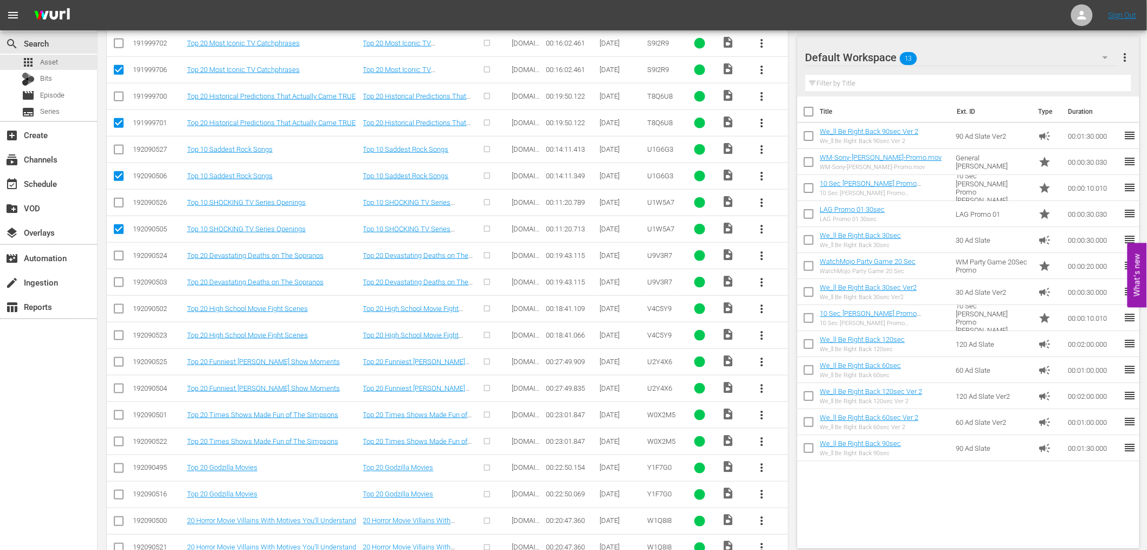
scroll to position [402, 0]
click at [120, 282] on input "checkbox" at bounding box center [118, 284] width 13 height 13
checkbox input "true"
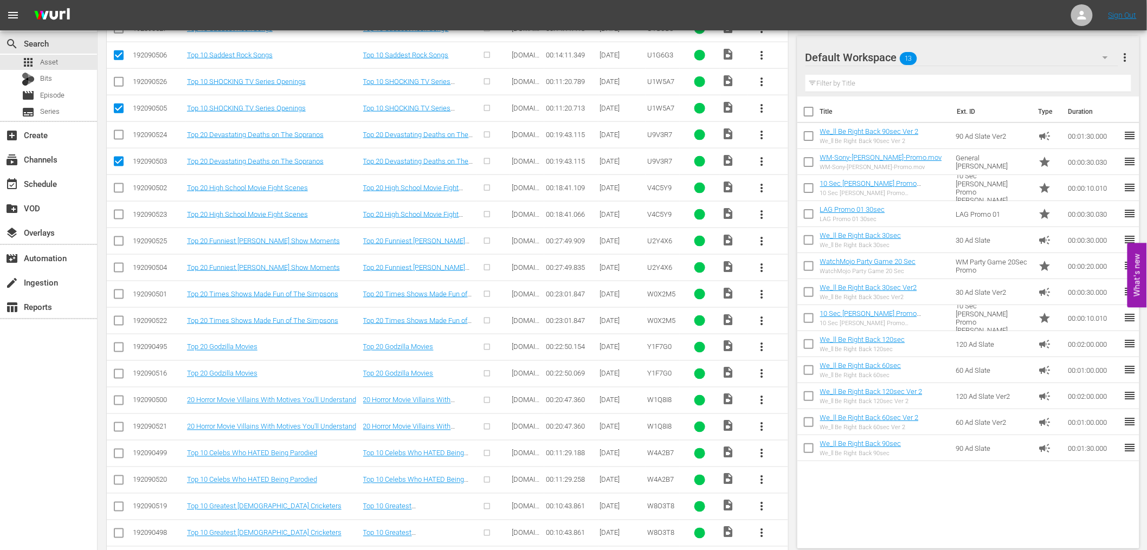
click at [118, 216] on input "checkbox" at bounding box center [118, 216] width 13 height 13
checkbox input "true"
click at [120, 270] on input "checkbox" at bounding box center [118, 270] width 13 height 13
checkbox input "true"
click at [120, 323] on input "checkbox" at bounding box center [118, 323] width 13 height 13
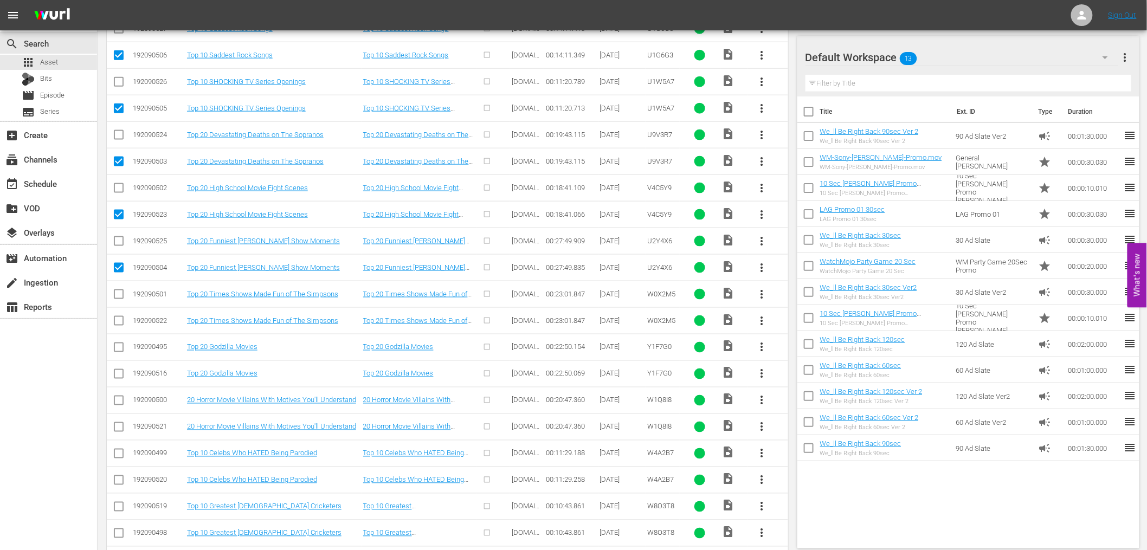
checkbox input "true"
click at [113, 377] on input "checkbox" at bounding box center [118, 376] width 13 height 13
checkbox input "true"
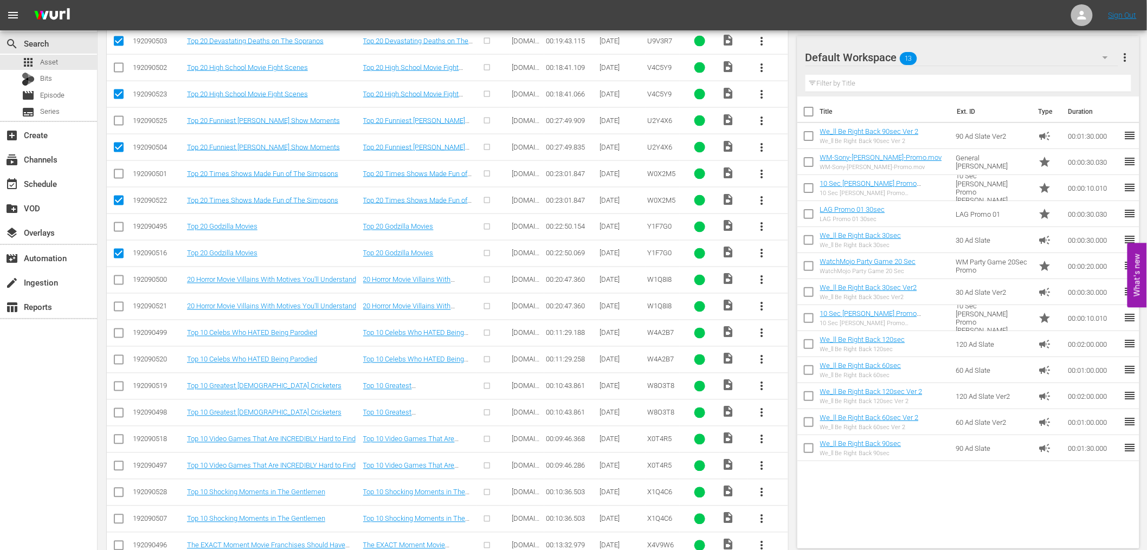
click at [117, 313] on input "checkbox" at bounding box center [118, 309] width 13 height 13
checkbox input "true"
click at [114, 363] on input "checkbox" at bounding box center [118, 362] width 13 height 13
checkbox input "true"
click at [116, 415] on input "checkbox" at bounding box center [118, 415] width 13 height 13
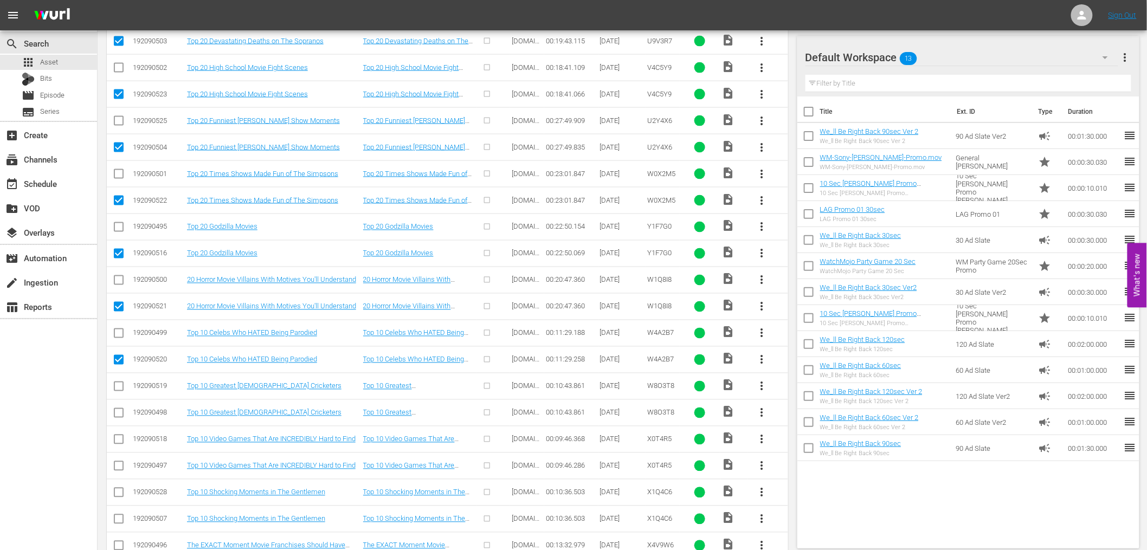
checkbox input "true"
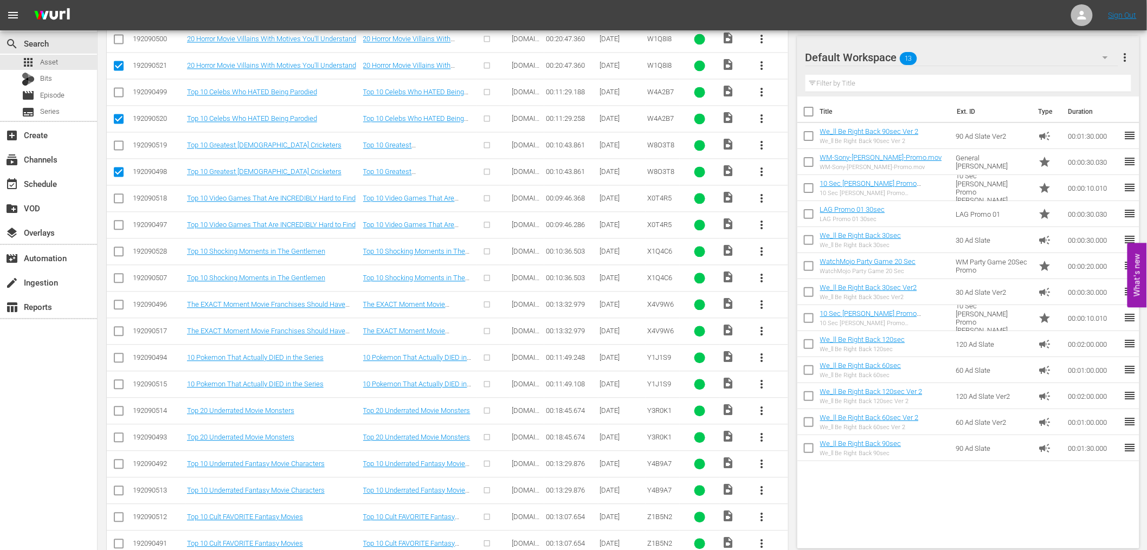
click at [117, 224] on input "checkbox" at bounding box center [118, 227] width 13 height 13
checkbox input "true"
click at [114, 279] on input "checkbox" at bounding box center [118, 280] width 13 height 13
checkbox input "true"
click at [118, 335] on input "checkbox" at bounding box center [118, 333] width 13 height 13
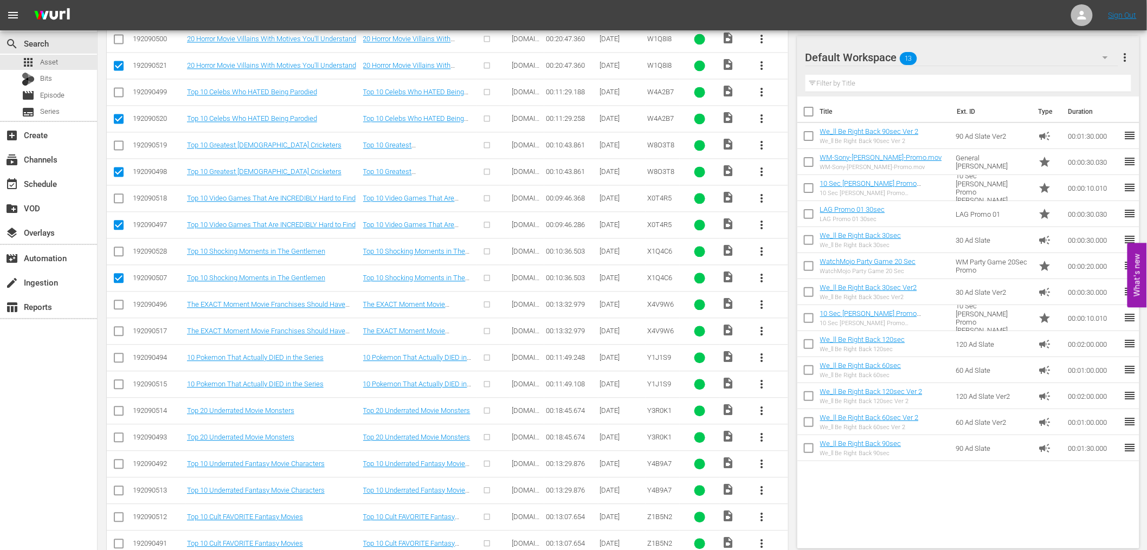
checkbox input "true"
click at [116, 385] on input "checkbox" at bounding box center [118, 386] width 13 height 13
checkbox input "true"
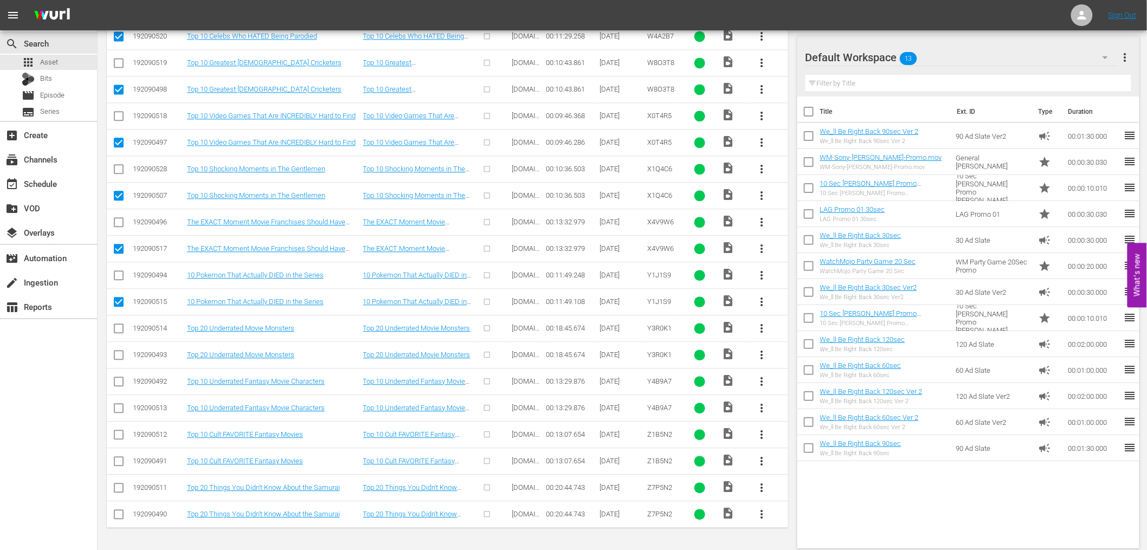
click at [117, 353] on input "checkbox" at bounding box center [118, 357] width 13 height 13
checkbox input "true"
click at [120, 411] on input "checkbox" at bounding box center [118, 410] width 13 height 13
checkbox input "true"
click at [117, 466] on input "checkbox" at bounding box center [118, 463] width 13 height 13
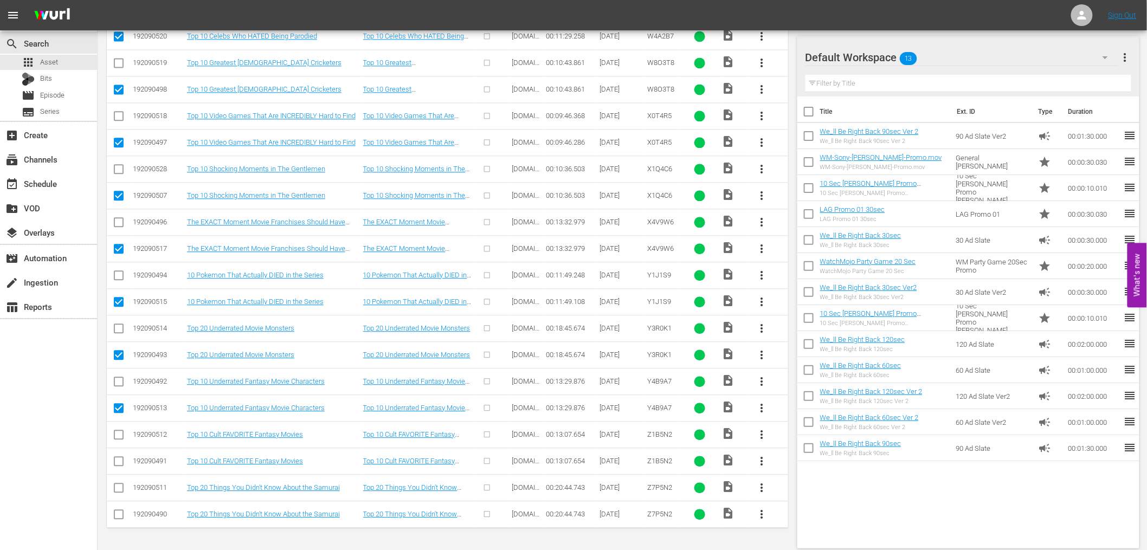
checkbox input "true"
click at [119, 516] on input "checkbox" at bounding box center [118, 516] width 13 height 13
checkbox input "true"
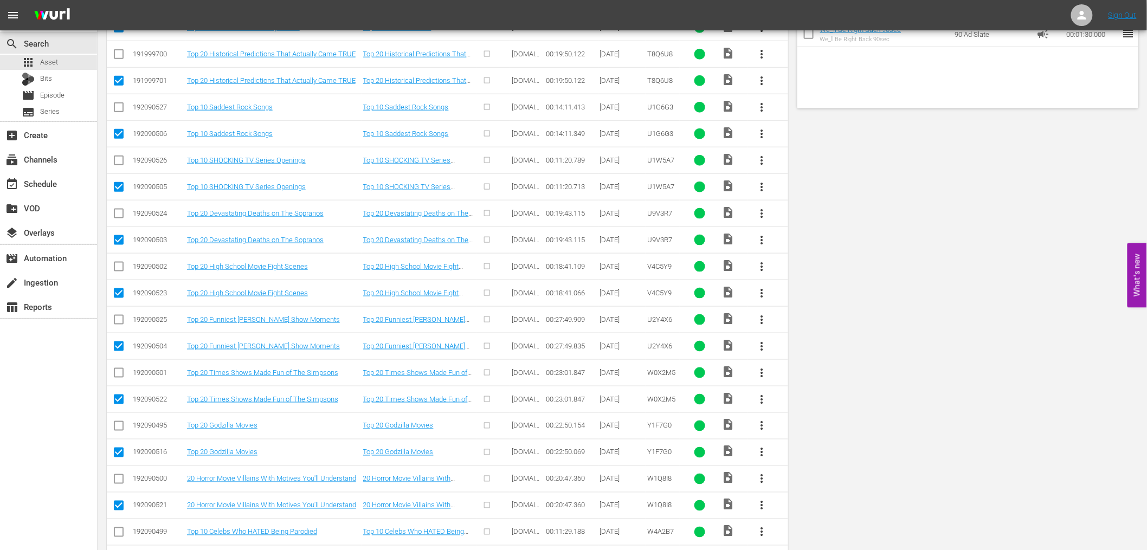
scroll to position [0, 0]
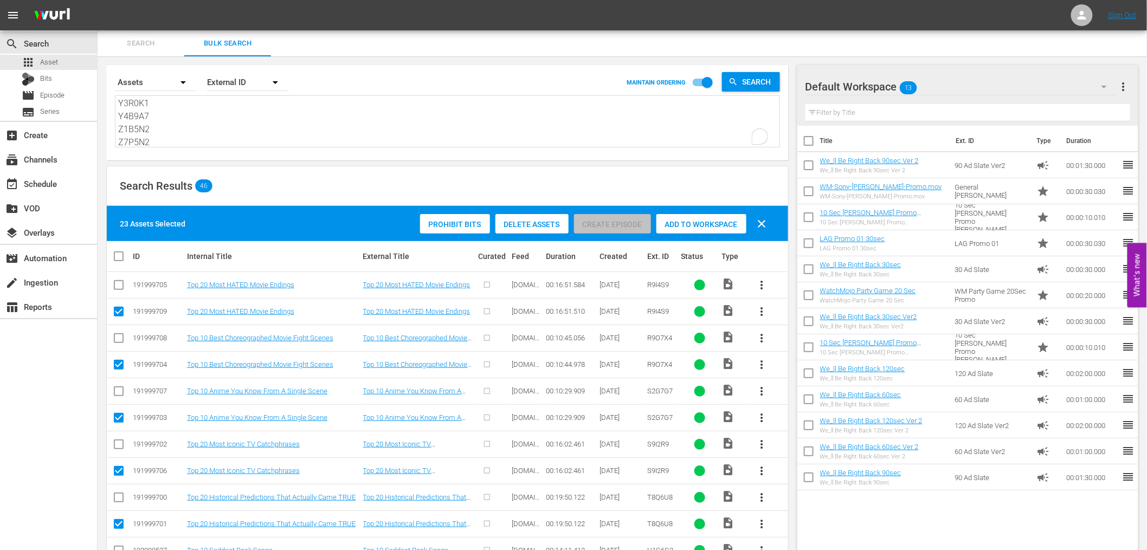
click at [515, 222] on span "Delete Assets" at bounding box center [532, 224] width 73 height 9
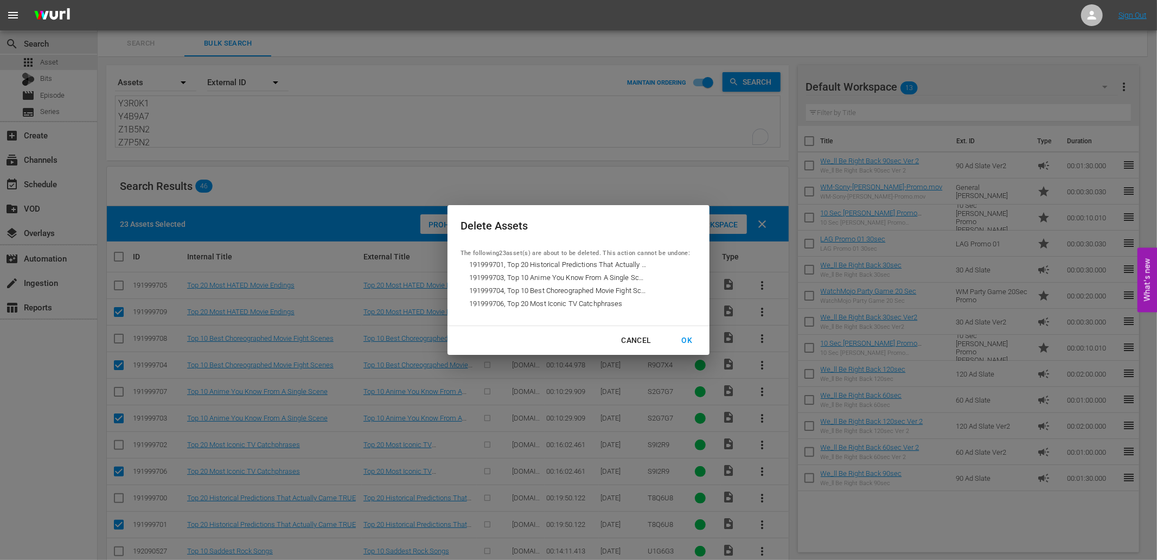
click at [679, 339] on div "OK" at bounding box center [687, 340] width 28 height 14
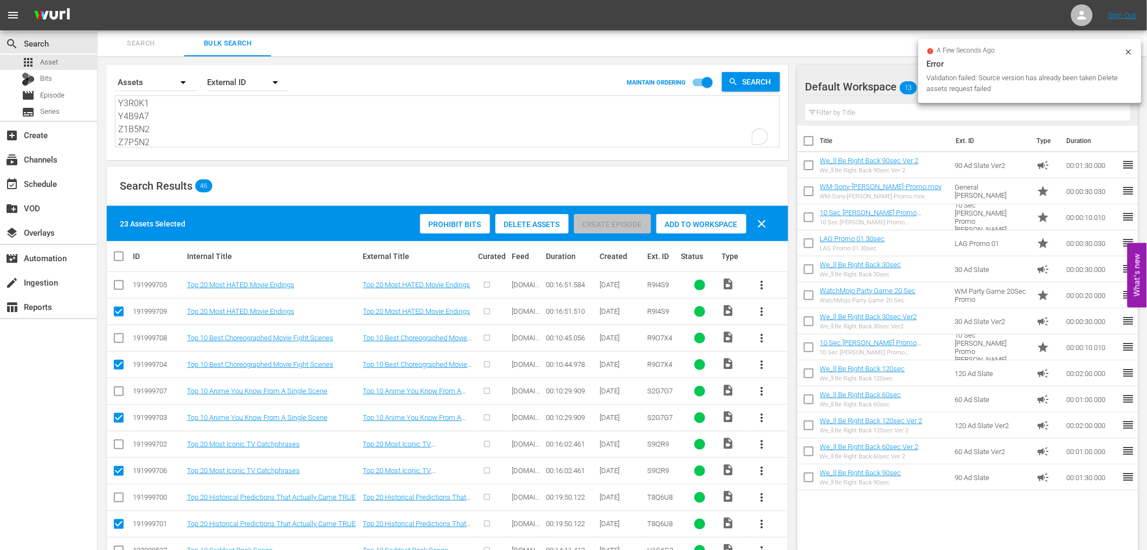
click at [174, 117] on textarea "R9I4S9 R9O7X4 S2G7G7 S9I2R9 T8Q6U8 U1G6G3 U1W5A7 U9V3R7 V4C5Y9 U2Y4X6 W0X2M5 Y1…" at bounding box center [449, 122] width 662 height 49
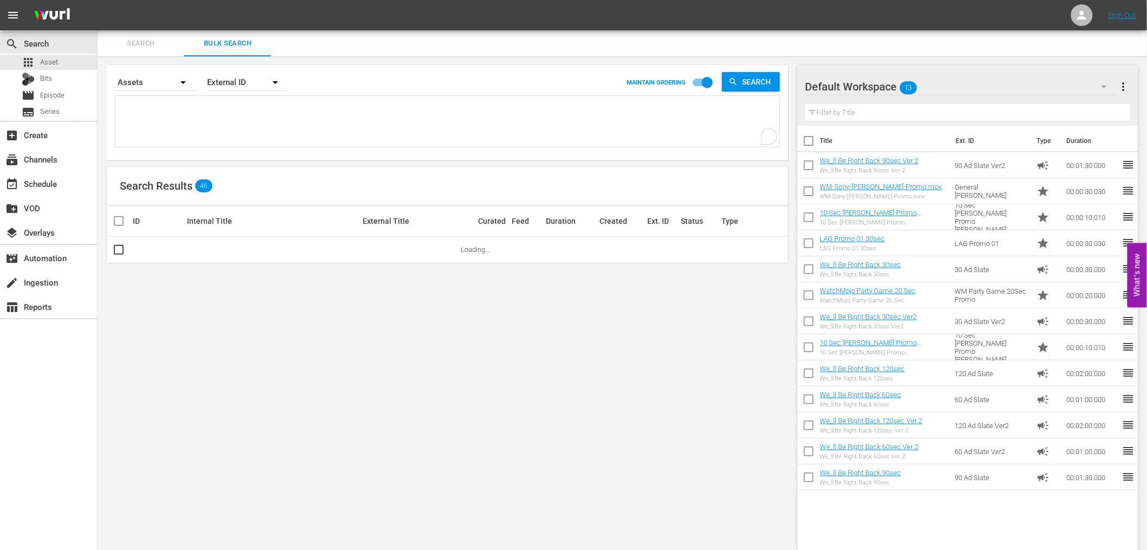
paste textarea "R9I4S9 R9O7X4 S2G7G7 S9I2R9 T8Q6U8 U1G6G3 U1W5A7 U9V3R7 V4C5Y9 U2Y4X6 W0X2M5 Y1…"
type textarea "R9I4S9 R9O7X4 S2G7G7 S9I2R9 T8Q6U8 U1G6G3 U1W5A7 U9V3R7 V4C5Y9 U2Y4X6 W0X2M5 Y1…"
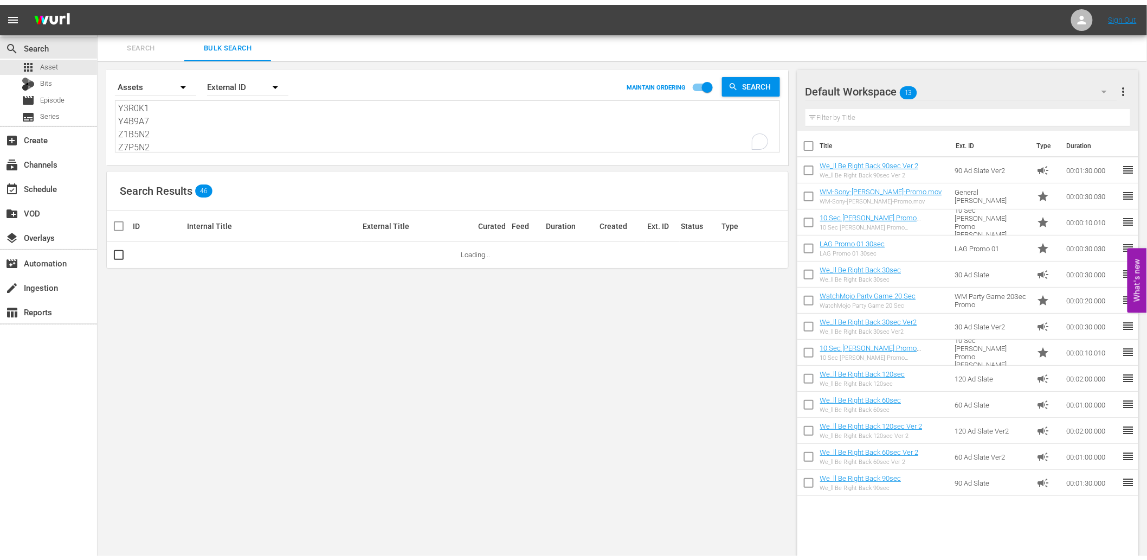
scroll to position [248, 0]
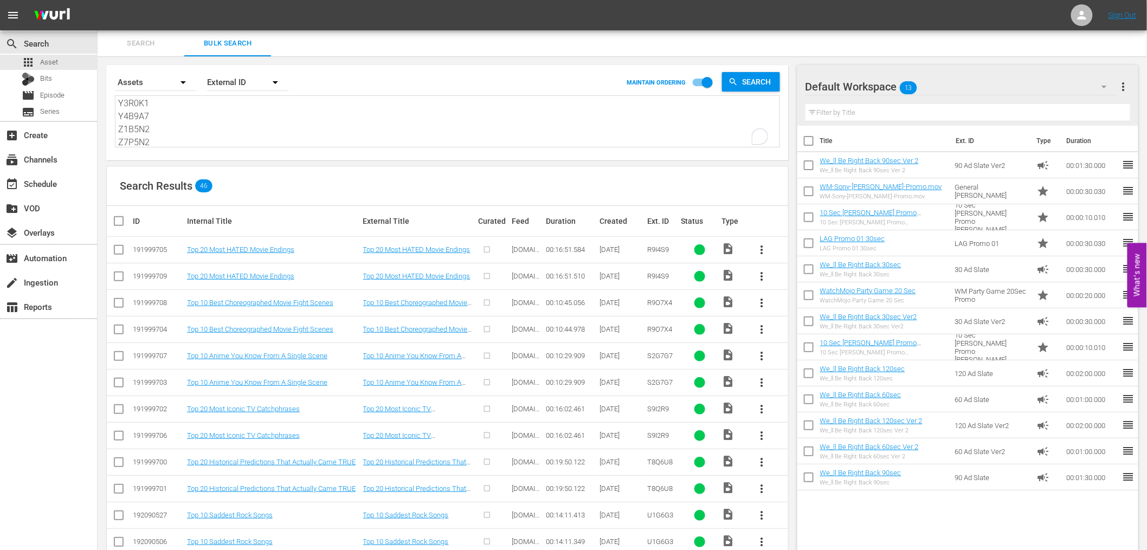
click at [269, 199] on div "Search Results 46" at bounding box center [448, 186] width 682 height 40
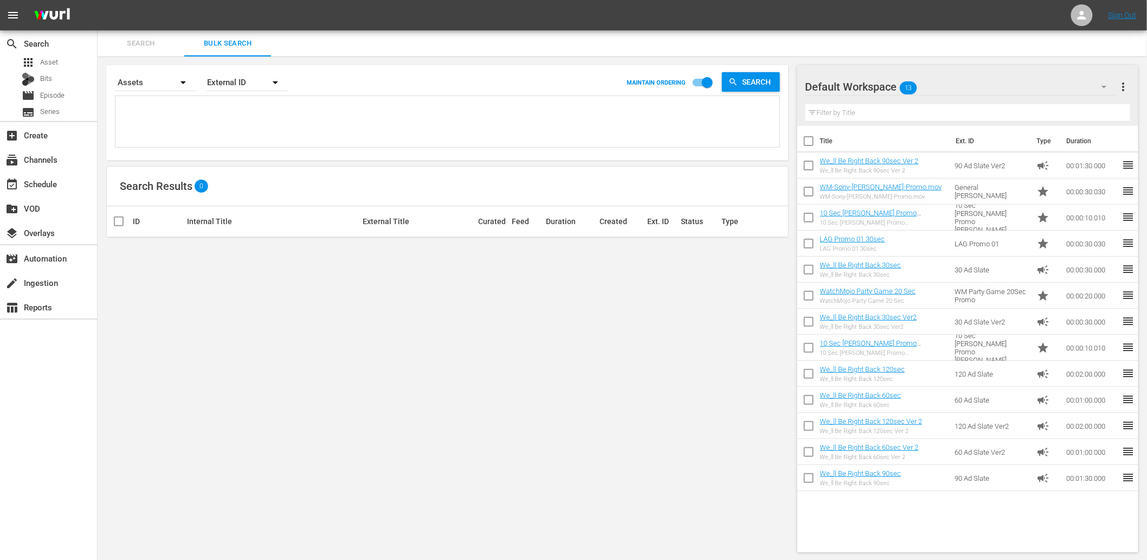
click at [155, 113] on textarea at bounding box center [449, 123] width 662 height 49
paste textarea "R9I4S9 R9O7X4 S2G7G7 S9I2R9 T8Q6U8 U1G6G3 U1W5A7 U9V3R7 V4C5Y9 U2Y4X6 W0X2M5 Y1…"
type textarea "R9I4S9 R9O7X4 S2G7G7 S9I2R9 T8Q6U8 U1G6G3 U1W5A7 U9V3R7 V4C5Y9 U2Y4X6 W0X2M5 Y1…"
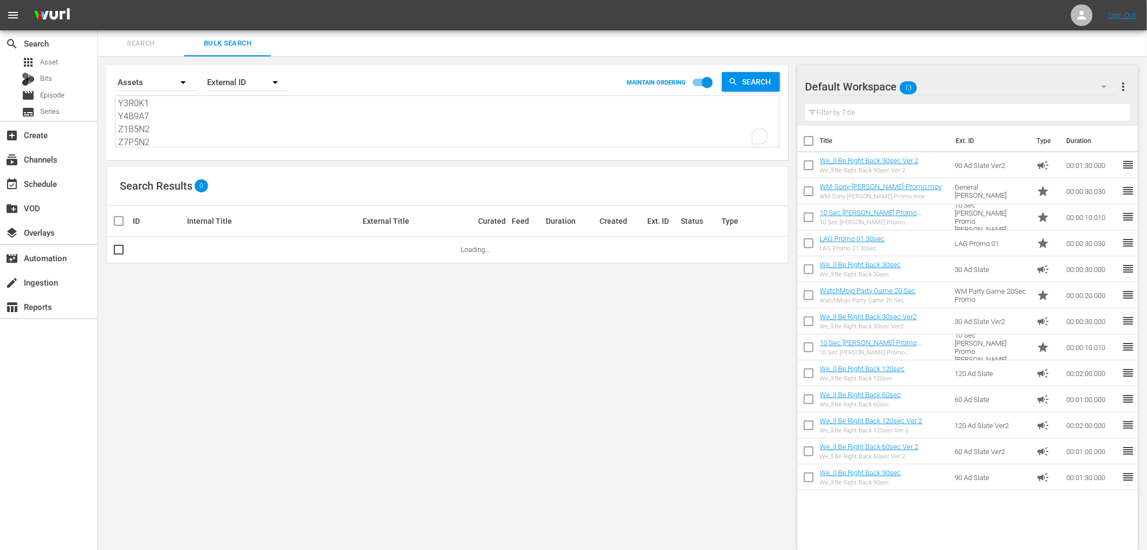
scroll to position [248, 0]
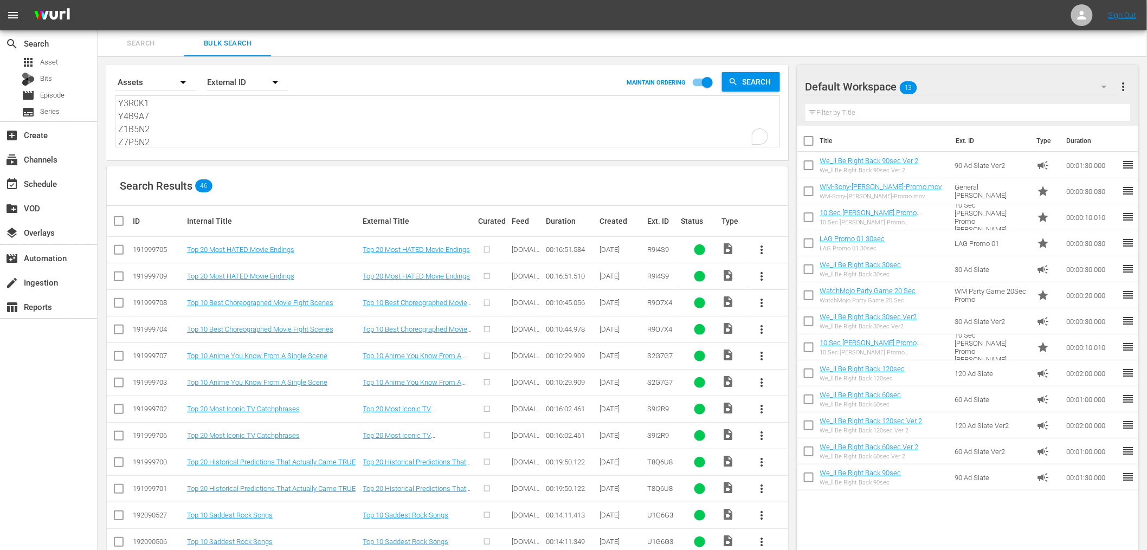
type textarea "R9I4S9 R9O7X4 S2G7G7 S9I2R9 T8Q6U8 U1G6G3 U1W5A7 U9V3R7 V4C5Y9 U2Y4X6 W0X2M5 Y1…"
click at [122, 273] on input "checkbox" at bounding box center [118, 278] width 13 height 13
checkbox input "true"
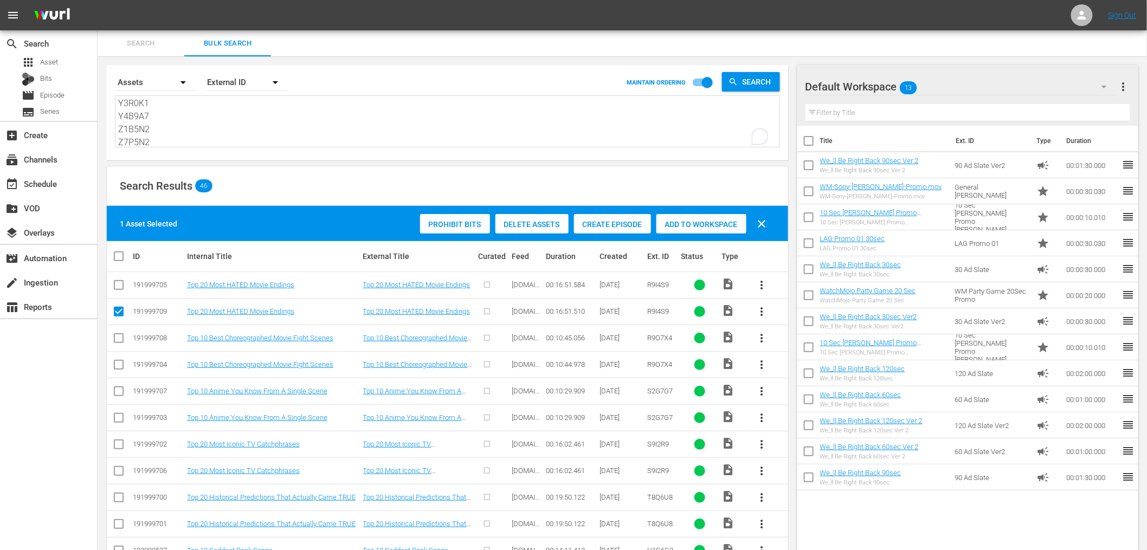
click at [119, 368] on input "checkbox" at bounding box center [118, 367] width 13 height 13
checkbox input "true"
click at [114, 418] on input "checkbox" at bounding box center [118, 420] width 13 height 13
checkbox input "true"
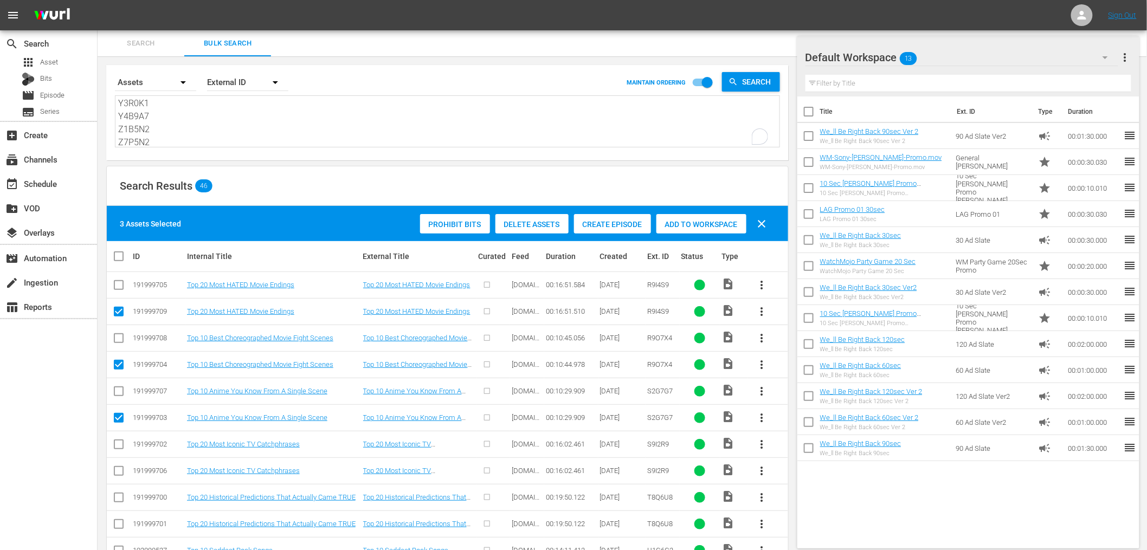
scroll to position [201, 0]
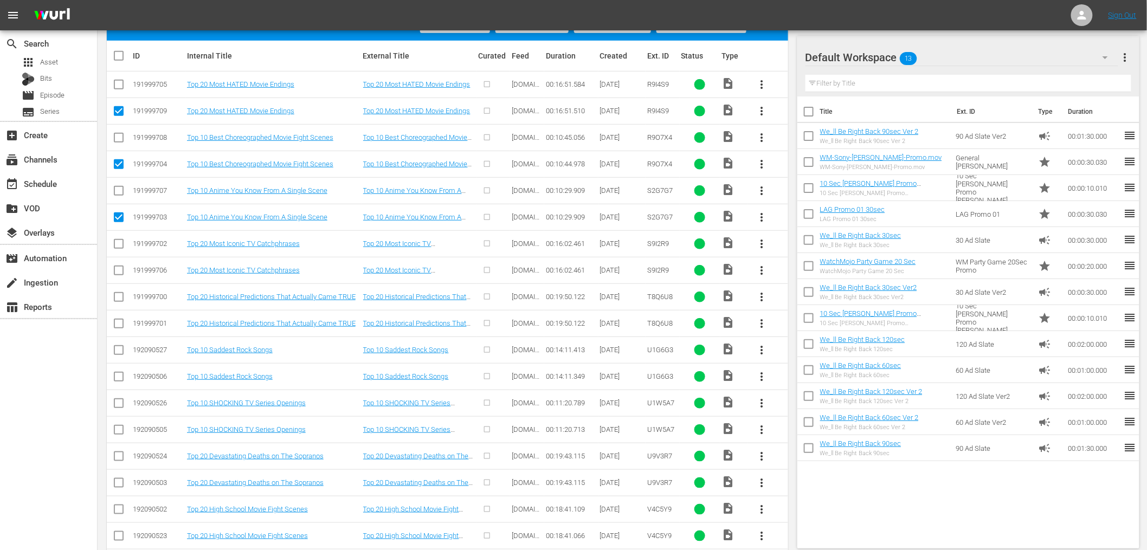
click at [120, 267] on input "checkbox" at bounding box center [118, 272] width 13 height 13
checkbox input "true"
click at [116, 326] on input "checkbox" at bounding box center [118, 325] width 13 height 13
checkbox input "true"
click at [119, 376] on input "checkbox" at bounding box center [118, 379] width 13 height 13
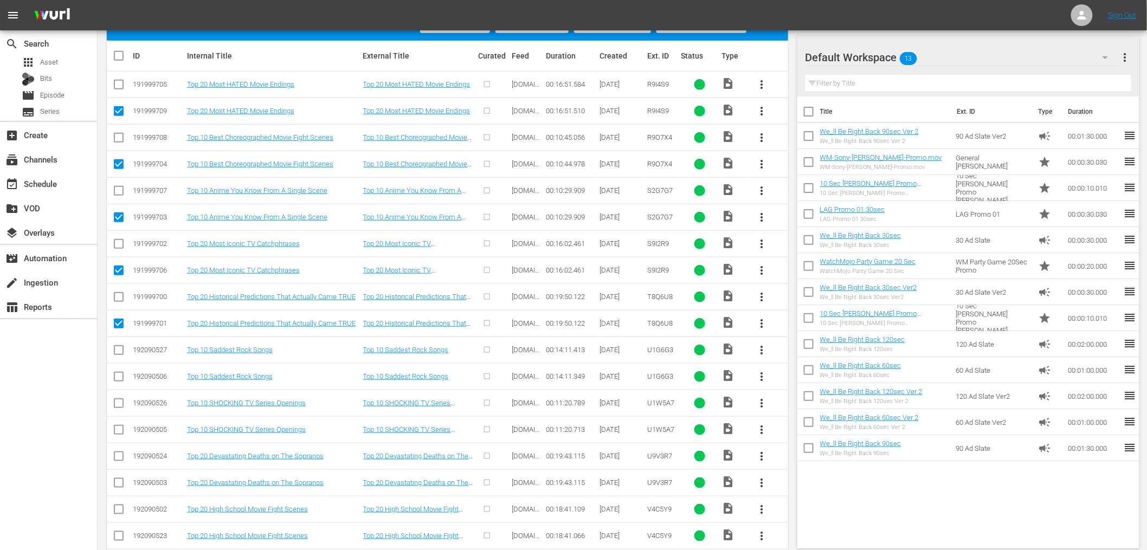
checkbox input "true"
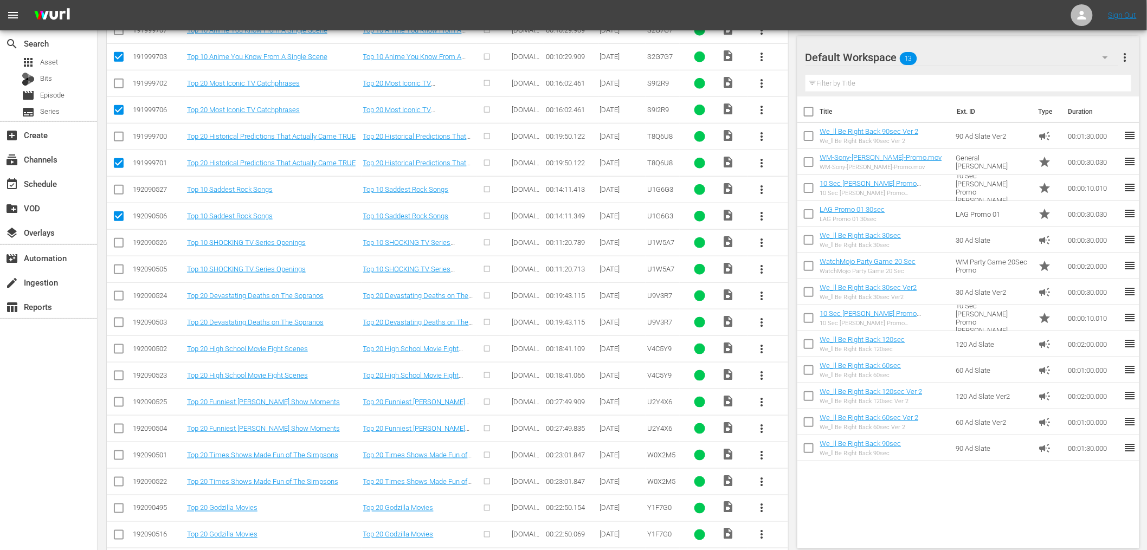
click at [119, 270] on input "checkbox" at bounding box center [118, 271] width 13 height 13
checkbox input "true"
click at [117, 321] on input "checkbox" at bounding box center [118, 324] width 13 height 13
checkbox input "true"
click at [119, 376] on input "checkbox" at bounding box center [118, 377] width 13 height 13
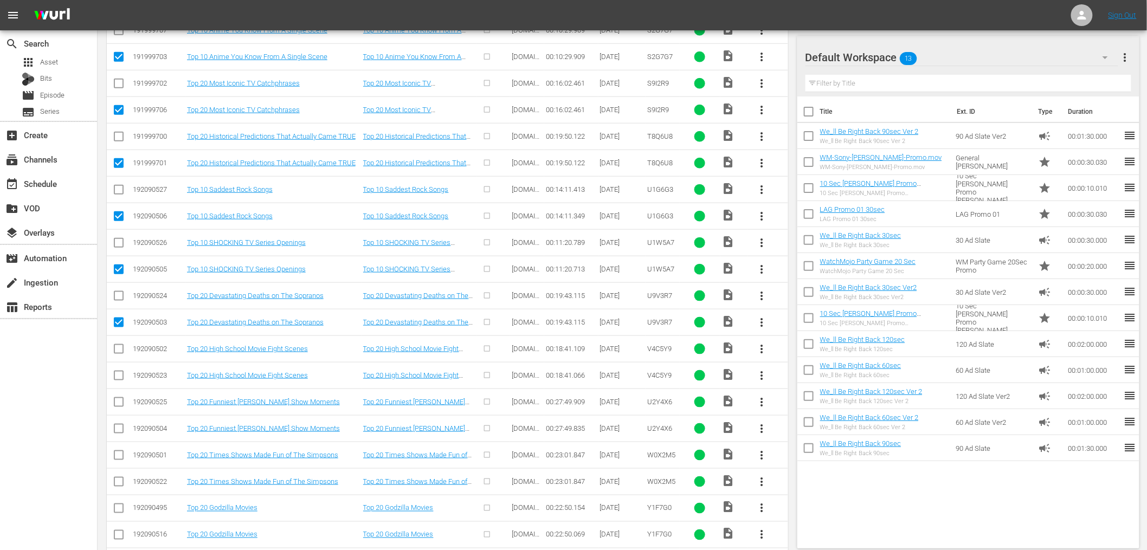
checkbox input "true"
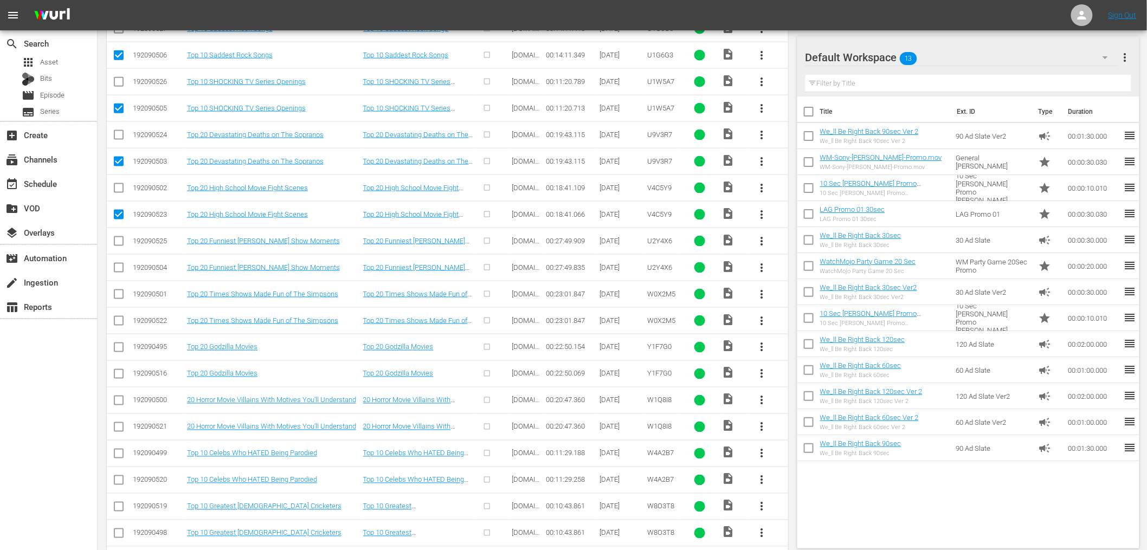
click at [116, 272] on input "checkbox" at bounding box center [118, 270] width 13 height 13
checkbox input "true"
click at [115, 320] on input "checkbox" at bounding box center [118, 323] width 13 height 13
checkbox input "true"
click at [119, 376] on input "checkbox" at bounding box center [118, 376] width 13 height 13
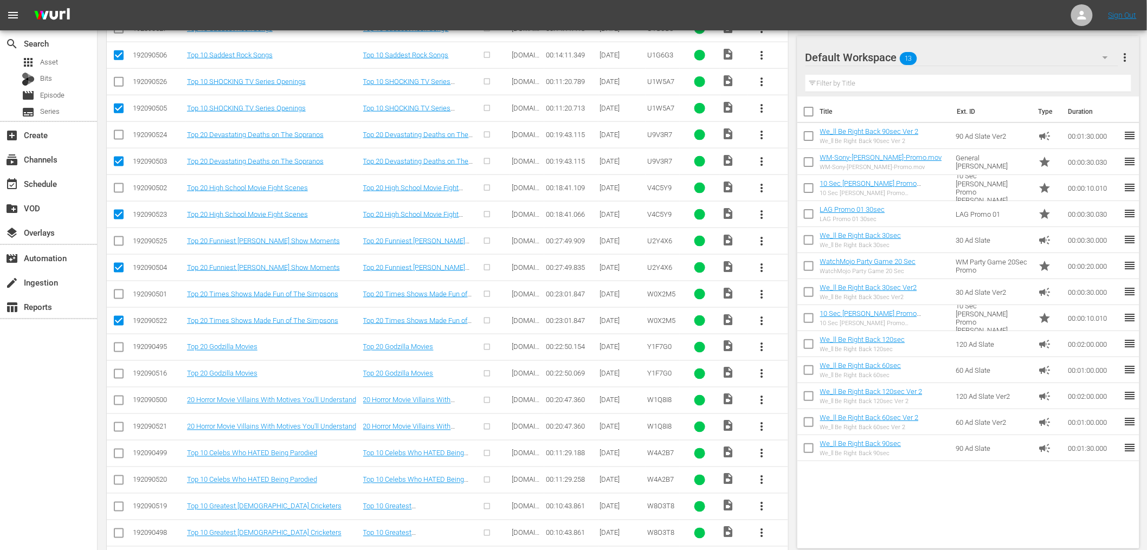
checkbox input "true"
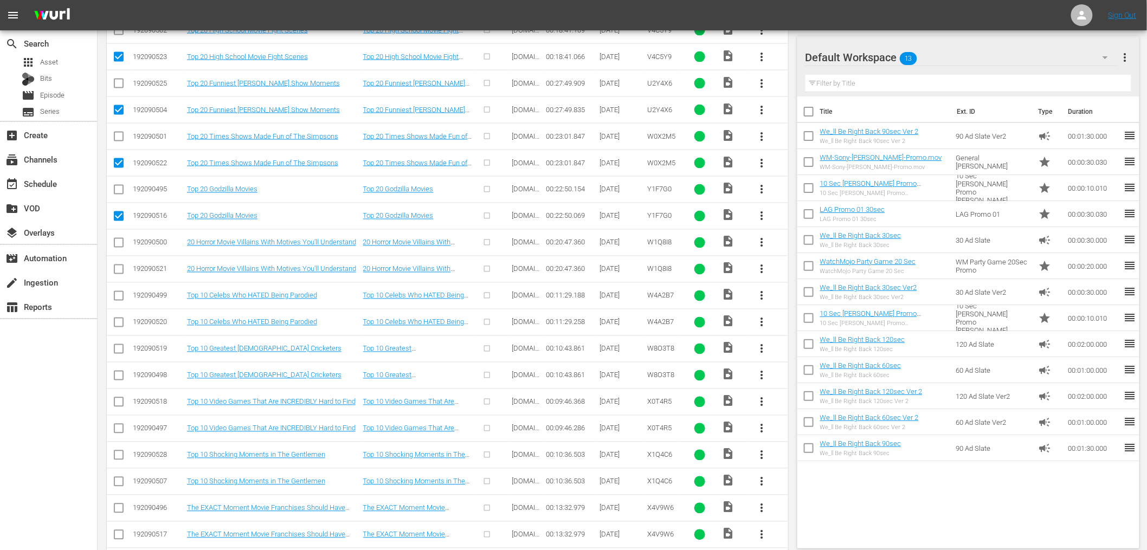
scroll to position [682, 0]
click at [119, 270] on input "checkbox" at bounding box center [118, 269] width 13 height 13
checkbox input "true"
click at [122, 324] on input "checkbox" at bounding box center [118, 322] width 13 height 13
checkbox input "true"
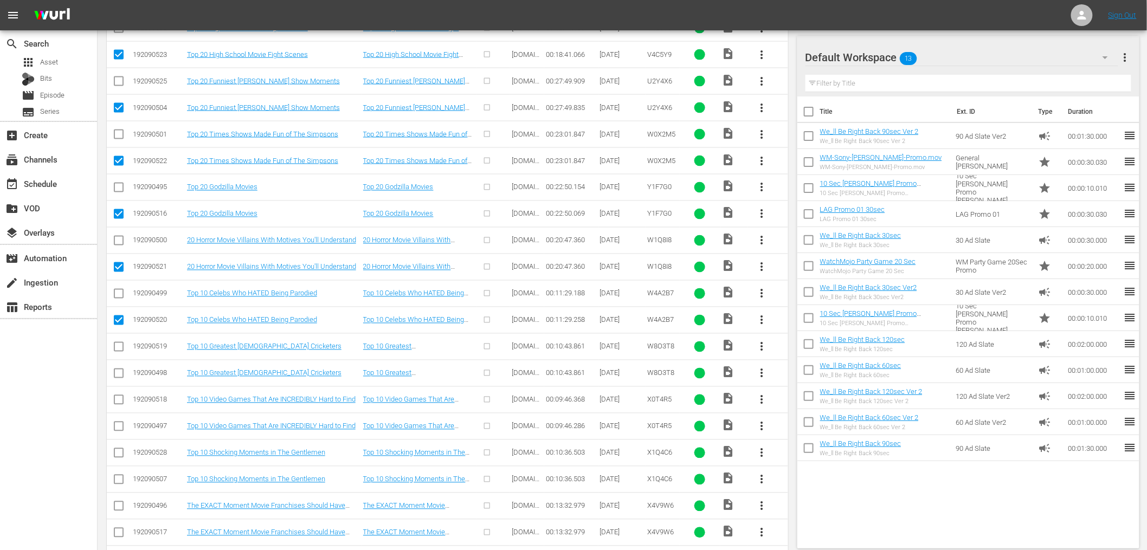
click at [121, 374] on input "checkbox" at bounding box center [118, 375] width 13 height 13
checkbox input "true"
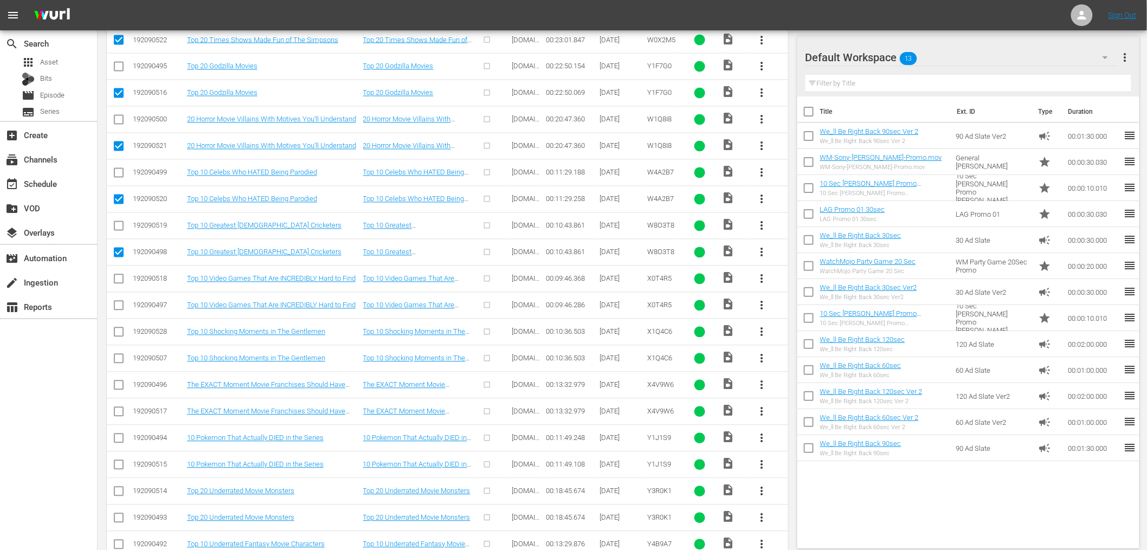
click at [115, 307] on input "checkbox" at bounding box center [118, 307] width 13 height 13
checkbox input "true"
click at [119, 361] on input "checkbox" at bounding box center [118, 361] width 13 height 13
checkbox input "true"
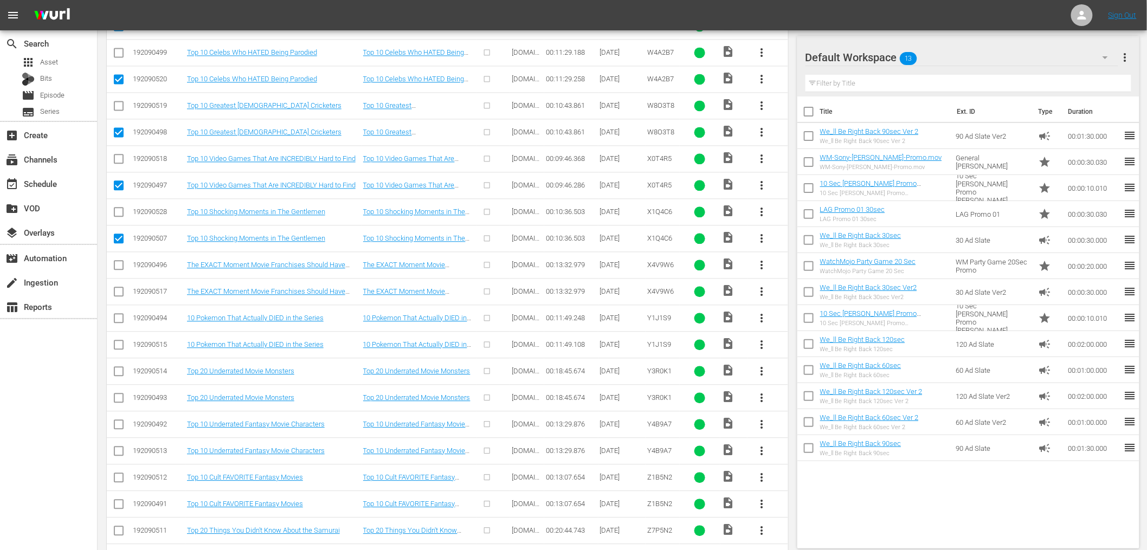
click at [119, 299] on input "checkbox" at bounding box center [118, 293] width 13 height 13
checkbox input "true"
click at [119, 348] on input "checkbox" at bounding box center [118, 347] width 13 height 13
checkbox input "true"
click at [119, 396] on input "checkbox" at bounding box center [118, 400] width 13 height 13
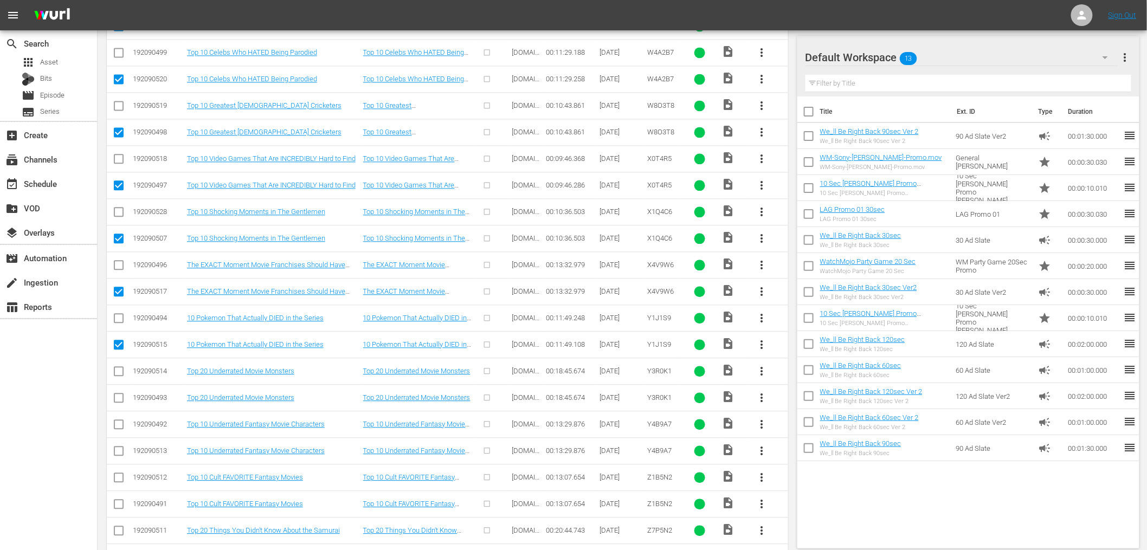
checkbox input "true"
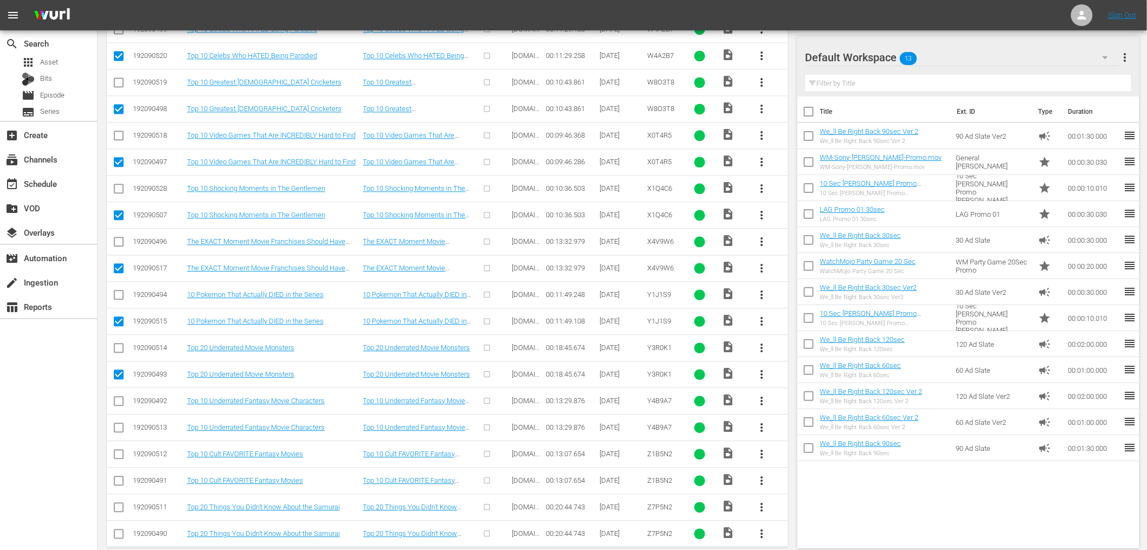
scroll to position [966, 0]
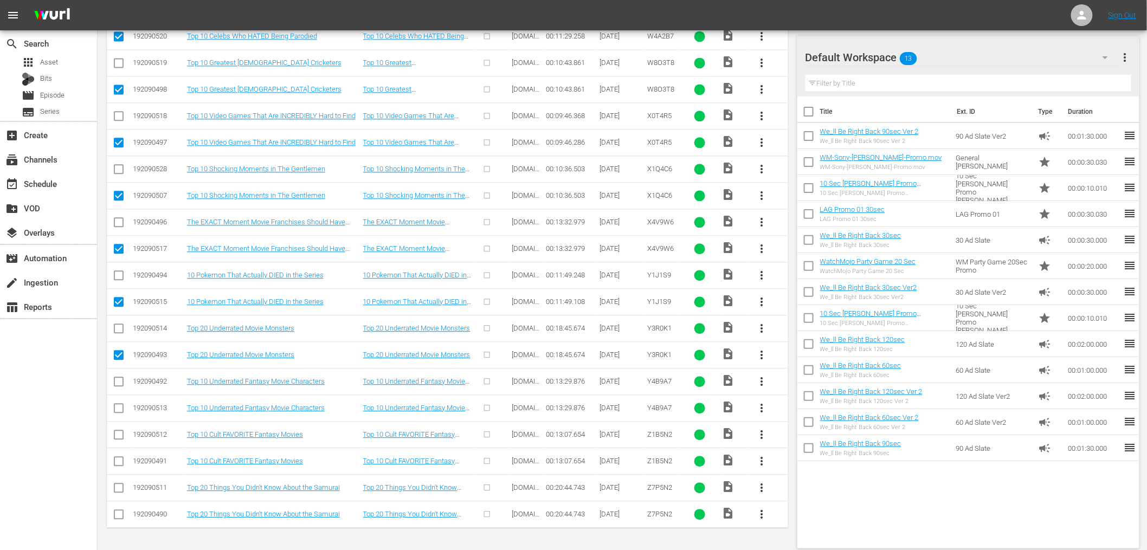
click at [120, 410] on input "checkbox" at bounding box center [118, 410] width 13 height 13
checkbox input "true"
click at [119, 460] on input "checkbox" at bounding box center [118, 463] width 13 height 13
checkbox input "true"
click at [115, 517] on input "checkbox" at bounding box center [118, 516] width 13 height 13
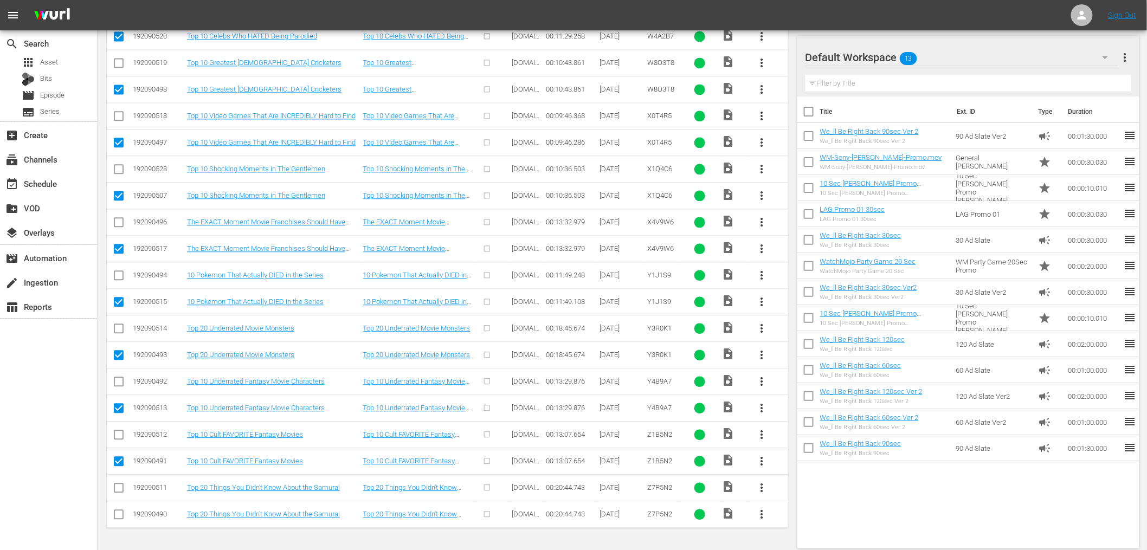
checkbox input "true"
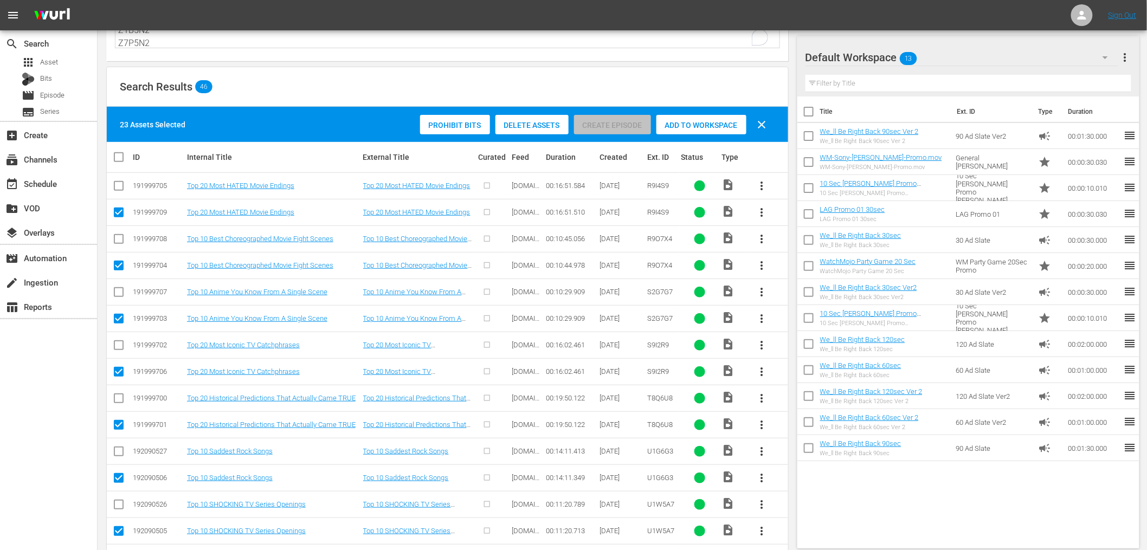
scroll to position [0, 0]
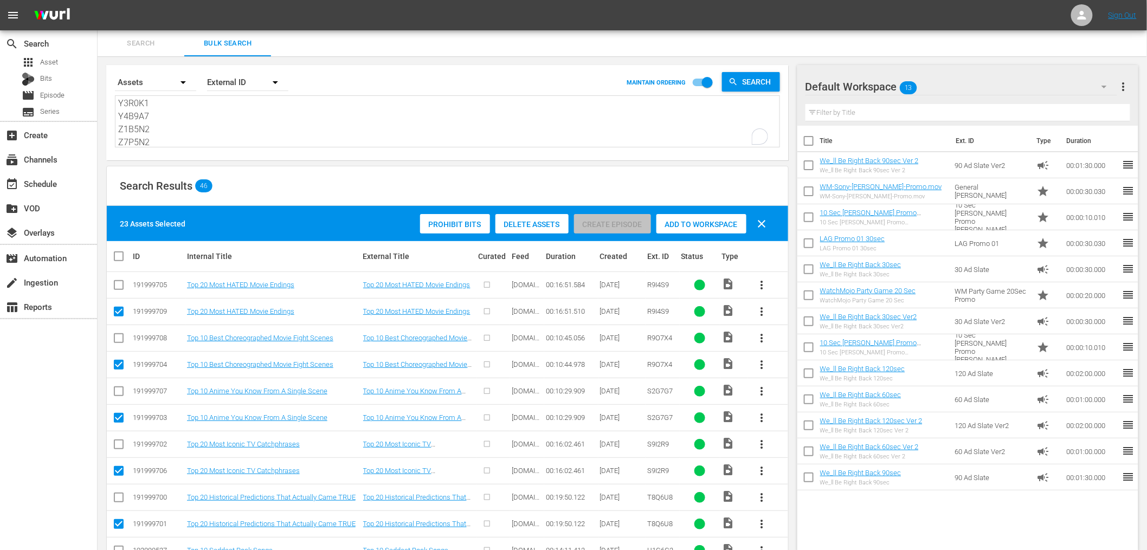
click at [524, 220] on span "Delete Assets" at bounding box center [532, 224] width 73 height 9
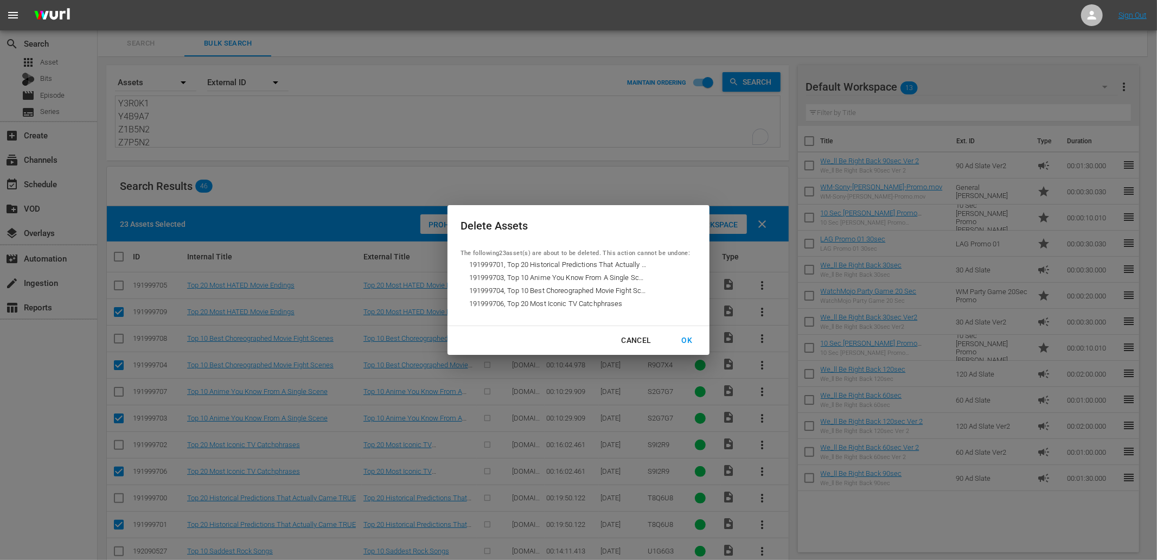
click at [685, 338] on div "OK" at bounding box center [687, 340] width 28 height 14
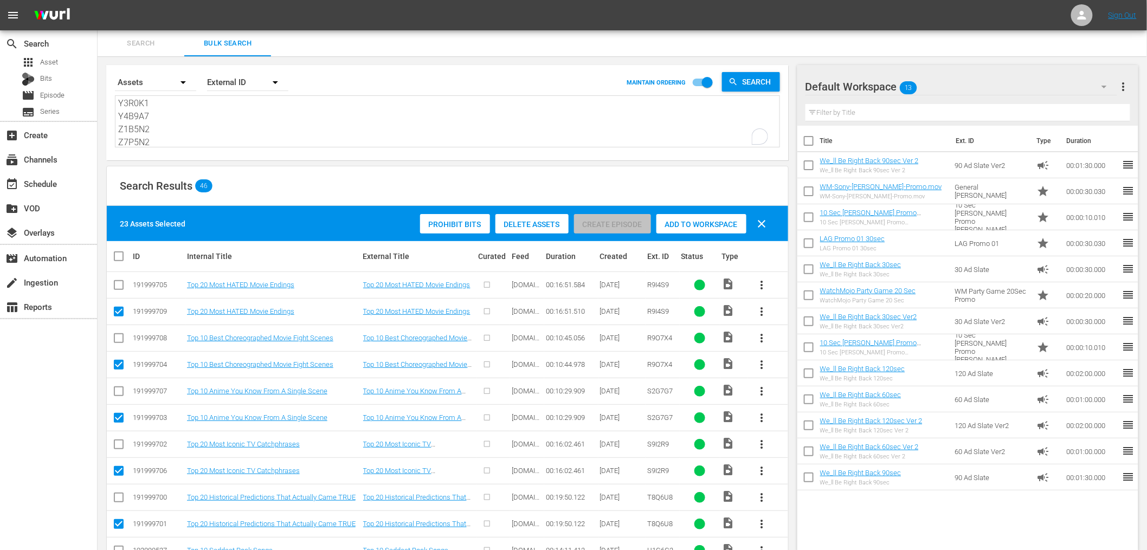
click at [171, 122] on textarea "R9I4S9 R9O7X4 S2G7G7 S9I2R9 T8Q6U8 U1G6G3 U1W5A7 U9V3R7 V4C5Y9 U2Y4X6 W0X2M5 Y1…" at bounding box center [449, 122] width 662 height 49
click at [342, 118] on textarea "R9I4S9 R9O7X4 S2G7G7 S9I2R9 T8Q6U8 U1G6G3 U1W5A7 U9V3R7 V4C5Y9 U2Y4X6 W0X2M5 Y1…" at bounding box center [449, 122] width 662 height 49
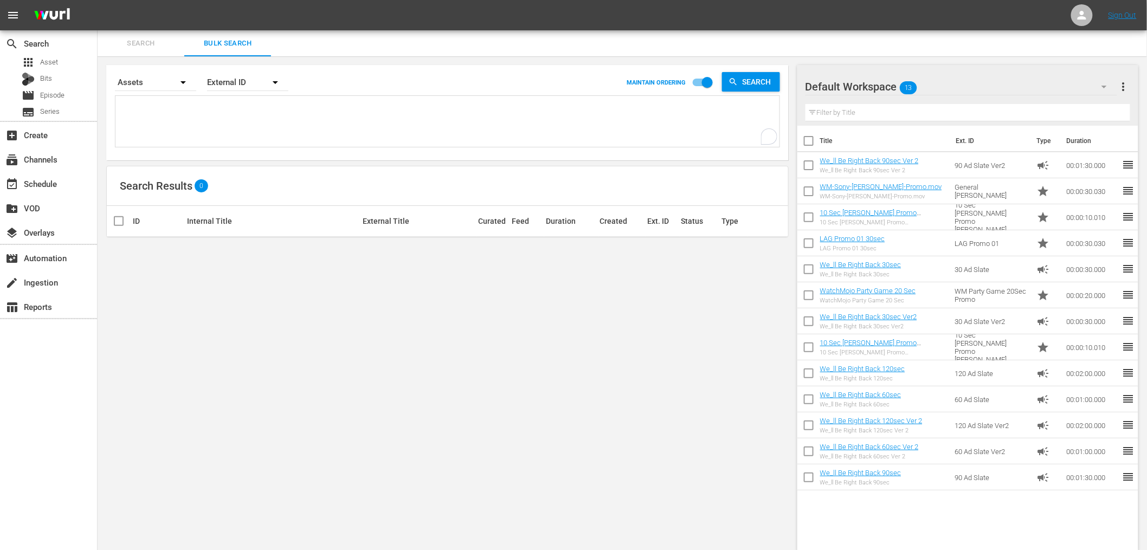
paste textarea "R9I4S9 R9O7X4 S2G7G7 S9I2R9 T8Q6U8 U1G6G3 U1W5A7 U9V3R7 V4C5Y9 U2Y4X6 W0X2M5 Y1…"
type textarea "R9I4S9 R9O7X4 S2G7G7 S9I2R9 T8Q6U8 U1G6G3 U1W5A7 U9V3R7 V4C5Y9 U2Y4X6 W0X2M5 Y1…"
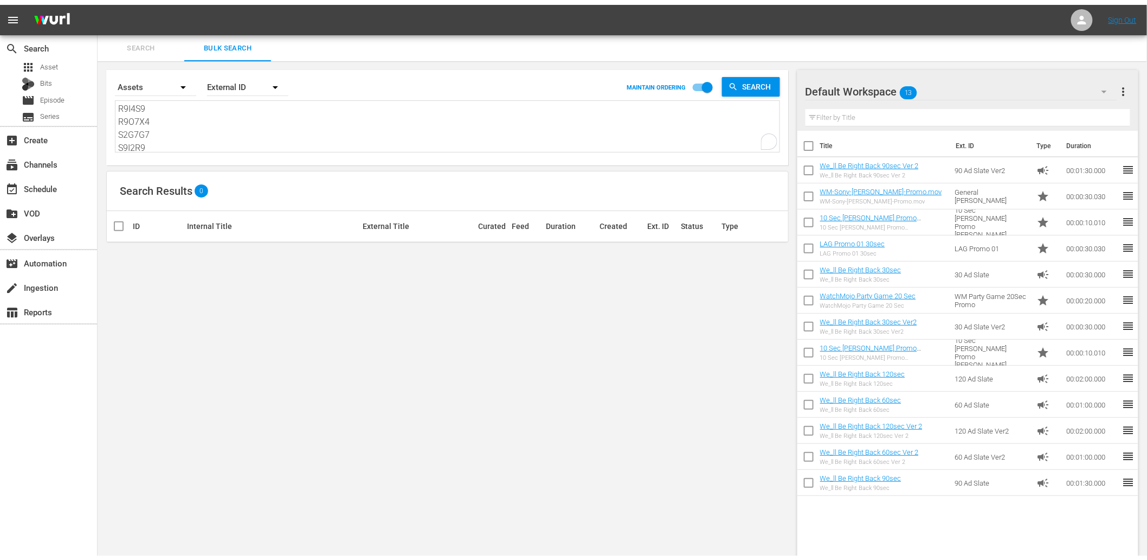
scroll to position [248, 0]
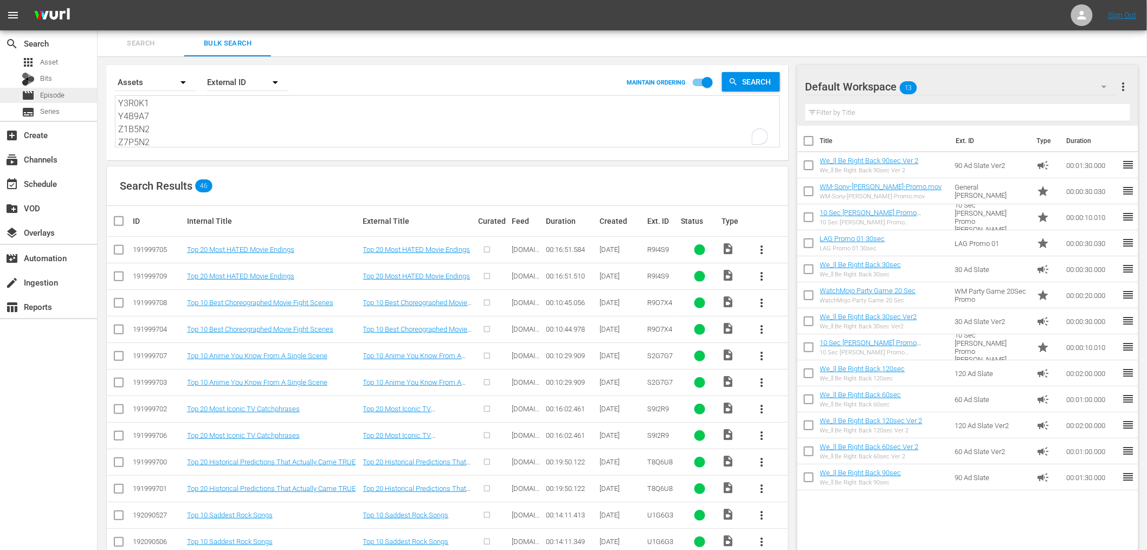
click at [56, 88] on div "movie Episode" at bounding box center [43, 95] width 43 height 15
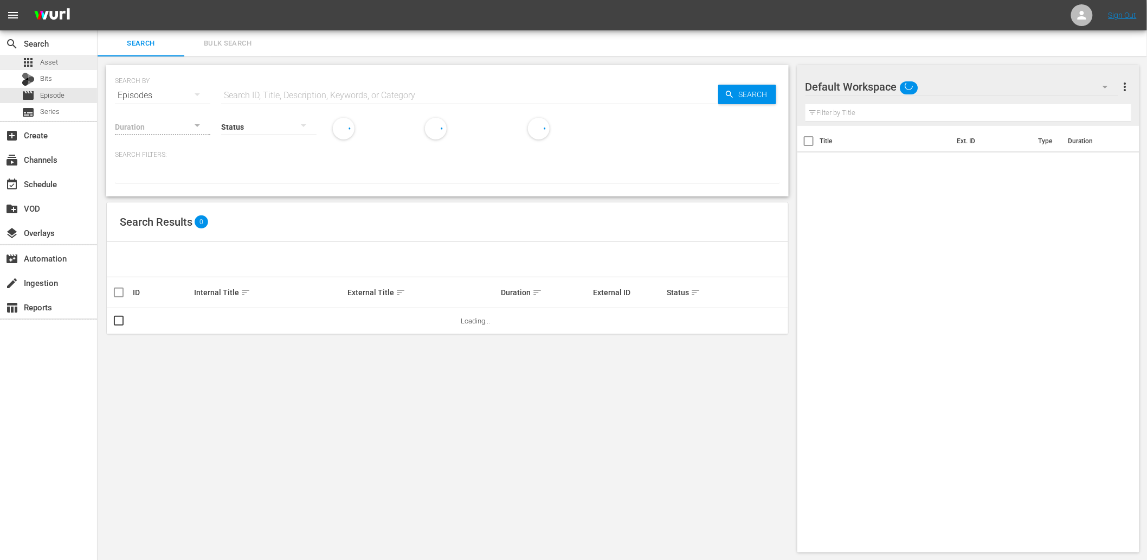
click at [57, 55] on div "apps Asset" at bounding box center [40, 62] width 36 height 15
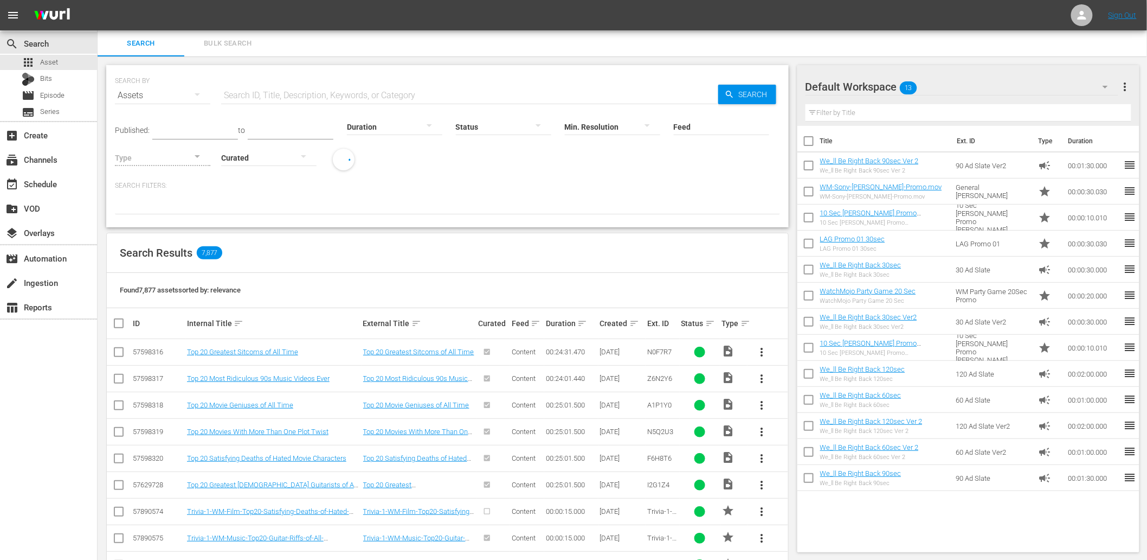
click at [218, 44] on span "Bulk Search" at bounding box center [228, 43] width 74 height 12
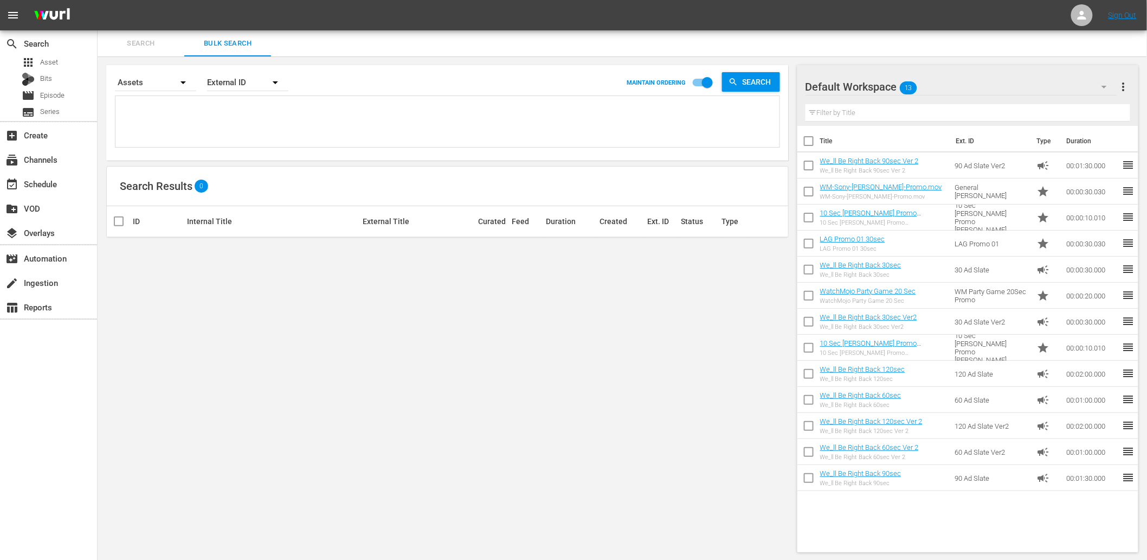
click at [196, 139] on textarea at bounding box center [449, 123] width 662 height 49
paste textarea "R9I4S9 R9O7X4 S2G7G7 S9I2R9 T8Q6U8 U1G6G3 U1W5A7 U9V3R7 V4C5Y9 U2Y4X6 W0X2M5 Y1…"
type textarea "R9I4S9 R9O7X4 S2G7G7 S9I2R9 T8Q6U8 U1G6G3 U1W5A7 U9V3R7 V4C5Y9 U2Y4X6 W0X2M5 Y1…"
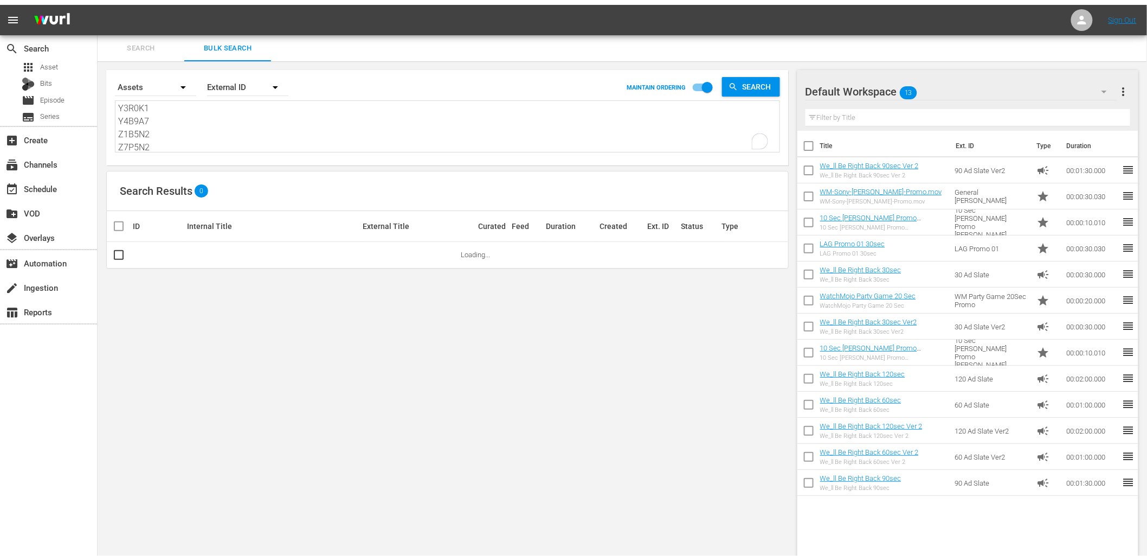
scroll to position [248, 0]
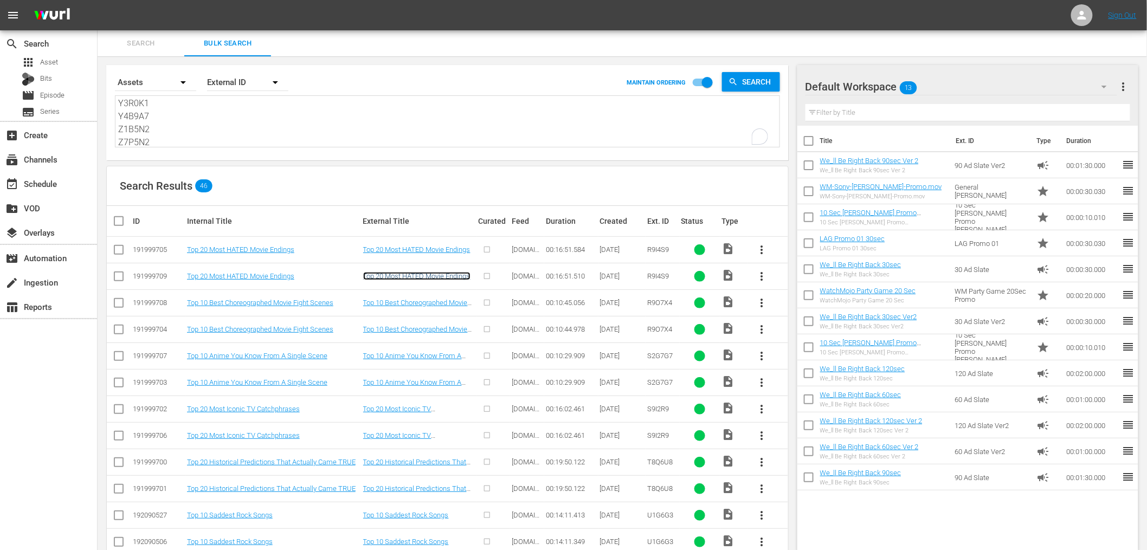
click at [427, 273] on link "Top 20 Most HATED Movie Endings" at bounding box center [416, 276] width 107 height 8
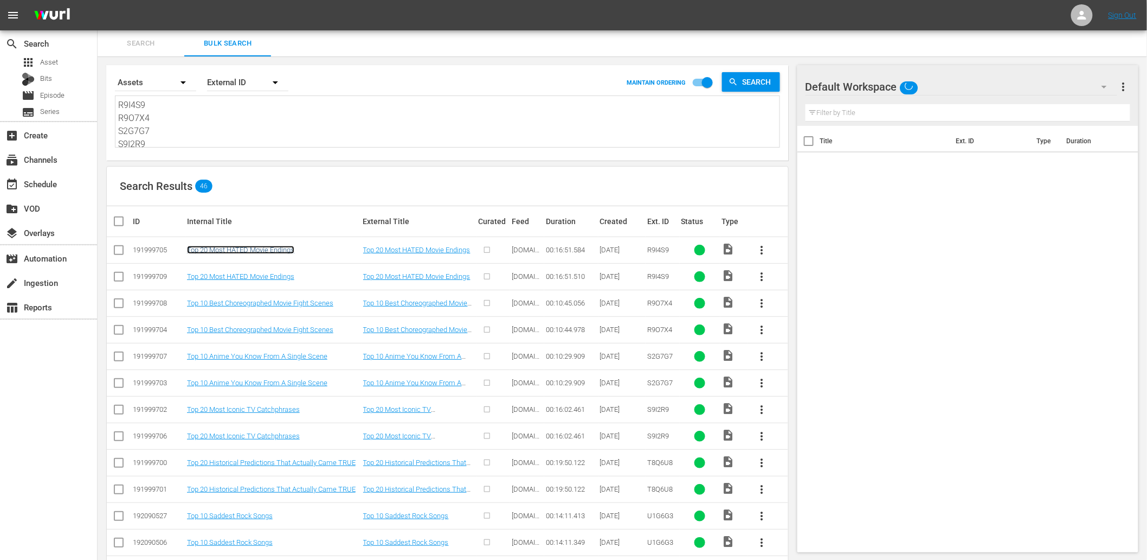
click at [224, 247] on link "Top 20 Most HATED Movie Endings" at bounding box center [240, 250] width 107 height 8
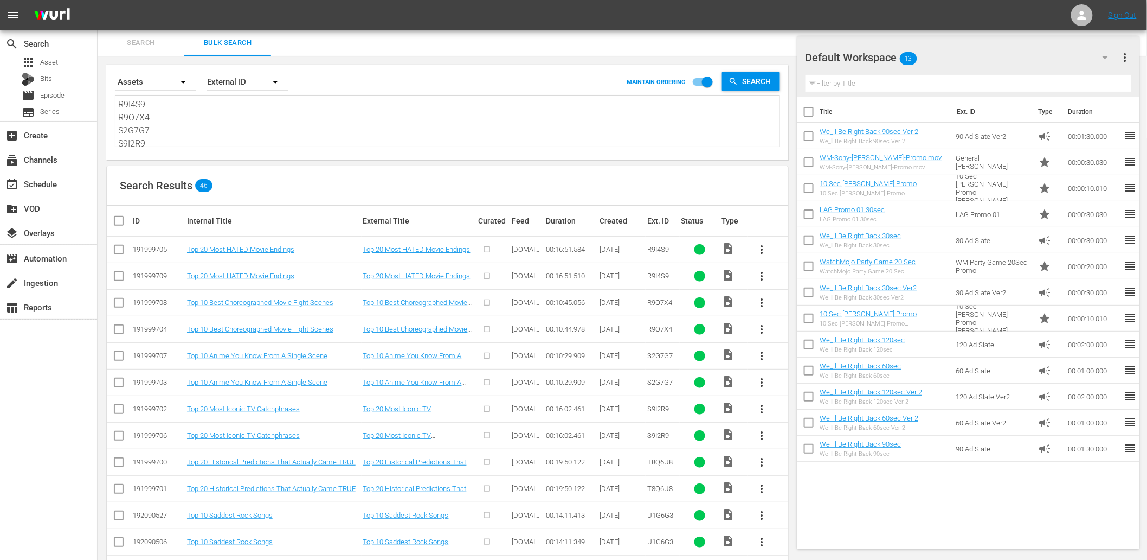
scroll to position [361, 0]
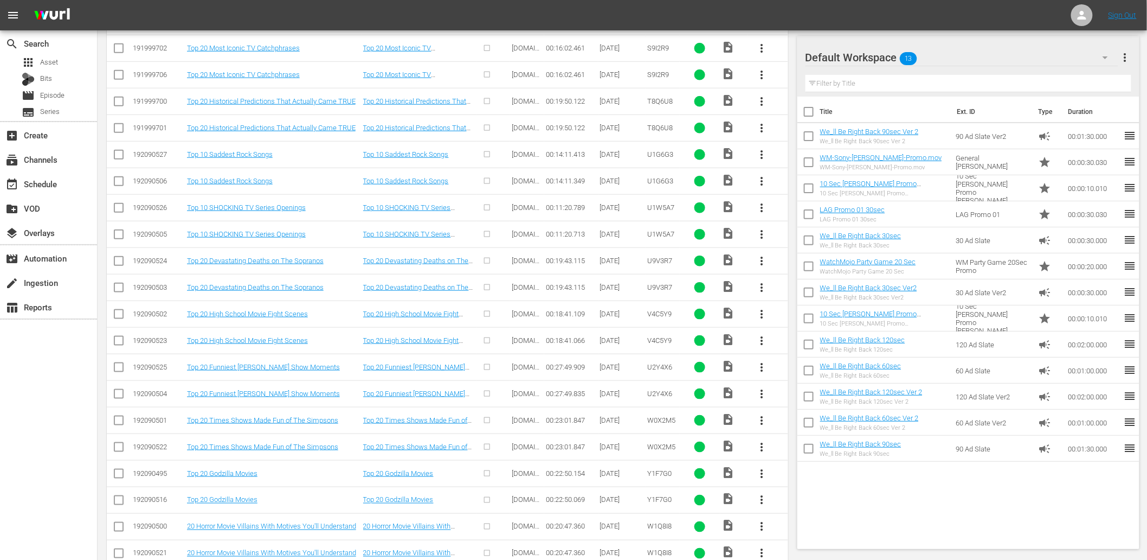
click at [757, 286] on span "more_vert" at bounding box center [762, 287] width 13 height 13
click at [53, 384] on div "search Search apps Asset Bits movie Episode subtitles Series add_box Create sub…" at bounding box center [49, 310] width 98 height 560
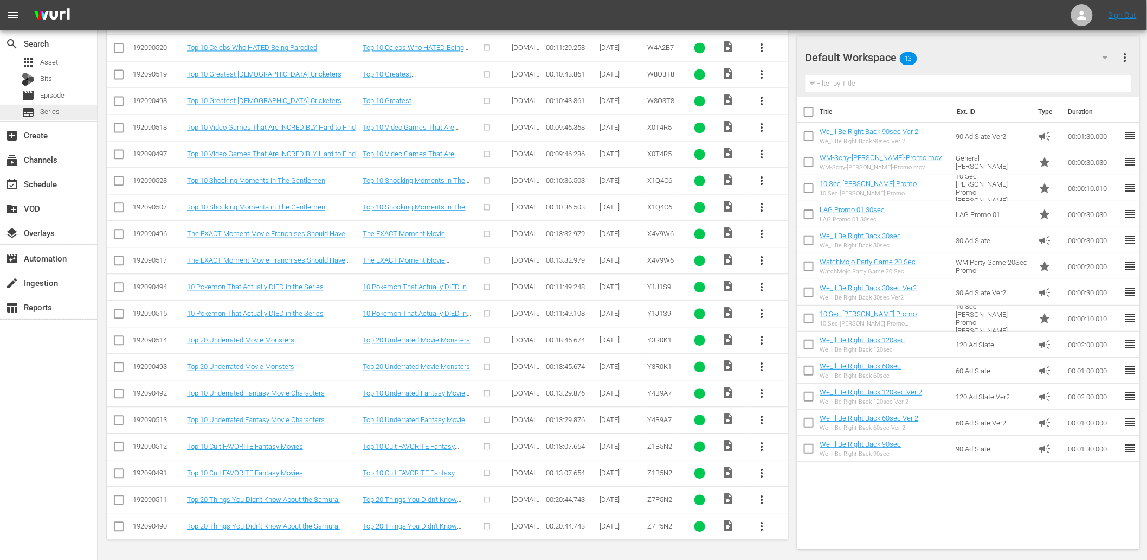
click at [42, 115] on span "Series" at bounding box center [50, 111] width 20 height 11
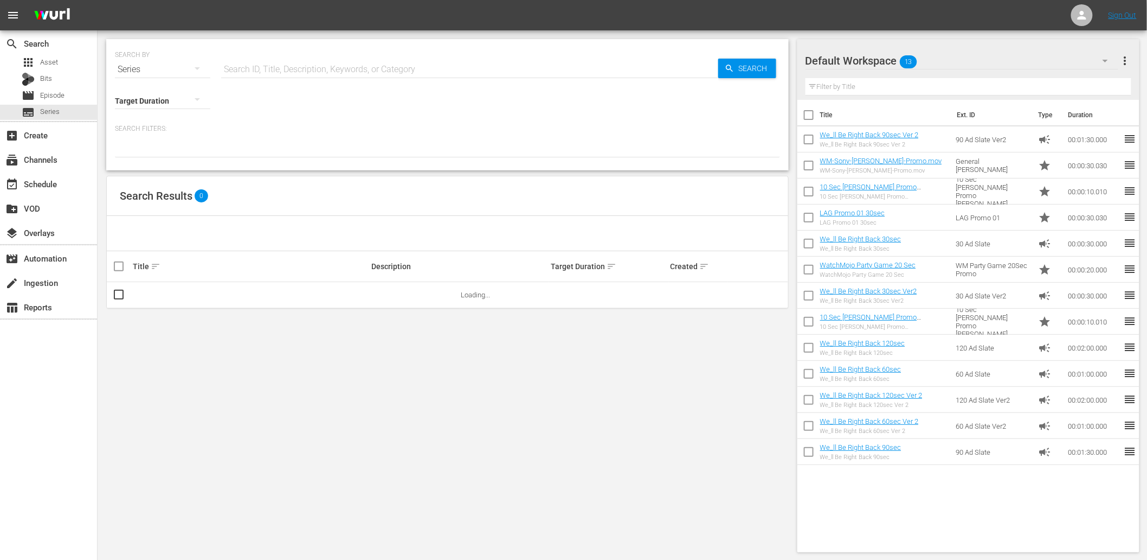
click at [407, 213] on div "Search Results 0" at bounding box center [448, 196] width 682 height 40
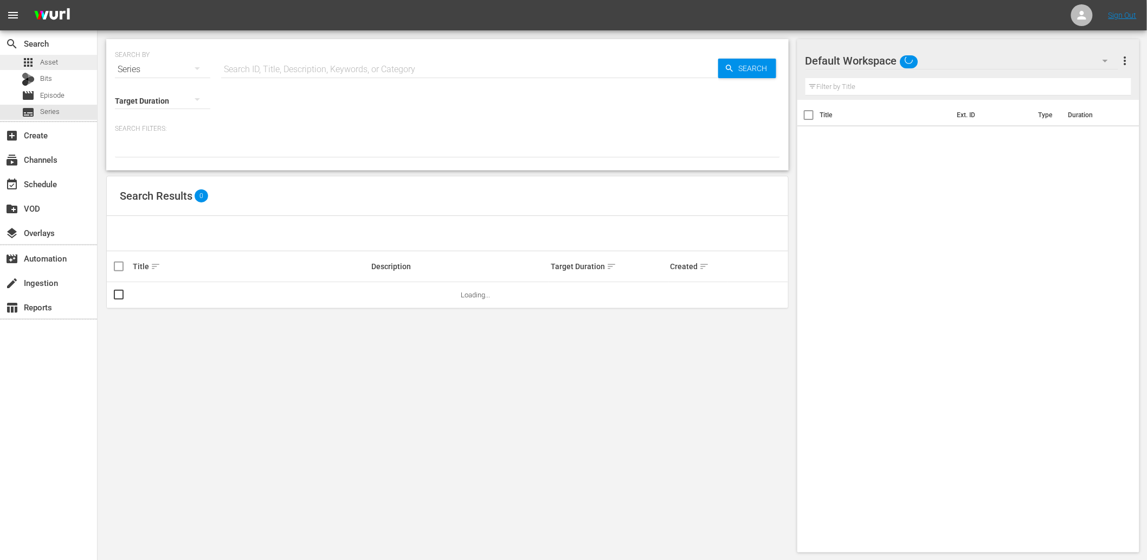
click at [45, 57] on span "Asset" at bounding box center [49, 62] width 18 height 11
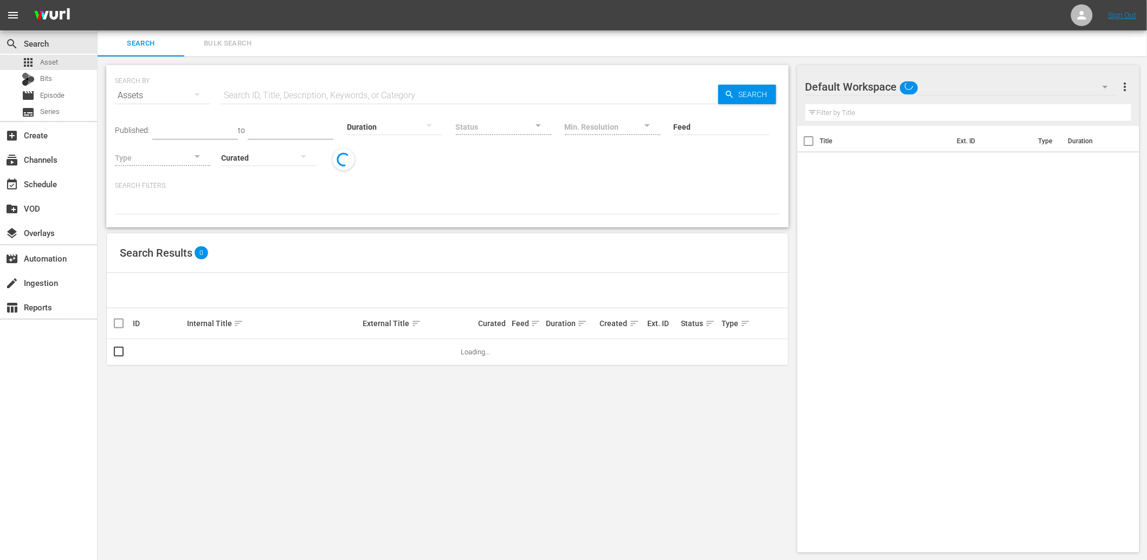
click at [230, 41] on span "Bulk Search" at bounding box center [228, 43] width 74 height 12
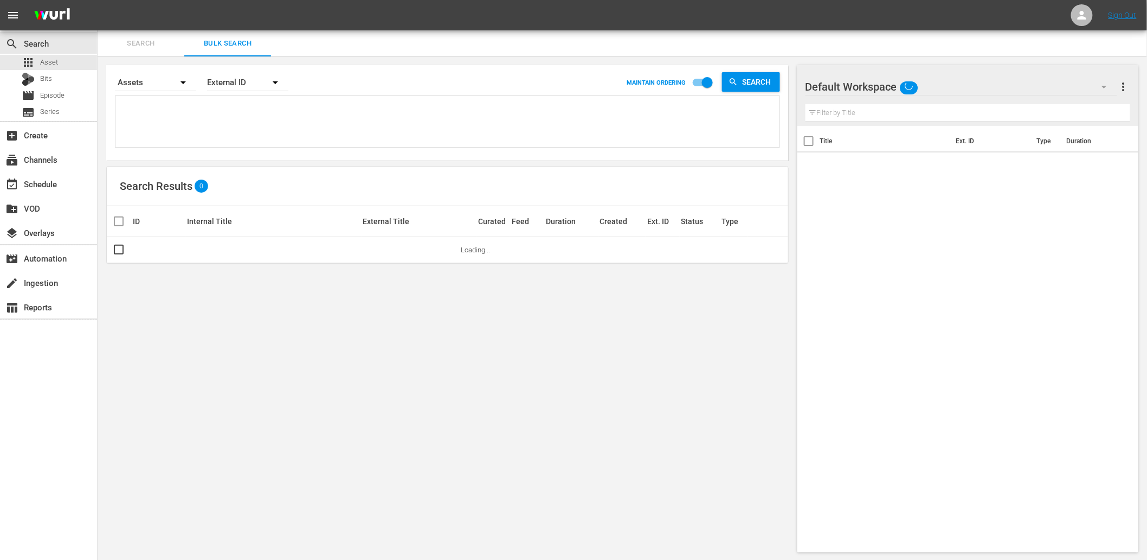
click at [152, 123] on textarea at bounding box center [449, 123] width 662 height 49
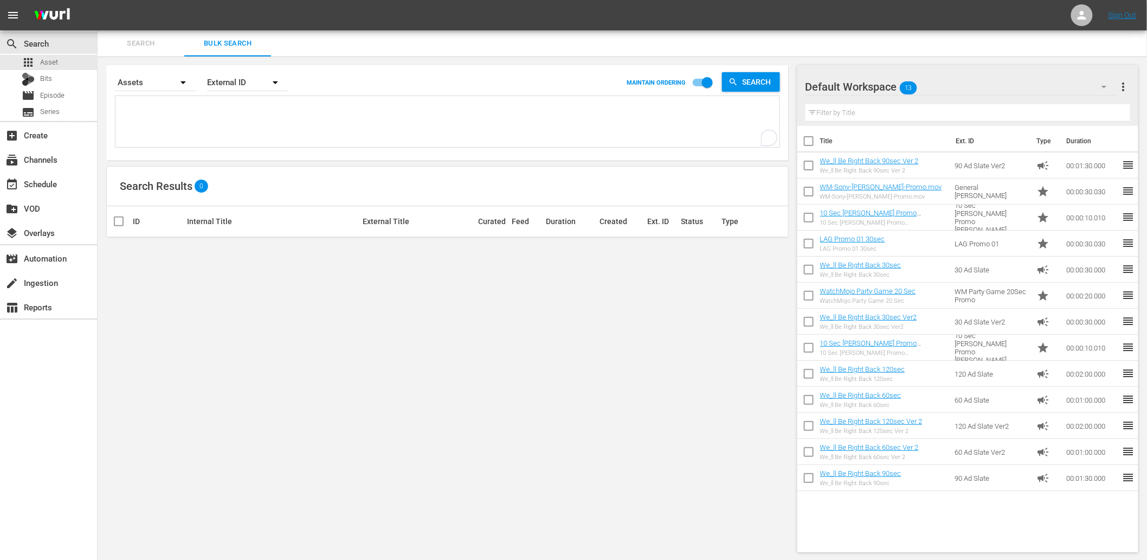
paste textarea "R9I4S9 R9O7X4 S2G7G7 S9I2R9 T8Q6U8 U1G6G3 U1W5A7 U9V3R7 V4C5Y9 U2Y4X6 W0X2M5 Y1…"
type textarea "R9I4S9 R9O7X4 S2G7G7 S9I2R9 T8Q6U8 U1G6G3 U1W5A7 U9V3R7 V4C5Y9 U2Y4X6 W0X2M5 Y1…"
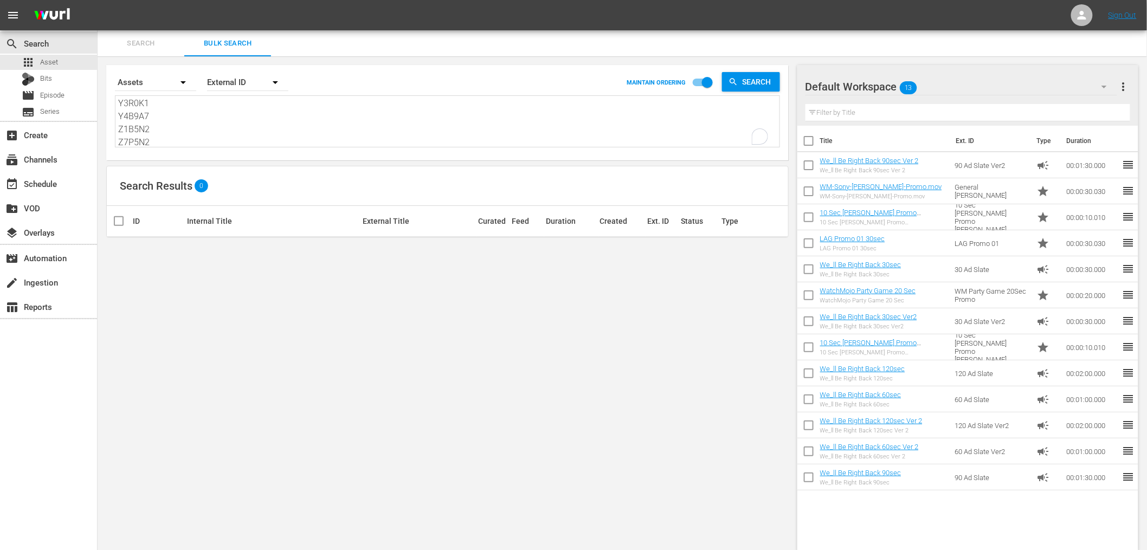
scroll to position [248, 0]
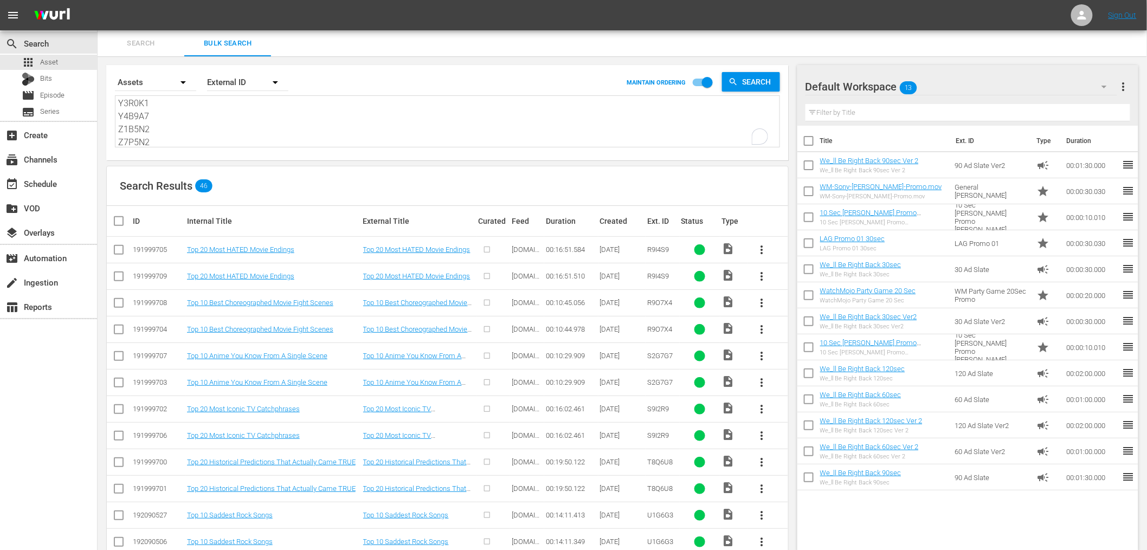
type textarea "R9I4S9 R9O7X4 S2G7G7 S9I2R9 T8Q6U8 U1G6G3 U1W5A7 U9V3R7 V4C5Y9 U2Y4X6 W0X2M5 Y1…"
click at [122, 280] on input "checkbox" at bounding box center [118, 278] width 13 height 13
checkbox input "true"
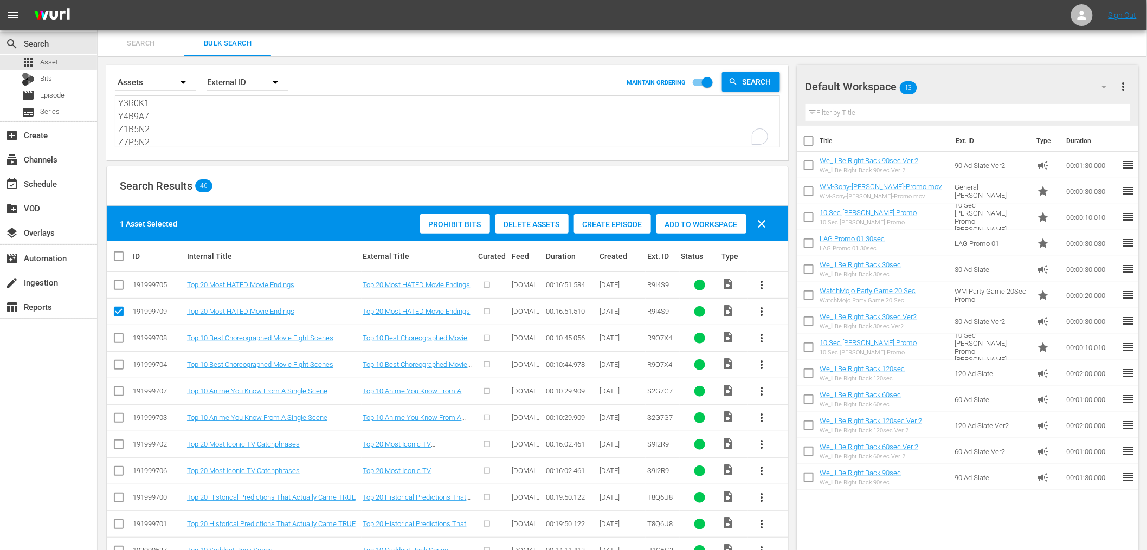
click at [541, 220] on span "Delete Assets" at bounding box center [532, 224] width 73 height 9
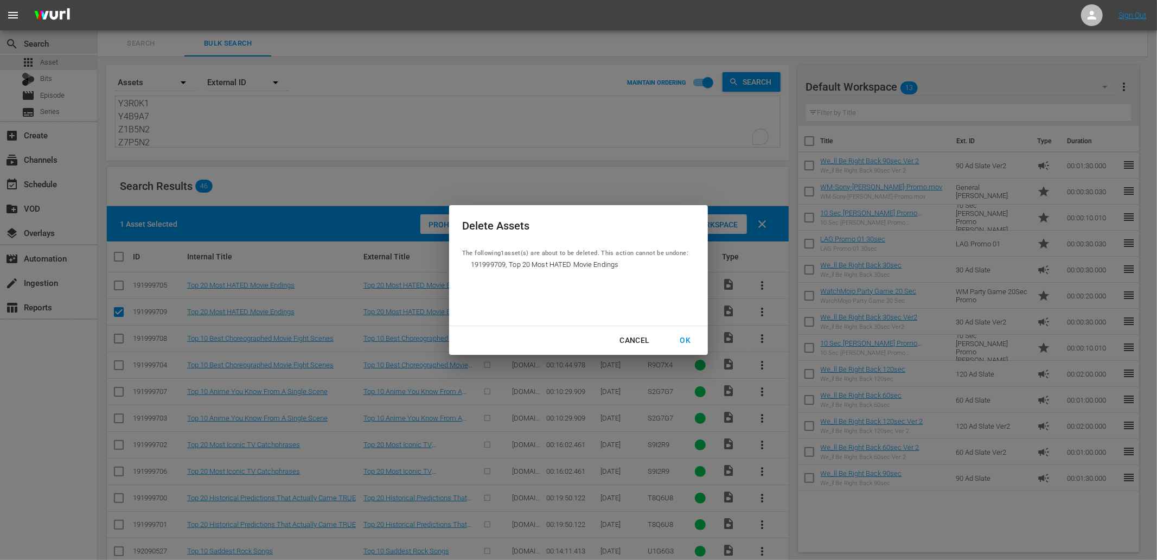
click at [679, 341] on div "OK" at bounding box center [685, 340] width 28 height 14
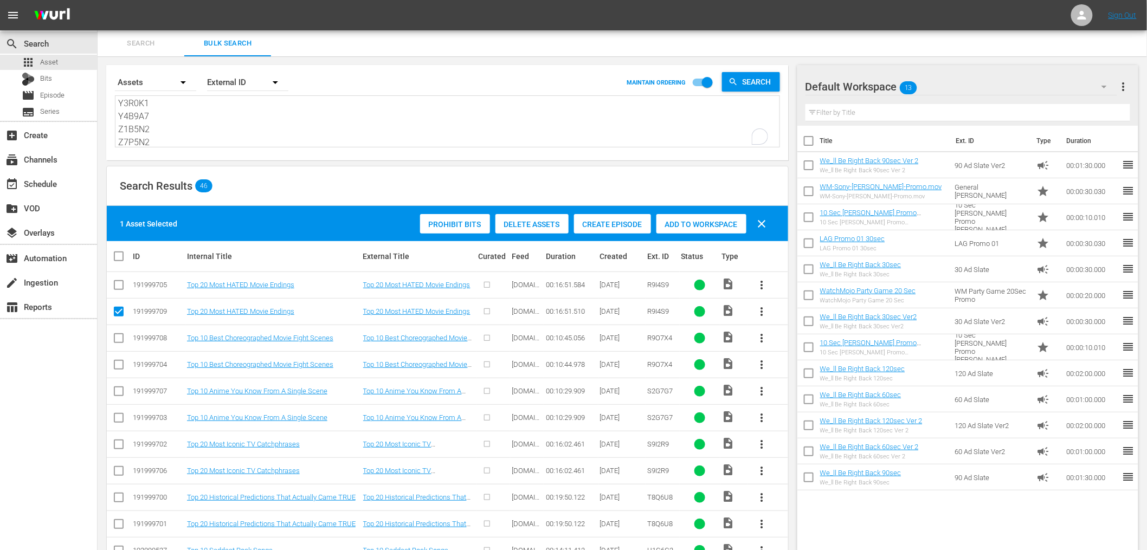
click at [116, 362] on input "checkbox" at bounding box center [118, 367] width 13 height 13
checkbox input "true"
click at [122, 418] on input "checkbox" at bounding box center [118, 420] width 13 height 13
checkbox input "true"
click at [114, 472] on input "checkbox" at bounding box center [118, 473] width 13 height 13
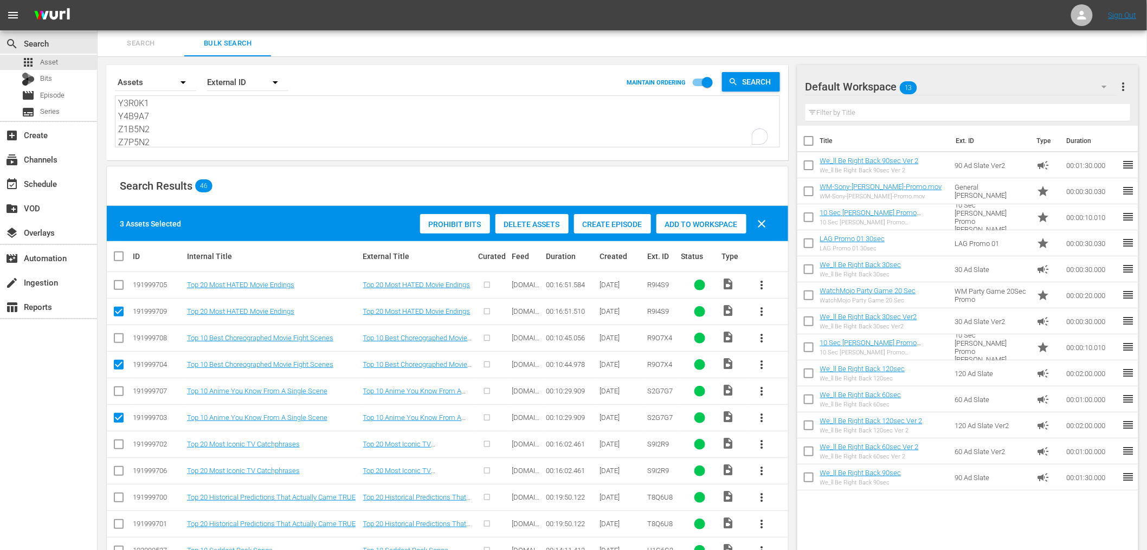
checkbox input "true"
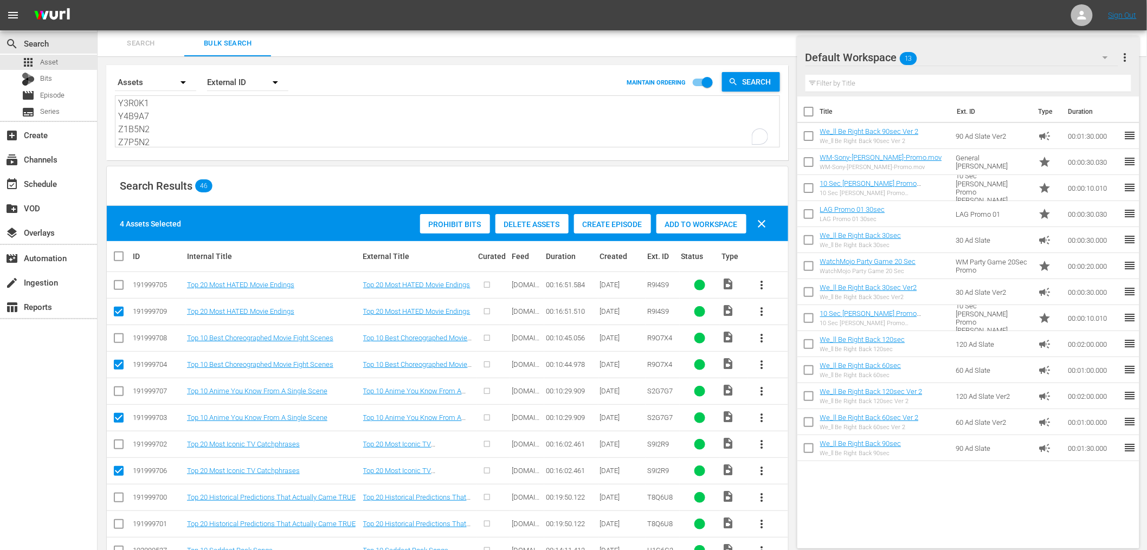
scroll to position [201, 0]
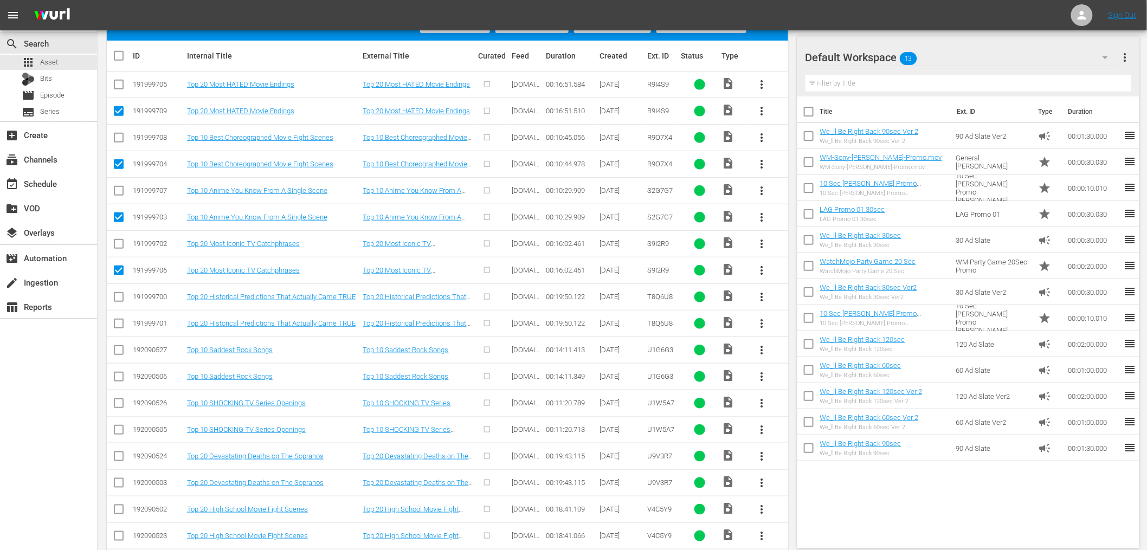
click at [120, 326] on input "checkbox" at bounding box center [118, 325] width 13 height 13
checkbox input "true"
click at [116, 377] on input "checkbox" at bounding box center [118, 379] width 13 height 13
checkbox input "true"
click at [115, 435] on input "checkbox" at bounding box center [118, 432] width 13 height 13
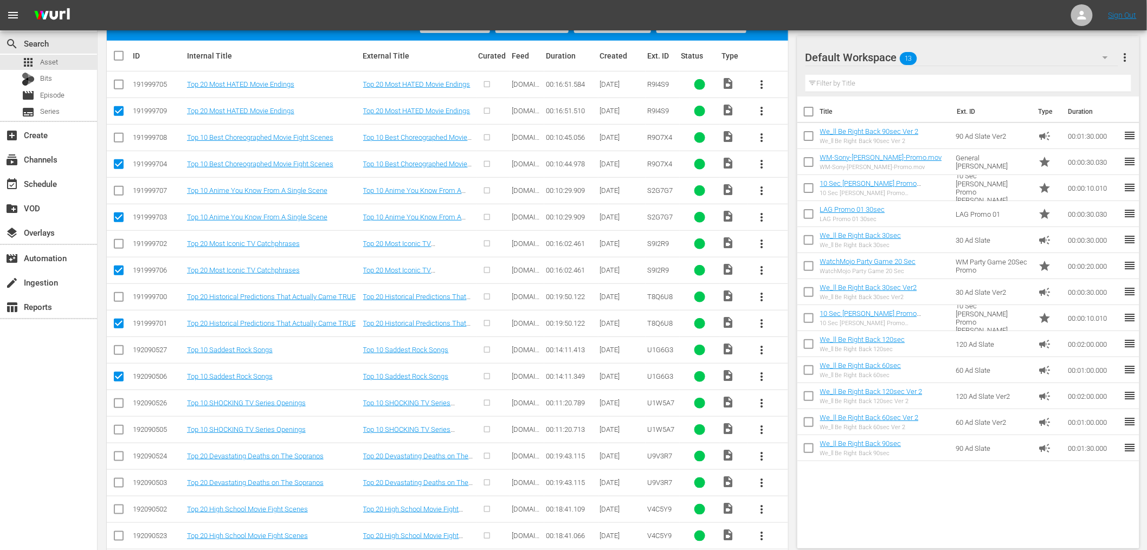
checkbox input "true"
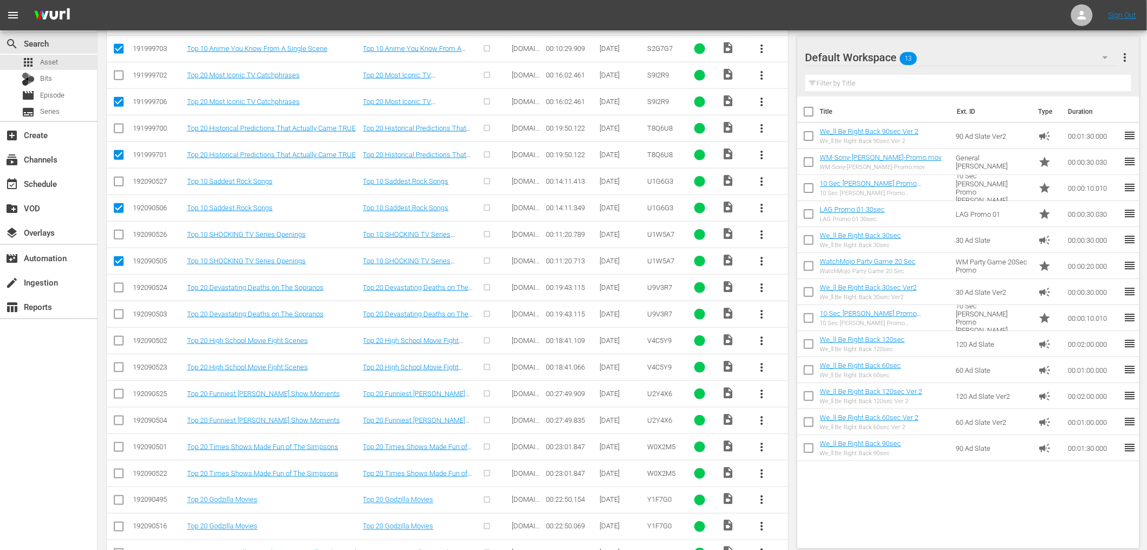
scroll to position [402, 0]
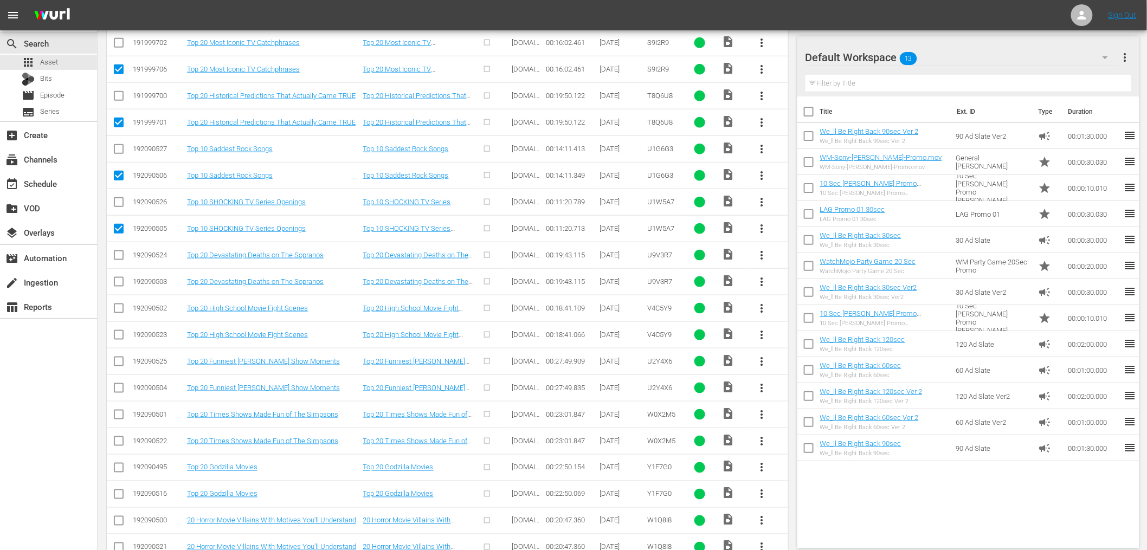
click at [120, 280] on input "checkbox" at bounding box center [118, 284] width 13 height 13
checkbox input "true"
click at [117, 337] on input "checkbox" at bounding box center [118, 337] width 13 height 13
checkbox input "true"
click at [116, 386] on input "checkbox" at bounding box center [118, 390] width 13 height 13
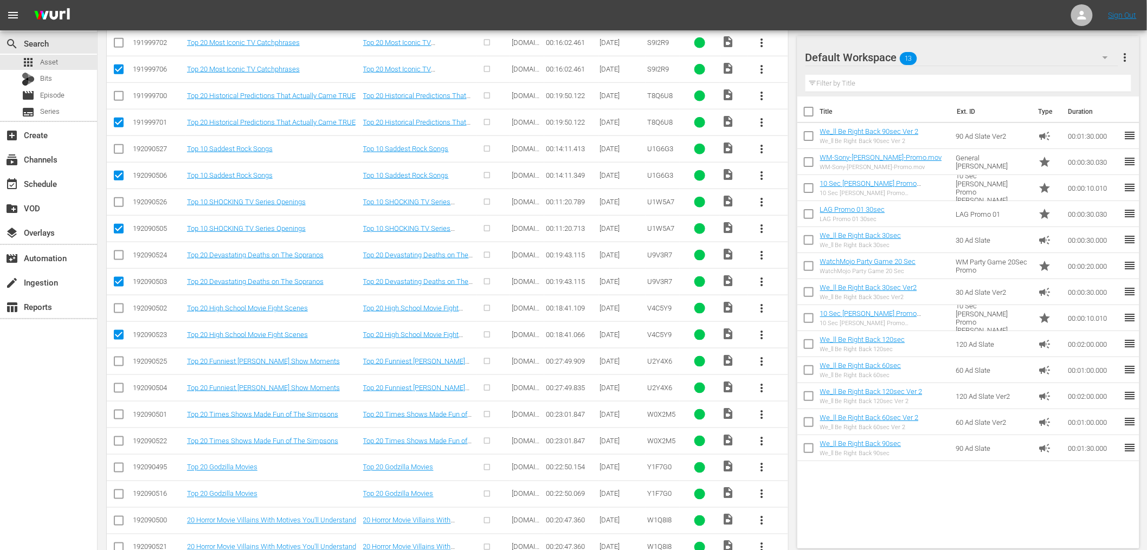
checkbox input "true"
click at [117, 446] on input "checkbox" at bounding box center [118, 443] width 13 height 13
checkbox input "true"
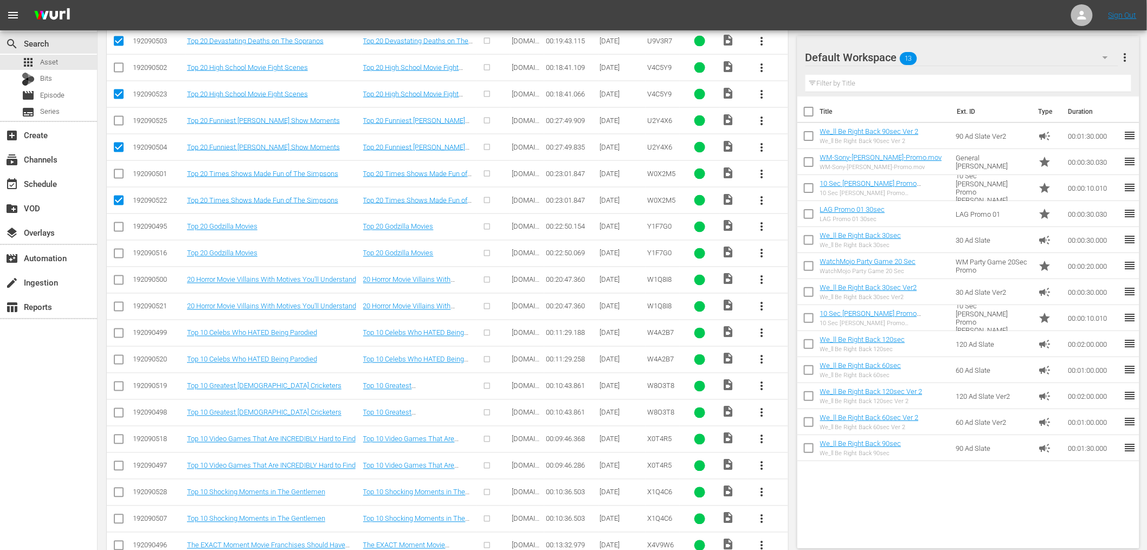
click at [123, 258] on input "checkbox" at bounding box center [118, 255] width 13 height 13
checkbox input "true"
click at [116, 306] on input "checkbox" at bounding box center [118, 309] width 13 height 13
checkbox input "true"
click at [119, 359] on input "checkbox" at bounding box center [118, 362] width 13 height 13
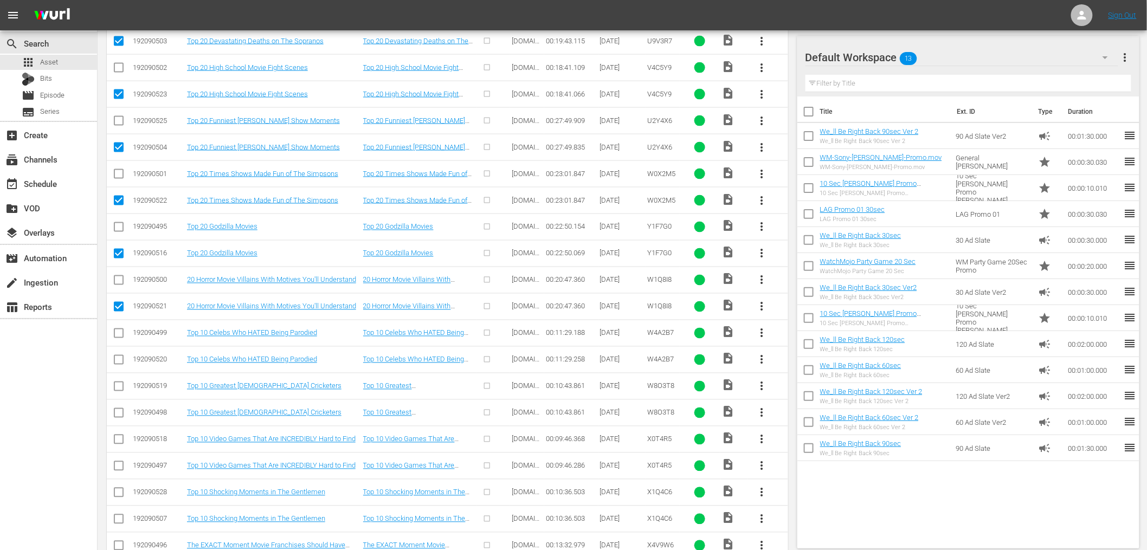
checkbox input "true"
click at [120, 414] on input "checkbox" at bounding box center [118, 415] width 13 height 13
checkbox input "true"
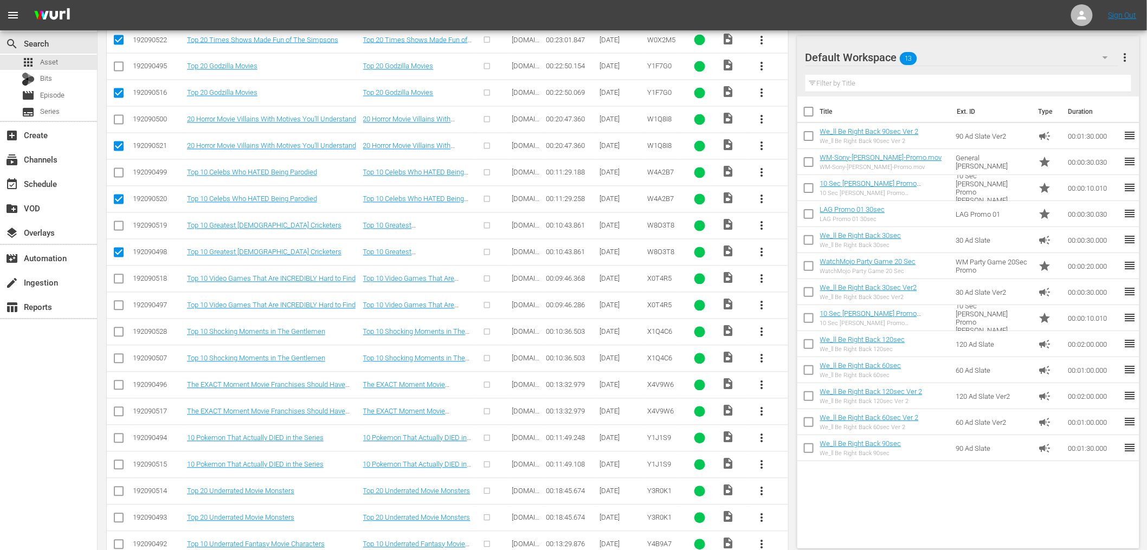
click at [117, 310] on input "checkbox" at bounding box center [118, 307] width 13 height 13
checkbox input "true"
click at [119, 360] on input "checkbox" at bounding box center [118, 361] width 13 height 13
checkbox input "true"
click at [119, 416] on input "checkbox" at bounding box center [118, 414] width 13 height 13
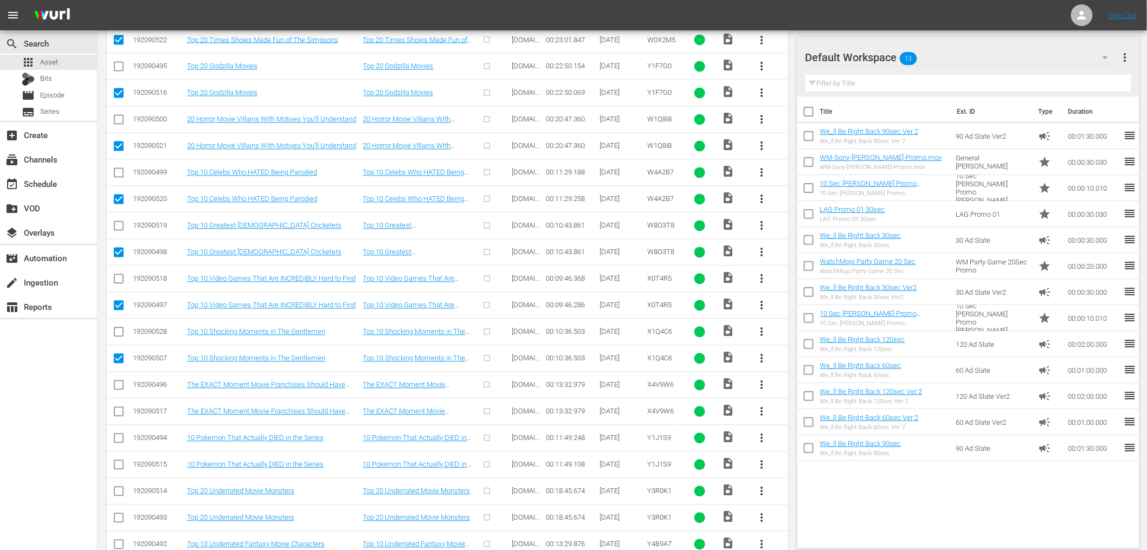
checkbox input "true"
click at [119, 464] on input "checkbox" at bounding box center [118, 467] width 13 height 13
checkbox input "true"
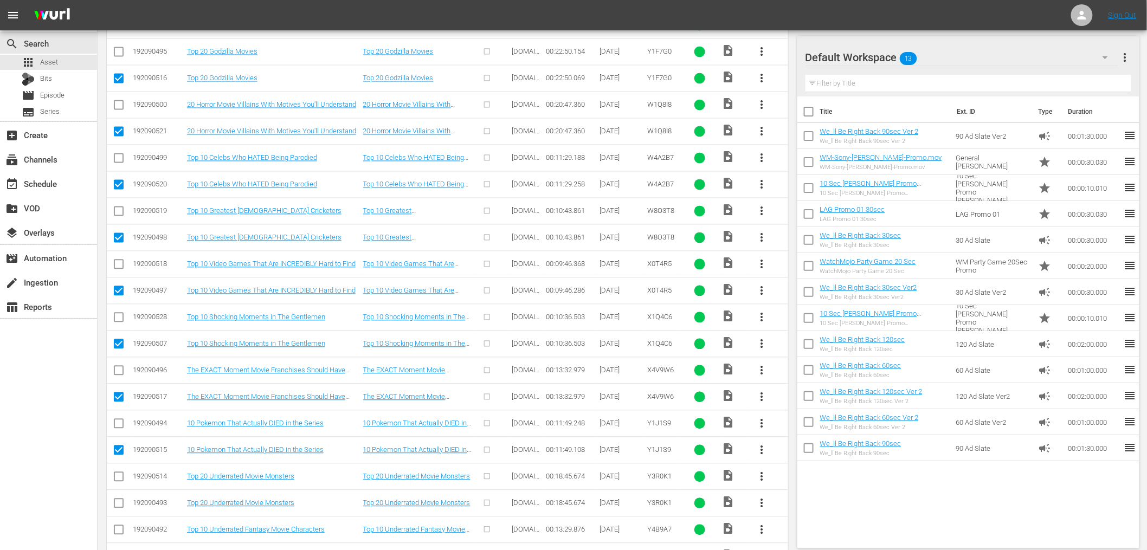
scroll to position [966, 0]
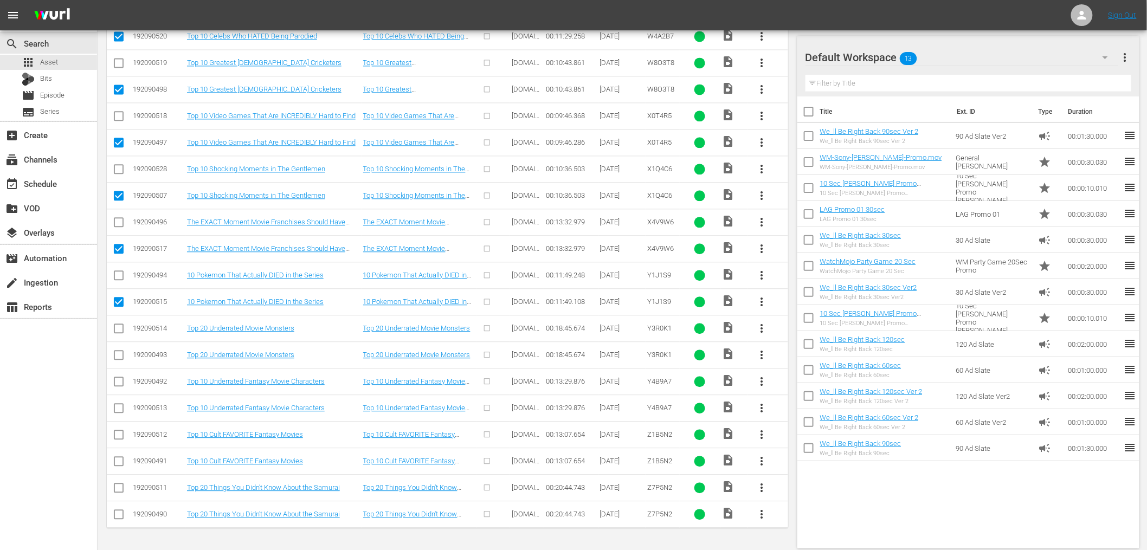
click at [120, 359] on input "checkbox" at bounding box center [118, 357] width 13 height 13
checkbox input "true"
click at [114, 412] on input "checkbox" at bounding box center [118, 410] width 13 height 13
checkbox input "true"
click at [117, 465] on input "checkbox" at bounding box center [118, 463] width 13 height 13
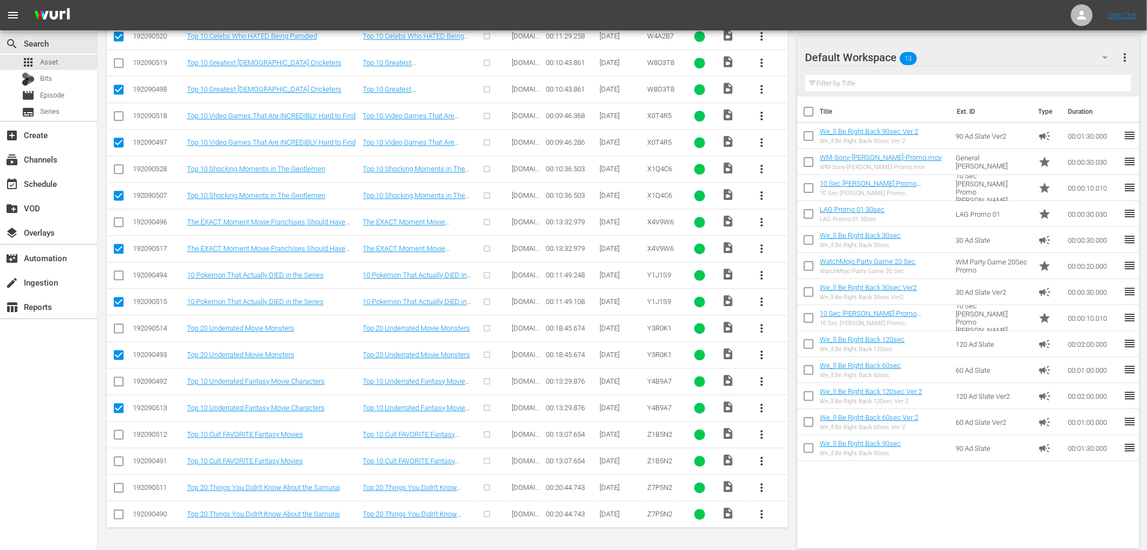
checkbox input "true"
click at [117, 516] on input "checkbox" at bounding box center [118, 516] width 13 height 13
checkbox input "true"
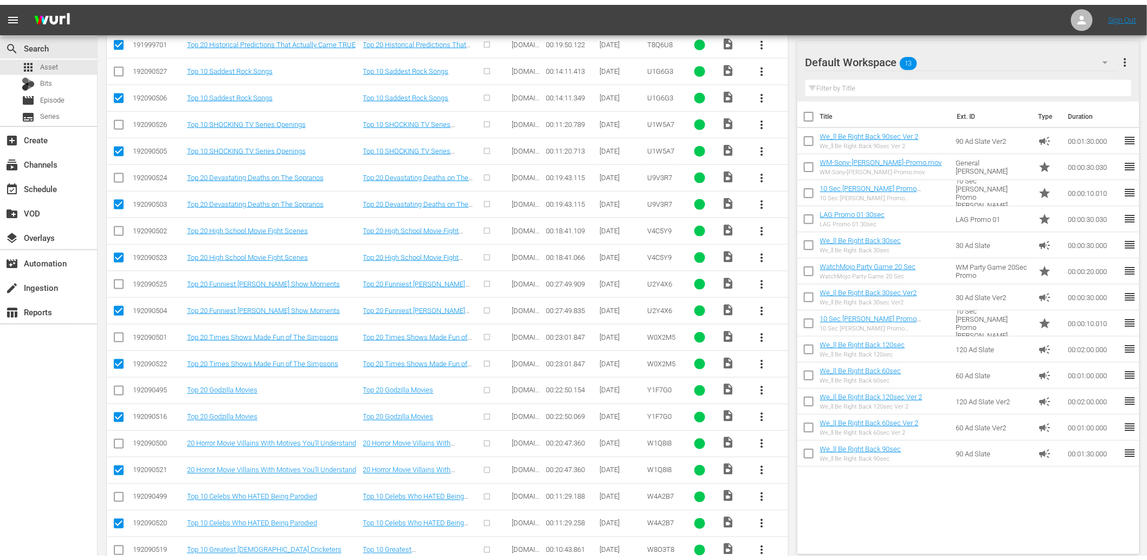
scroll to position [82, 0]
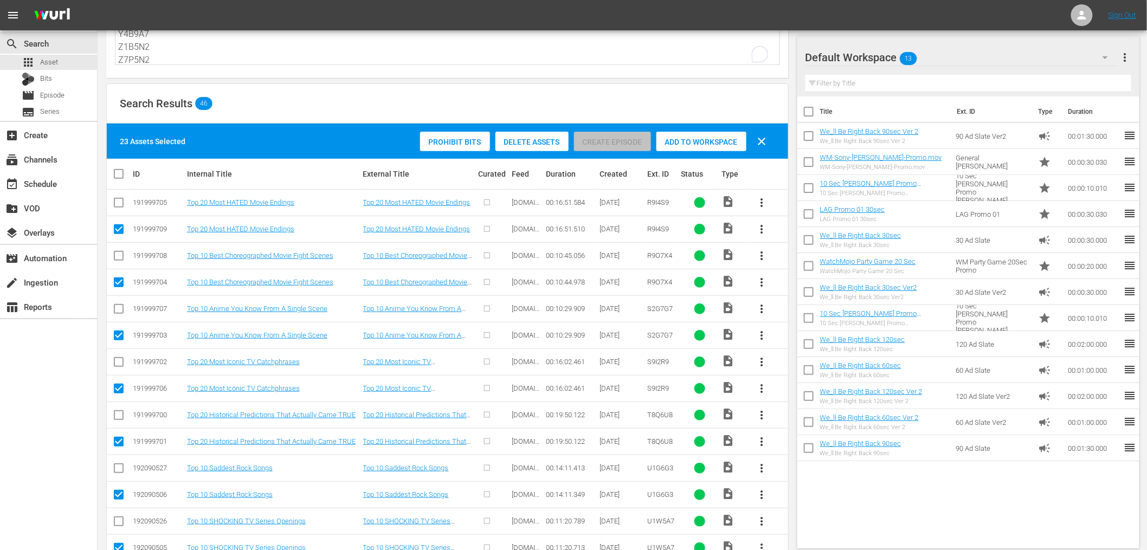
click at [535, 142] on span "Delete Assets" at bounding box center [532, 142] width 73 height 9
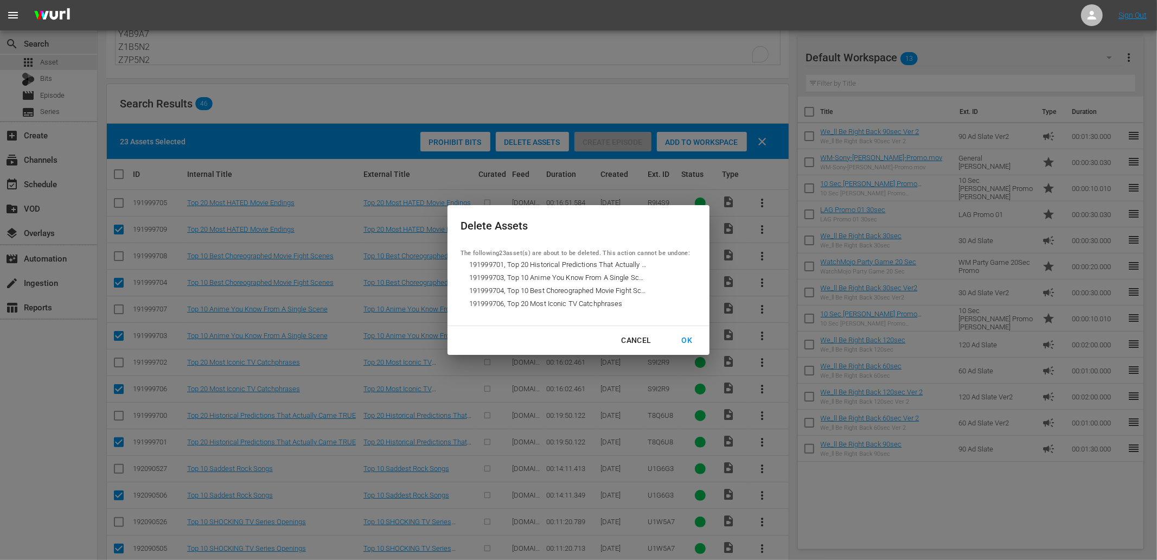
click at [686, 337] on div "OK" at bounding box center [687, 340] width 28 height 14
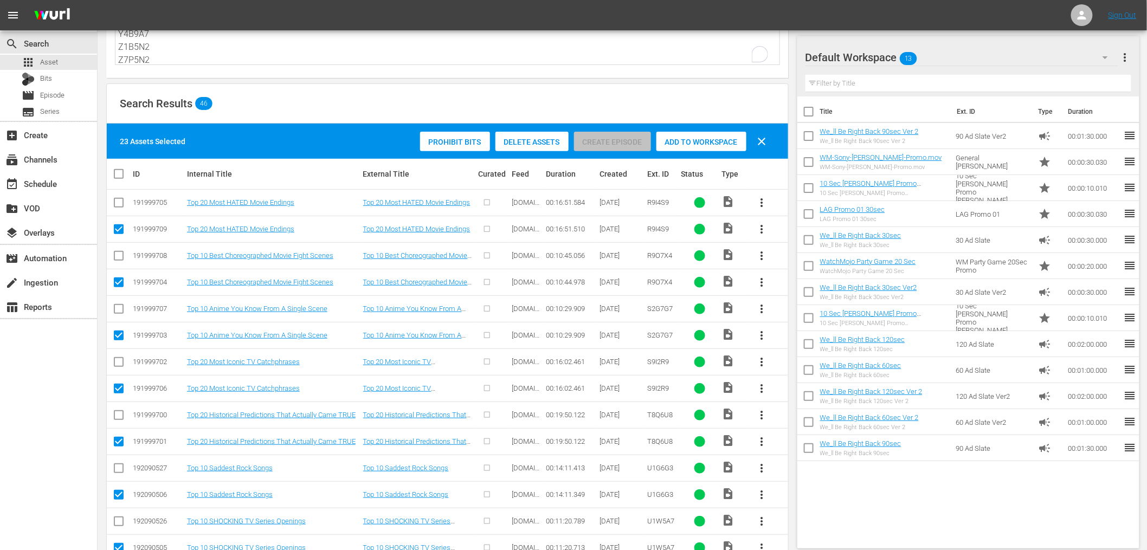
click at [119, 229] on input "checkbox" at bounding box center [118, 231] width 13 height 13
checkbox input "false"
click at [532, 139] on span "Delete Assets" at bounding box center [532, 142] width 73 height 9
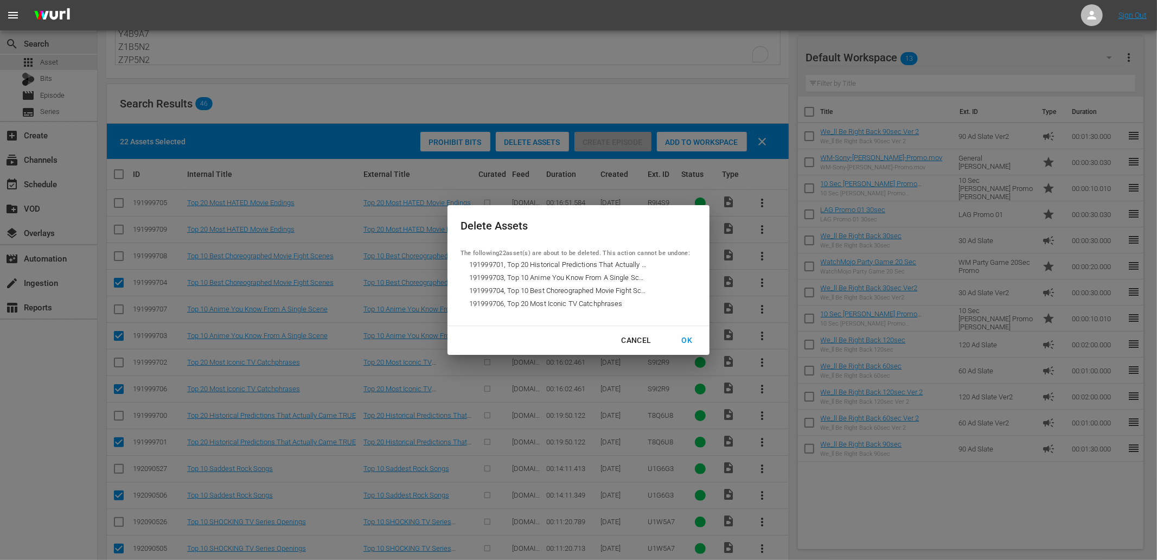
click at [690, 339] on div "OK" at bounding box center [687, 340] width 28 height 14
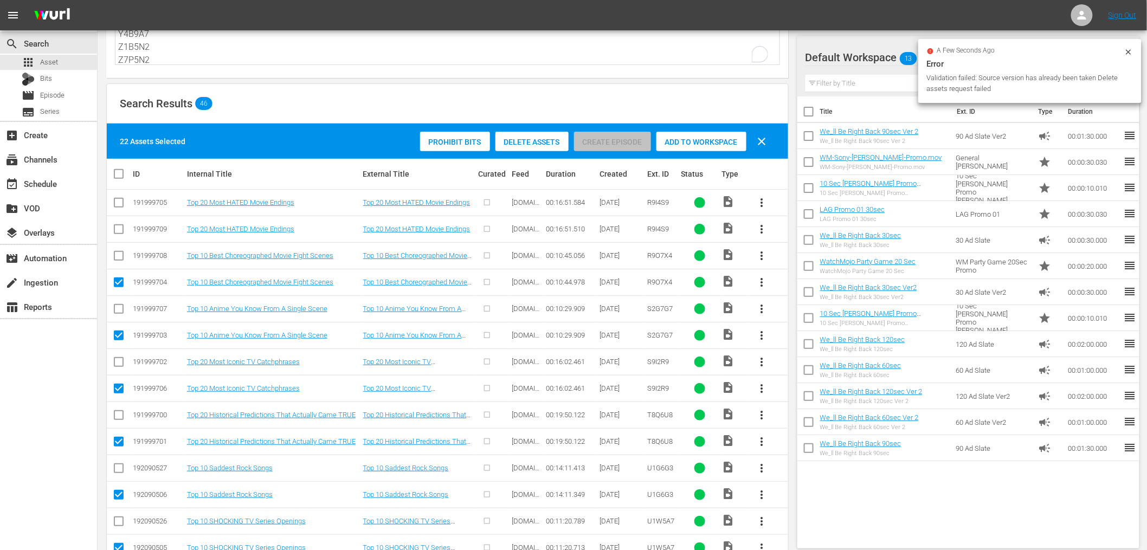
click at [454, 107] on div "Search Results 46" at bounding box center [448, 104] width 682 height 40
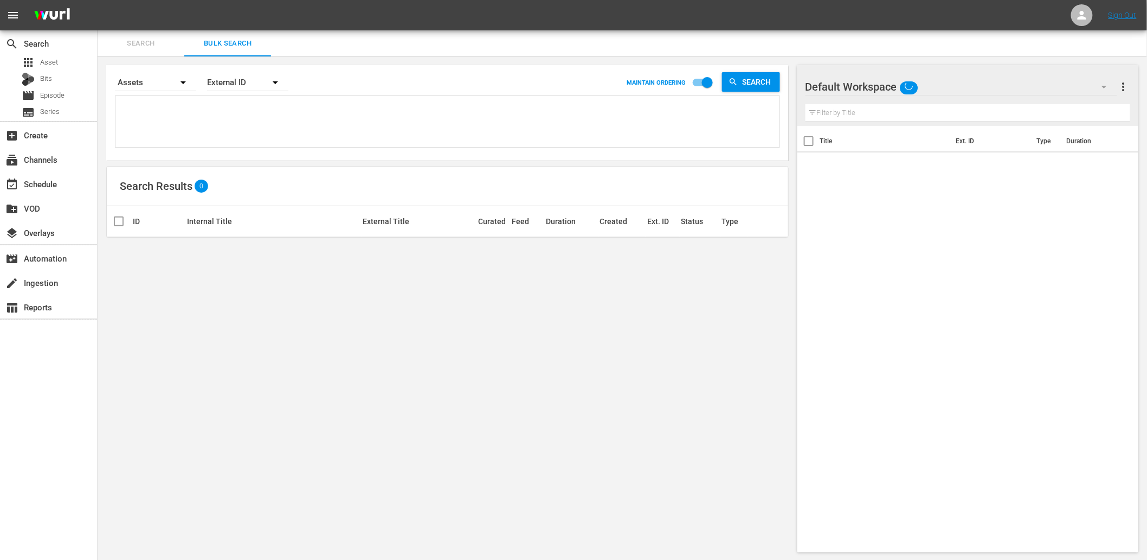
click at [202, 115] on textarea at bounding box center [449, 123] width 662 height 49
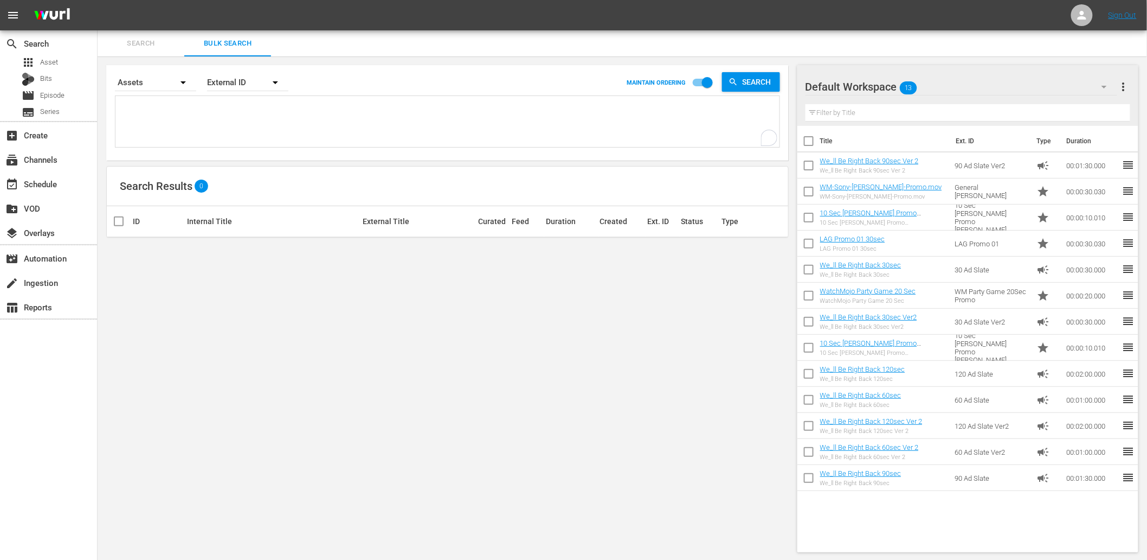
paste textarea "R9I4S9 R9O7X4 S2G7G7 S9I2R9 T8Q6U8 U1G6G3 U1W5A7 U9V3R7 V4C5Y9 U2Y4X6 W0X2M5 Y1…"
type textarea "R9I4S9 R9O7X4 S2G7G7 S9I2R9 T8Q6U8 U1G6G3 U1W5A7 U9V3R7 V4C5Y9 U2Y4X6 W0X2M5 Y1…"
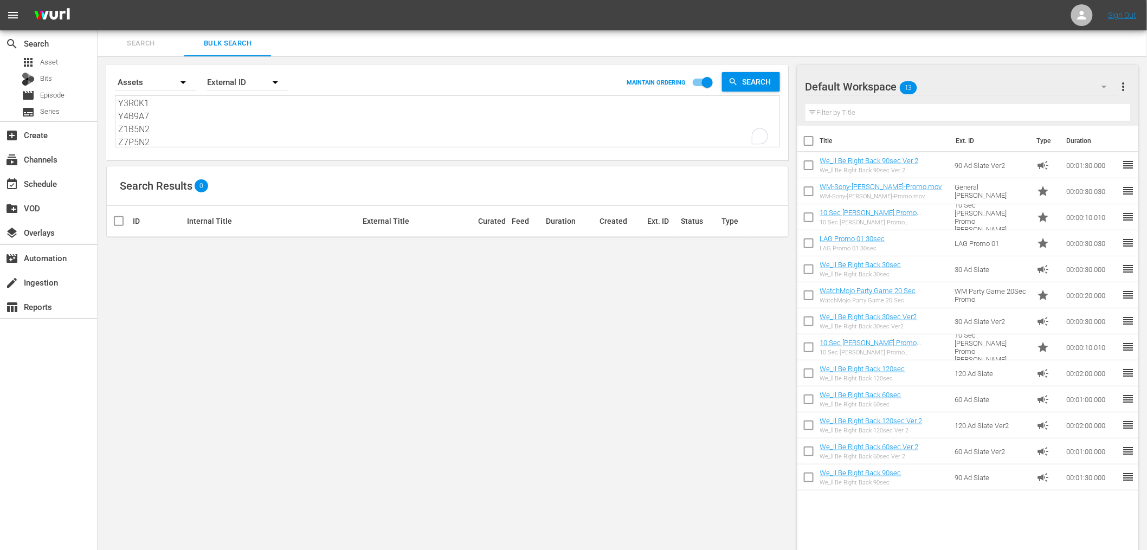
scroll to position [248, 0]
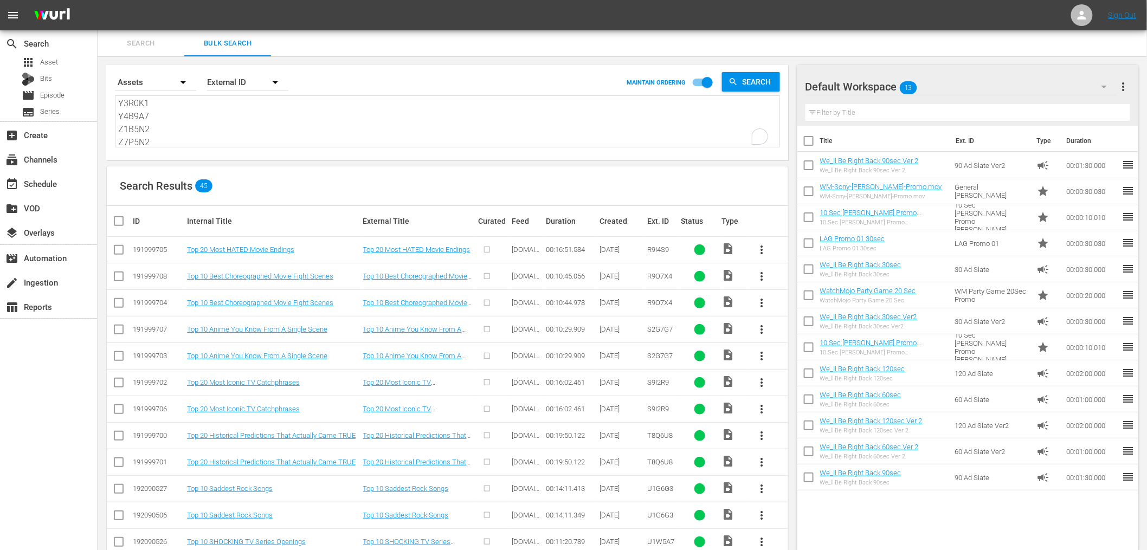
type textarea "R9I4S9 R9O7X4 S2G7G7 S9I2R9 T8Q6U8 U1G6G3 U1W5A7 U9V3R7 V4C5Y9 U2Y4X6 W0X2M5 Y1…"
click at [118, 306] on input "checkbox" at bounding box center [118, 305] width 13 height 13
checkbox input "true"
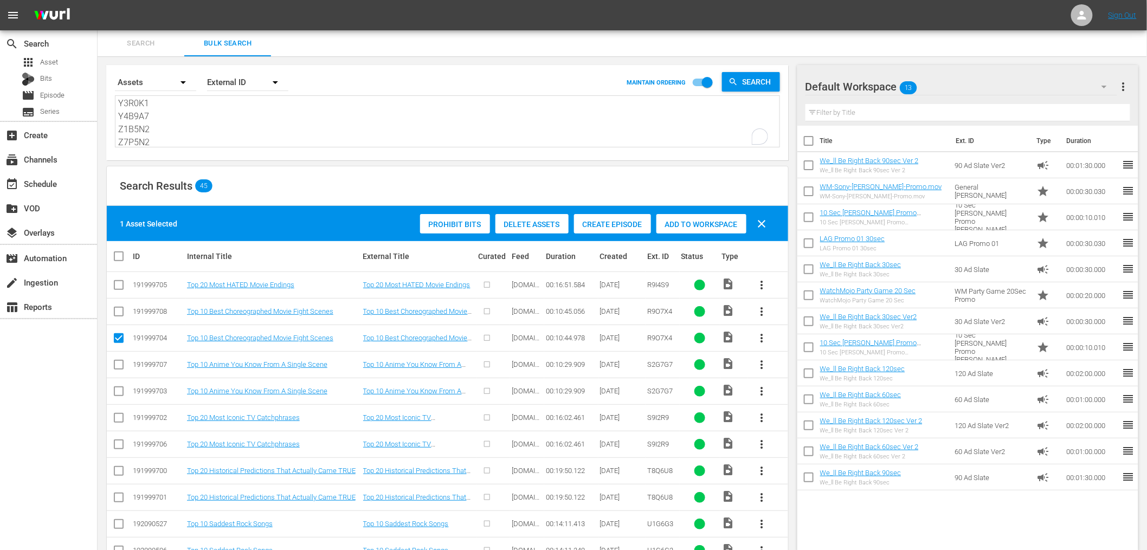
click at [117, 392] on input "checkbox" at bounding box center [118, 393] width 13 height 13
checkbox input "true"
click at [539, 220] on span "Delete Assets" at bounding box center [532, 224] width 73 height 9
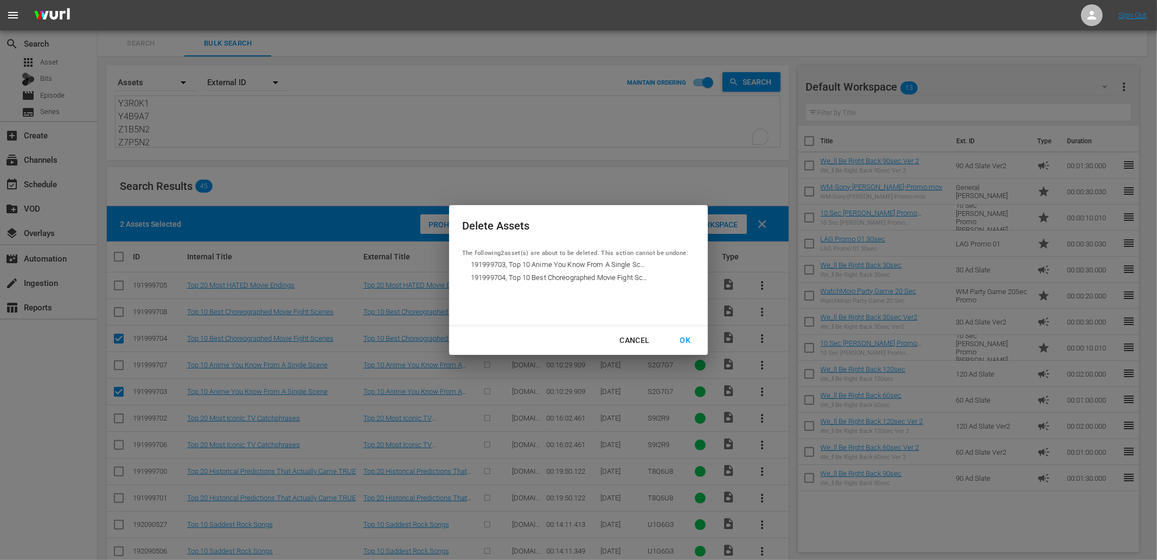
click at [690, 338] on div "OK" at bounding box center [685, 340] width 28 height 14
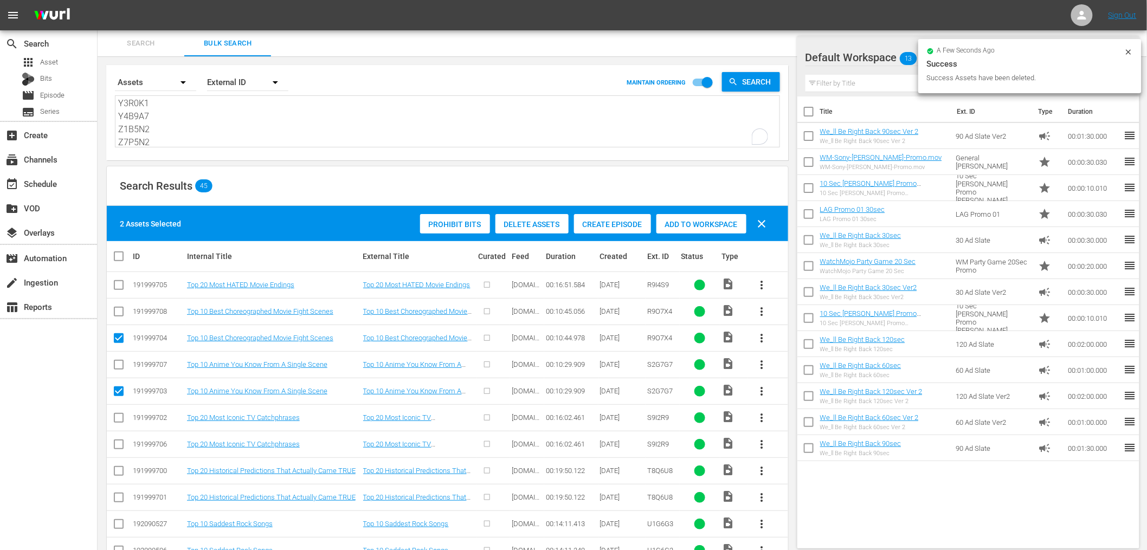
scroll to position [160, 0]
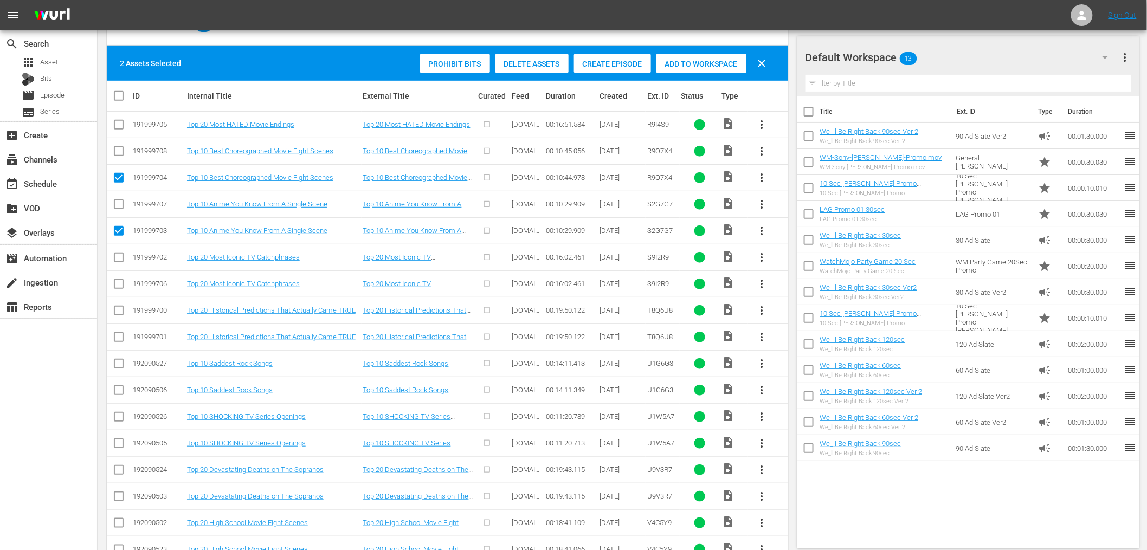
click at [114, 286] on input "checkbox" at bounding box center [118, 286] width 13 height 13
checkbox input "true"
click at [120, 335] on input "checkbox" at bounding box center [118, 339] width 13 height 13
checkbox input "true"
click at [114, 392] on input "checkbox" at bounding box center [118, 392] width 13 height 13
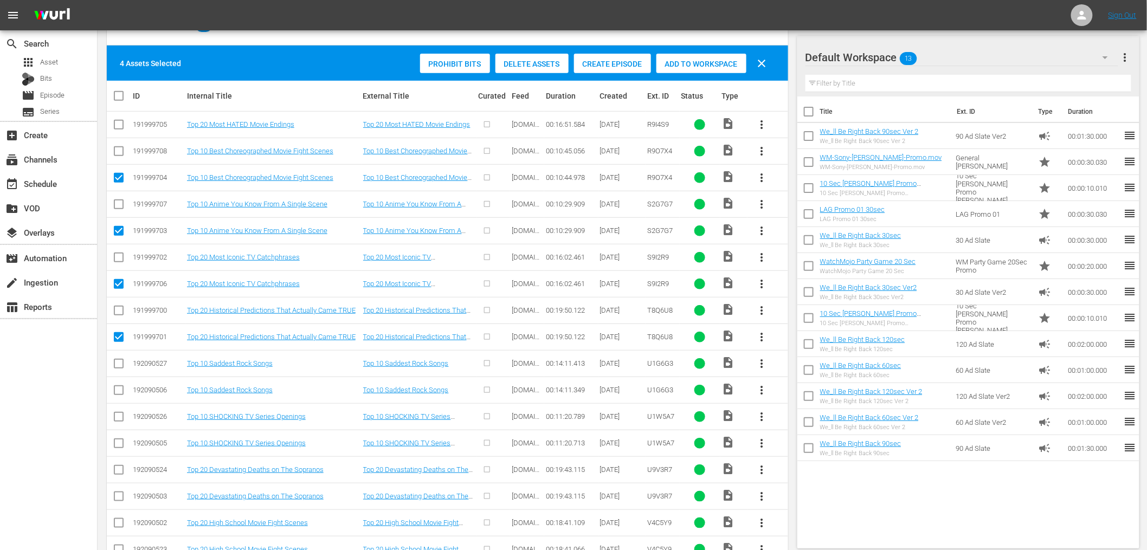
checkbox input "true"
click at [547, 62] on span "Delete Assets" at bounding box center [532, 64] width 73 height 9
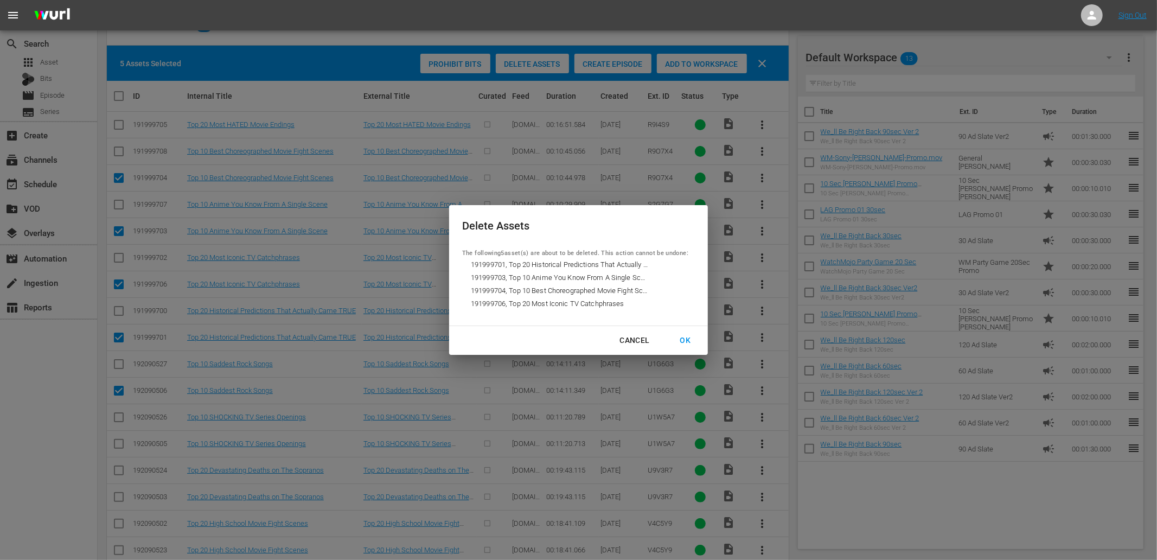
click at [684, 342] on div "OK" at bounding box center [685, 340] width 28 height 14
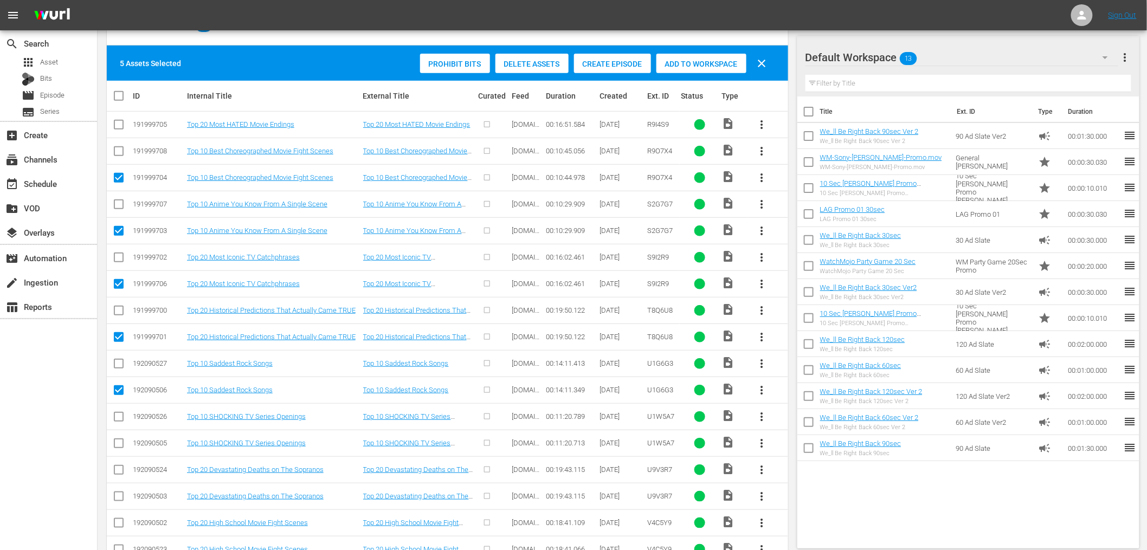
click at [117, 176] on input "checkbox" at bounding box center [118, 180] width 13 height 13
checkbox input "false"
click at [111, 232] on td at bounding box center [119, 230] width 24 height 27
click at [117, 232] on input "checkbox" at bounding box center [118, 233] width 13 height 13
checkbox input "false"
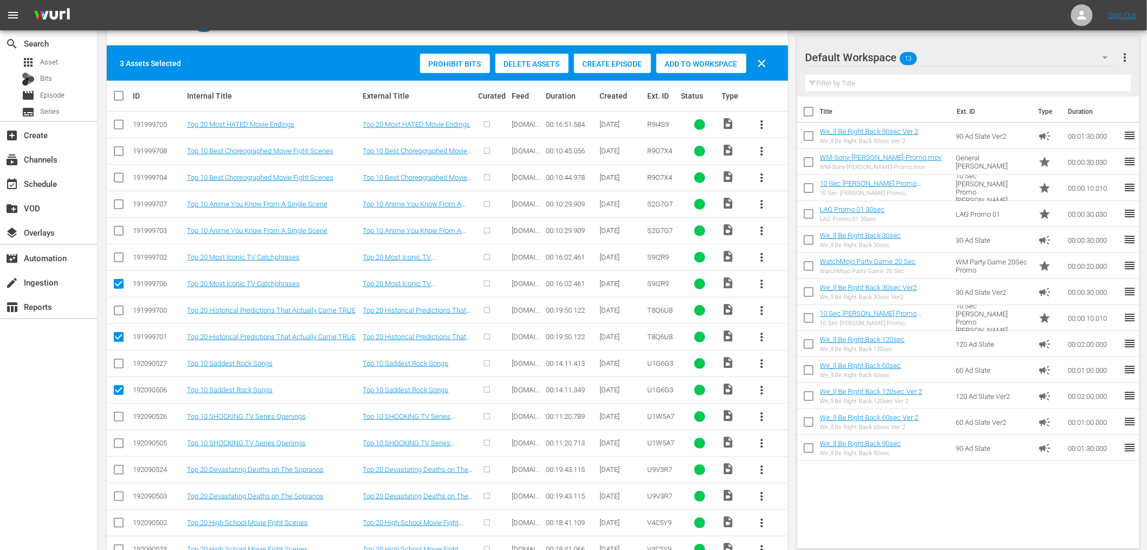
click at [521, 68] on div "Delete Assets" at bounding box center [532, 64] width 73 height 21
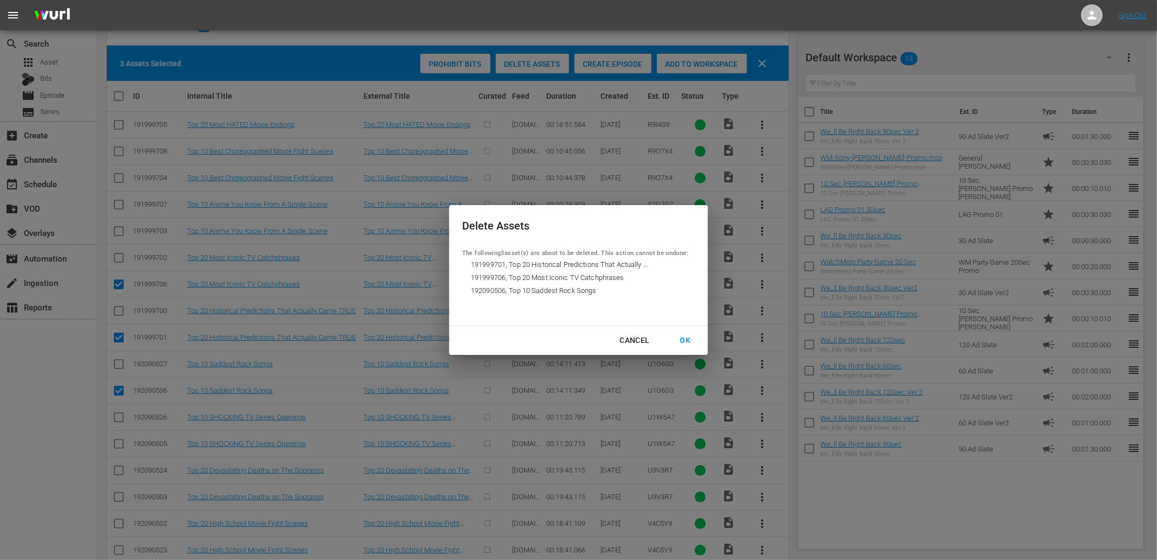
click at [691, 341] on div "OK" at bounding box center [685, 340] width 28 height 14
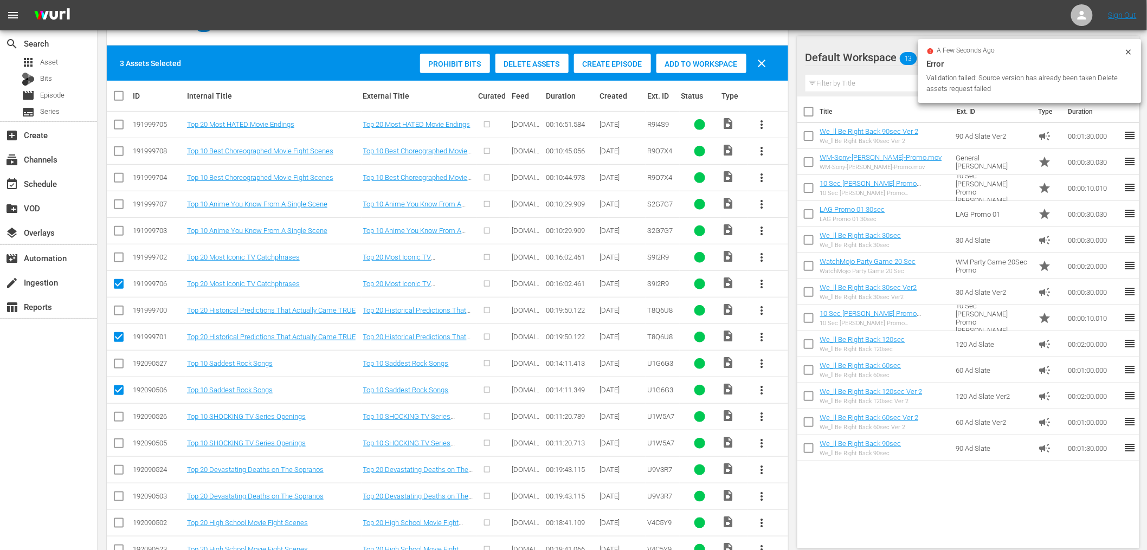
click at [116, 282] on input "checkbox" at bounding box center [118, 286] width 13 height 13
checkbox input "false"
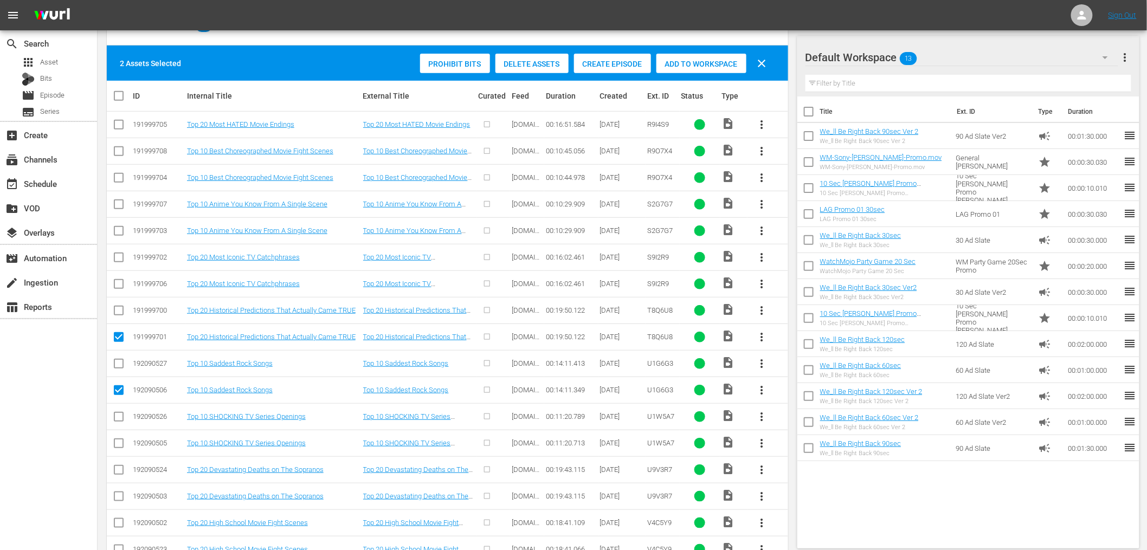
click at [116, 335] on input "checkbox" at bounding box center [118, 339] width 13 height 13
checkbox input "false"
click at [117, 394] on input "checkbox" at bounding box center [118, 392] width 13 height 13
checkbox input "false"
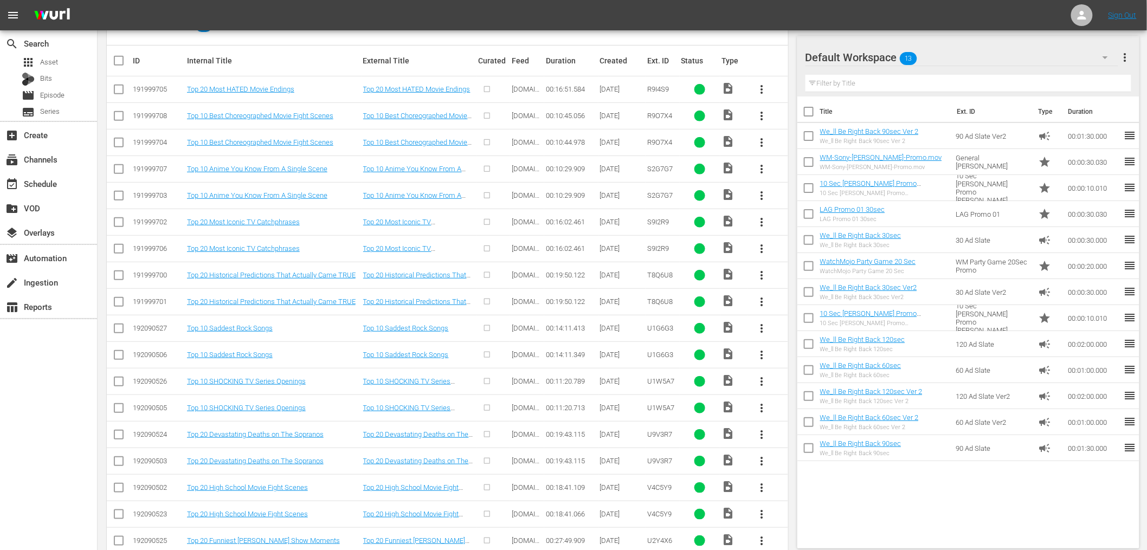
click at [116, 407] on input "checkbox" at bounding box center [118, 410] width 13 height 13
checkbox input "true"
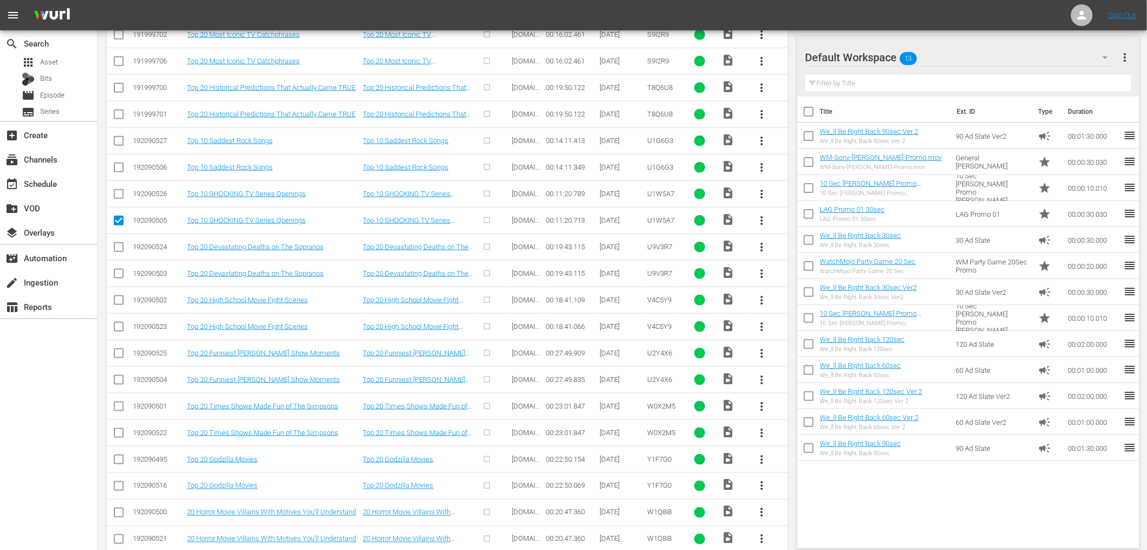
scroll to position [402, 0]
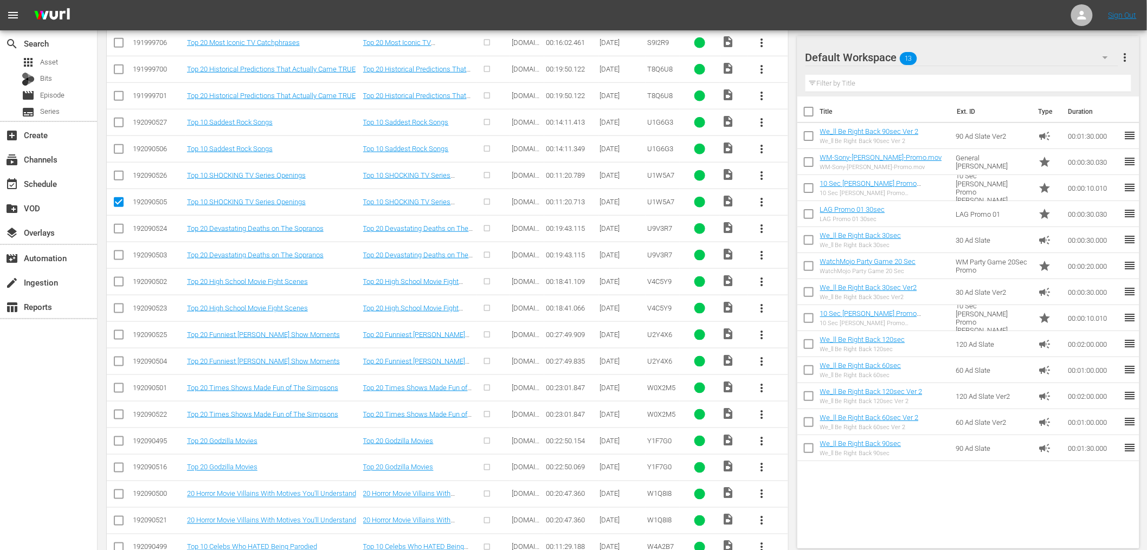
click at [116, 259] on input "checkbox" at bounding box center [118, 257] width 13 height 13
checkbox input "true"
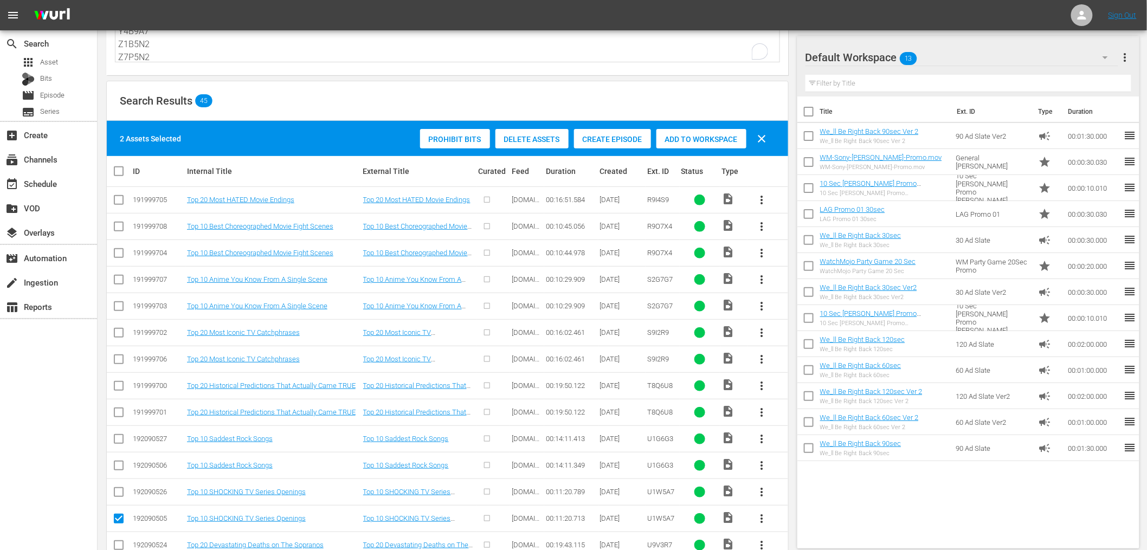
scroll to position [40, 0]
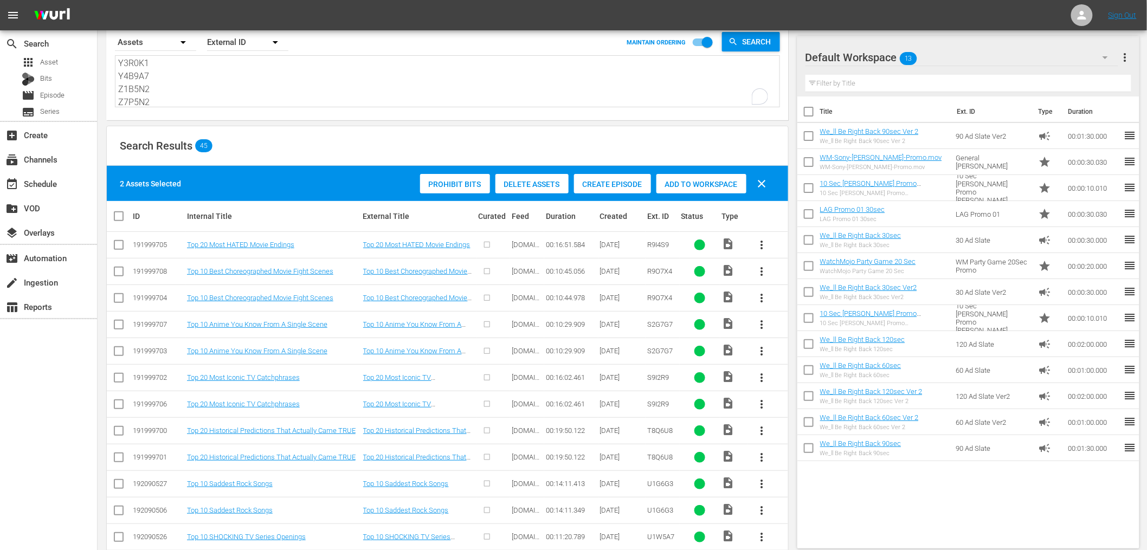
click at [541, 183] on span "Delete Assets" at bounding box center [532, 184] width 73 height 9
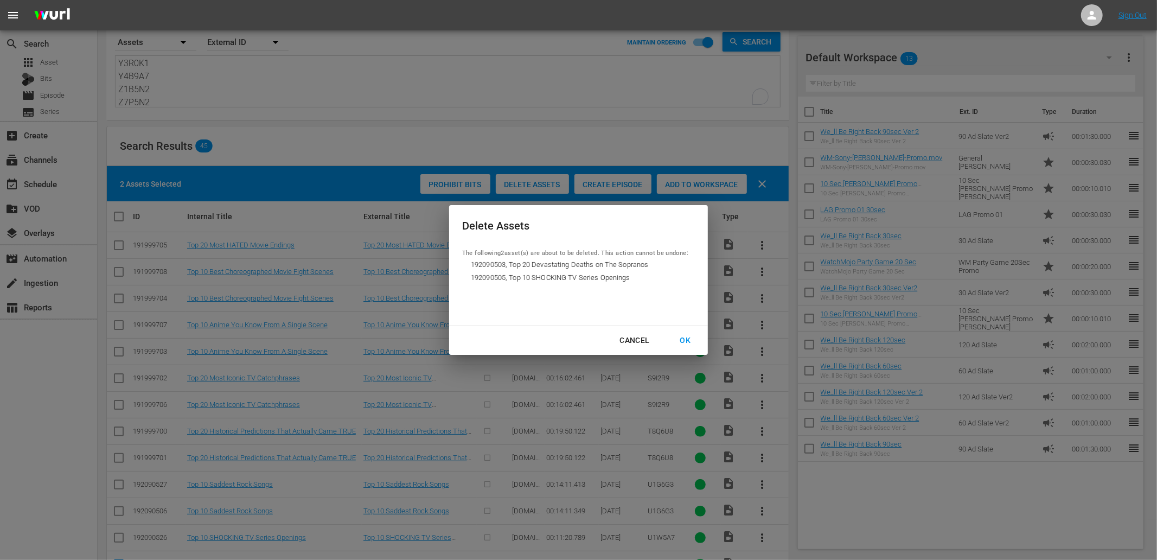
click at [686, 339] on div "OK" at bounding box center [685, 340] width 28 height 14
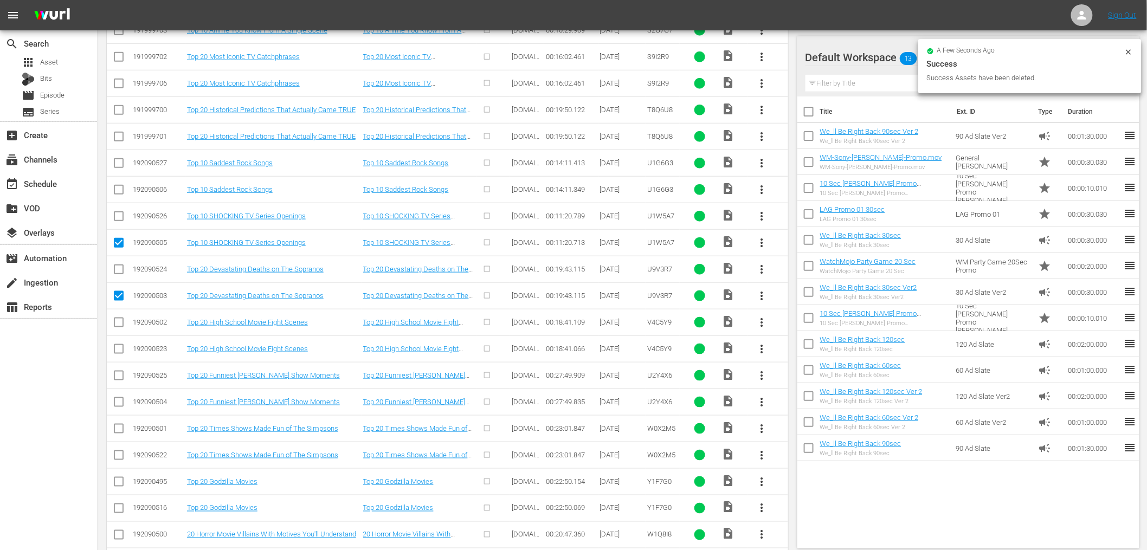
scroll to position [522, 0]
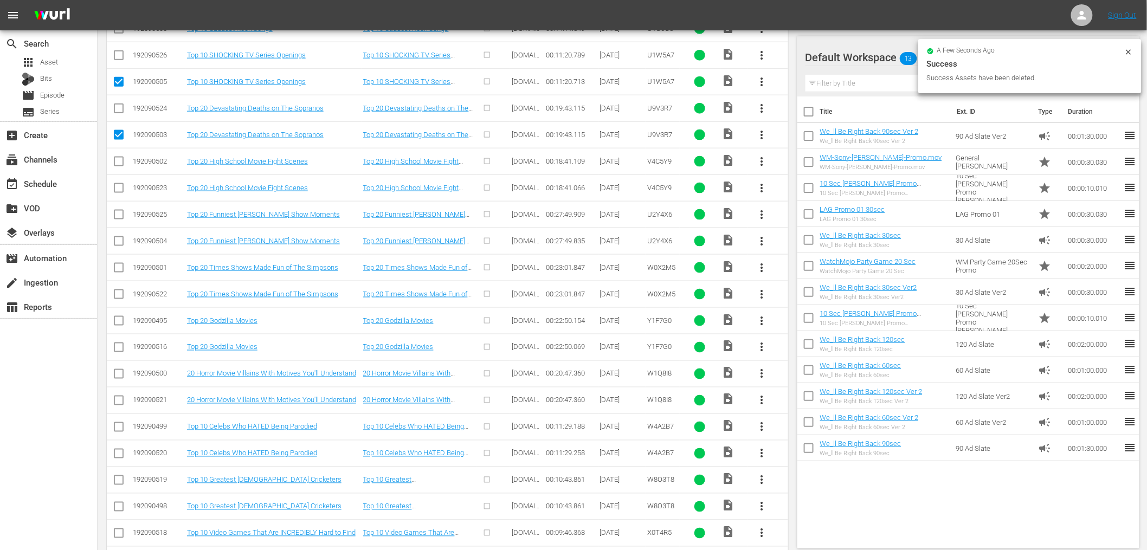
click at [119, 189] on input "checkbox" at bounding box center [118, 190] width 13 height 13
checkbox input "true"
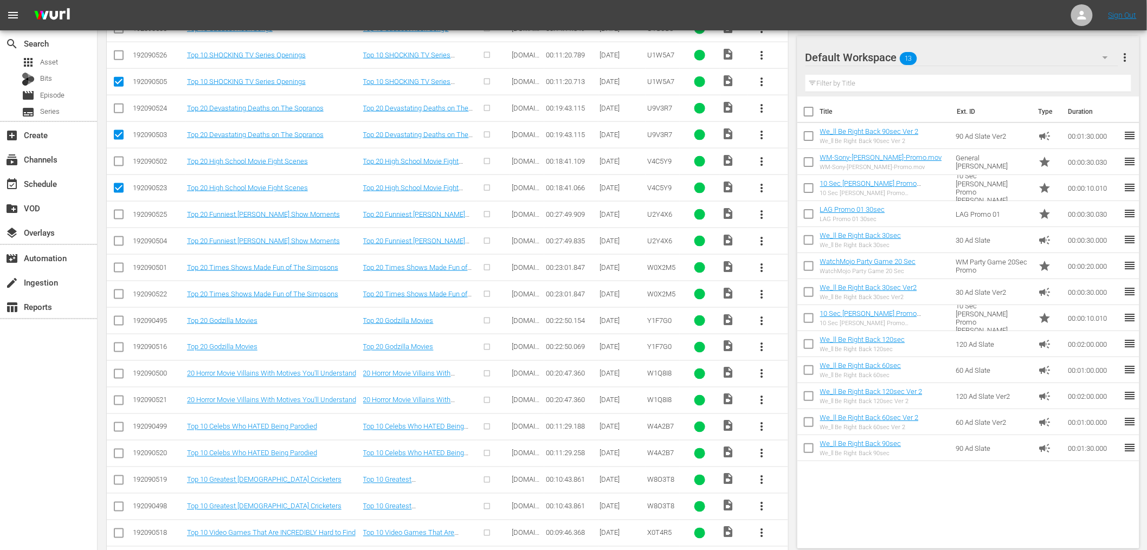
click at [119, 246] on input "checkbox" at bounding box center [118, 243] width 13 height 13
checkbox input "true"
click at [120, 138] on input "checkbox" at bounding box center [118, 137] width 13 height 13
checkbox input "false"
click at [116, 85] on input "checkbox" at bounding box center [118, 84] width 13 height 13
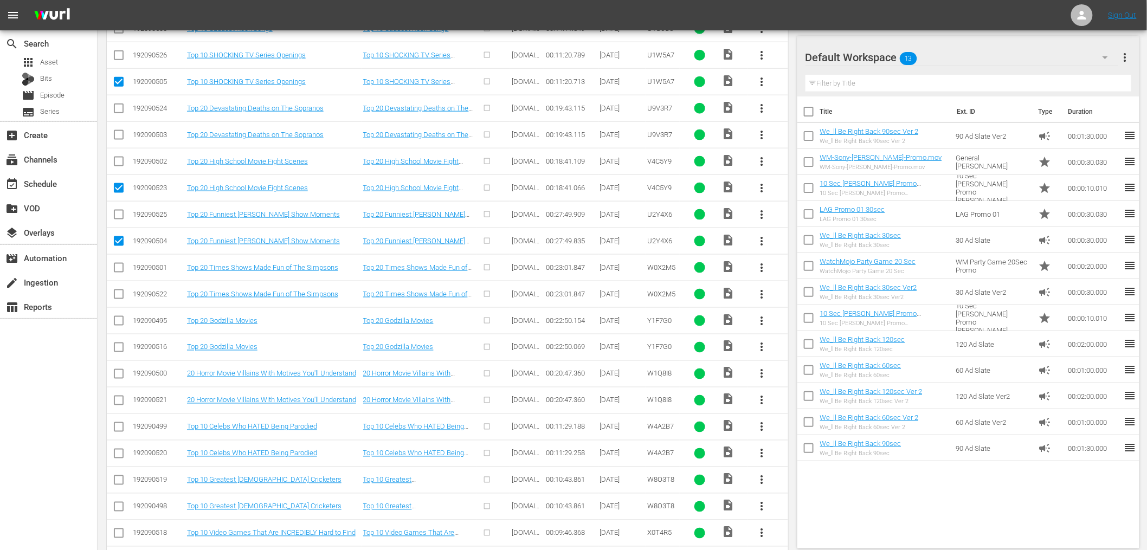
checkbox input "false"
click at [119, 296] on input "checkbox" at bounding box center [118, 296] width 13 height 13
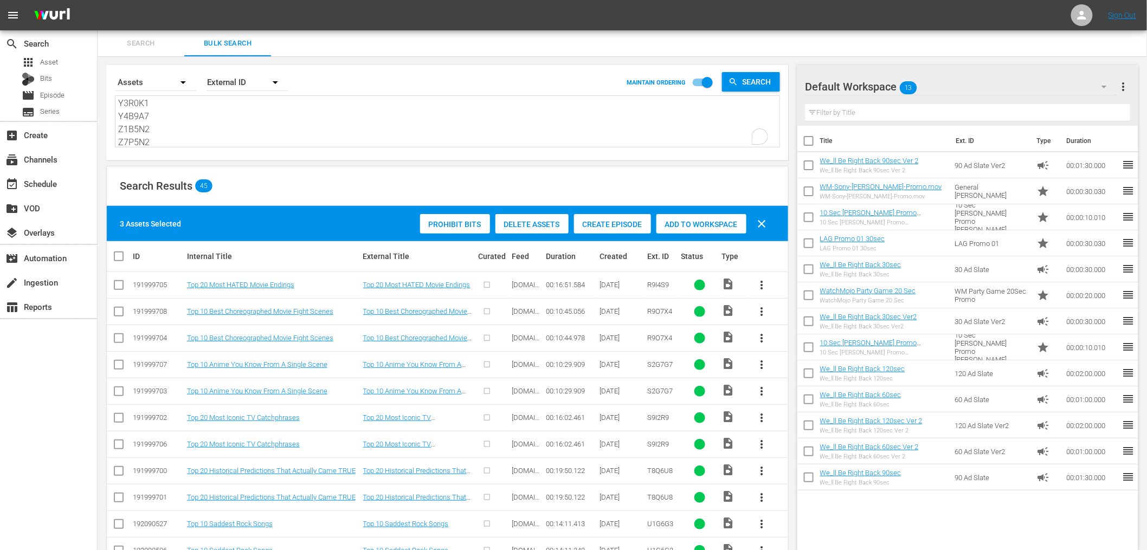
click at [547, 223] on span "Delete Assets" at bounding box center [532, 224] width 73 height 9
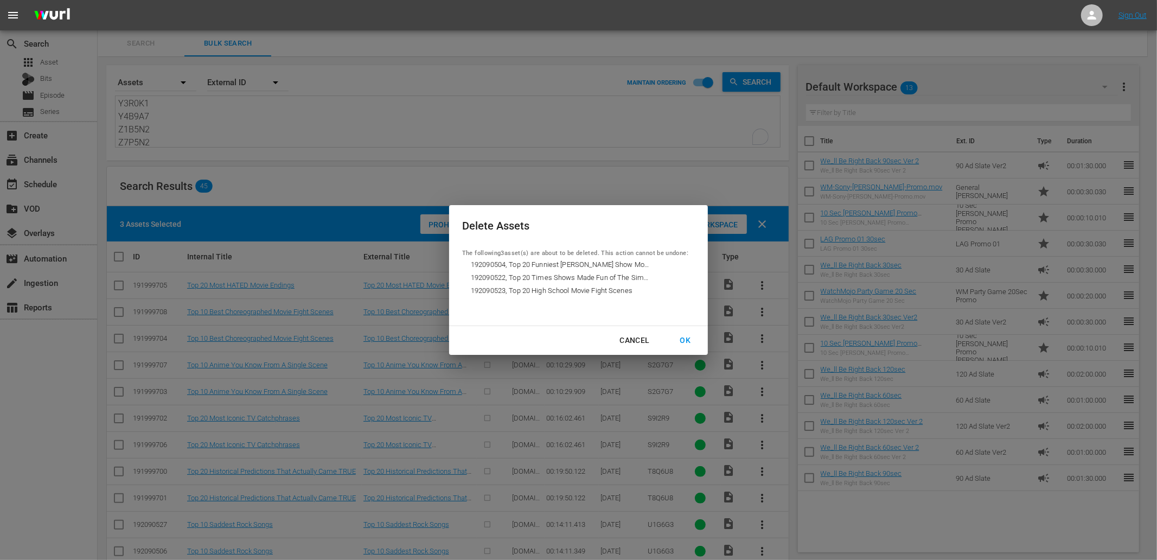
click at [690, 338] on div "OK" at bounding box center [685, 340] width 28 height 14
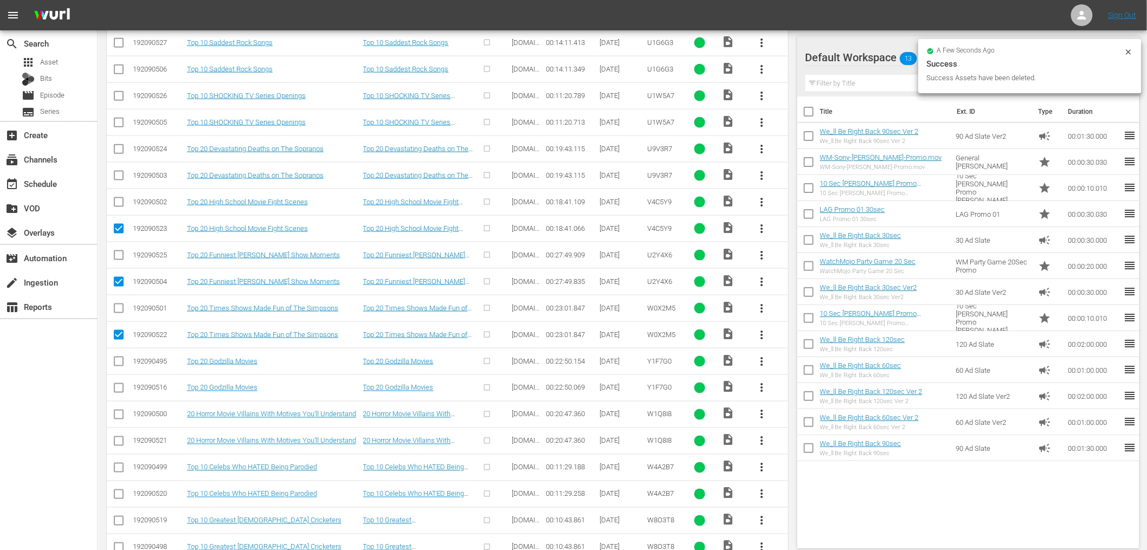
scroll to position [643, 0]
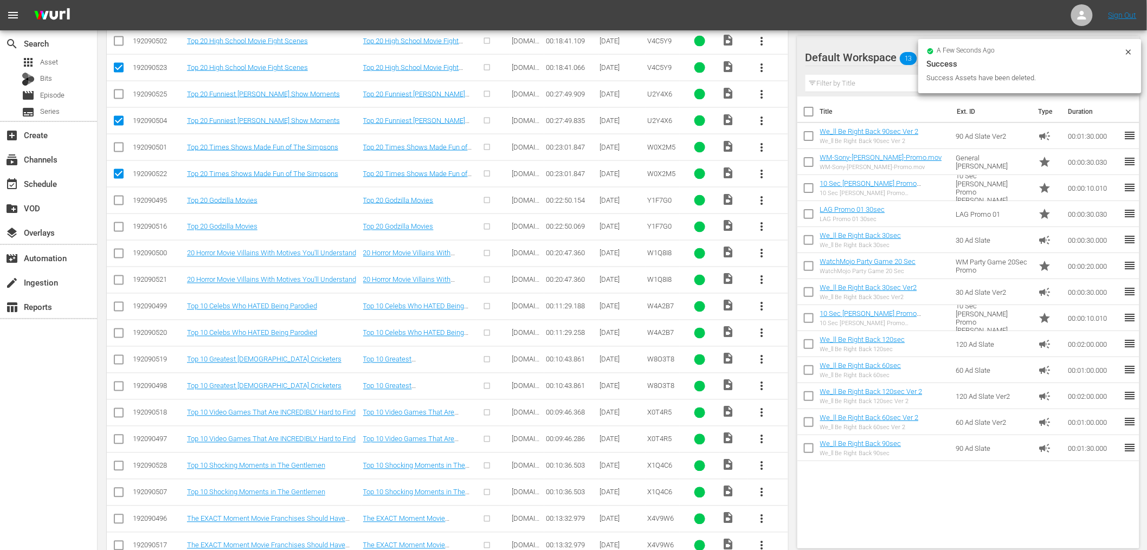
click at [119, 177] on input "checkbox" at bounding box center [118, 176] width 13 height 13
checkbox input "false"
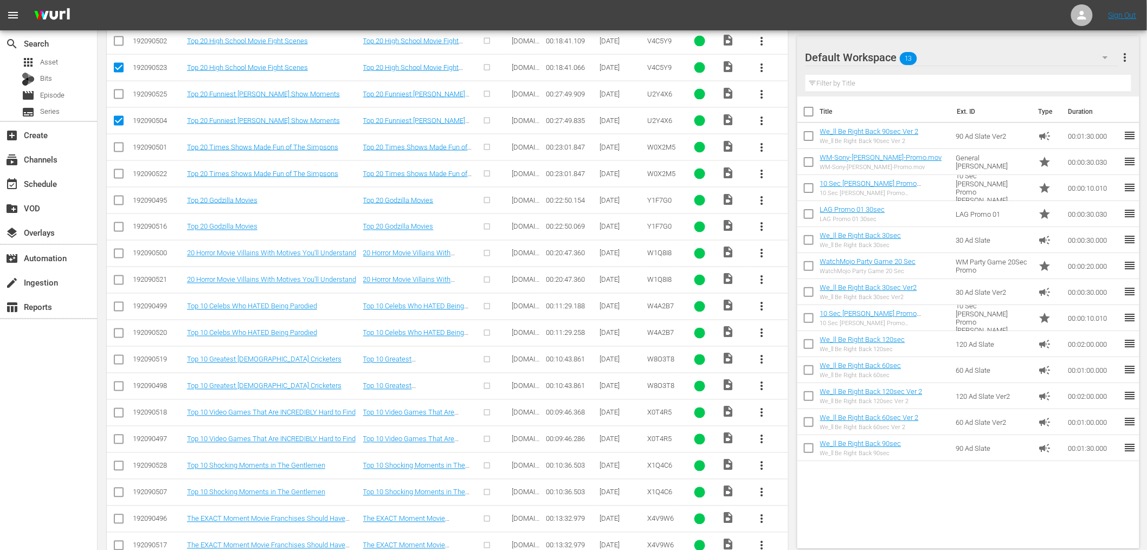
click at [120, 119] on input "checkbox" at bounding box center [118, 123] width 13 height 13
checkbox input "false"
click at [120, 66] on input "checkbox" at bounding box center [118, 69] width 13 height 13
checkbox input "false"
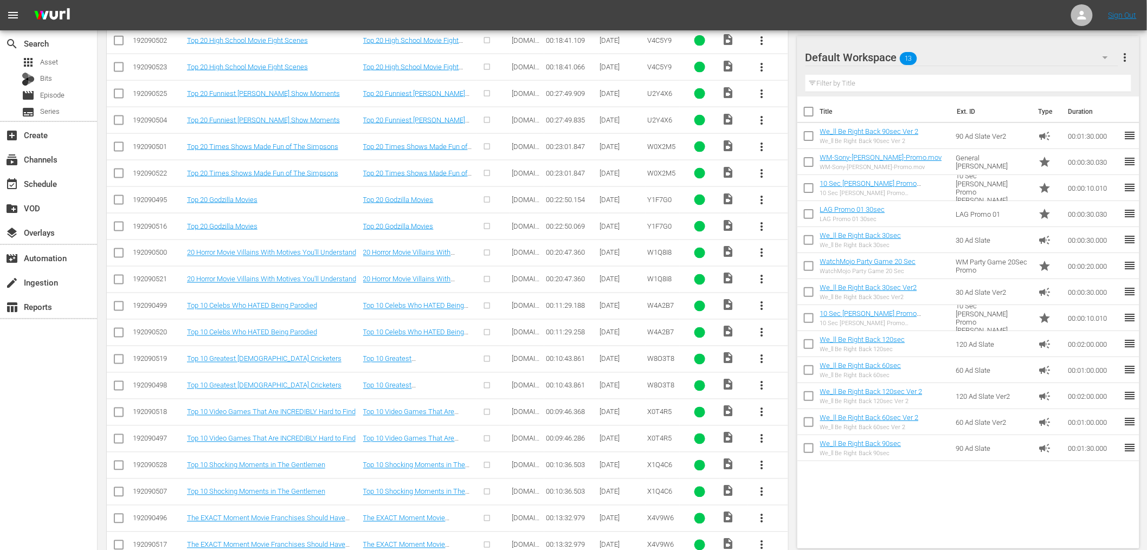
click at [121, 226] on input "checkbox" at bounding box center [118, 228] width 13 height 13
checkbox input "true"
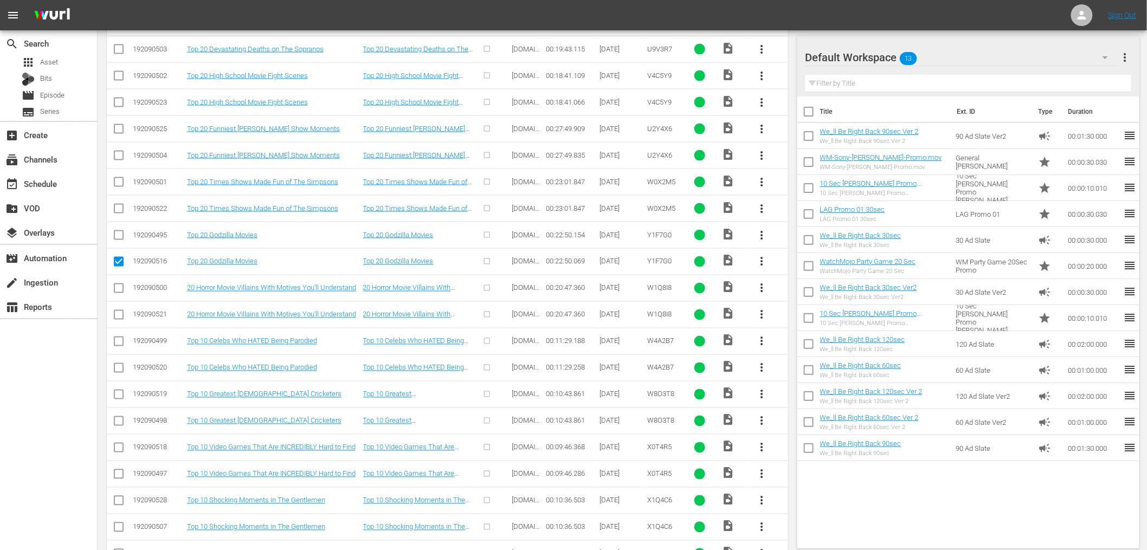
scroll to position [643, 0]
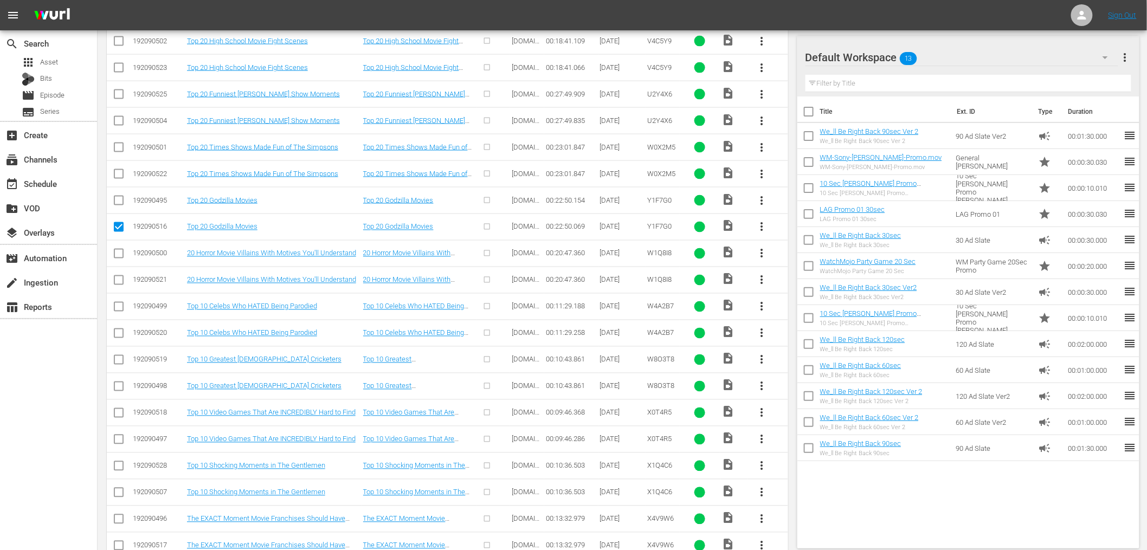
click at [120, 282] on input "checkbox" at bounding box center [118, 282] width 13 height 13
checkbox input "true"
click at [119, 335] on input "checkbox" at bounding box center [118, 335] width 13 height 13
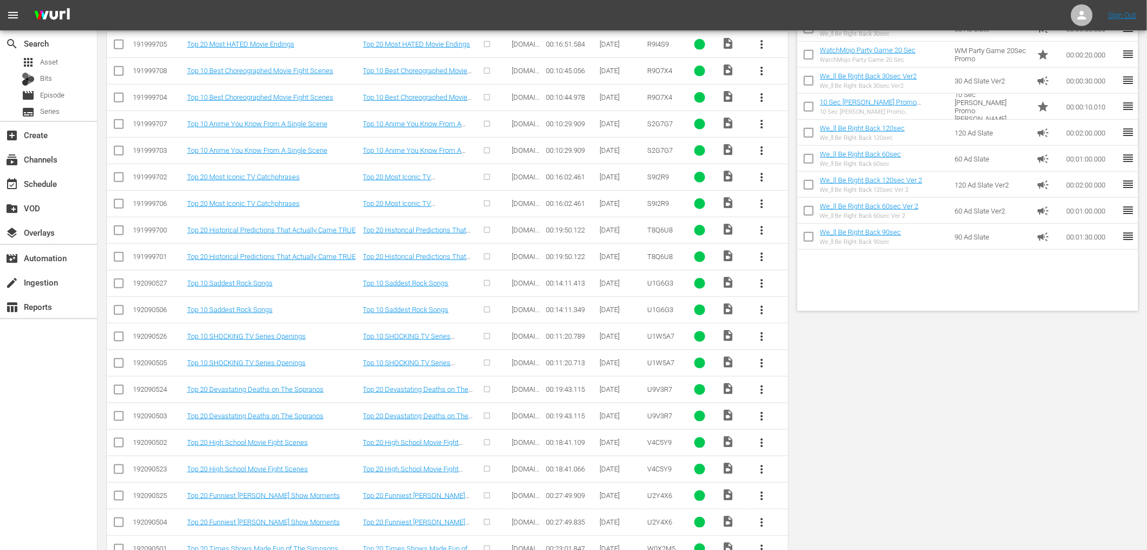
scroll to position [0, 0]
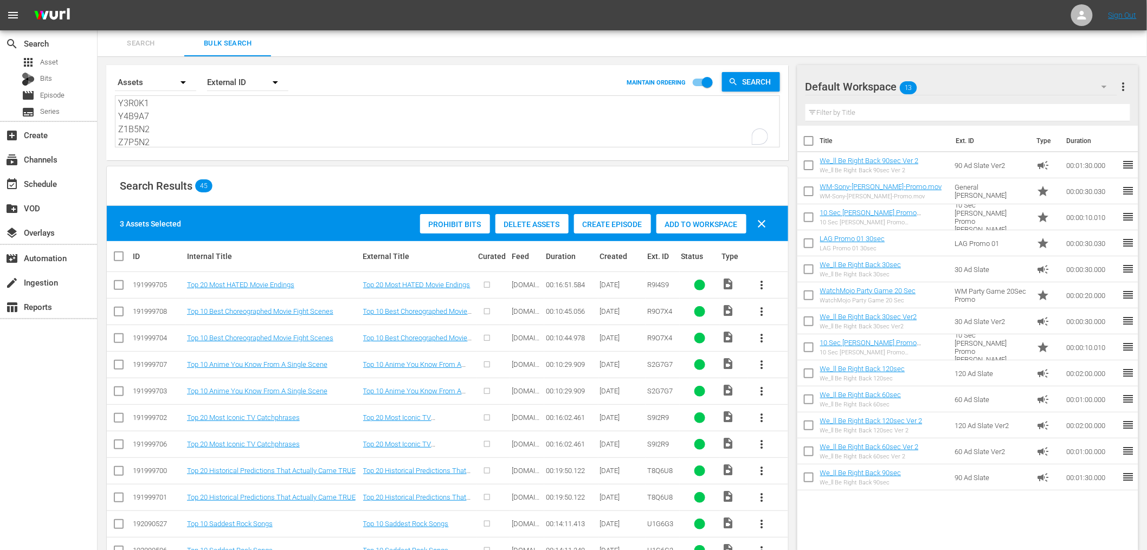
click at [541, 220] on span "Delete Assets" at bounding box center [532, 224] width 73 height 9
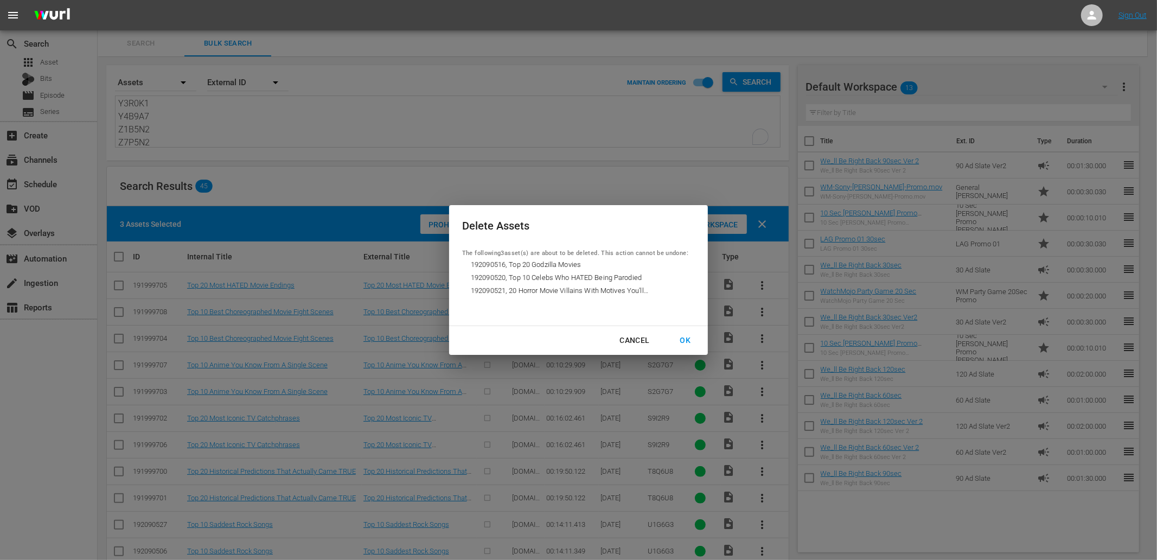
click at [685, 343] on div "OK" at bounding box center [685, 340] width 28 height 14
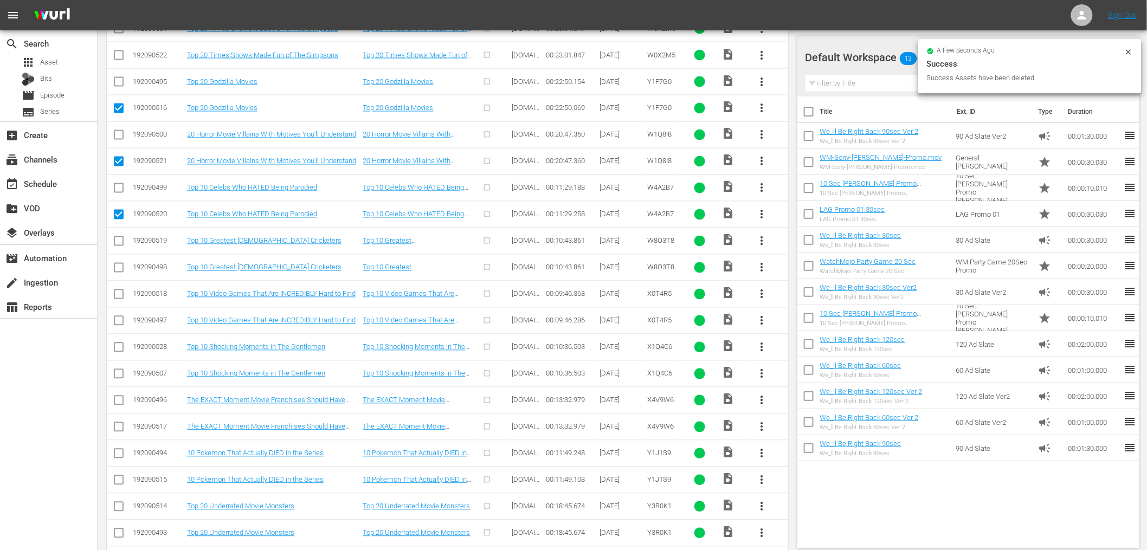
scroll to position [763, 0]
click at [119, 215] on input "checkbox" at bounding box center [118, 215] width 13 height 13
checkbox input "false"
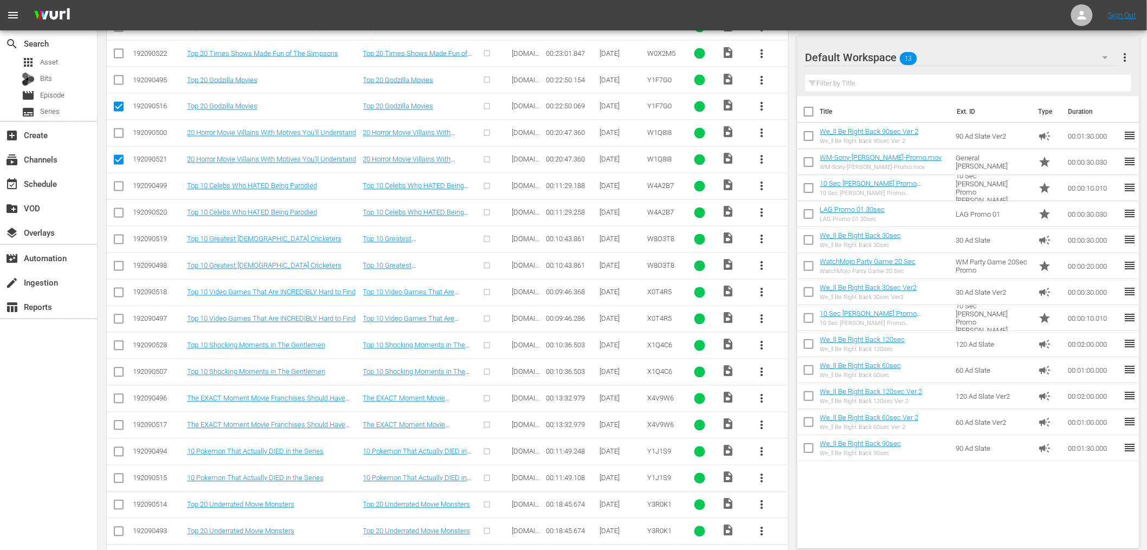
click at [115, 164] on input "checkbox" at bounding box center [118, 162] width 13 height 13
checkbox input "false"
click at [120, 109] on input "checkbox" at bounding box center [118, 108] width 13 height 13
checkbox input "false"
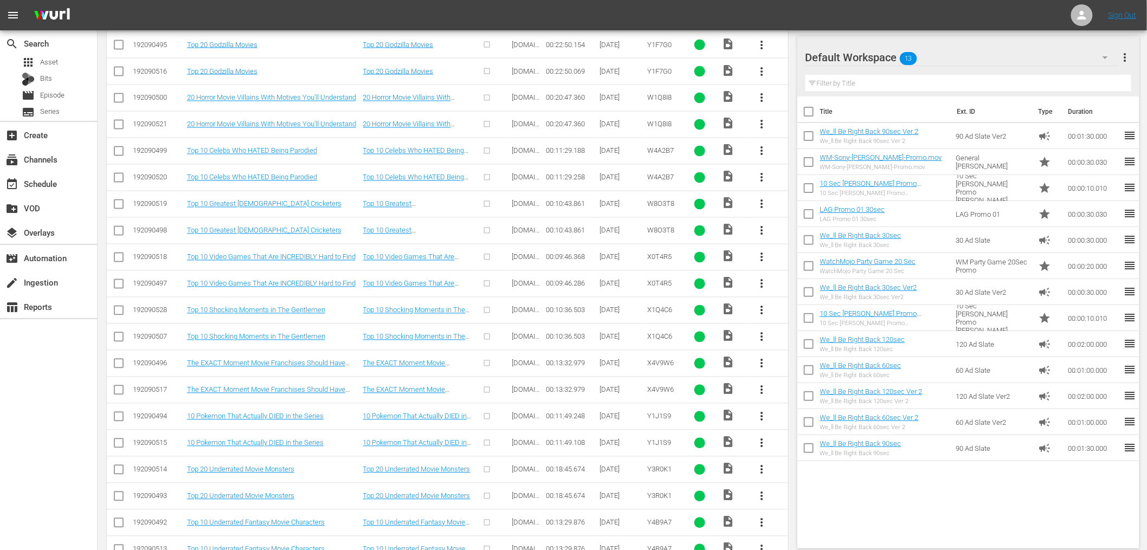
scroll to position [728, 0]
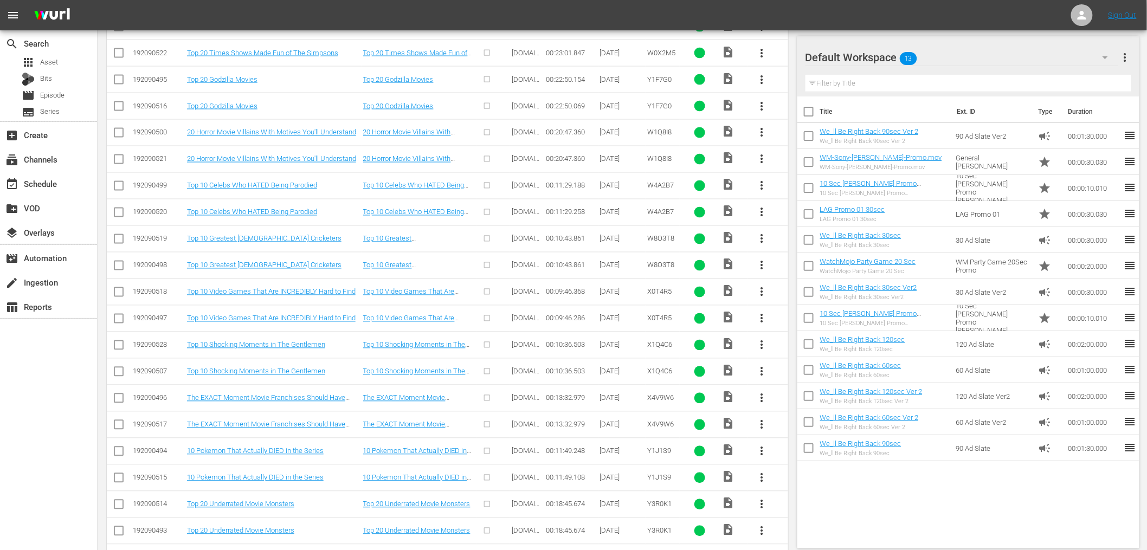
click at [113, 267] on input "checkbox" at bounding box center [118, 267] width 13 height 13
checkbox input "true"
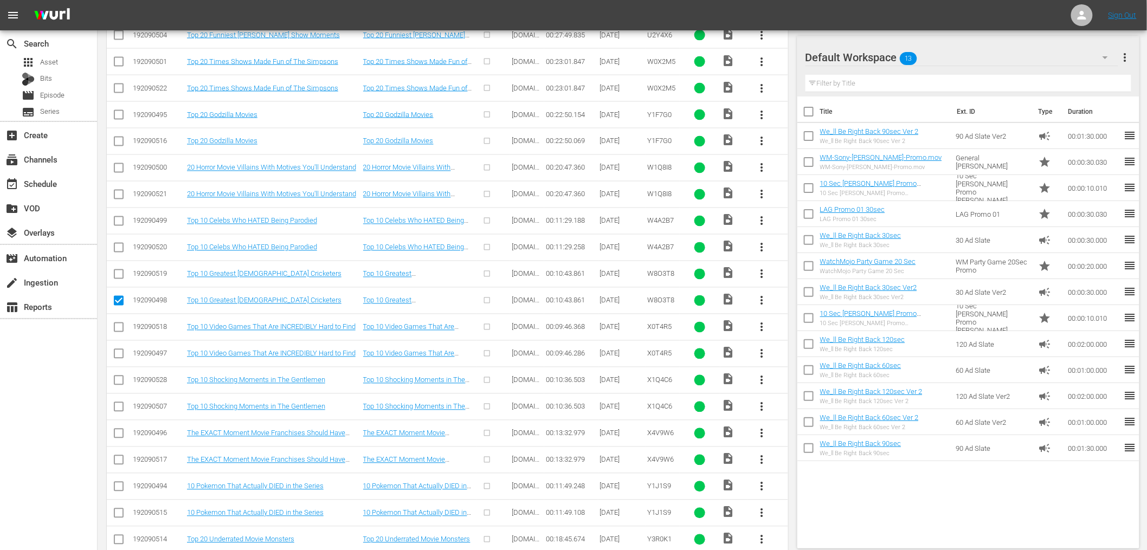
scroll to position [763, 0]
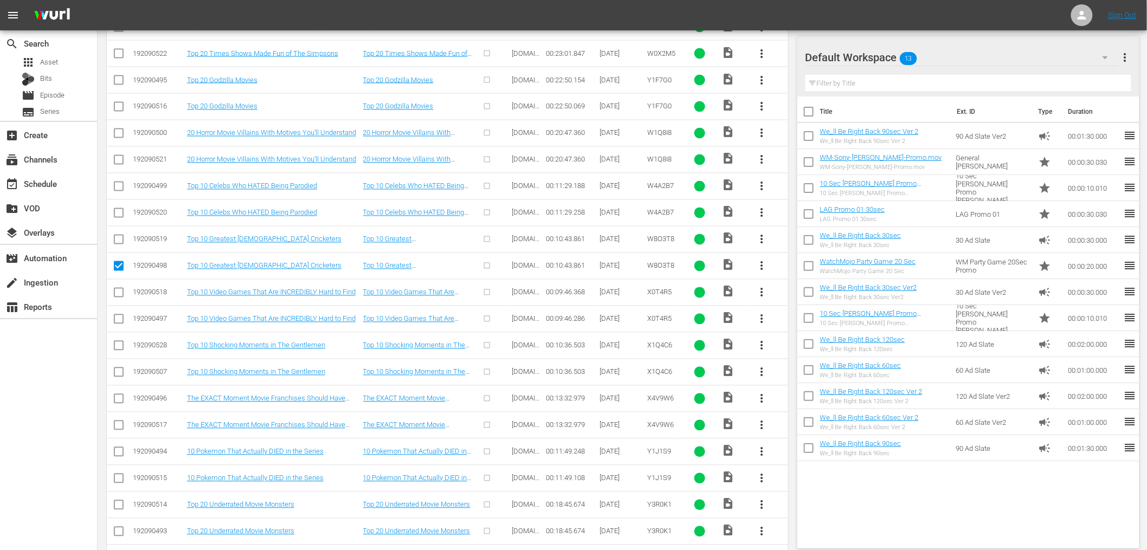
click at [119, 321] on input "checkbox" at bounding box center [118, 321] width 13 height 13
checkbox input "true"
click at [119, 371] on input "checkbox" at bounding box center [118, 374] width 13 height 13
checkbox input "true"
click at [115, 426] on input "checkbox" at bounding box center [118, 427] width 13 height 13
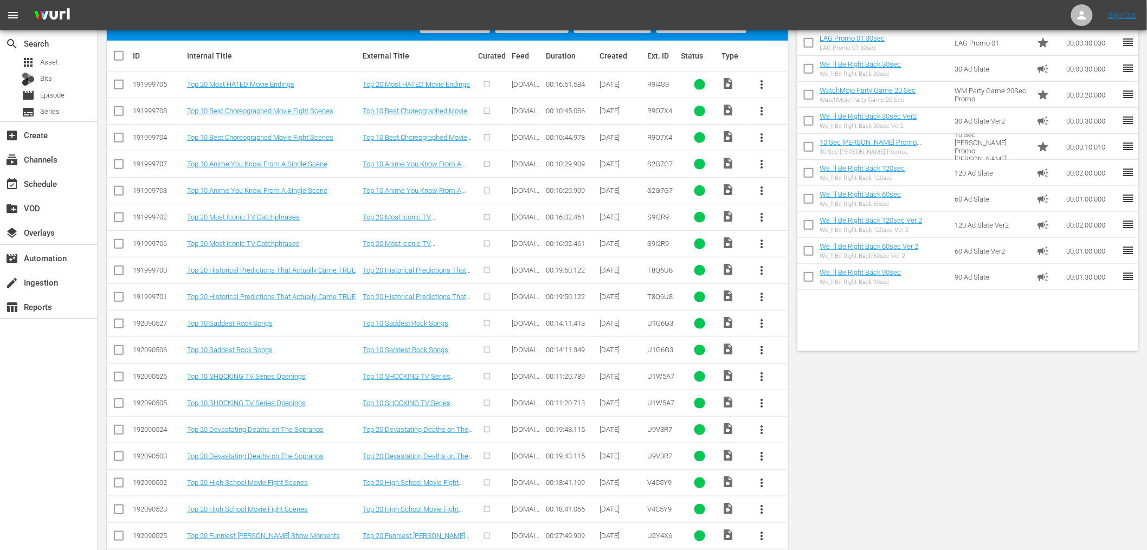
scroll to position [0, 0]
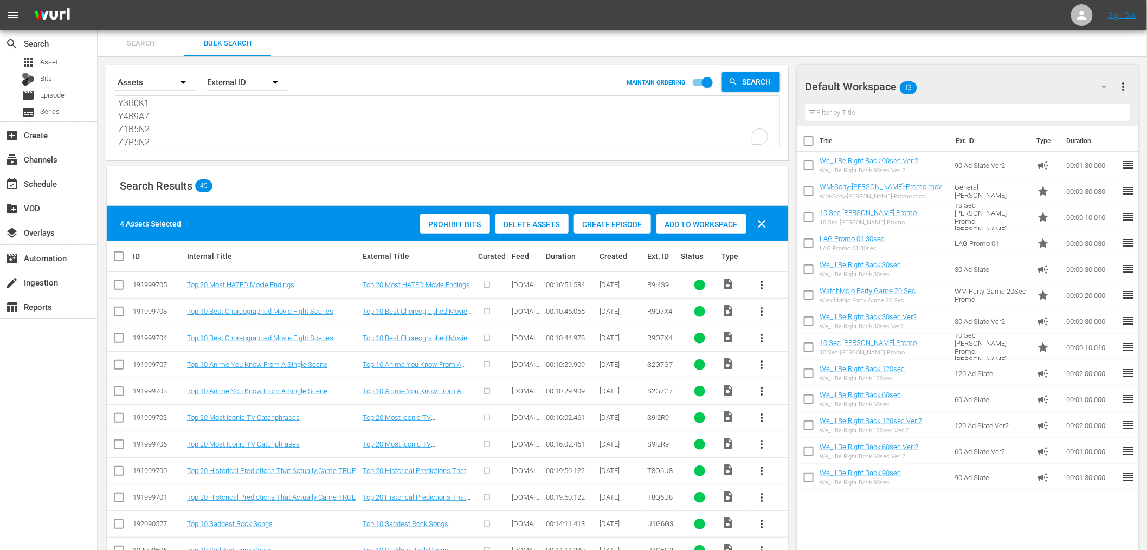
click at [544, 226] on span "Delete Assets" at bounding box center [532, 224] width 73 height 9
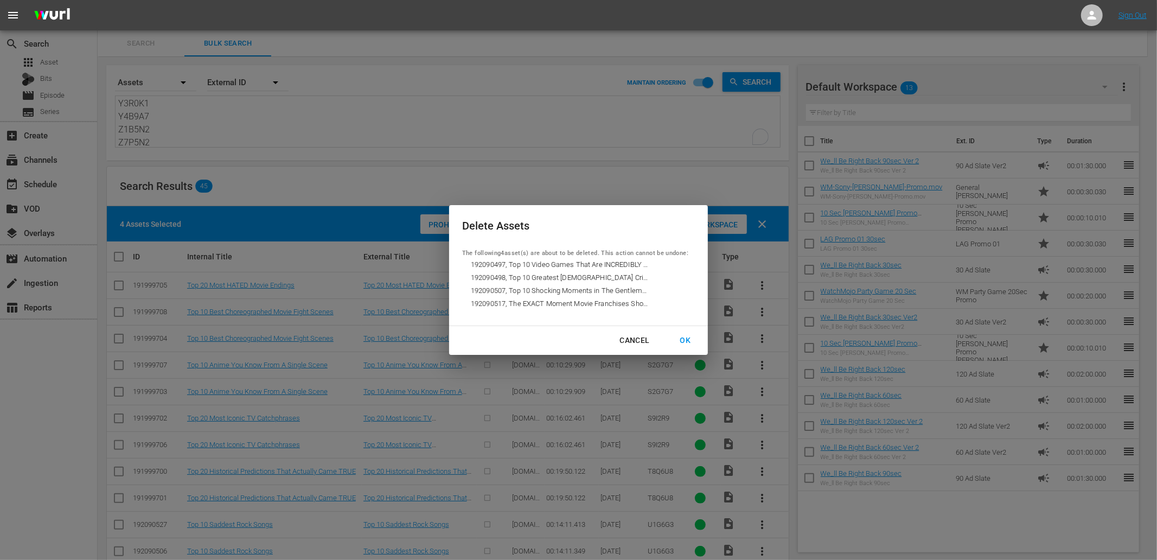
click at [679, 333] on div "OK" at bounding box center [685, 340] width 28 height 14
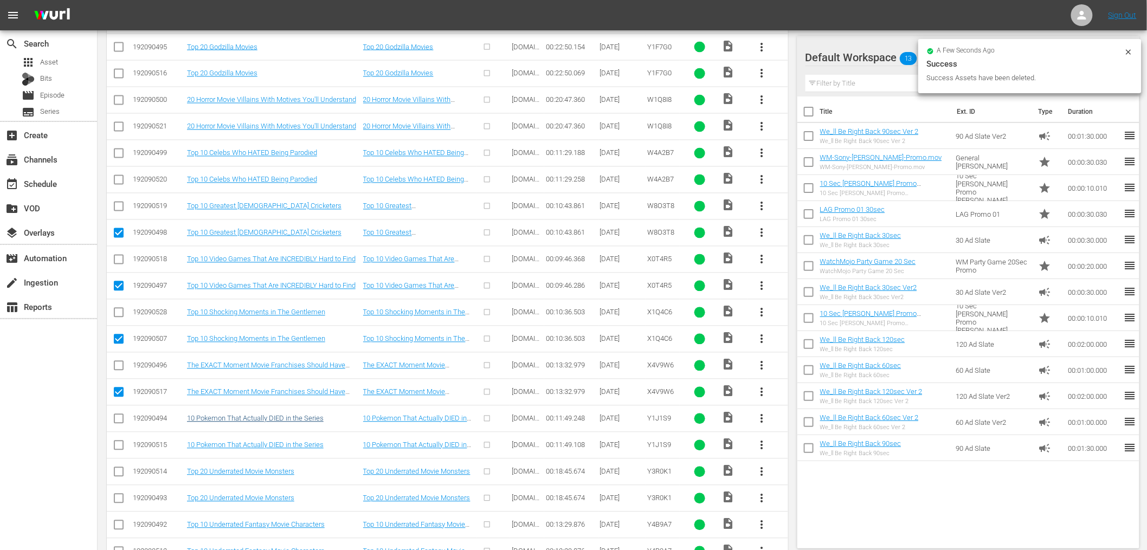
scroll to position [843, 0]
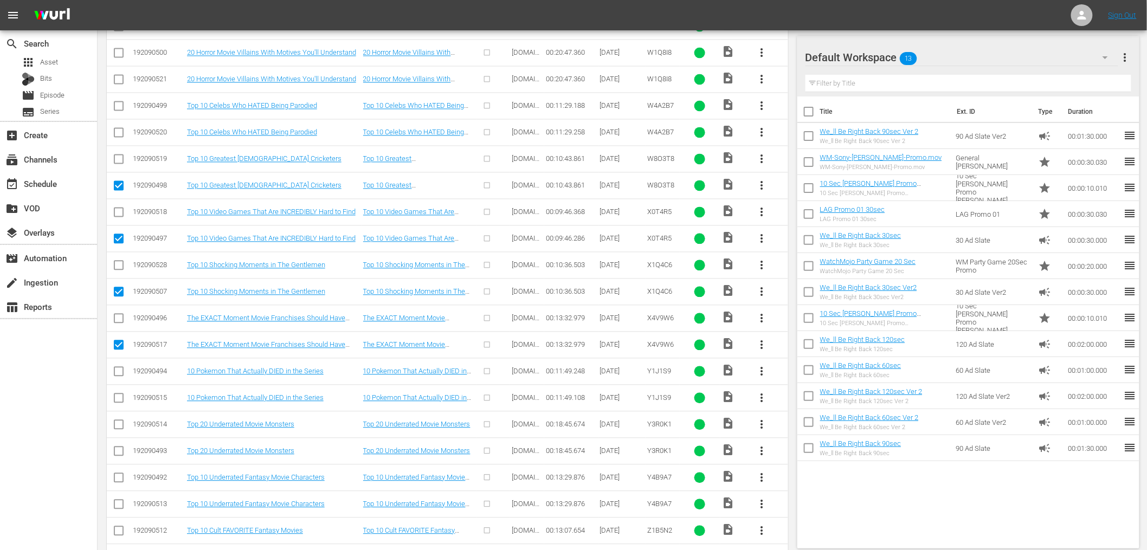
click at [119, 342] on input "checkbox" at bounding box center [118, 347] width 13 height 13
checkbox input "false"
click at [118, 291] on input "checkbox" at bounding box center [118, 294] width 13 height 13
checkbox input "false"
click at [118, 243] on input "checkbox" at bounding box center [118, 241] width 13 height 13
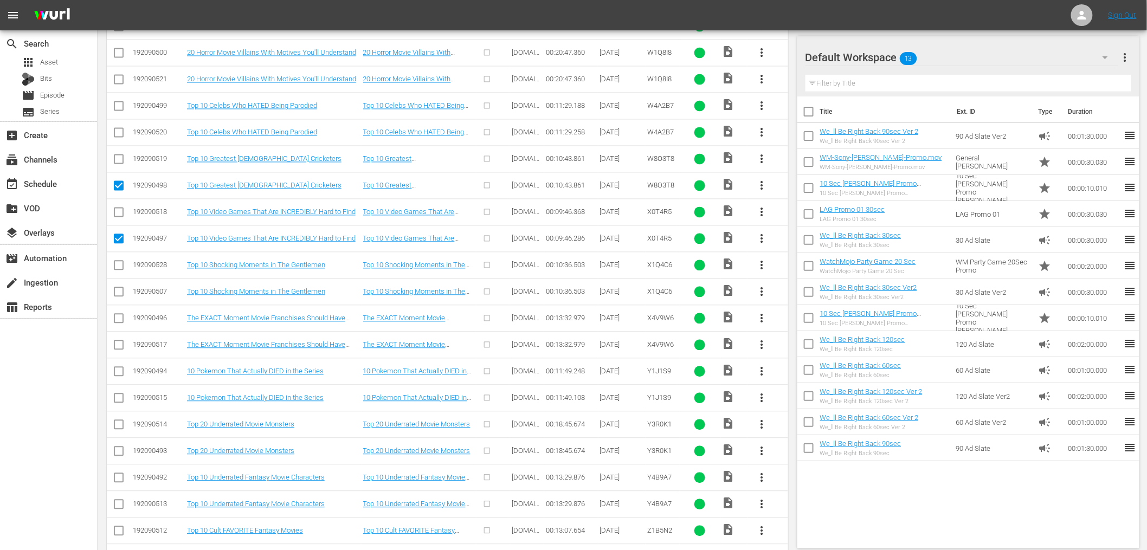
checkbox input "false"
click at [121, 187] on input "checkbox" at bounding box center [118, 188] width 13 height 13
checkbox input "false"
click at [121, 400] on input "checkbox" at bounding box center [118, 400] width 13 height 13
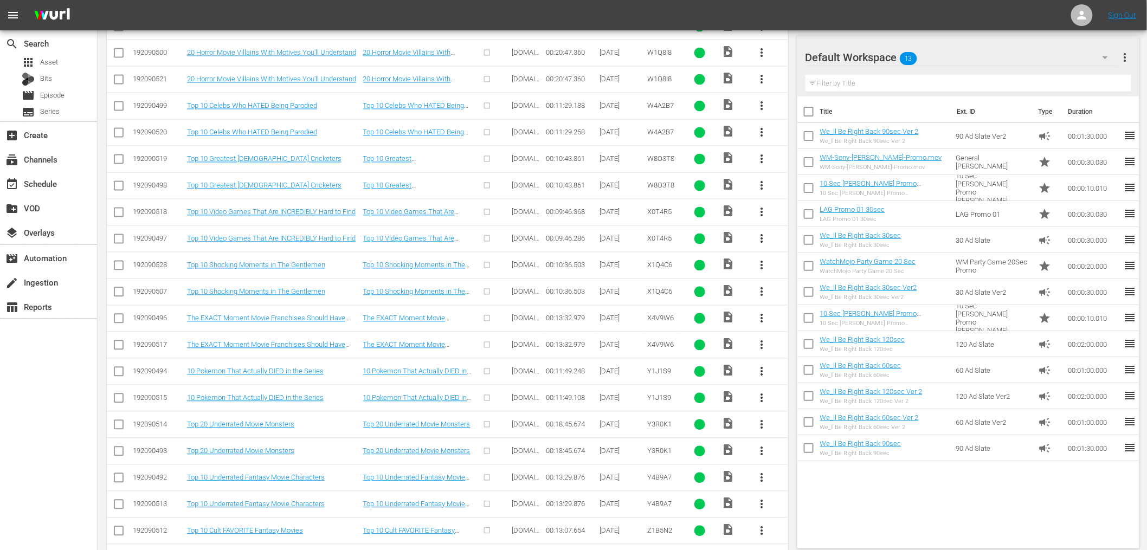
checkbox input "true"
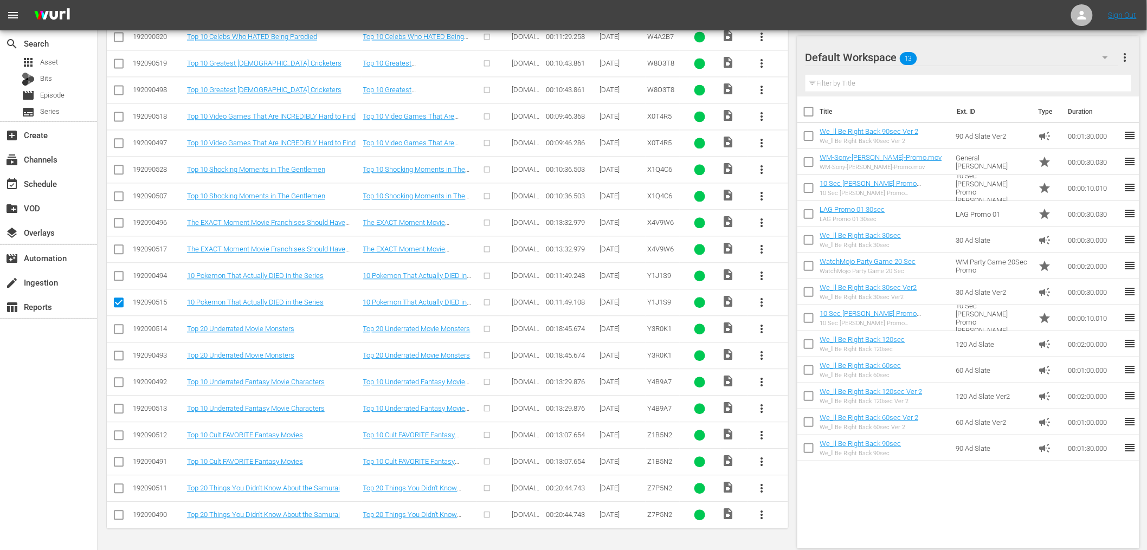
click at [117, 359] on input "checkbox" at bounding box center [118, 357] width 13 height 13
checkbox input "true"
click at [120, 410] on input "checkbox" at bounding box center [118, 410] width 13 height 13
checkbox input "true"
click at [112, 464] on input "checkbox" at bounding box center [118, 464] width 13 height 13
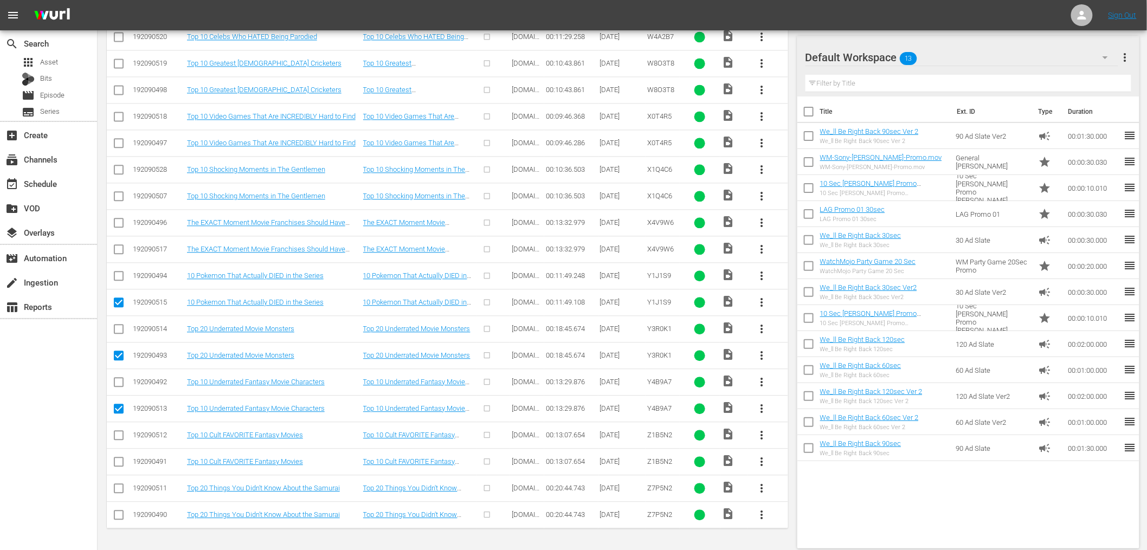
checkbox input "true"
click at [117, 519] on input "checkbox" at bounding box center [118, 517] width 13 height 13
checkbox input "true"
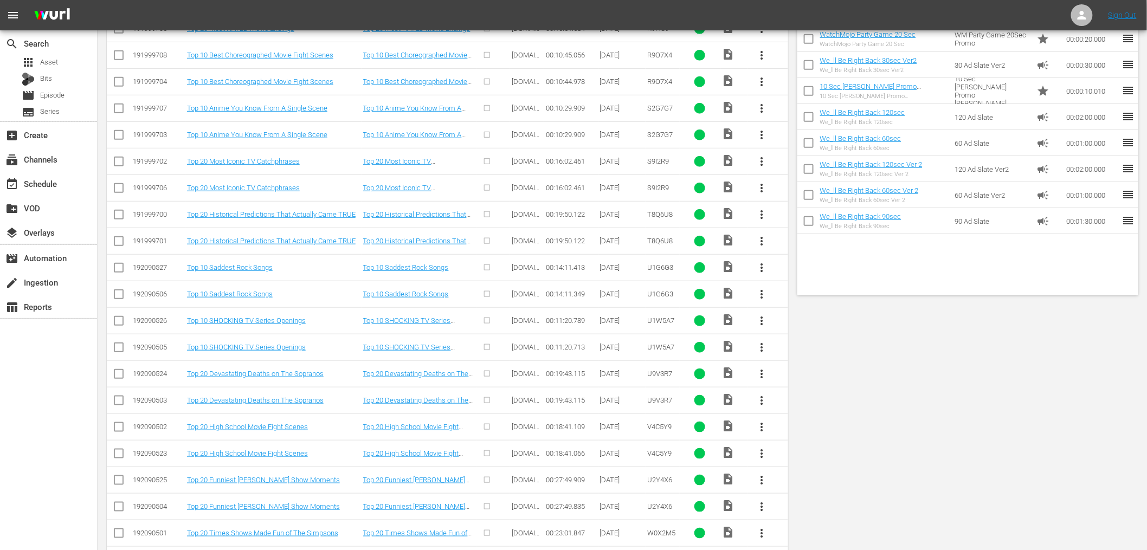
scroll to position [15, 0]
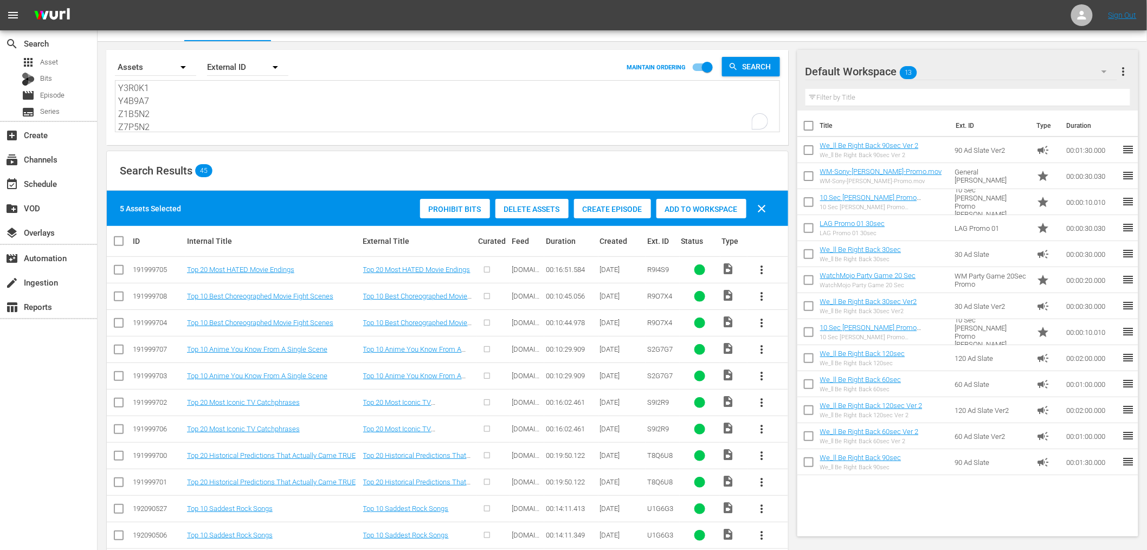
click at [548, 208] on span "Delete Assets" at bounding box center [532, 209] width 73 height 9
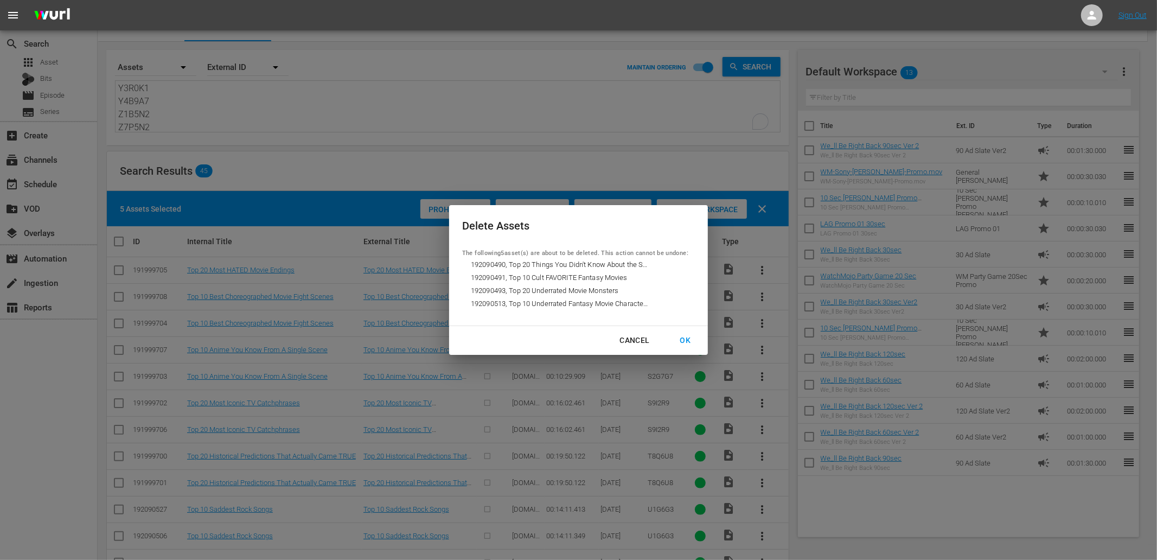
click at [678, 341] on div "OK" at bounding box center [685, 340] width 28 height 14
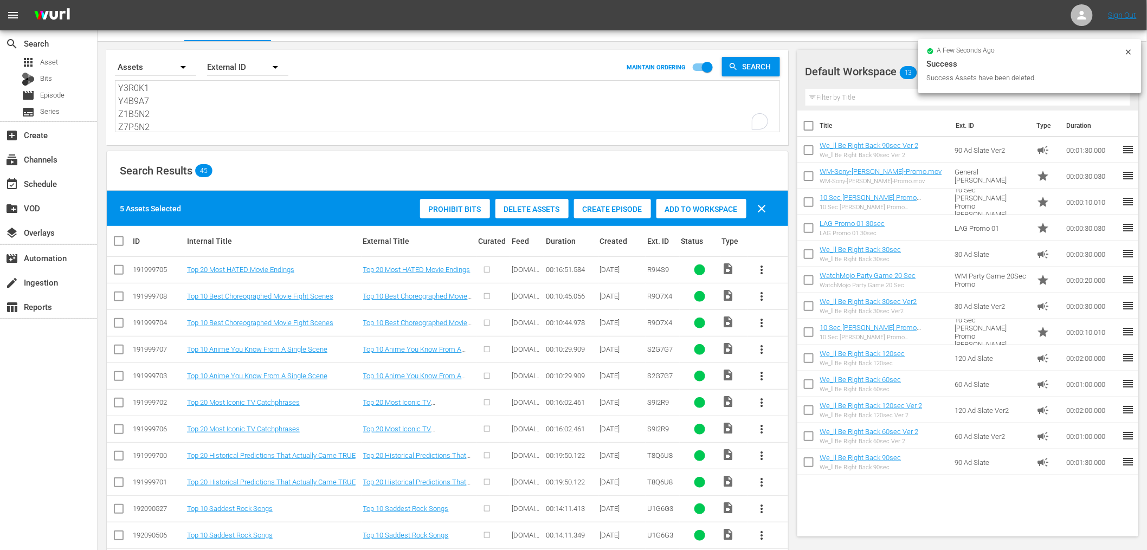
click at [171, 85] on textarea "R9I4S9 R9O7X4 S2G7G7 S9I2R9 T8Q6U8 U1G6G3 U1W5A7 U9V3R7 V4C5Y9 U2Y4X6 W0X2M5 Y1…" at bounding box center [449, 106] width 662 height 49
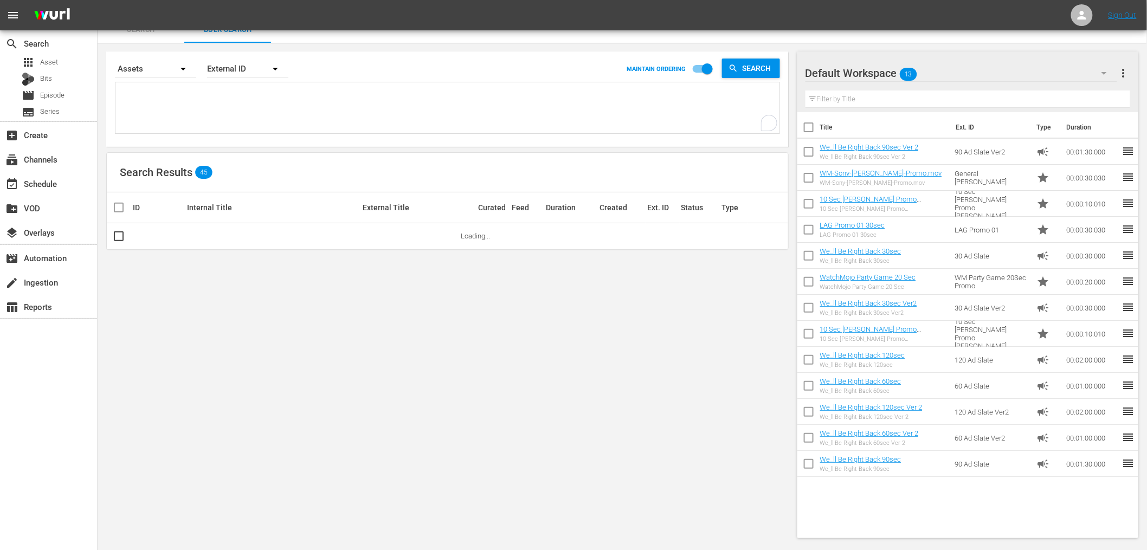
scroll to position [10, 0]
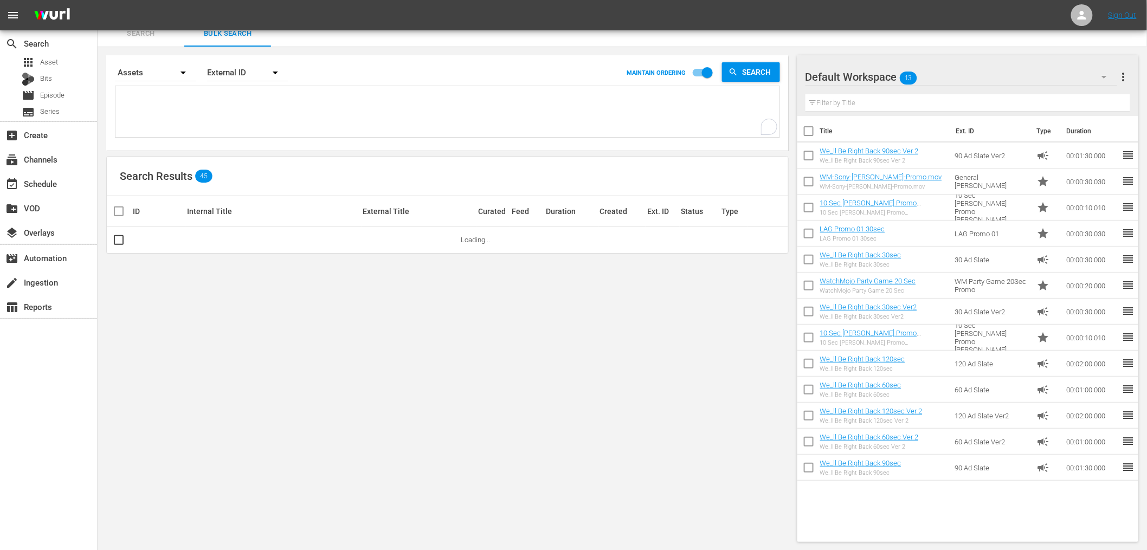
paste textarea "R9I4S9 R9O7X4 S2G7G7 S9I2R9 T8Q6U8 U1G6G3 U1W5A7 U9V3R7 V4C5Y9 U2Y4X6 W0X2M5 Y1…"
type textarea "R9I4S9 R9O7X4 S2G7G7 S9I2R9 T8Q6U8 U1G6G3 U1W5A7 U9V3R7 V4C5Y9 U2Y4X6 W0X2M5 Y1…"
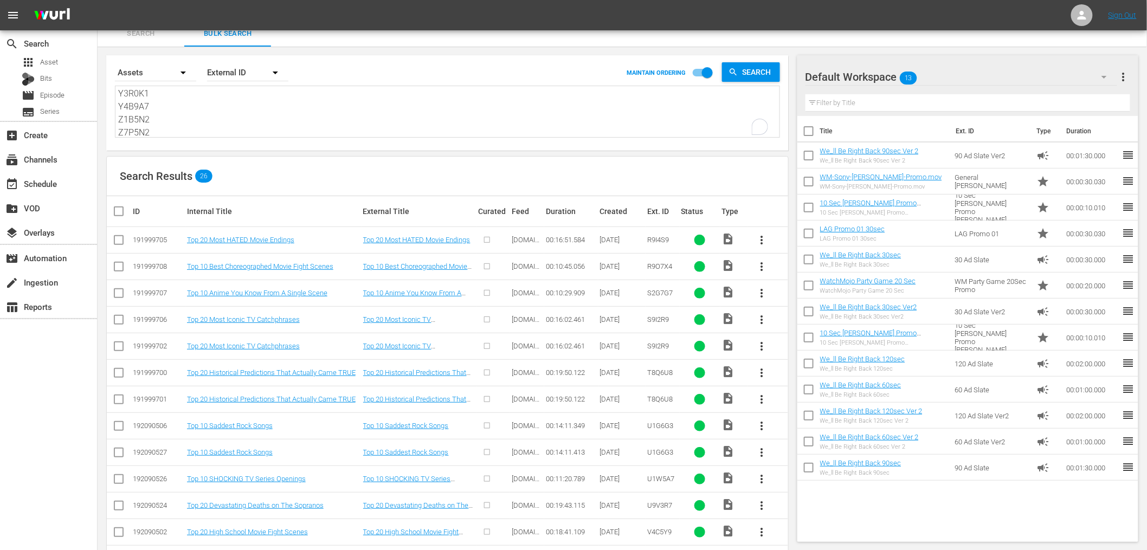
click at [118, 351] on input "checkbox" at bounding box center [118, 348] width 13 height 13
checkbox input "true"
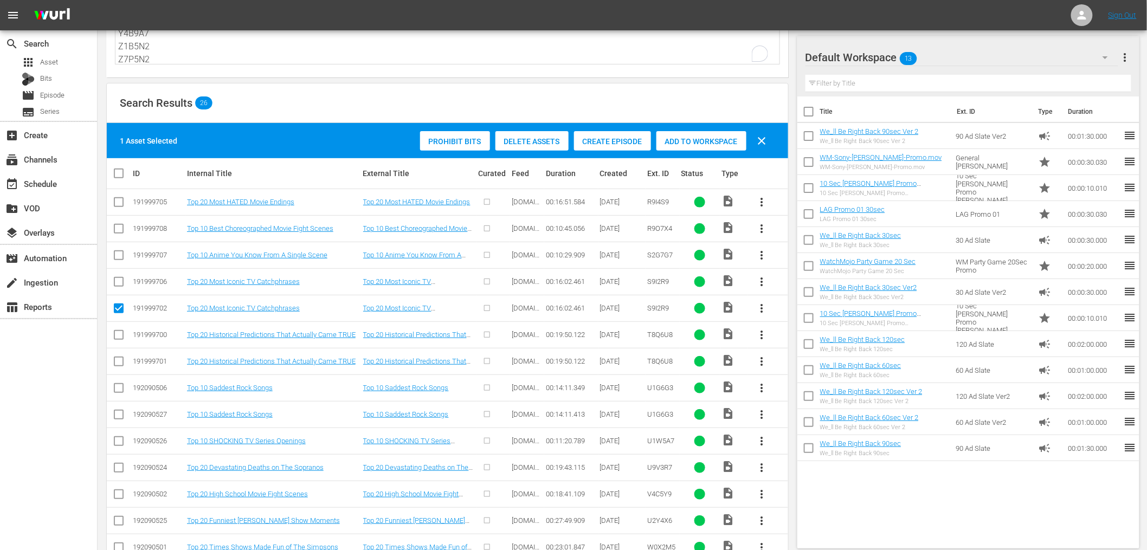
scroll to position [90, 0]
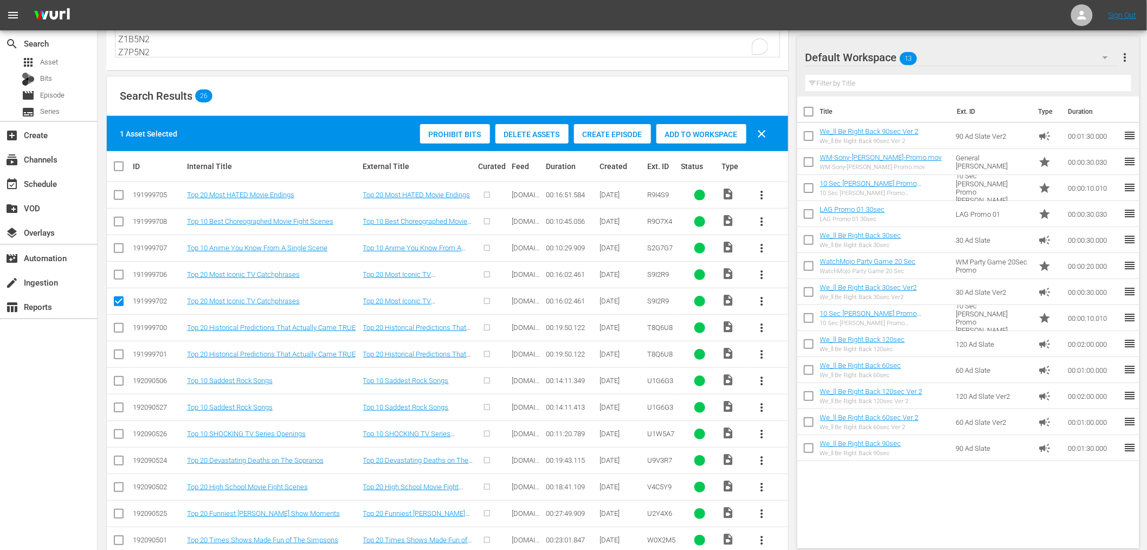
click at [114, 354] on input "checkbox" at bounding box center [118, 356] width 13 height 13
checkbox input "true"
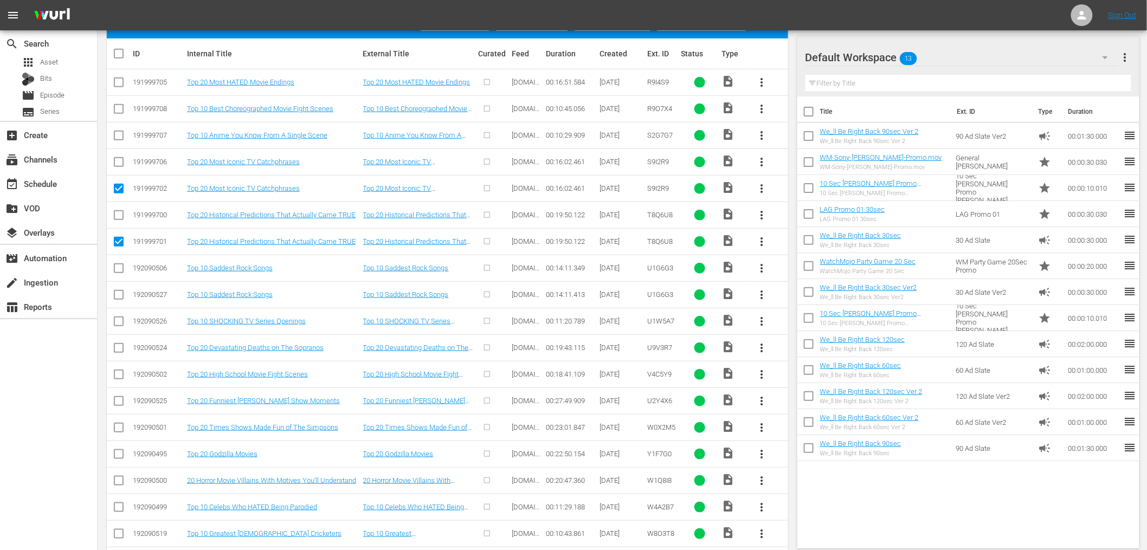
scroll to position [210, 0]
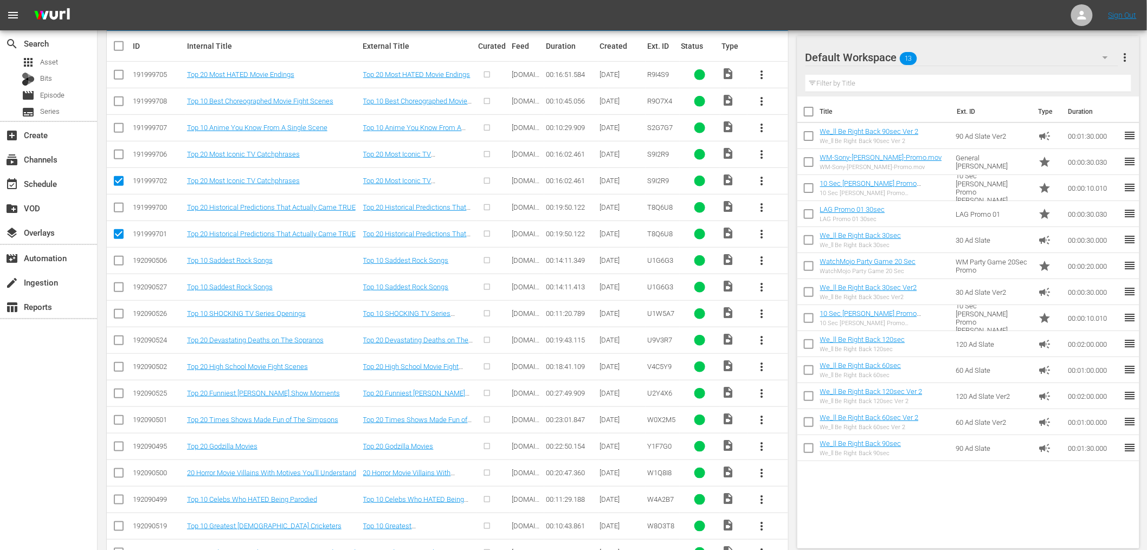
click at [113, 286] on input "checkbox" at bounding box center [118, 289] width 13 height 13
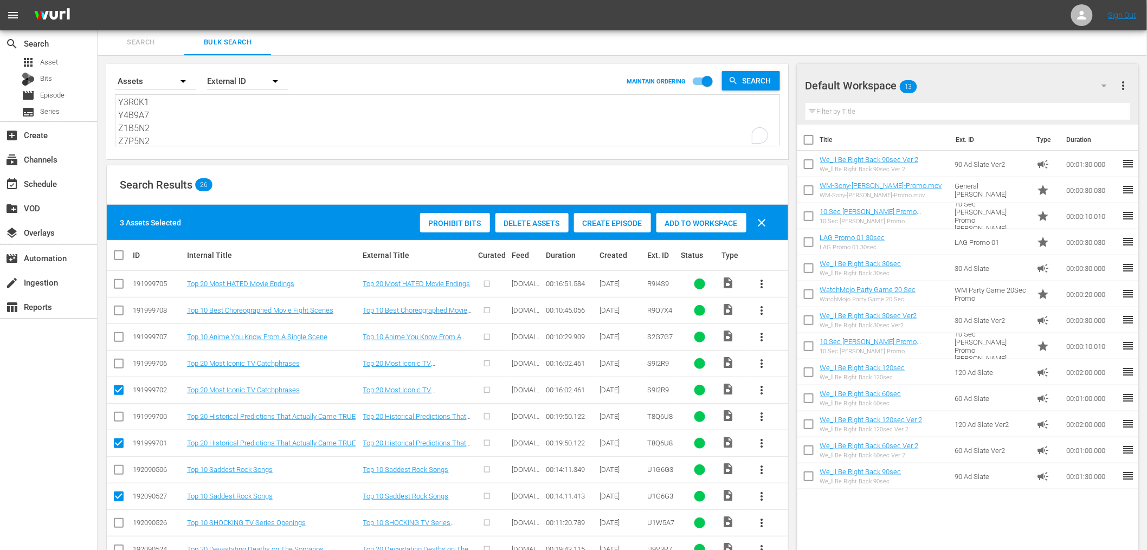
scroll to position [0, 0]
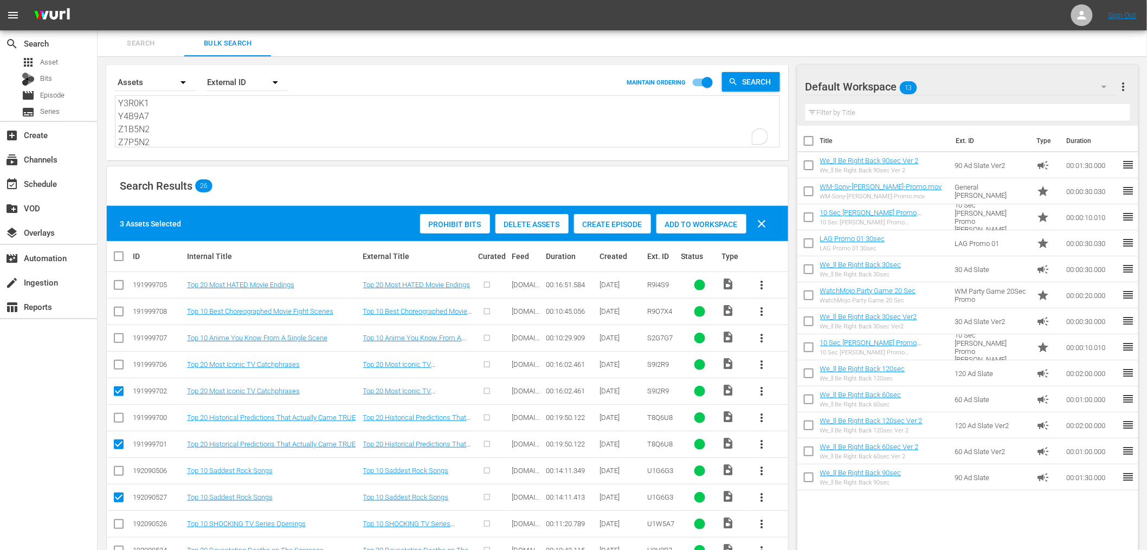
click at [523, 214] on div "Delete Assets" at bounding box center [532, 224] width 73 height 21
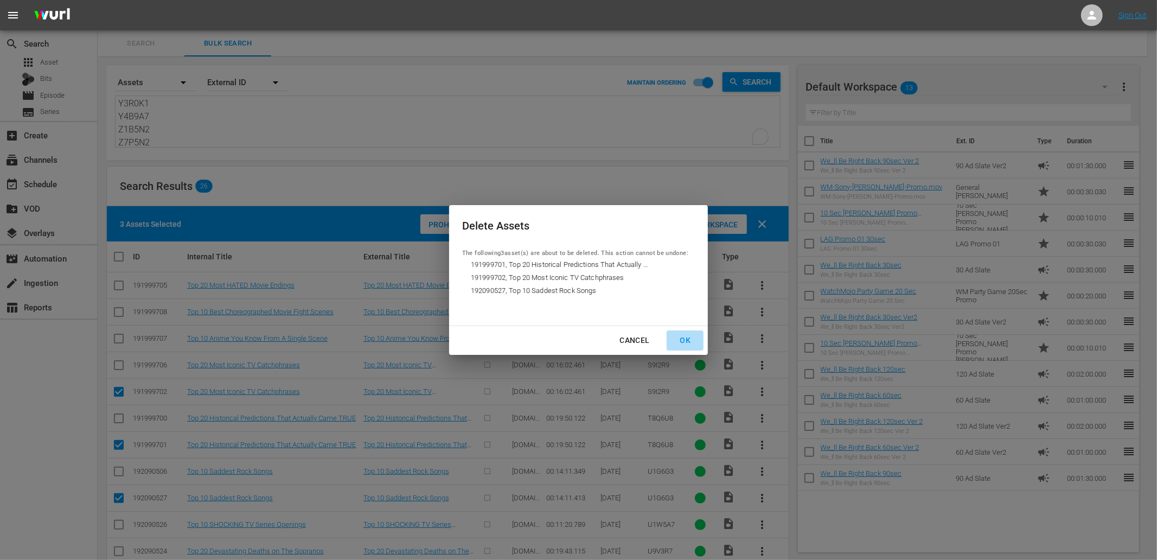
click at [680, 331] on button "OK" at bounding box center [684, 340] width 37 height 20
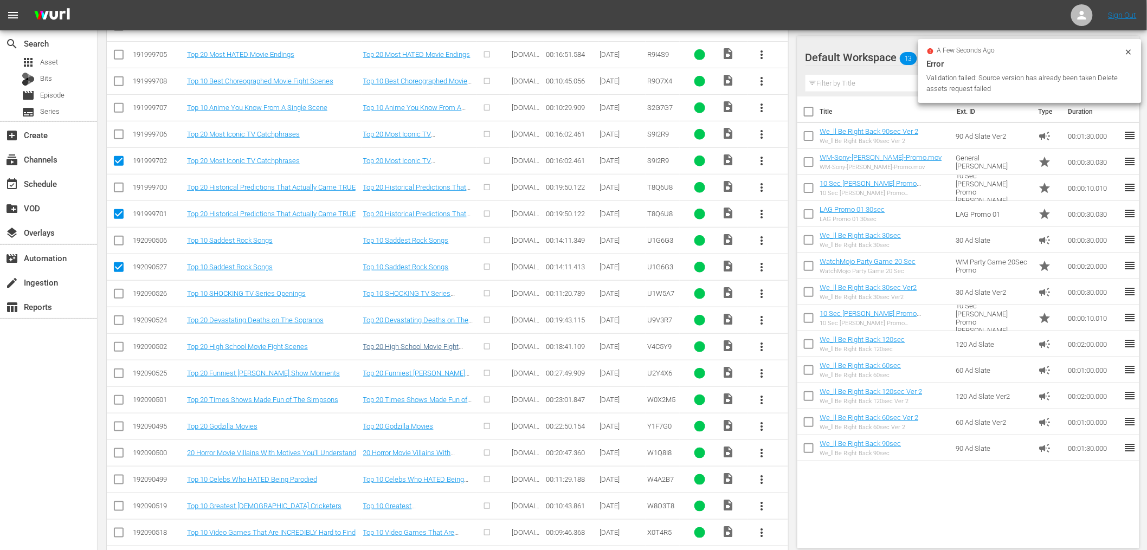
scroll to position [241, 0]
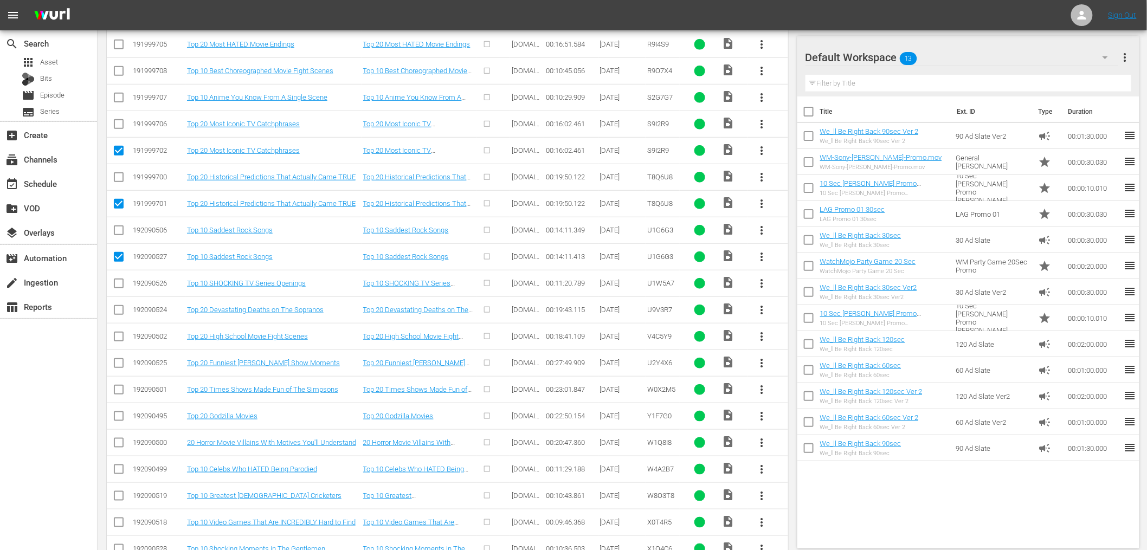
click at [114, 258] on input "checkbox" at bounding box center [118, 259] width 13 height 13
checkbox input "false"
click at [114, 202] on input "checkbox" at bounding box center [118, 206] width 13 height 13
checkbox input "false"
click at [117, 153] on input "checkbox" at bounding box center [118, 152] width 13 height 13
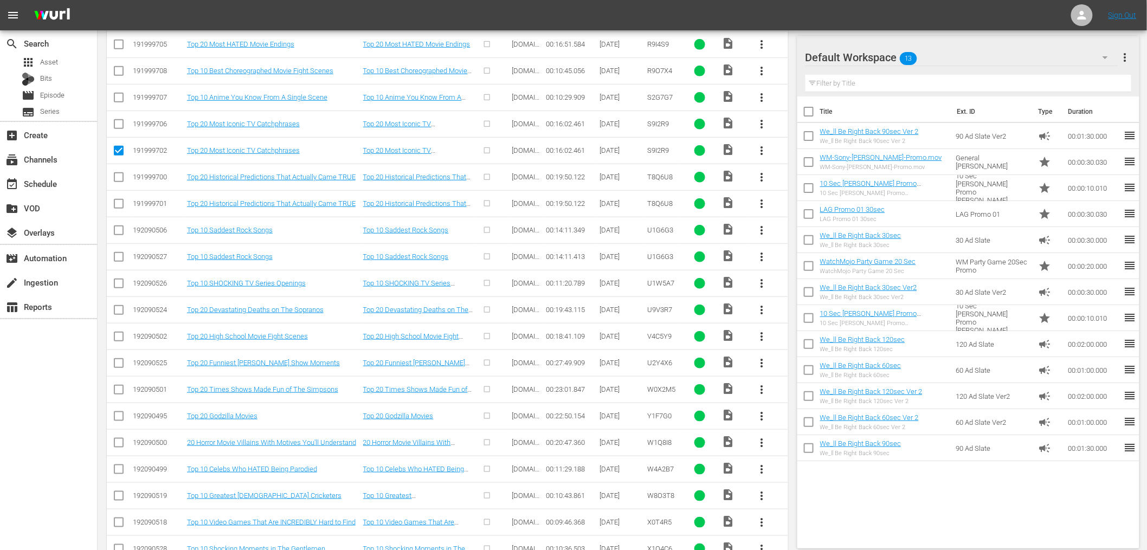
checkbox input "false"
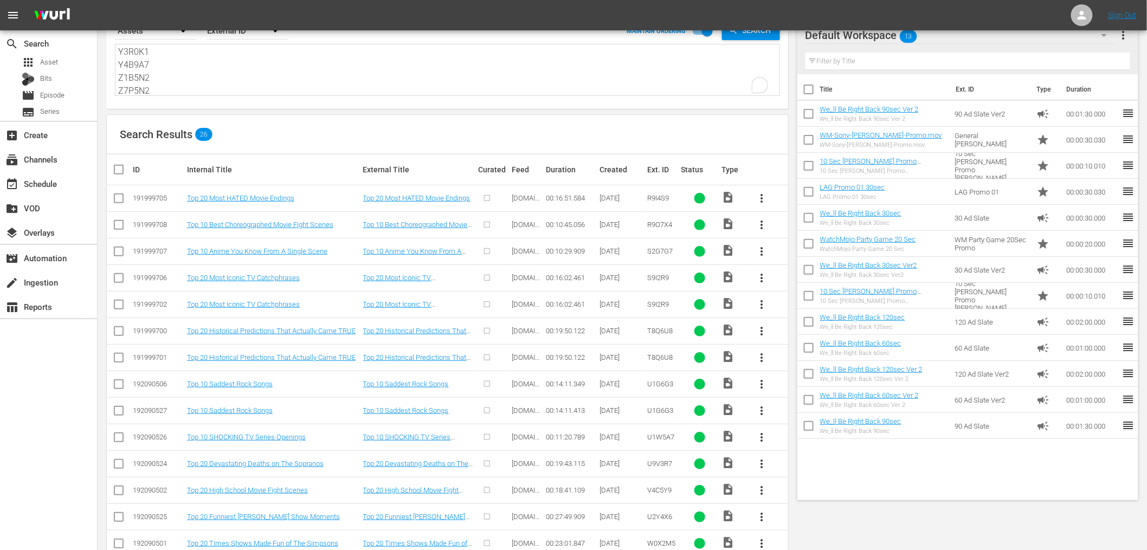
scroll to position [0, 0]
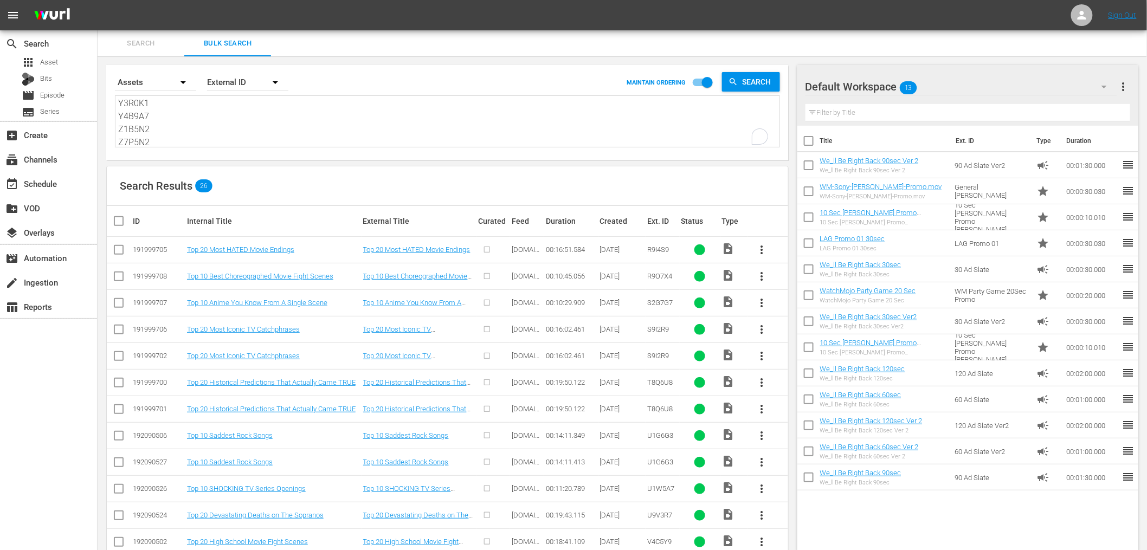
click at [244, 126] on textarea "R9I4S9 R9O7X4 S2G7G7 S9I2R9 T8Q6U8 U1G6G3 U1W5A7 U9V3R7 V4C5Y9 U2Y4X6 W0X2M5 Y1…" at bounding box center [449, 122] width 662 height 49
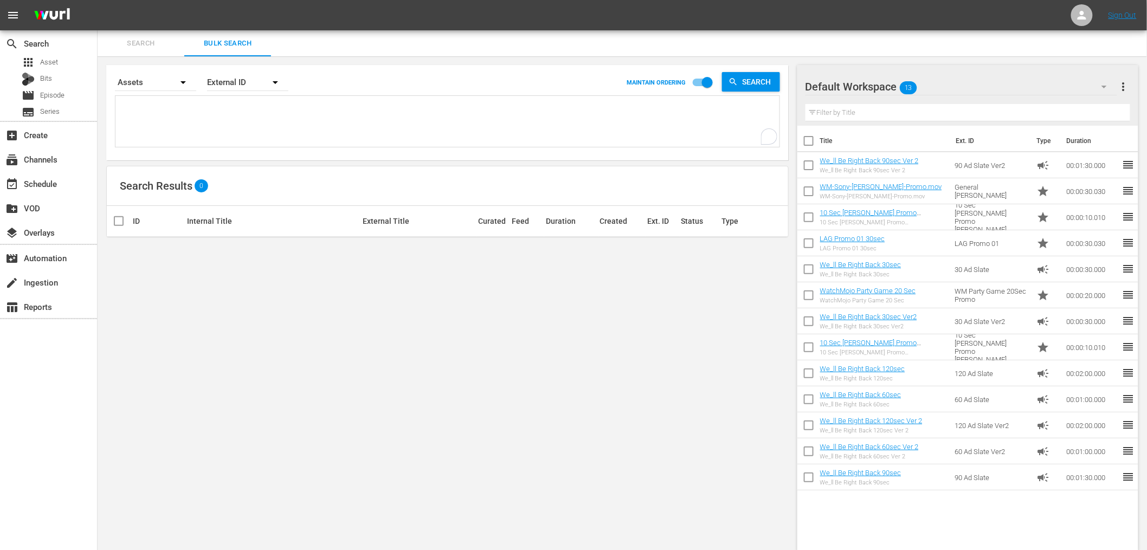
paste textarea "R9I4S9 R9O7X4 S2G7G7 S9I2R9 T8Q6U8 U1G6G3 U1W5A7 U9V3R7 V4C5Y9 U2Y4X6 W0X2M5 Y1…"
type textarea "R9I4S9 R9O7X4 S2G7G7 S9I2R9 T8Q6U8 U1G6G3 U1W5A7 U9V3R7 V4C5Y9 U2Y4X6 W0X2M5 Y1…"
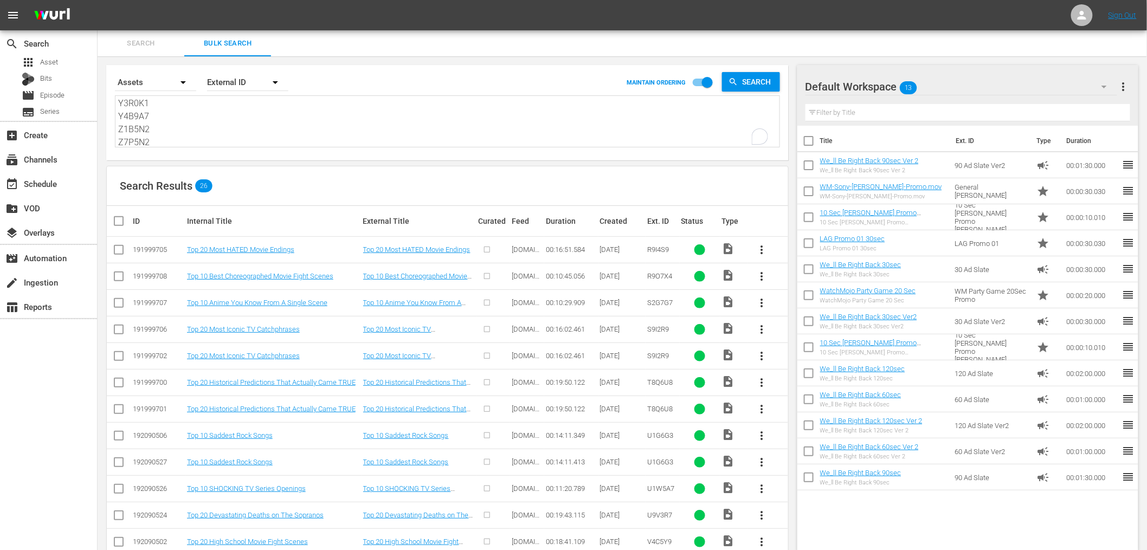
click at [120, 356] on input "checkbox" at bounding box center [118, 358] width 13 height 13
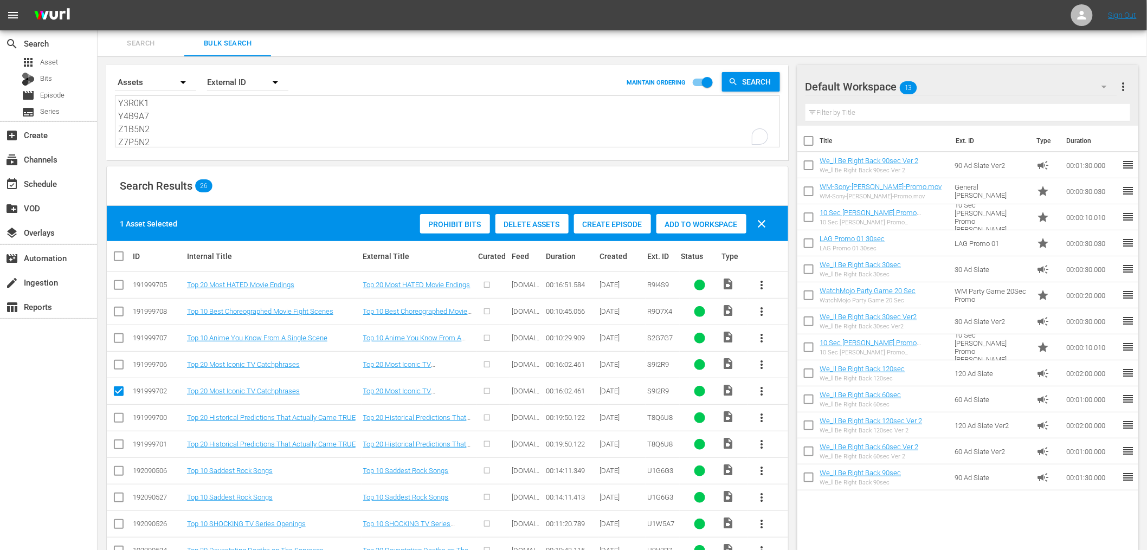
click at [522, 220] on span "Delete Assets" at bounding box center [532, 224] width 73 height 9
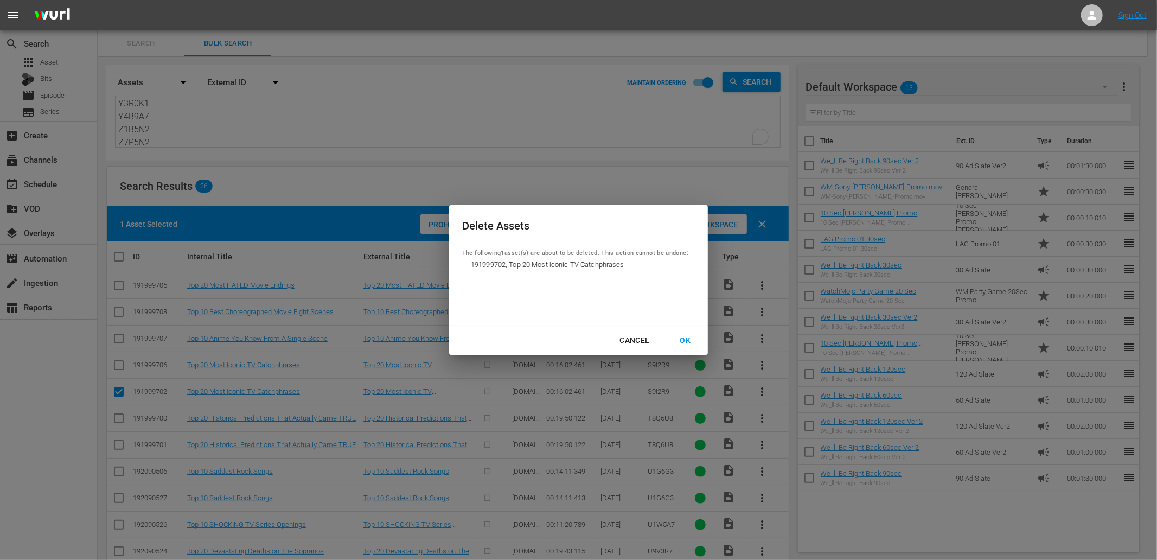
click at [688, 338] on div "OK" at bounding box center [685, 340] width 28 height 14
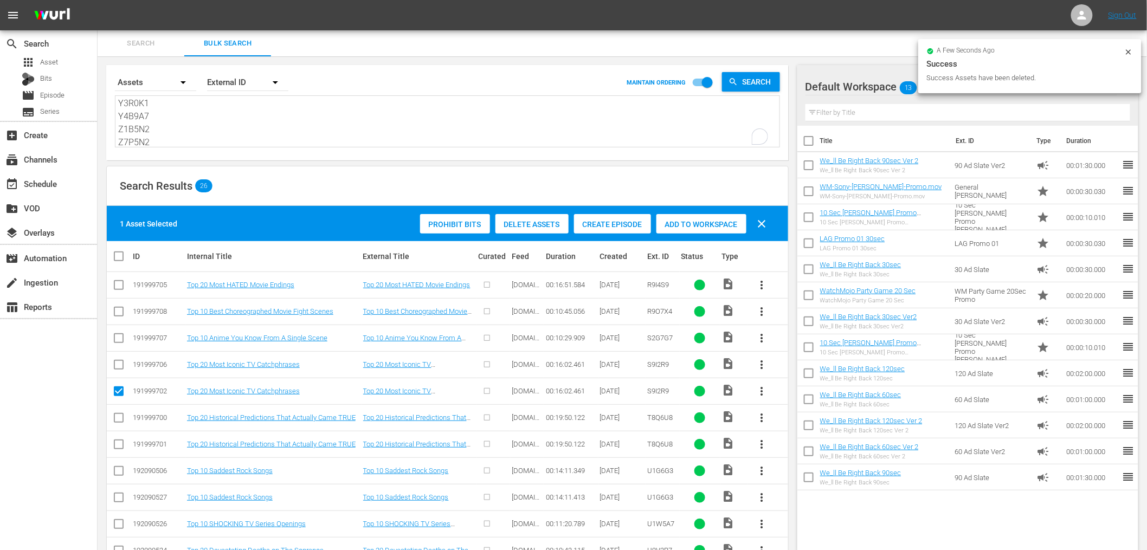
click at [117, 395] on input "checkbox" at bounding box center [118, 393] width 13 height 13
checkbox input "false"
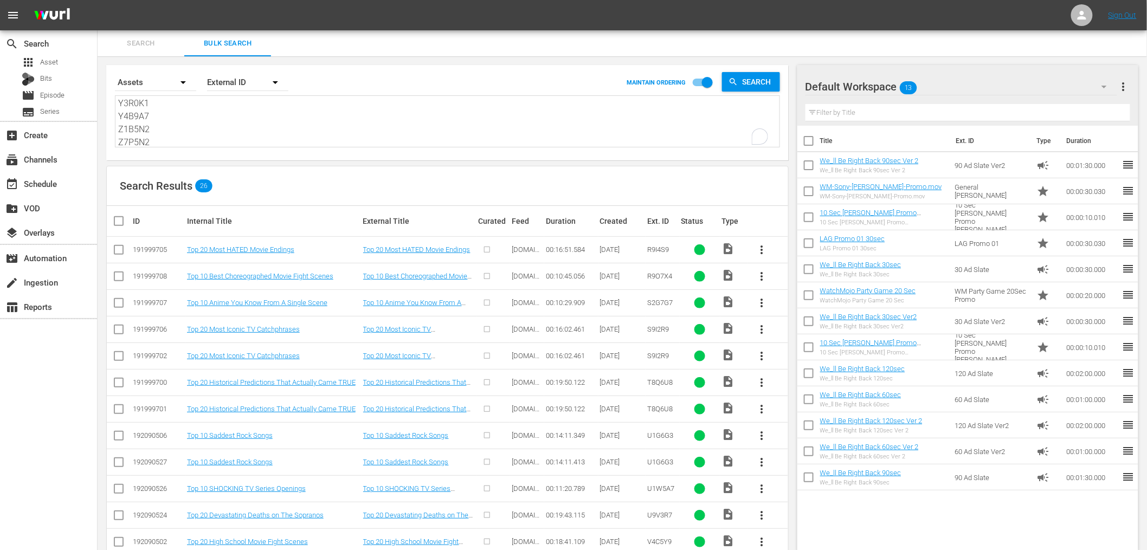
click at [114, 410] on input "checkbox" at bounding box center [118, 411] width 13 height 13
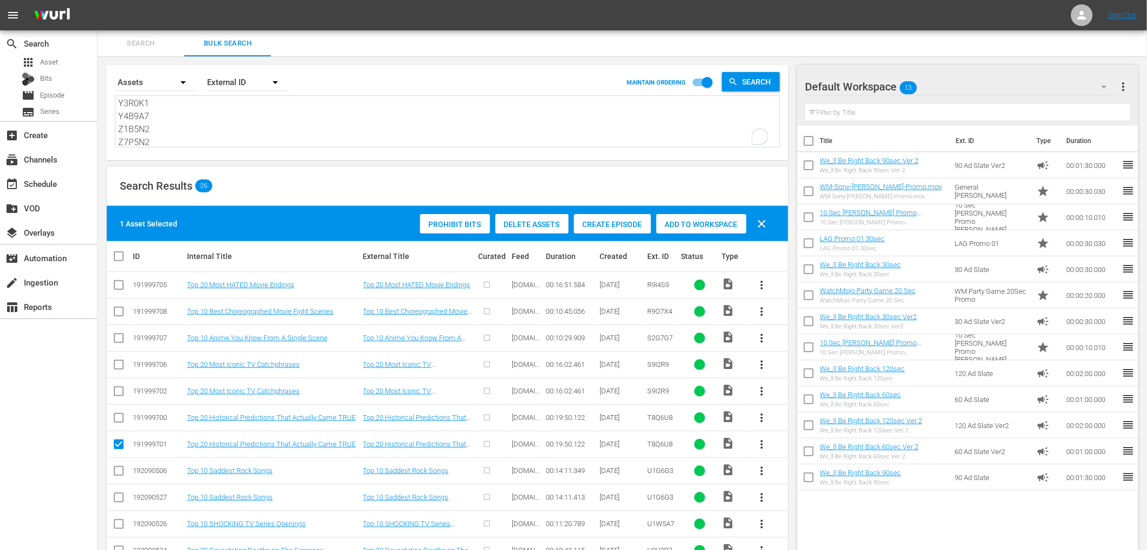
click at [524, 225] on span "Delete Assets" at bounding box center [532, 224] width 73 height 9
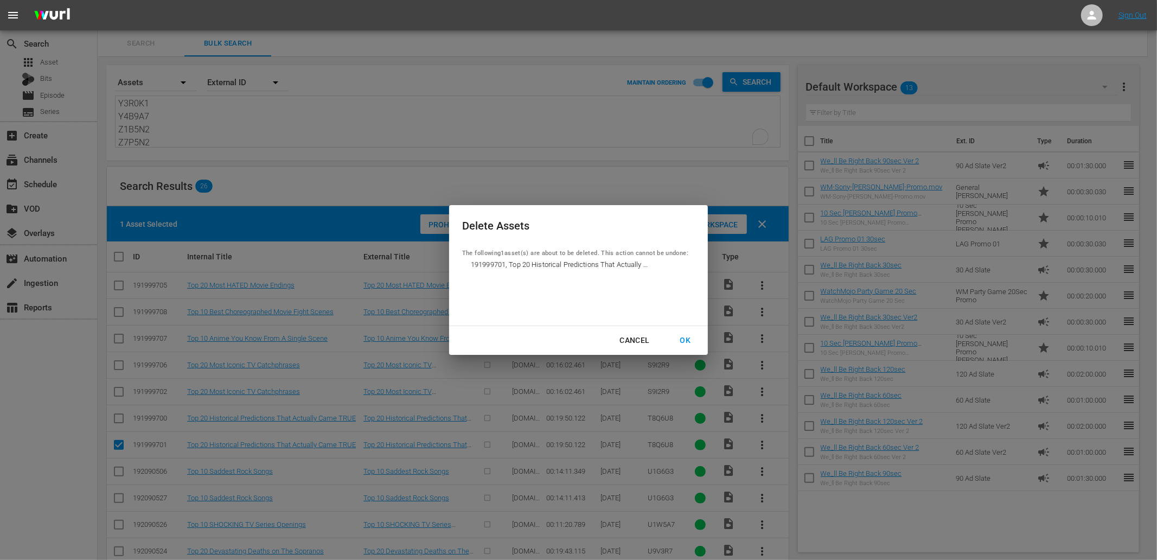
click at [680, 344] on div "OK" at bounding box center [685, 340] width 28 height 14
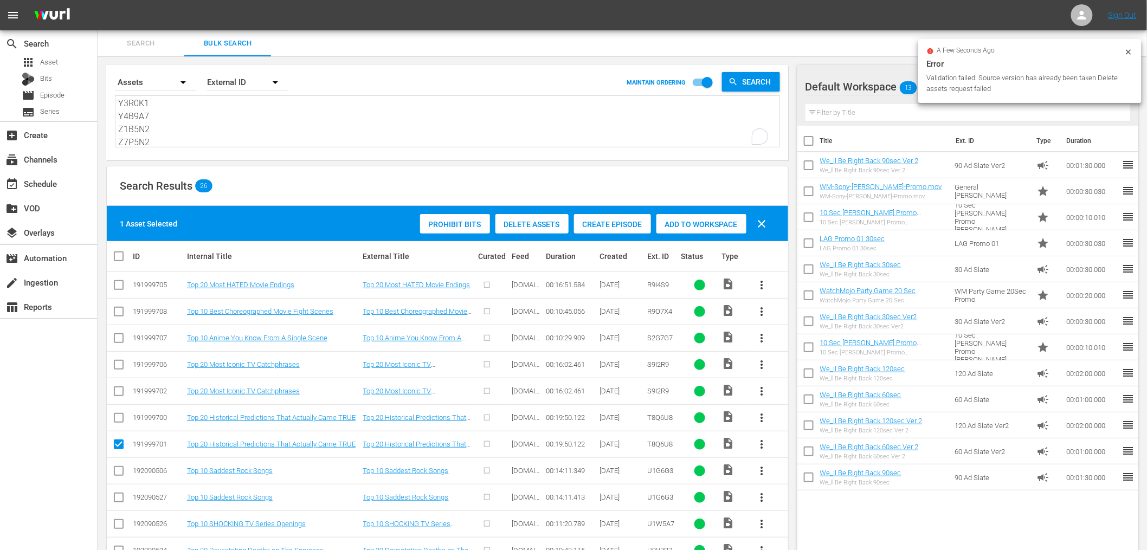
click at [119, 445] on input "checkbox" at bounding box center [118, 446] width 13 height 13
checkbox input "false"
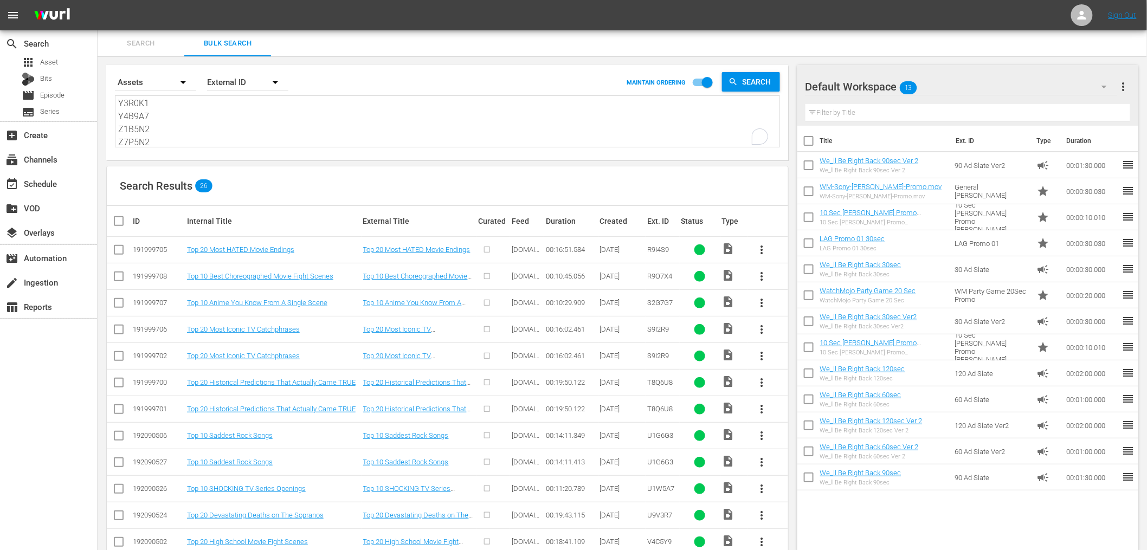
click at [118, 464] on input "checkbox" at bounding box center [118, 464] width 13 height 13
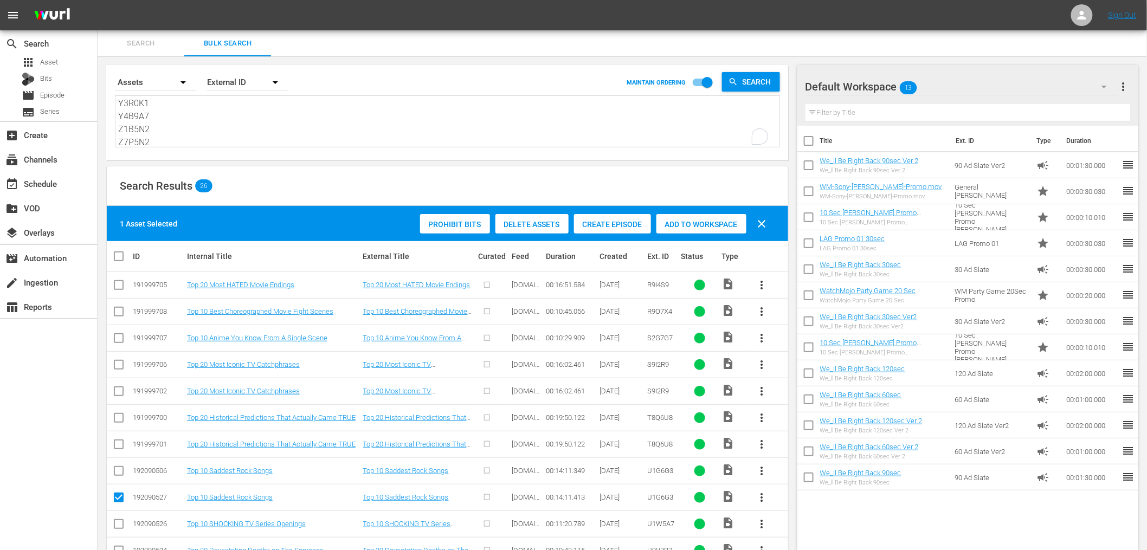
click at [527, 223] on span "Delete Assets" at bounding box center [532, 224] width 73 height 9
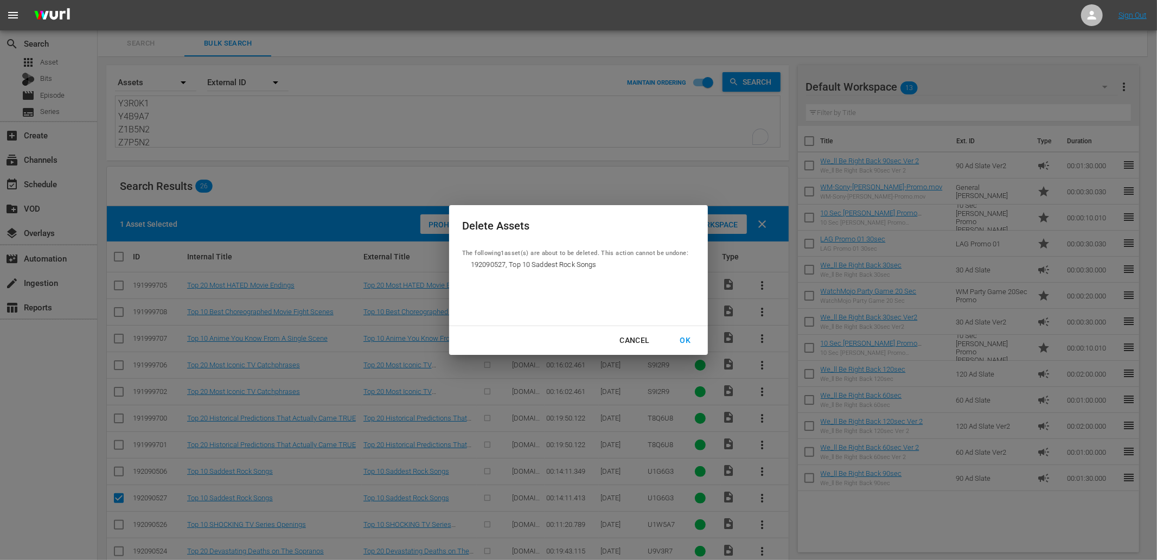
click at [679, 344] on div "OK" at bounding box center [685, 340] width 28 height 14
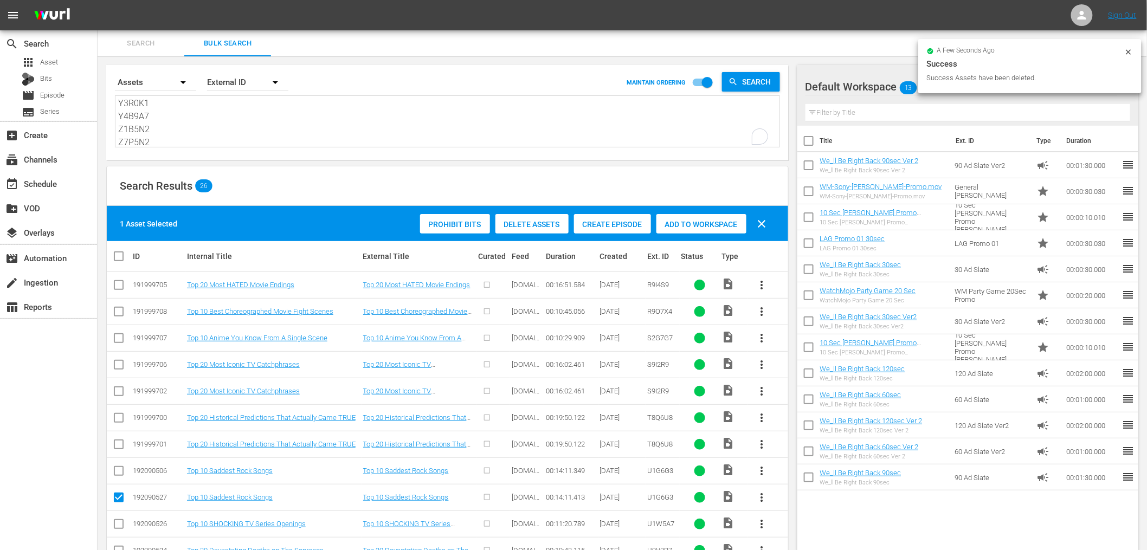
click at [117, 495] on input "checkbox" at bounding box center [118, 499] width 13 height 13
checkbox input "false"
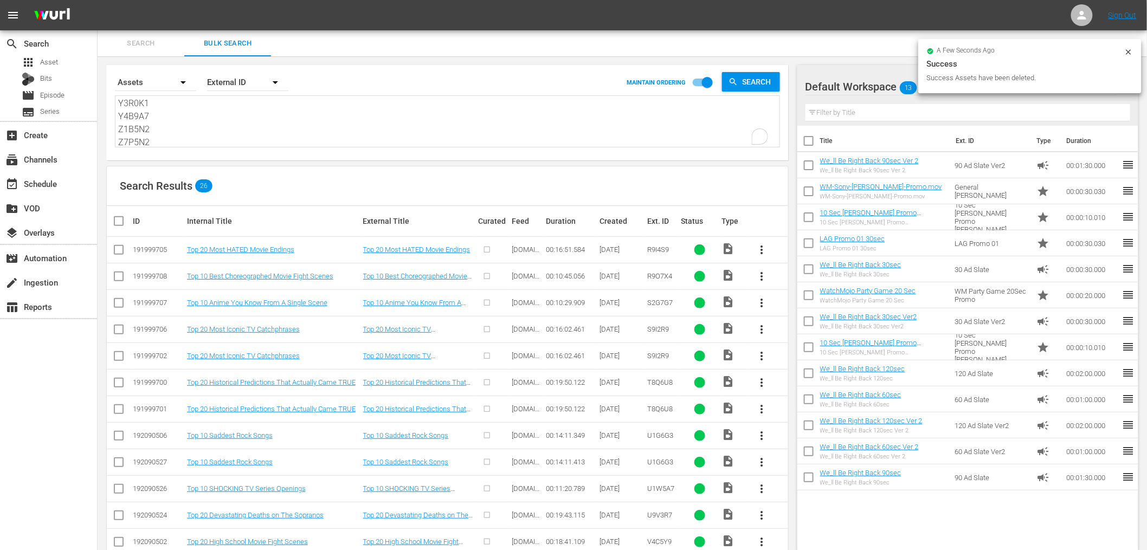
click at [234, 126] on textarea "R9I4S9 R9O7X4 S2G7G7 S9I2R9 T8Q6U8 U1G6G3 U1W5A7 U9V3R7 V4C5Y9 U2Y4X6 W0X2M5 Y1…" at bounding box center [449, 122] width 662 height 49
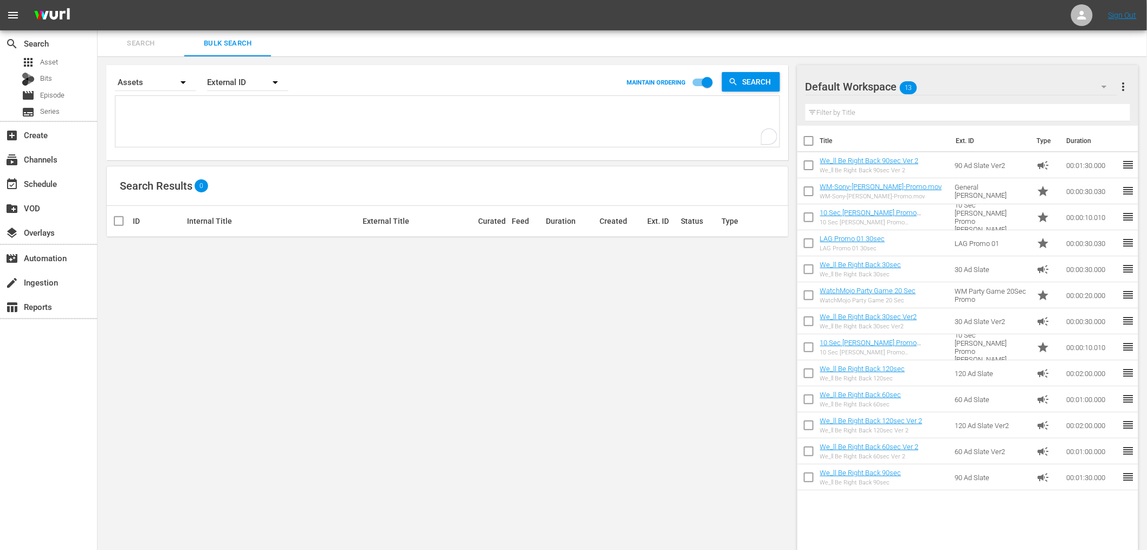
paste textarea "R9I4S9 R9O7X4 S2G7G7 S9I2R9 T8Q6U8 U1G6G3 U1W5A7 U9V3R7 V4C5Y9 U2Y4X6 W0X2M5 Y1…"
type textarea "R9I4S9 R9O7X4 S2G7G7 S9I2R9 T8Q6U8 U1G6G3 U1W5A7 U9V3R7 V4C5Y9 U2Y4X6 W0X2M5 Y1…"
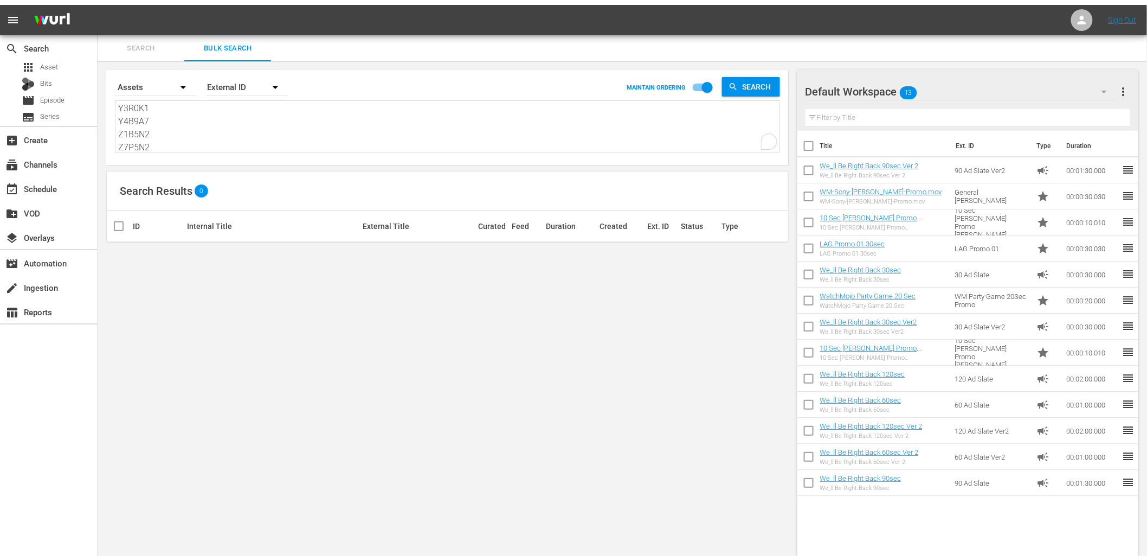
scroll to position [248, 0]
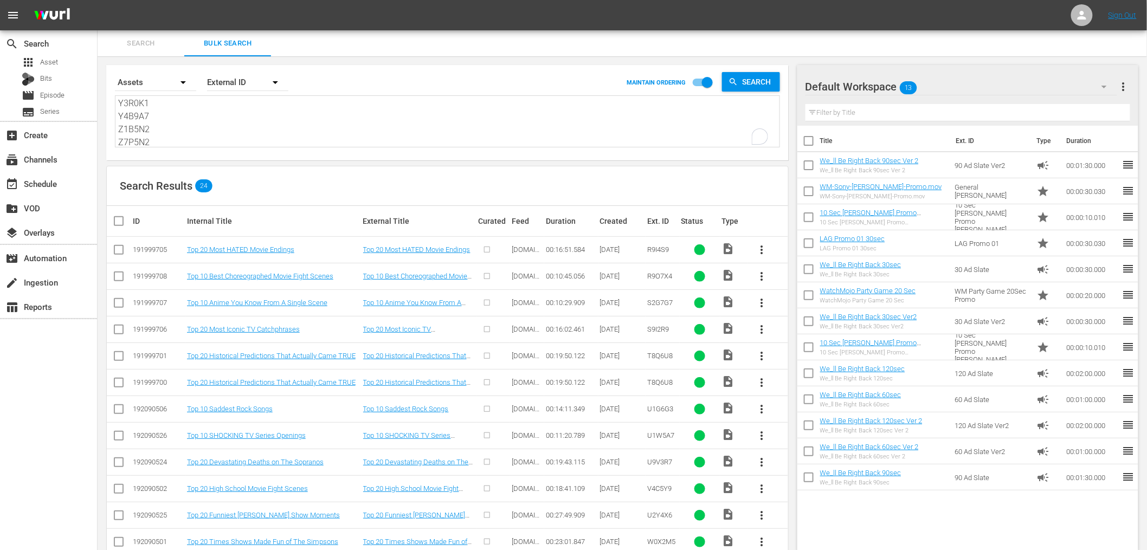
click at [122, 383] on input "checkbox" at bounding box center [118, 384] width 13 height 13
checkbox input "true"
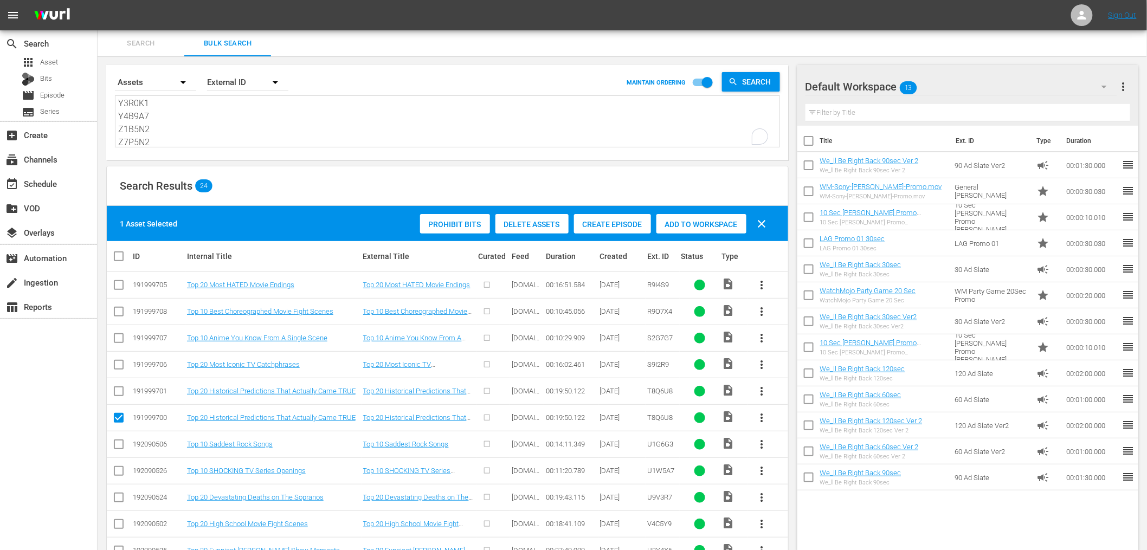
click at [543, 223] on span "Delete Assets" at bounding box center [532, 224] width 73 height 9
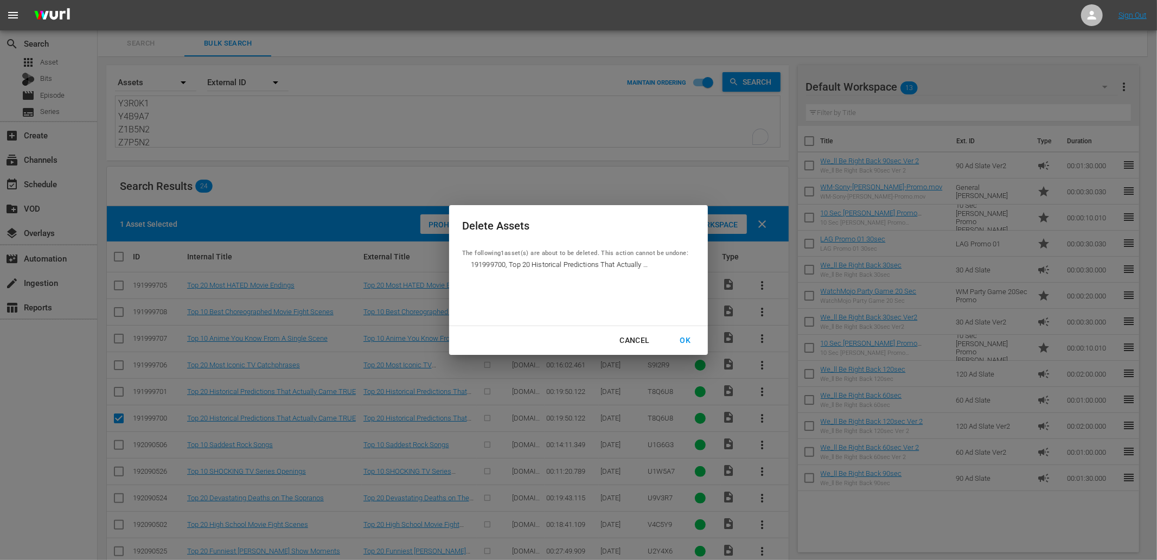
click at [678, 337] on div "OK" at bounding box center [685, 340] width 28 height 14
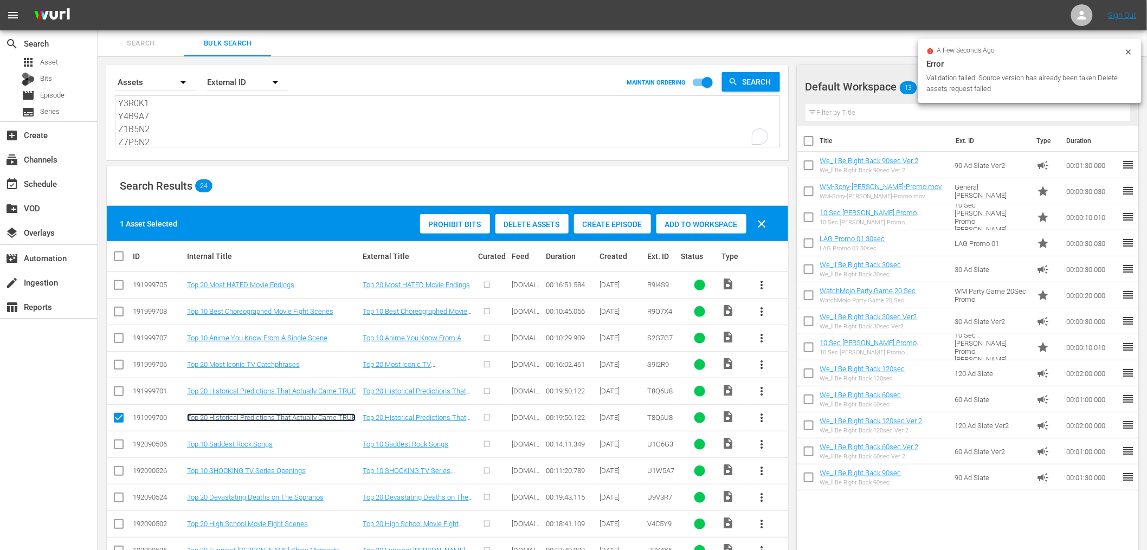
click at [241, 418] on link "Top 20 Historical Predictions That Actually Came TRUE" at bounding box center [271, 418] width 169 height 8
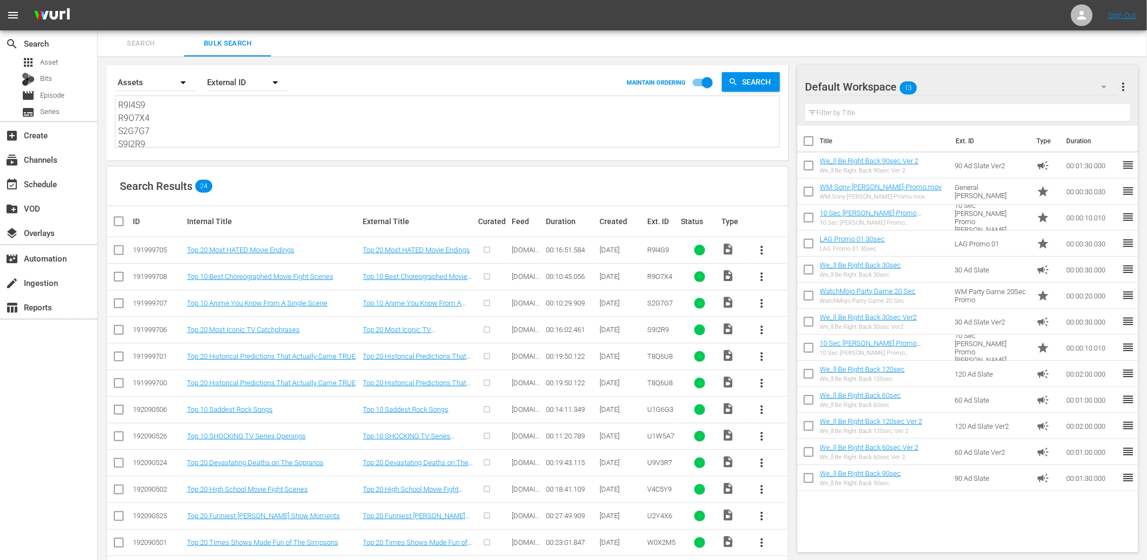
click at [122, 357] on input "checkbox" at bounding box center [118, 358] width 13 height 13
checkbox input "true"
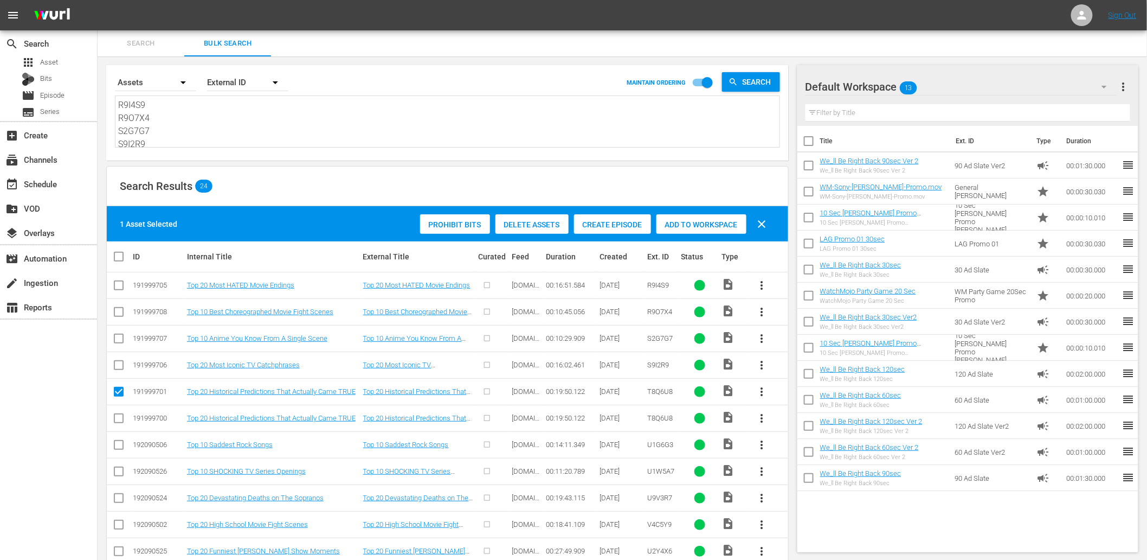
click at [544, 223] on span "Delete Assets" at bounding box center [532, 224] width 73 height 9
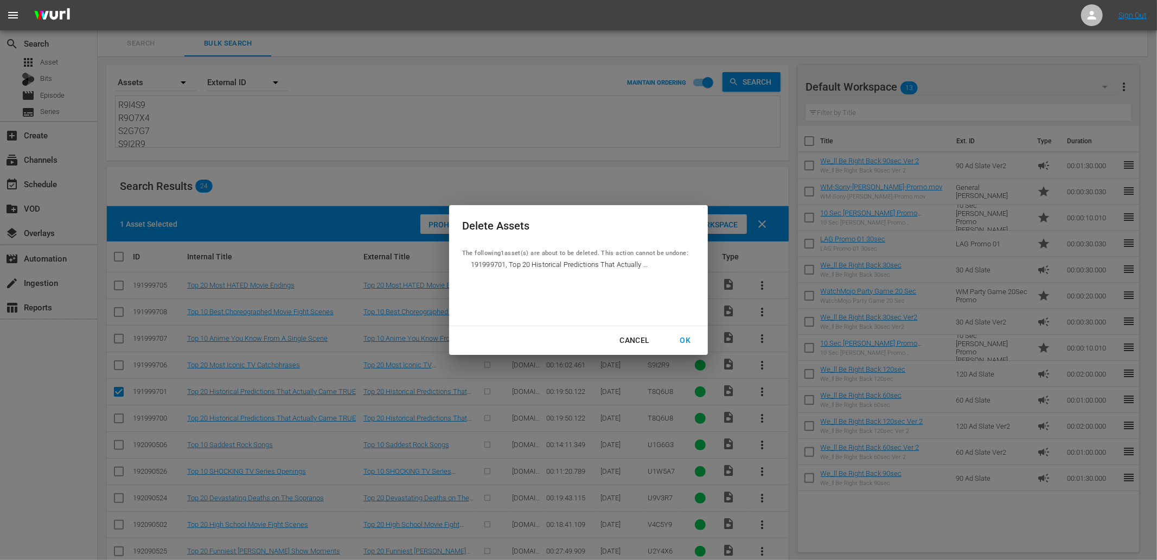
click at [686, 341] on div "OK" at bounding box center [685, 340] width 28 height 14
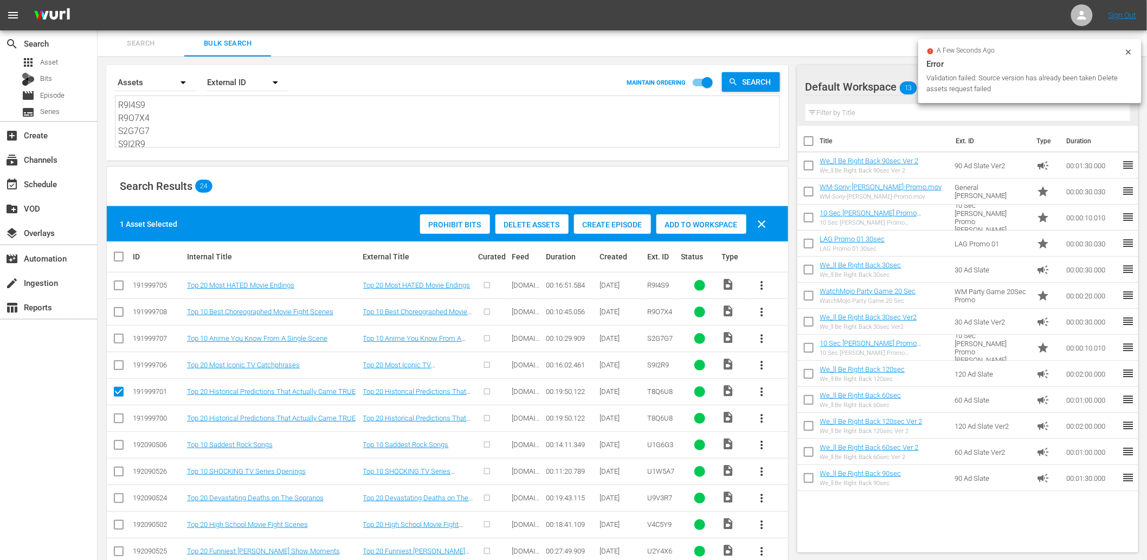
click at [452, 159] on div "Search By Assets Order By External ID MAINTAIN ORDERING Search R9I4S9 R9O7X4 S2…" at bounding box center [447, 112] width 683 height 95
click at [369, 126] on textarea "R9I4S9 R9O7X4 S2G7G7 S9I2R9 T8Q6U8 U1G6G3 U1W5A7 U9V3R7 V4C5Y9 U2Y4X6 W0X2M5 Y1…" at bounding box center [449, 123] width 662 height 49
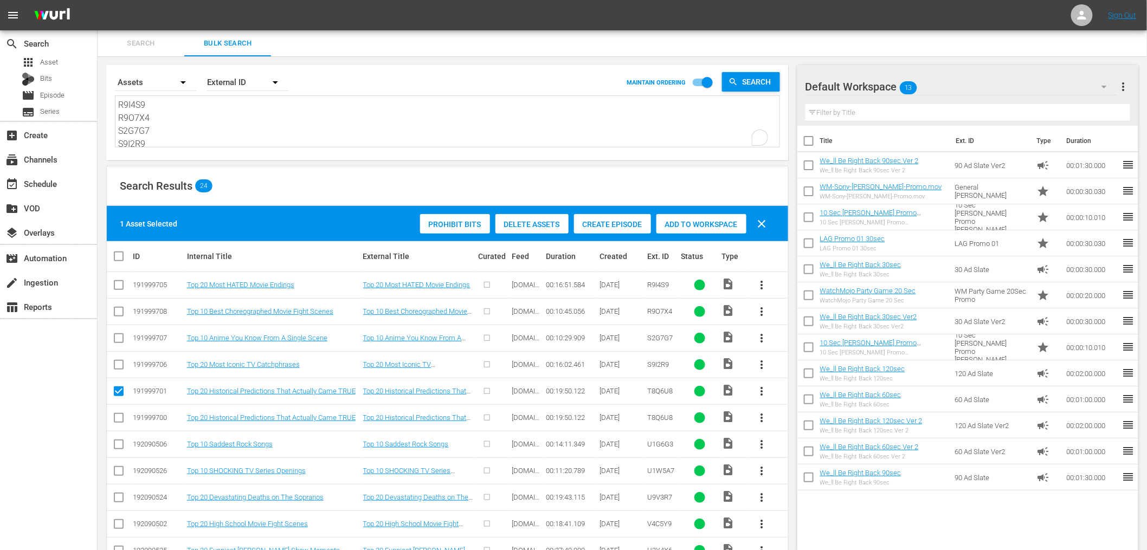
click at [653, 391] on span "T8Q6U8" at bounding box center [659, 391] width 25 height 8
copy span "T8Q6U8"
